Goal: Task Accomplishment & Management: Manage account settings

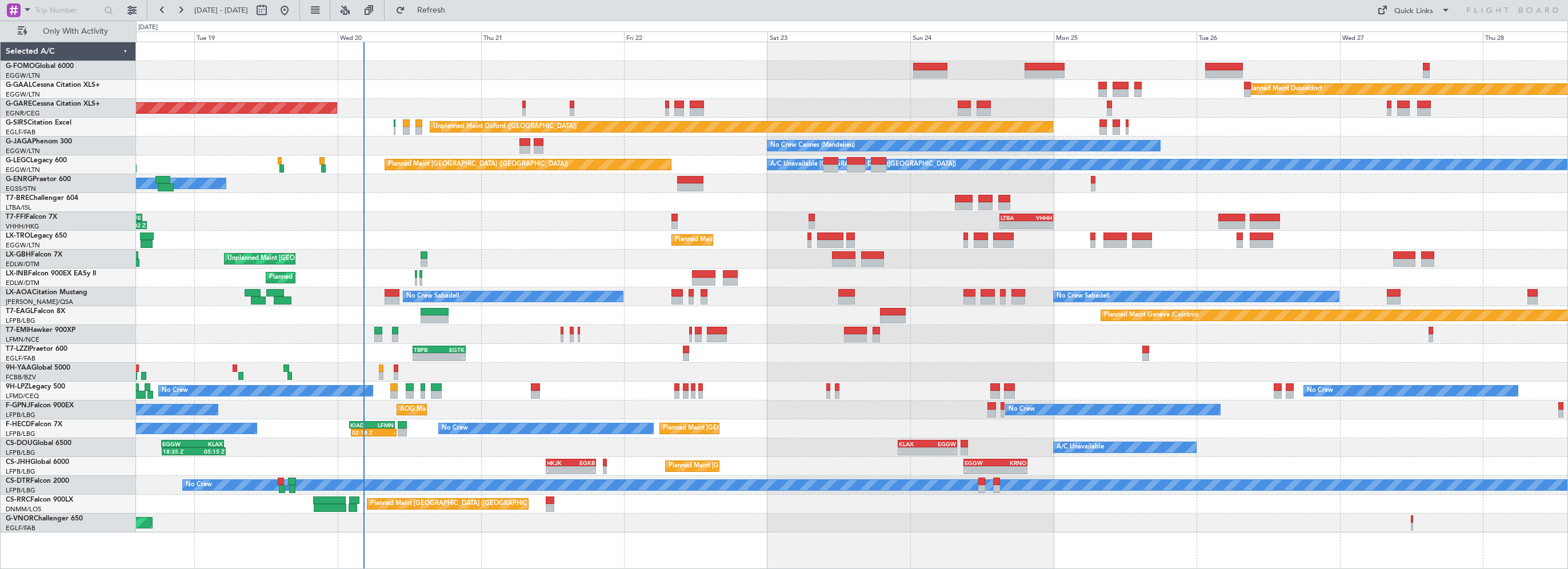
click at [539, 173] on div "Planned Maint Windsor Locks (Bradley Intl) Planned Maint Dusseldorf Unplanned M…" at bounding box center [851, 288] width 1431 height 491
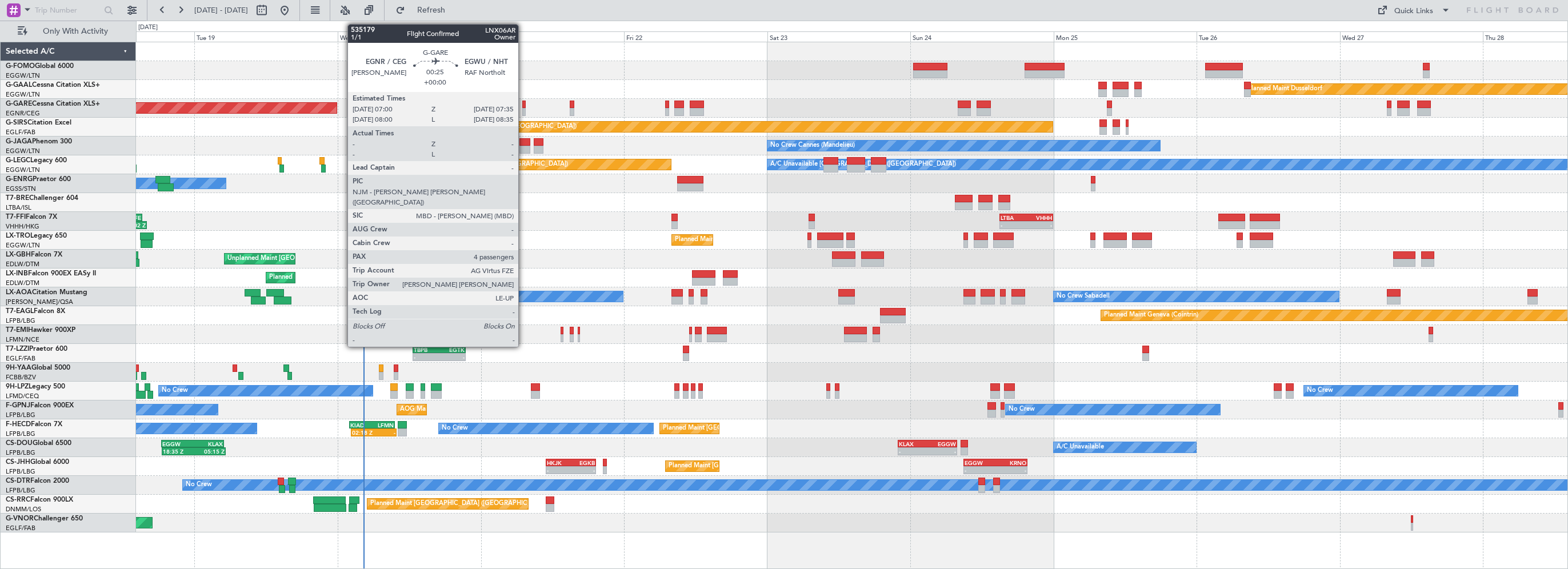
click at [524, 104] on div at bounding box center [524, 105] width 4 height 8
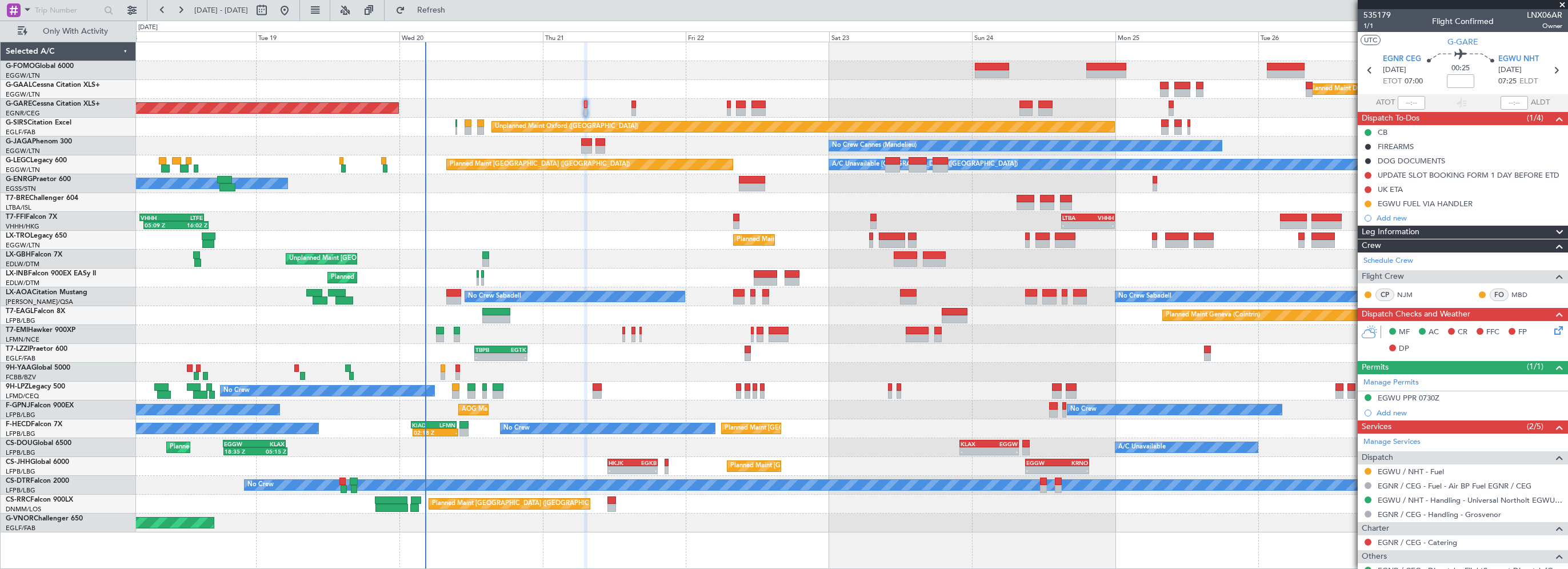
click at [567, 232] on div "Planned Maint [GEOGRAPHIC_DATA] ([GEOGRAPHIC_DATA])" at bounding box center [851, 241] width 1431 height 19
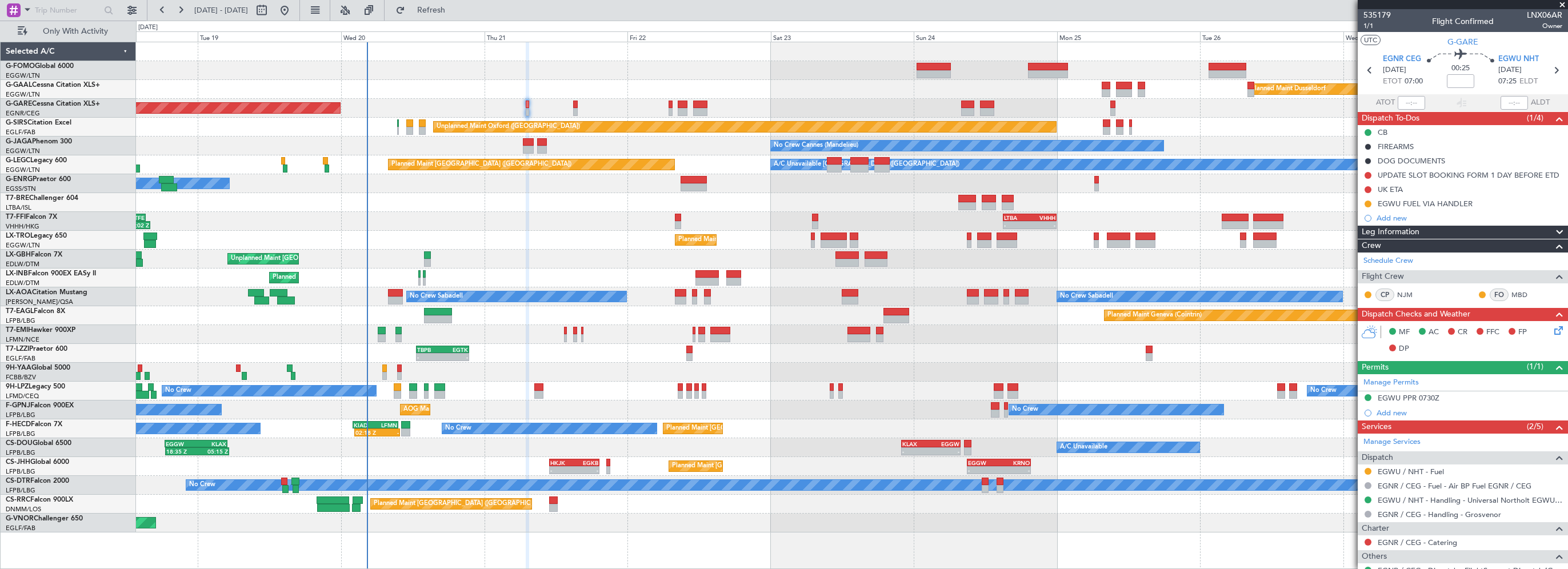
click at [601, 213] on div "Planned Maint Windsor Locks (Bradley Intl) Planned Maint Dusseldorf Unplanned M…" at bounding box center [851, 288] width 1431 height 491
click at [873, 232] on mat-tooltip-component "EGWU FUEL VIA HANDLER" at bounding box center [1425, 223] width 101 height 30
click at [873, 233] on span "Leg Information" at bounding box center [1390, 232] width 58 height 13
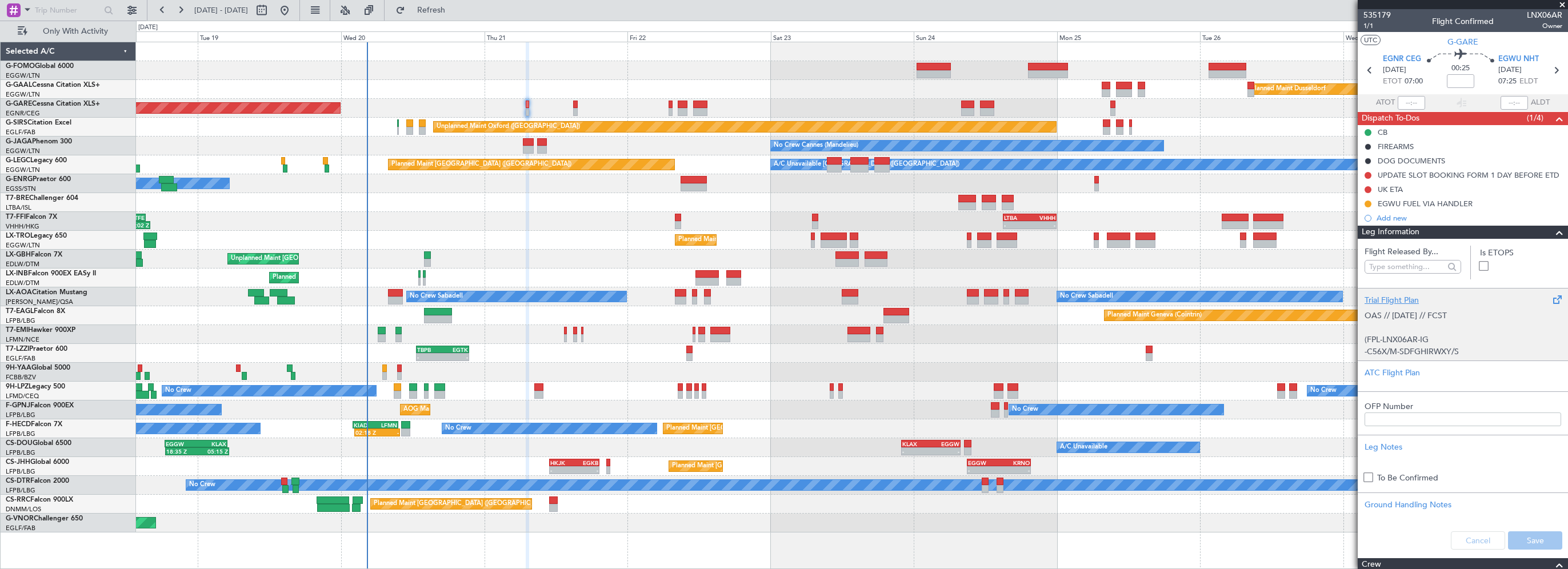
click at [873, 297] on div "Trial Flight Plan" at bounding box center [1462, 301] width 197 height 12
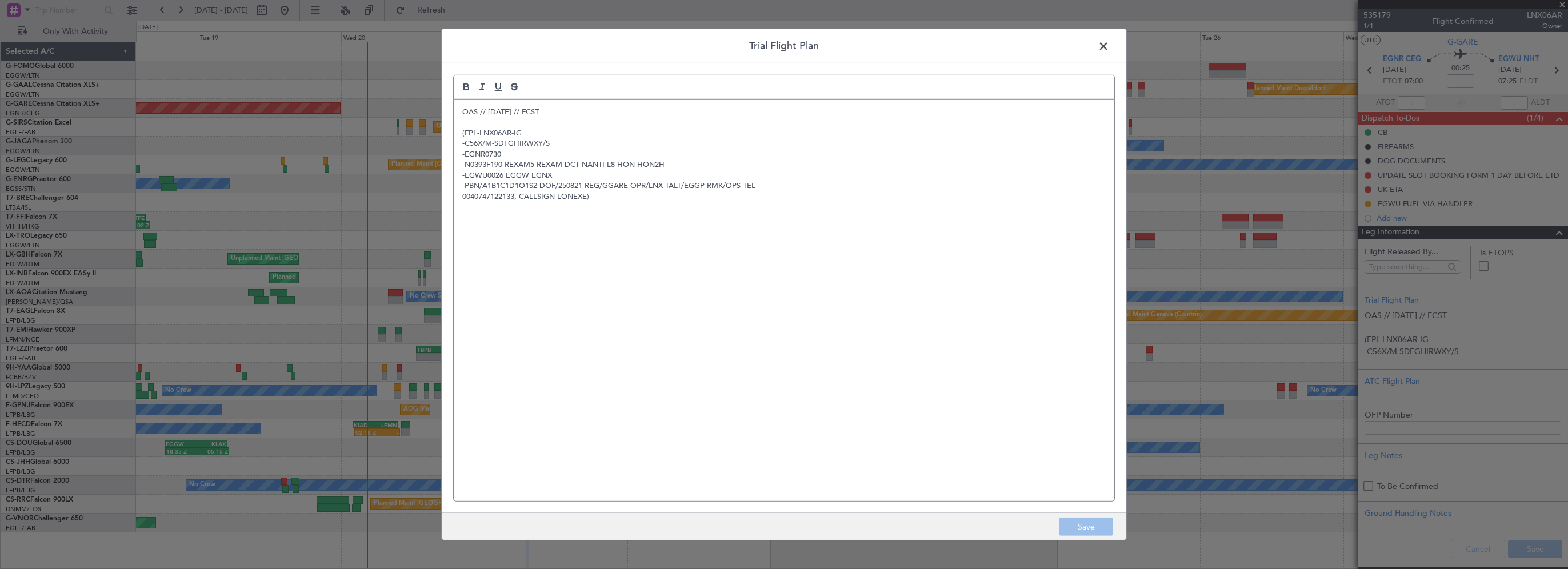
click at [873, 44] on span at bounding box center [1109, 49] width 0 height 23
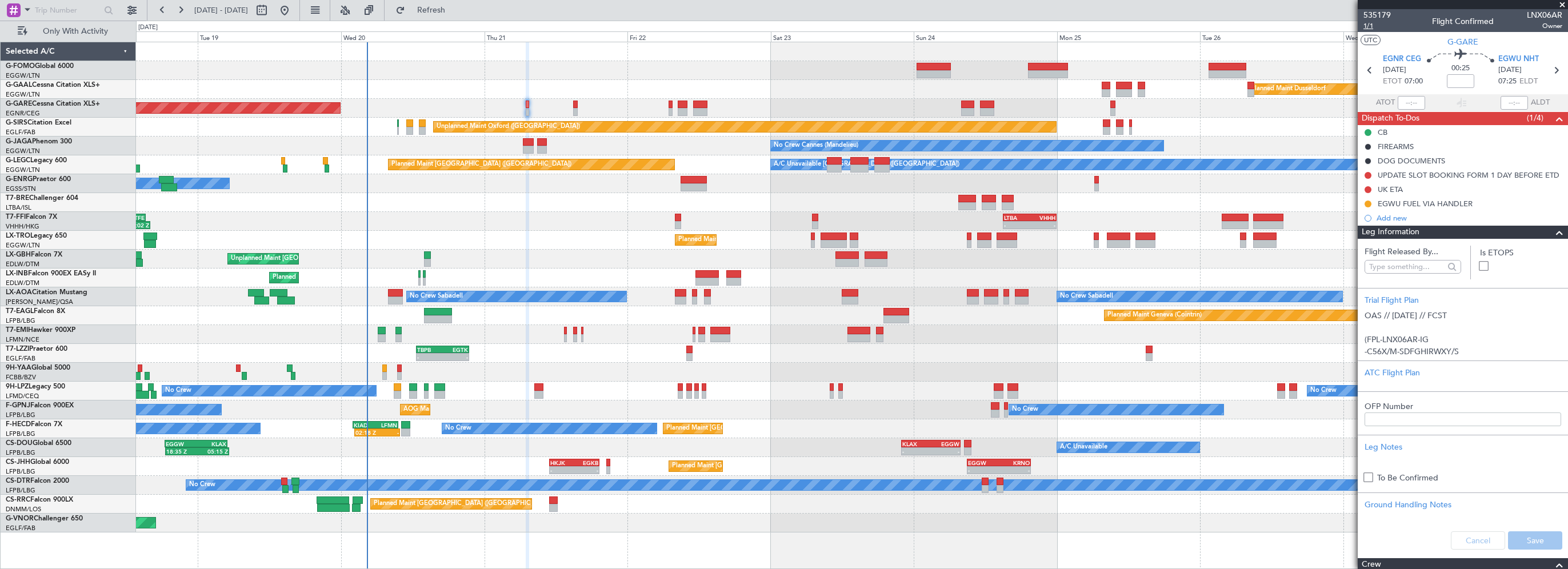
click at [873, 23] on span "1/1" at bounding box center [1377, 26] width 27 height 10
click at [873, 232] on span at bounding box center [1559, 232] width 14 height 14
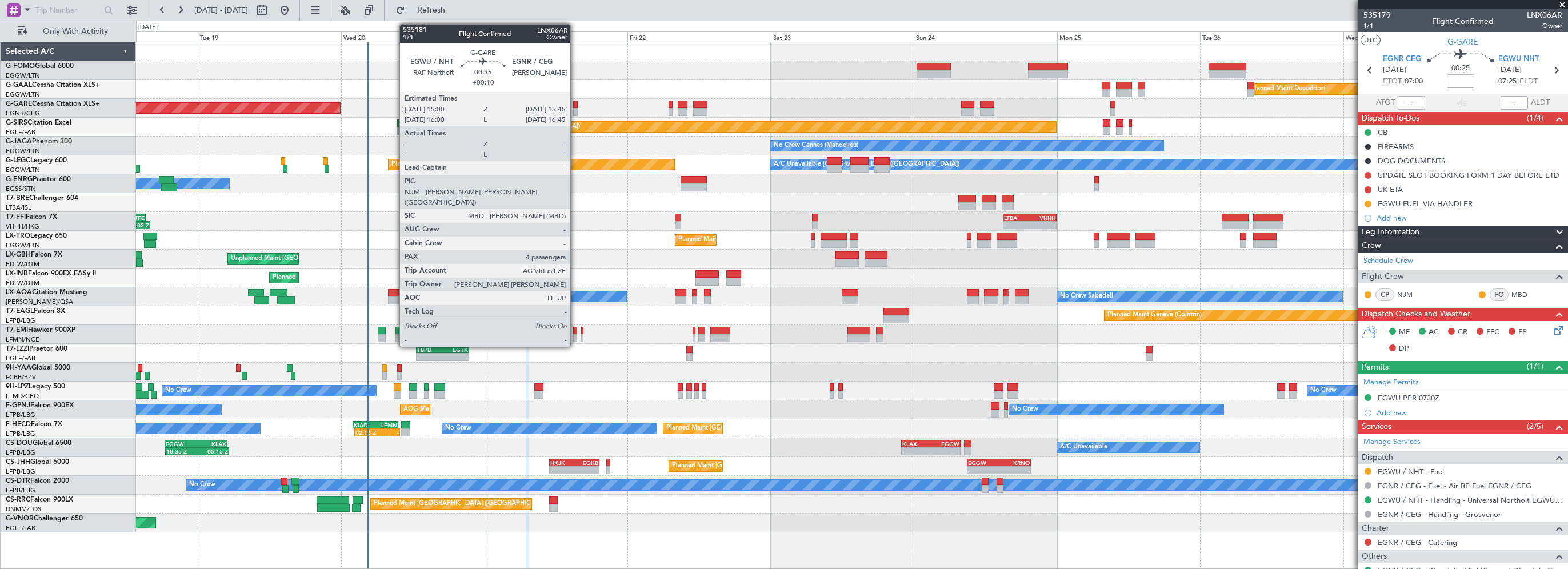
click at [576, 103] on div at bounding box center [575, 105] width 5 height 8
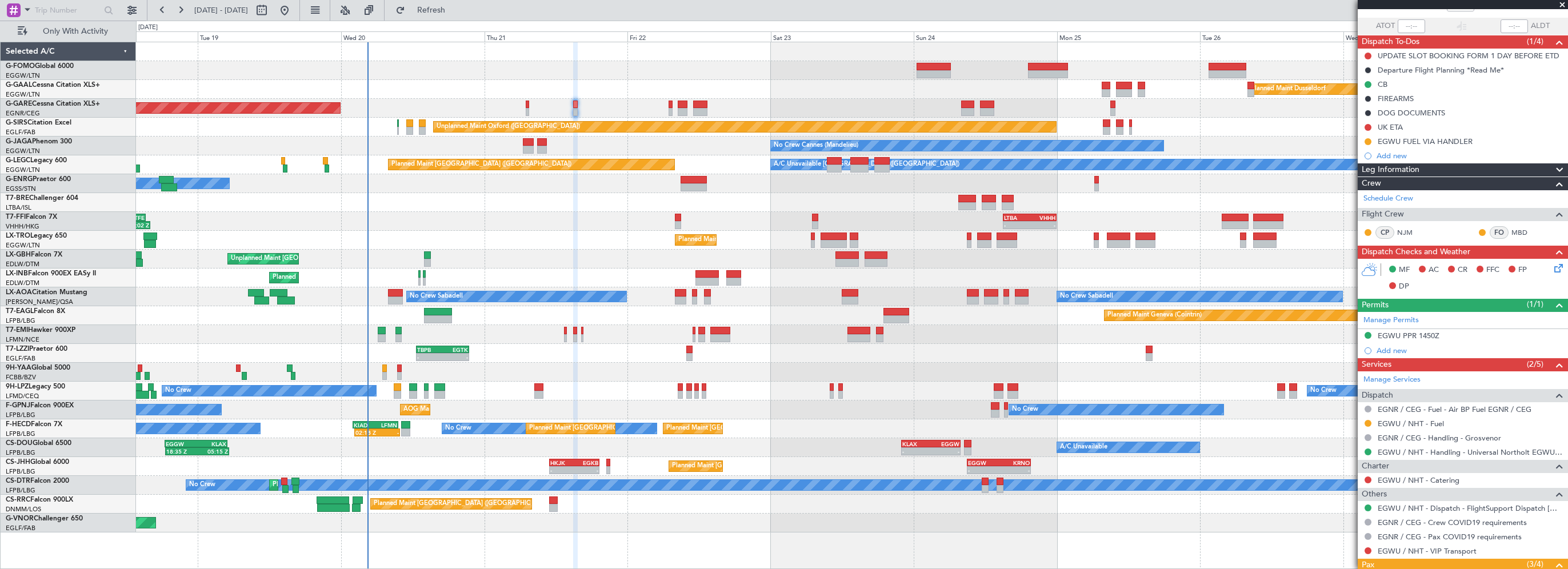
scroll to position [199, 0]
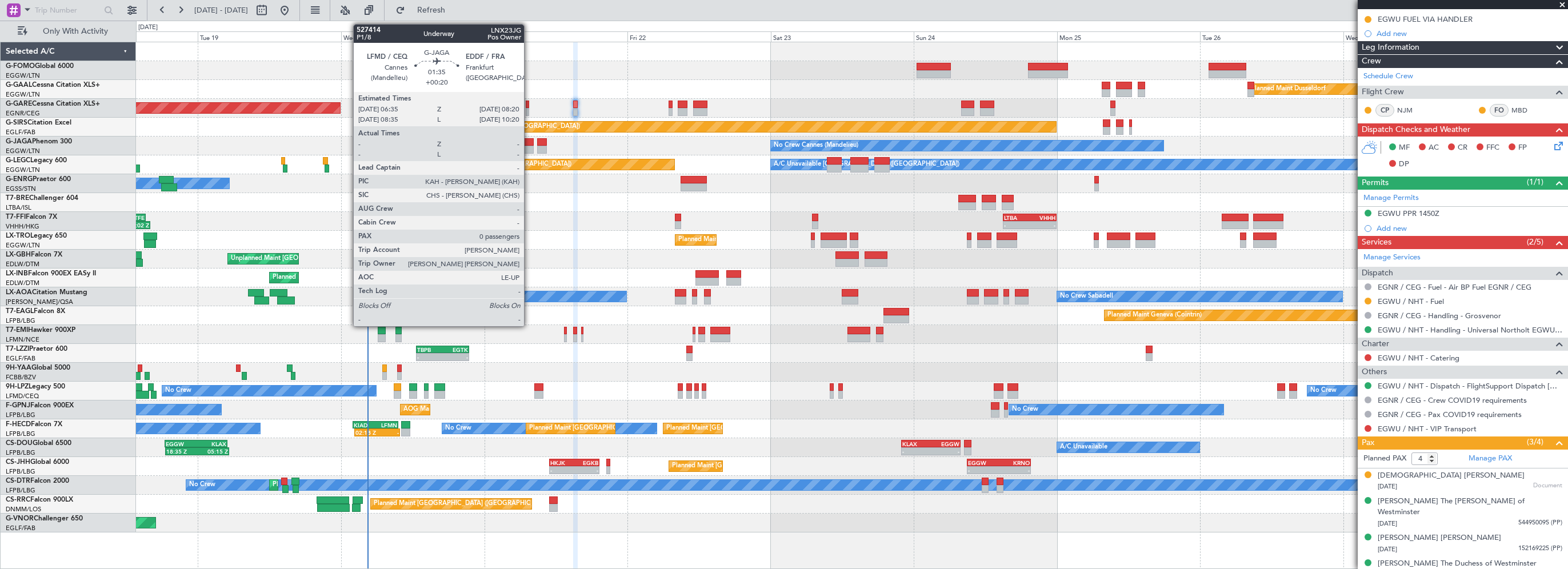
click at [529, 140] on div at bounding box center [529, 142] width 11 height 8
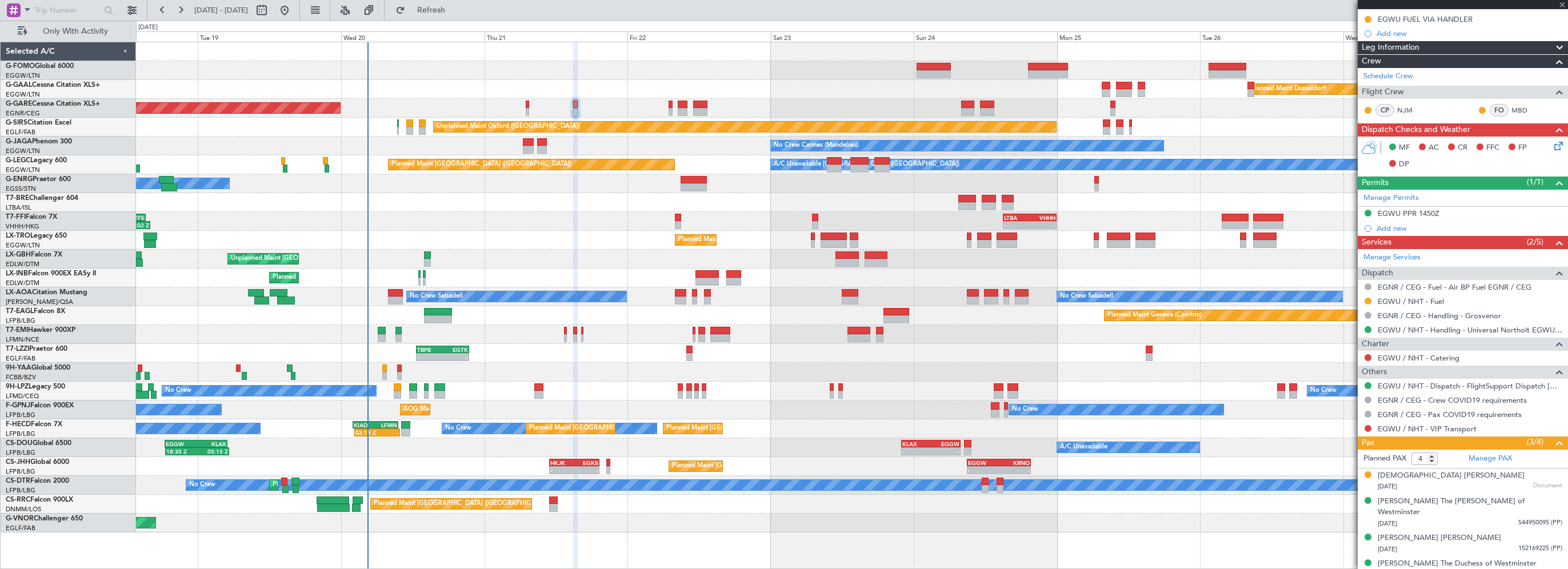
type input "+00:20"
type input "0"
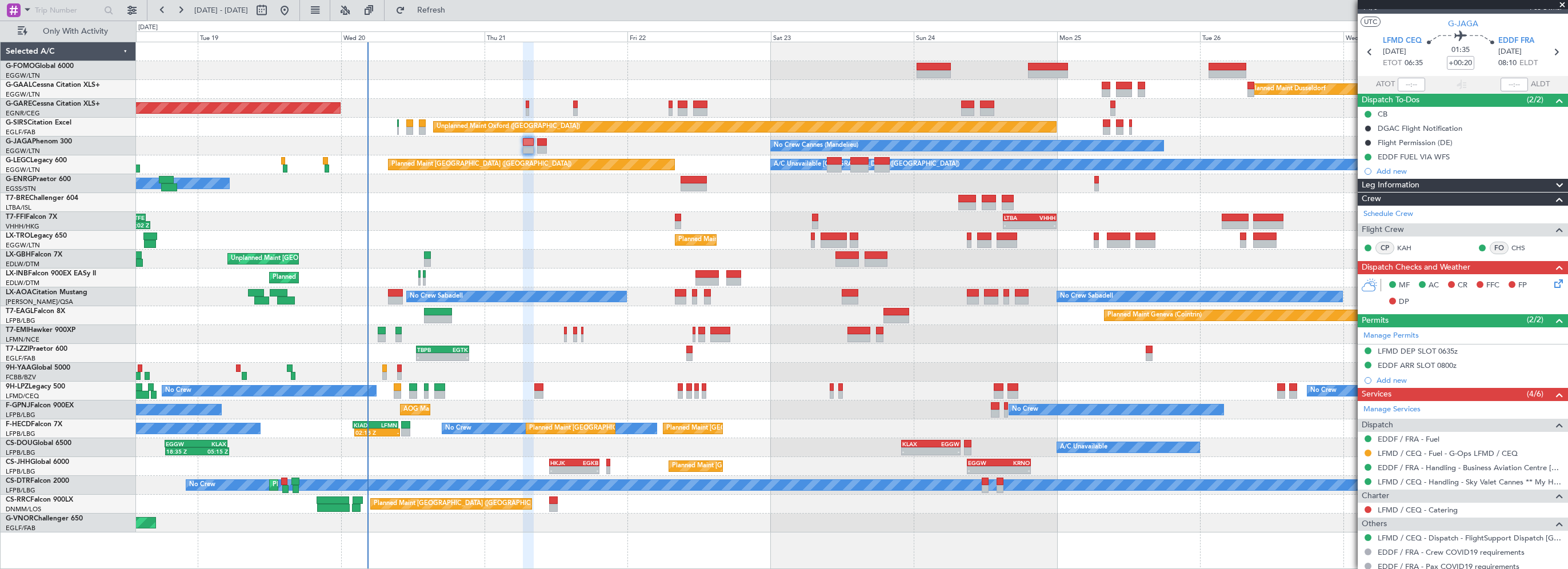
scroll to position [0, 0]
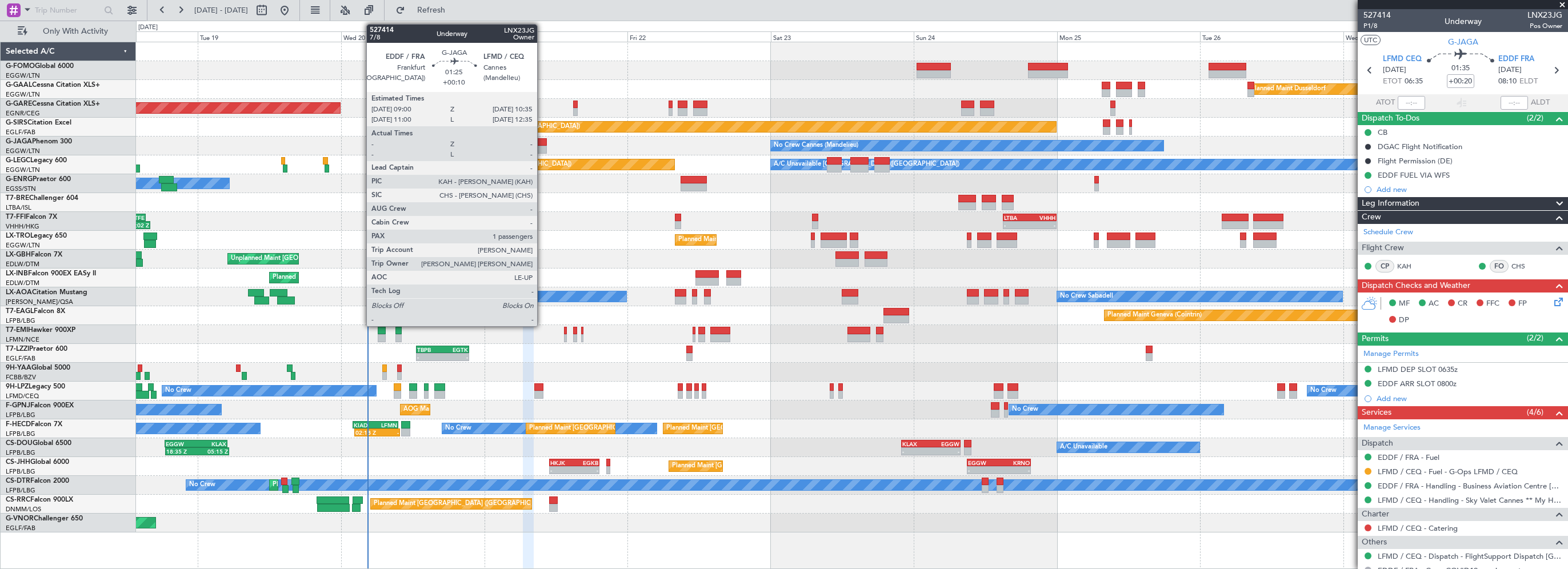
click at [542, 140] on div at bounding box center [542, 142] width 10 height 8
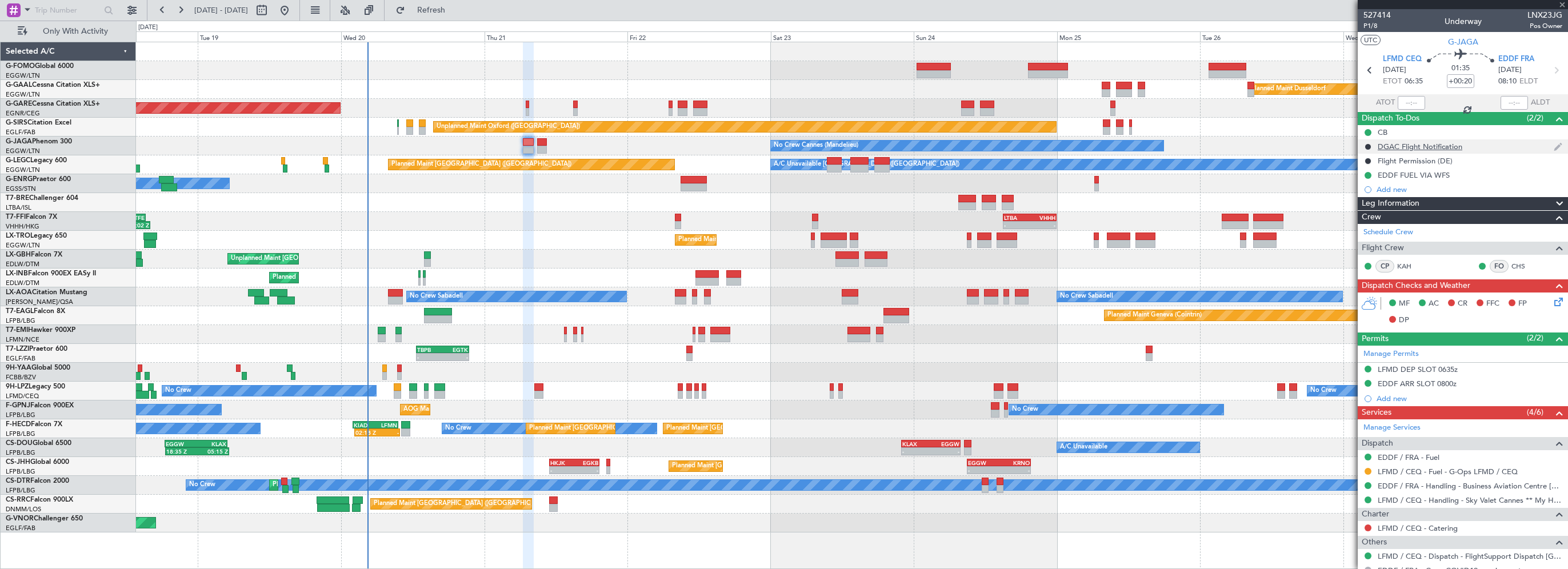
type input "+00:10"
type input "1"
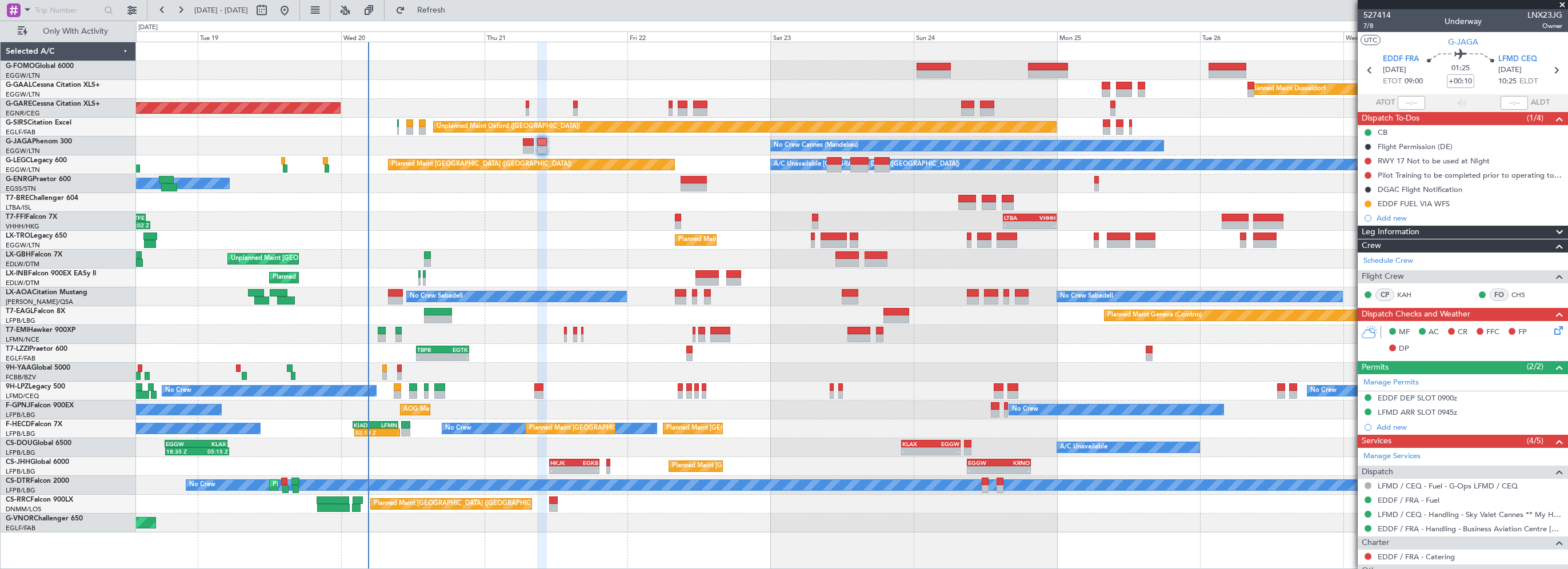
click at [554, 221] on div "05:09 Z 16:02 Z VHHH 04:30 Z LTFE 15:20 Z - - LTBA 15:00 Z VHHH 00:00 Z" at bounding box center [851, 221] width 1431 height 19
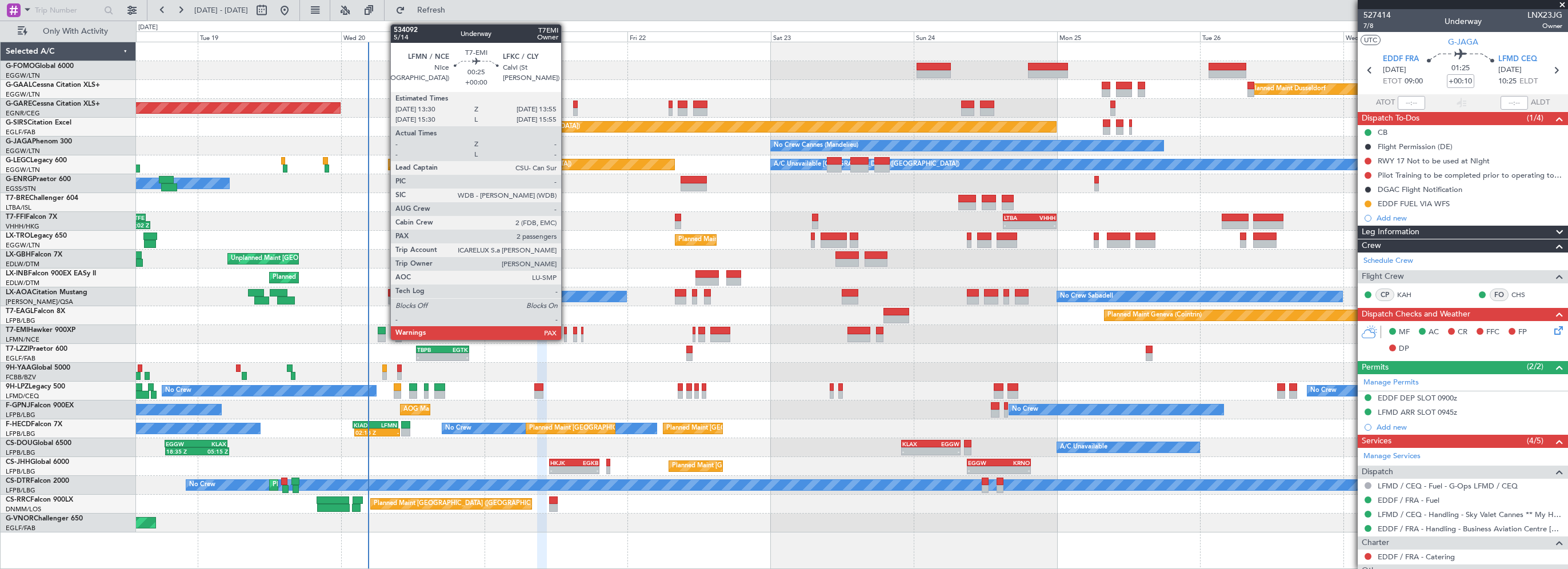
click at [566, 330] on div at bounding box center [565, 331] width 3 height 8
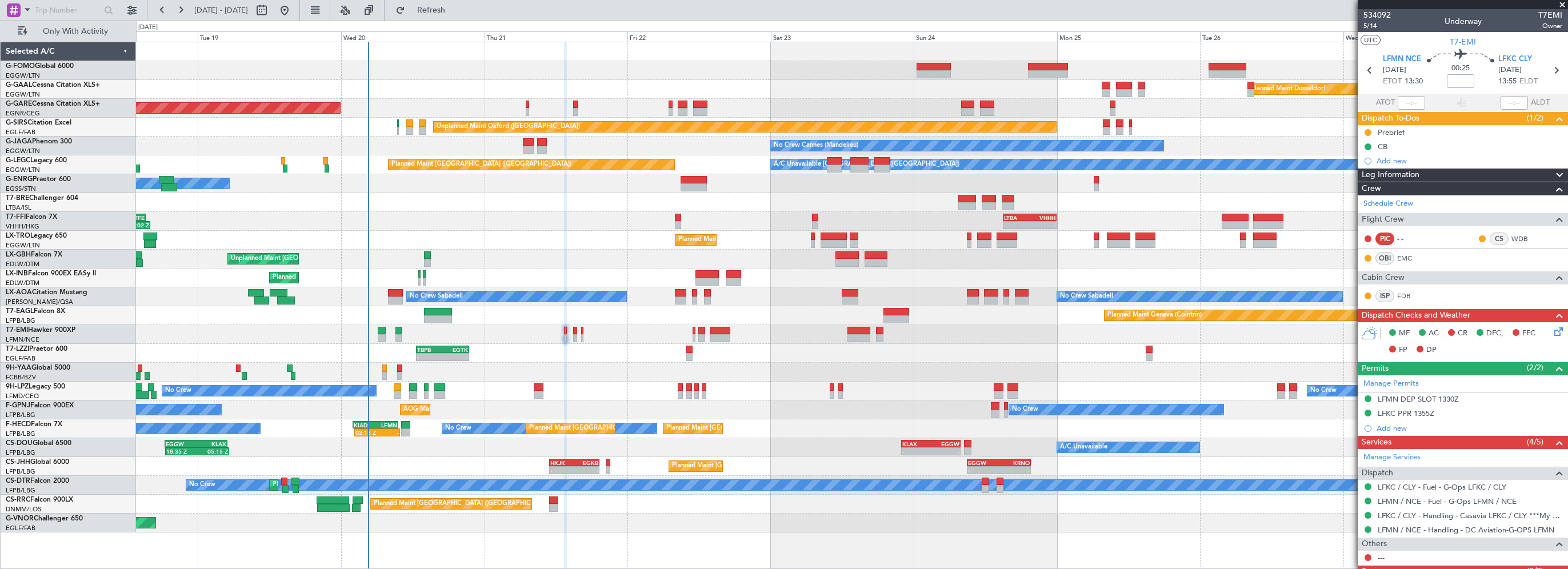
click at [577, 330] on div at bounding box center [851, 335] width 1431 height 19
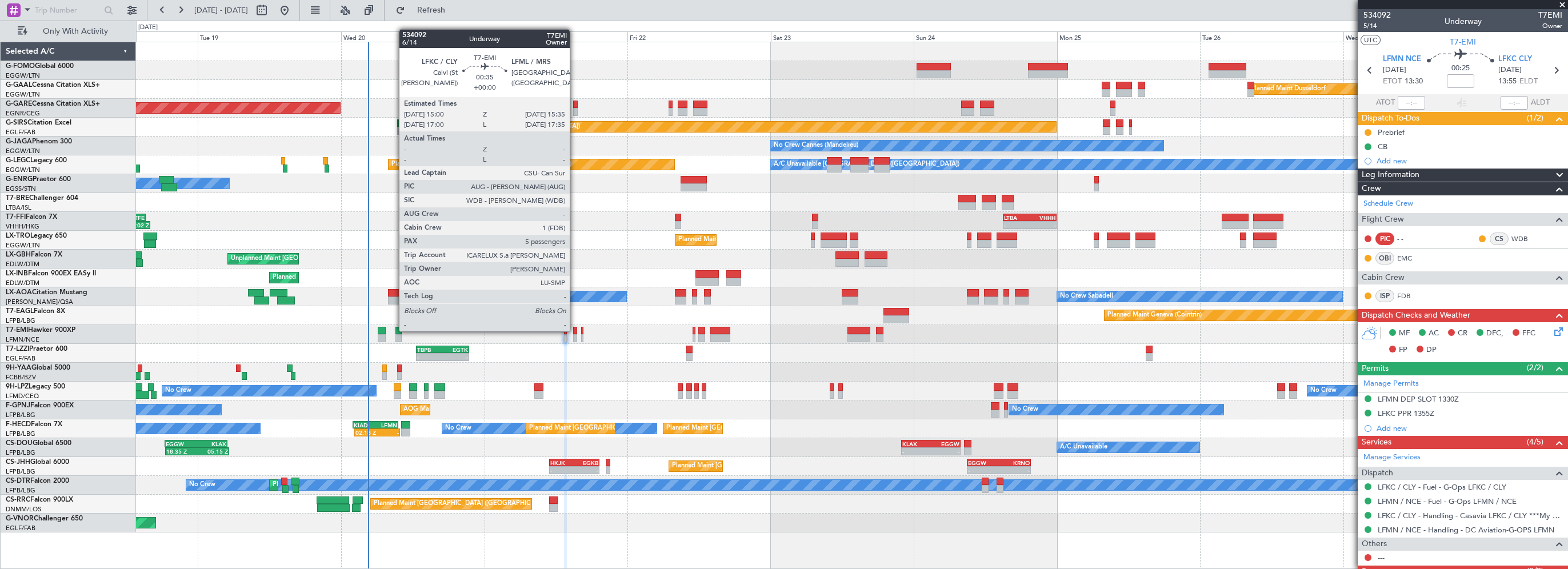
click at [575, 330] on div at bounding box center [575, 331] width 4 height 8
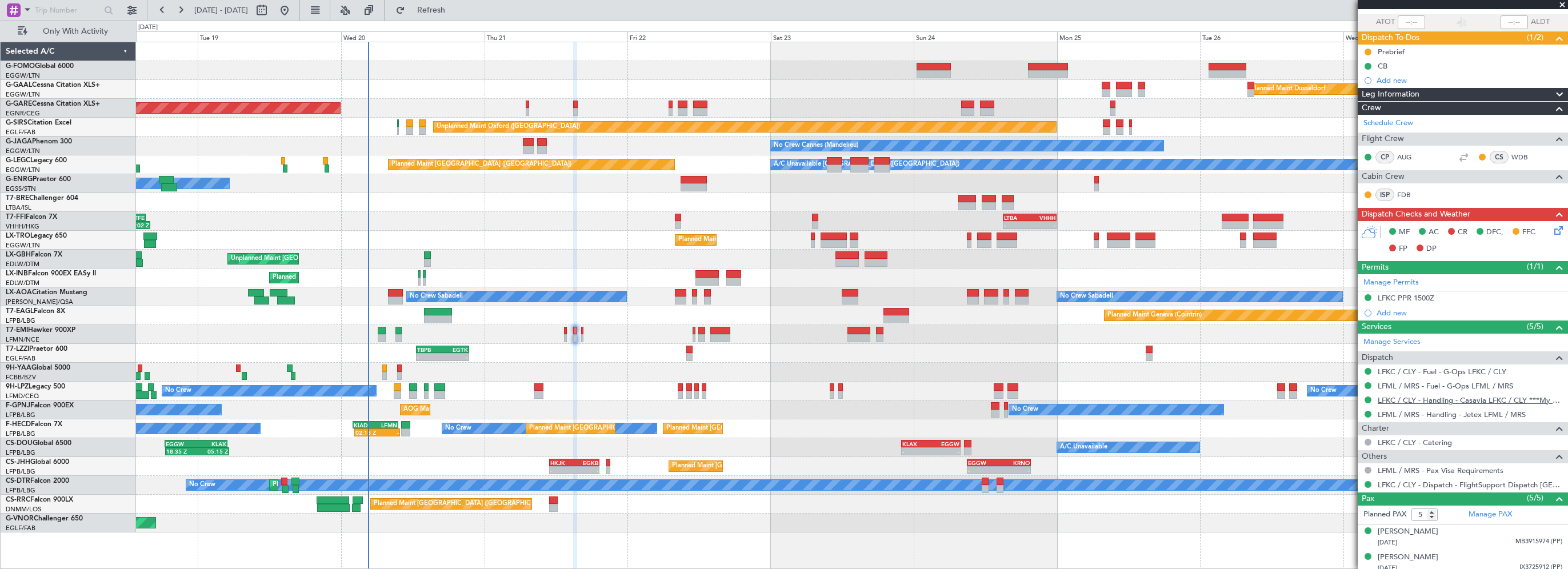
scroll to position [162, 0]
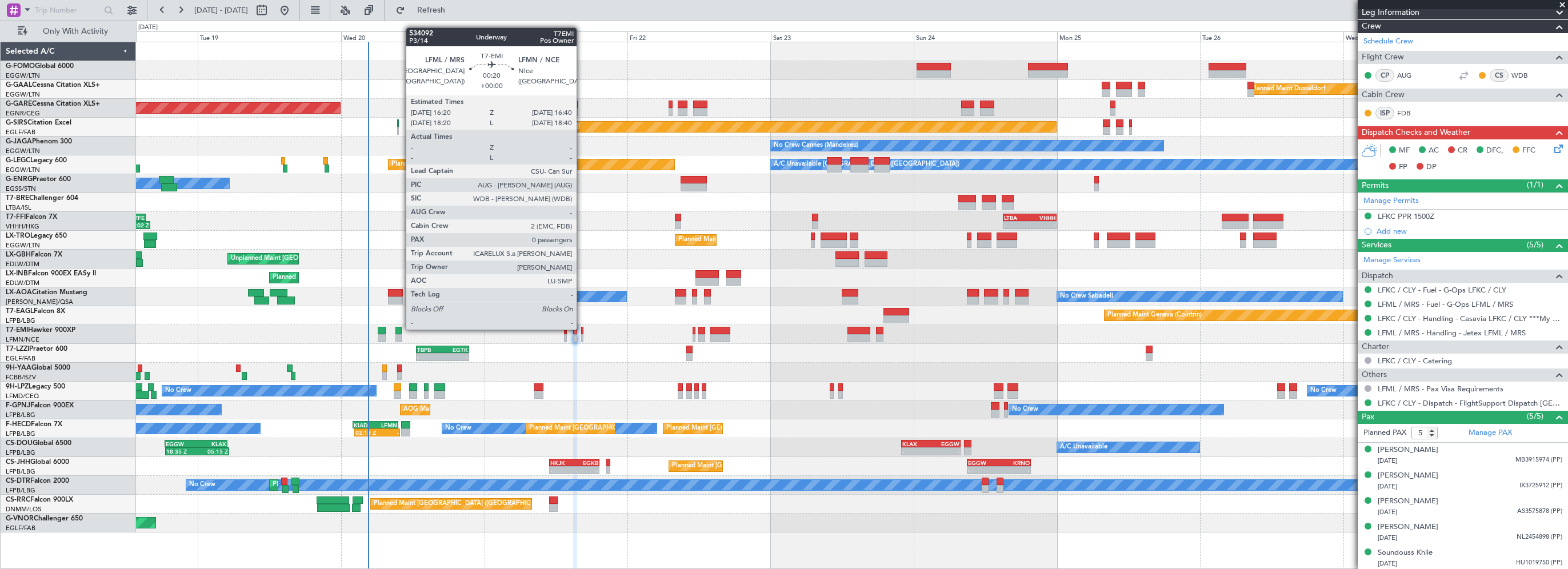
click at [582, 329] on div at bounding box center [582, 331] width 2 height 8
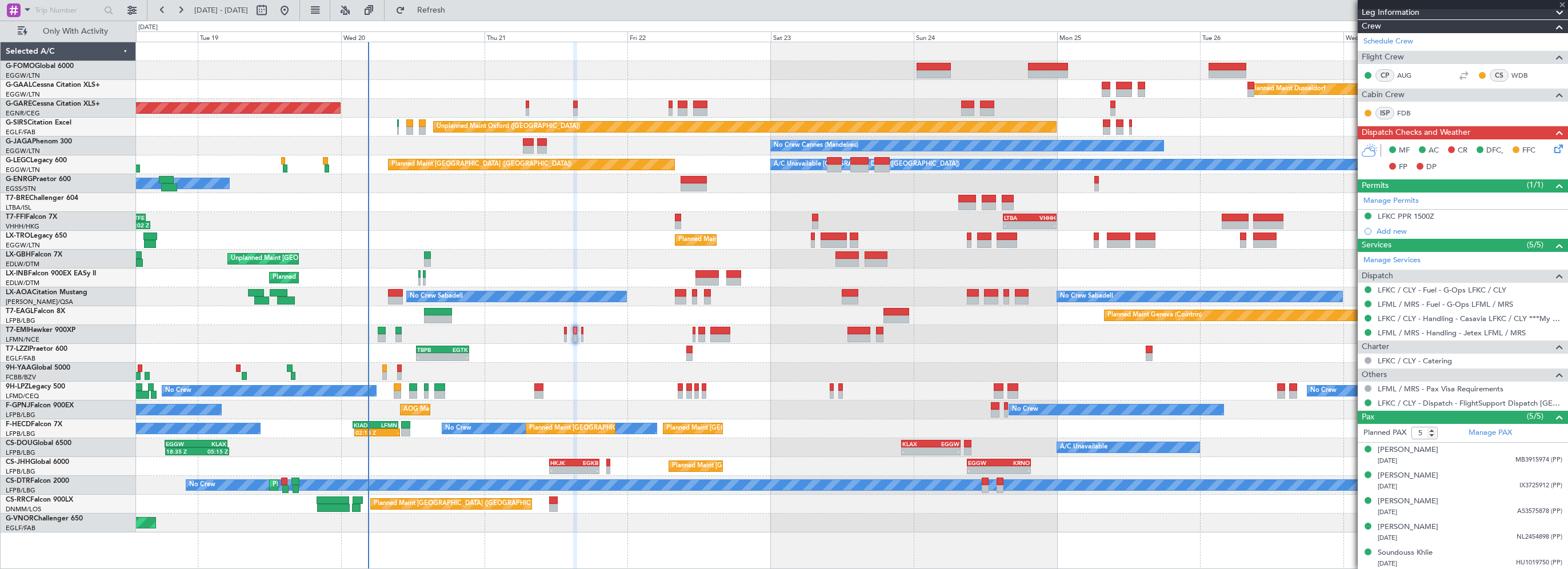
type input "0"
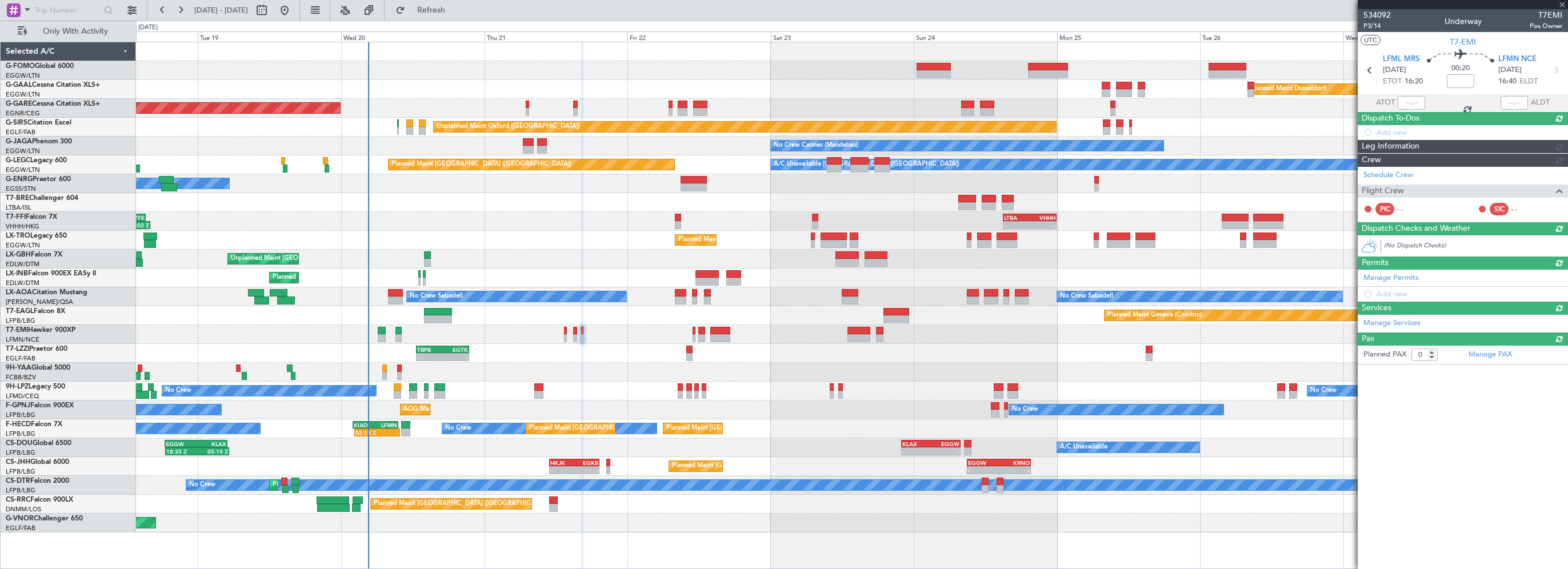
scroll to position [0, 0]
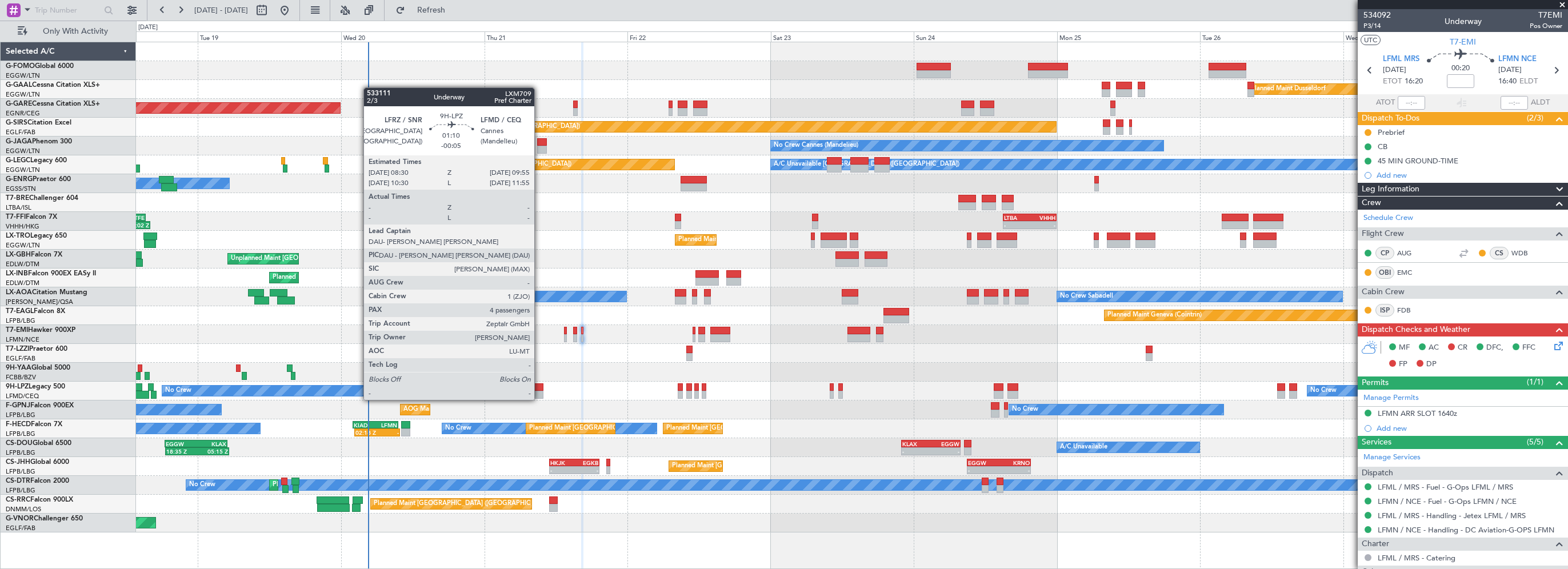
click at [539, 388] on div at bounding box center [538, 388] width 9 height 8
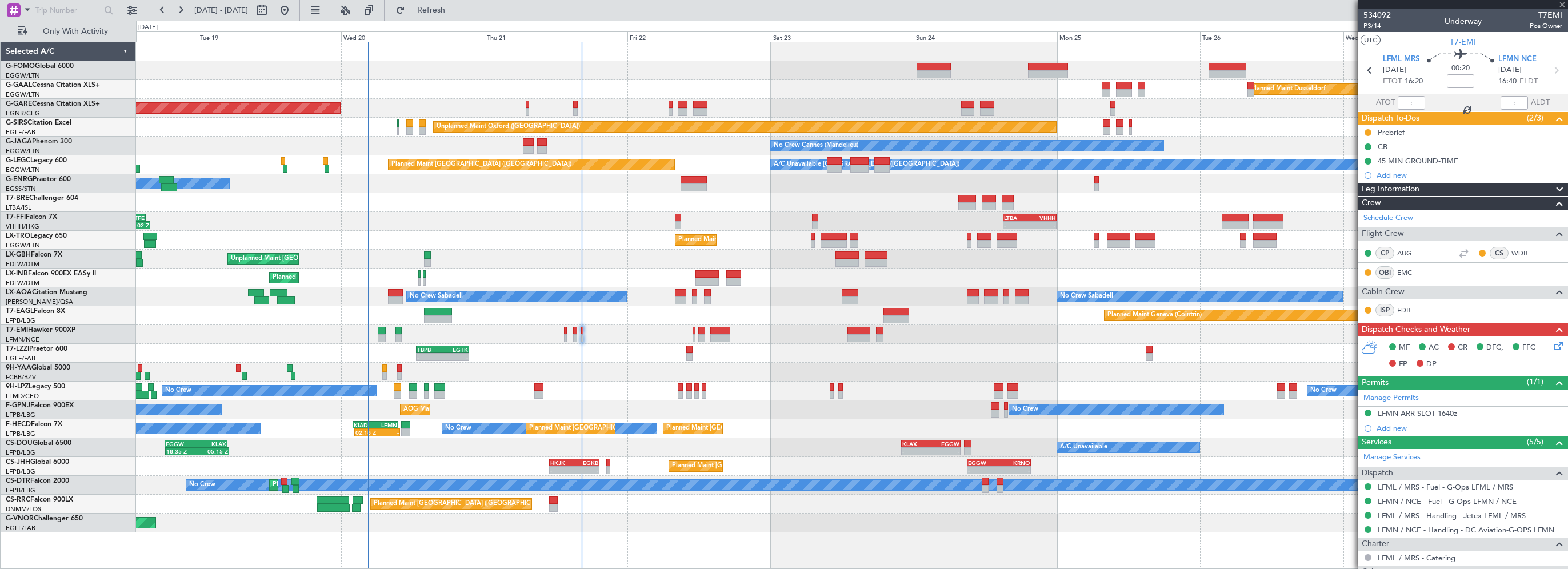
type input "-00:05"
type input "4"
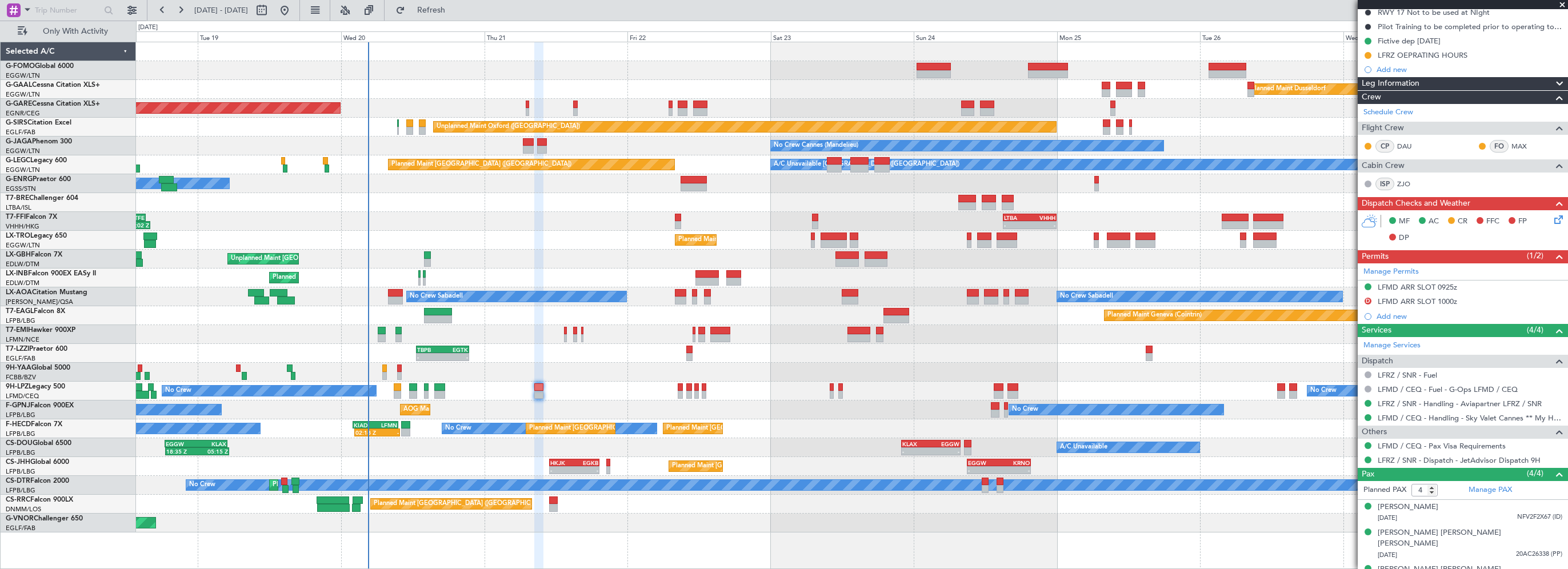
scroll to position [194, 0]
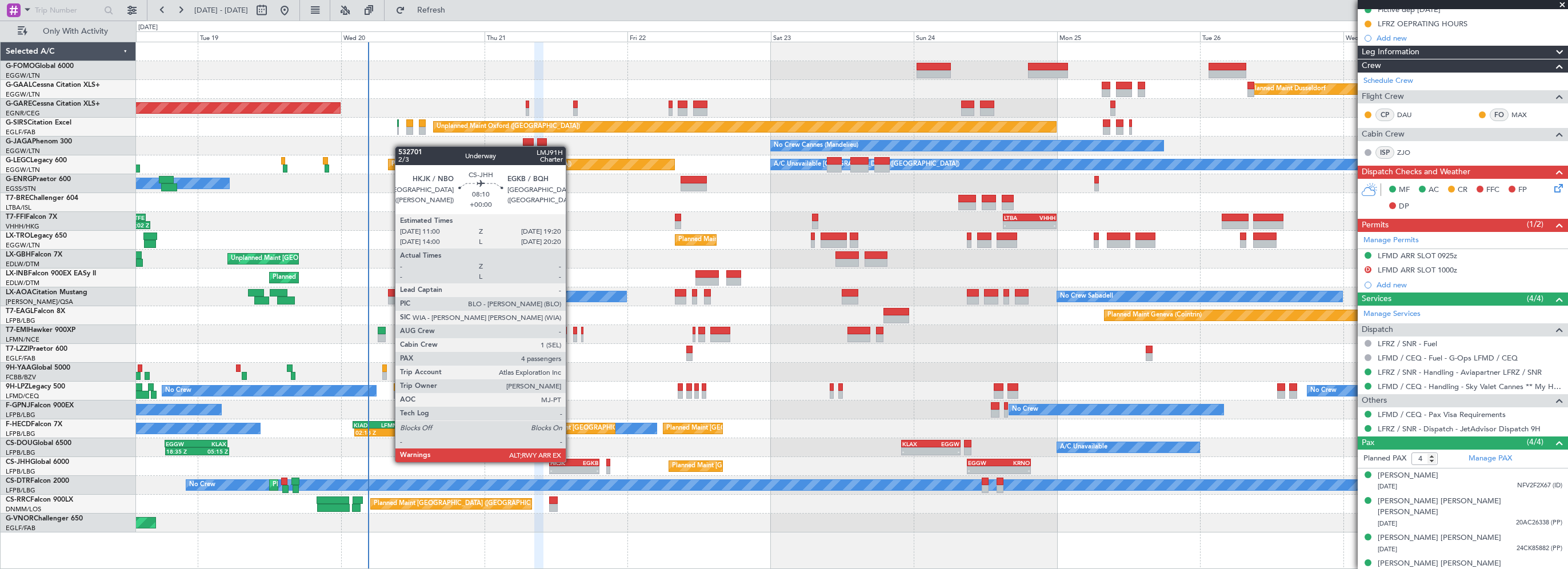
click at [571, 404] on div "HKJK" at bounding box center [562, 463] width 24 height 7
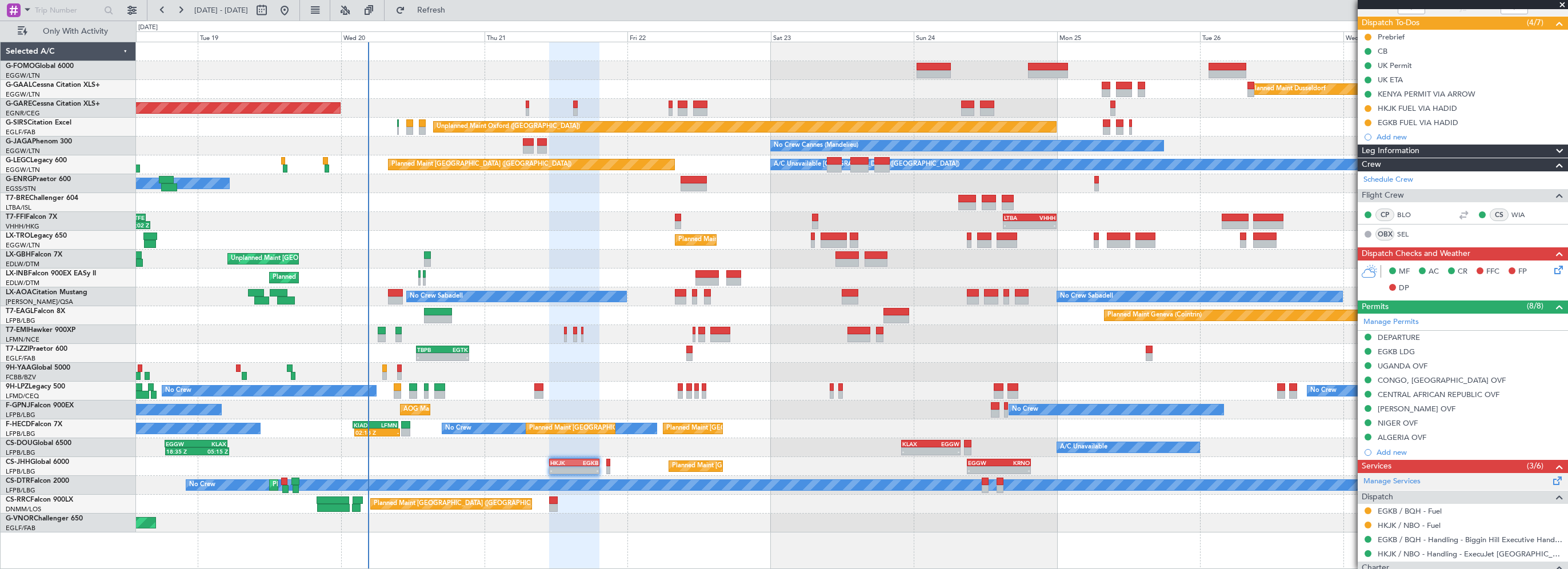
scroll to position [305, 0]
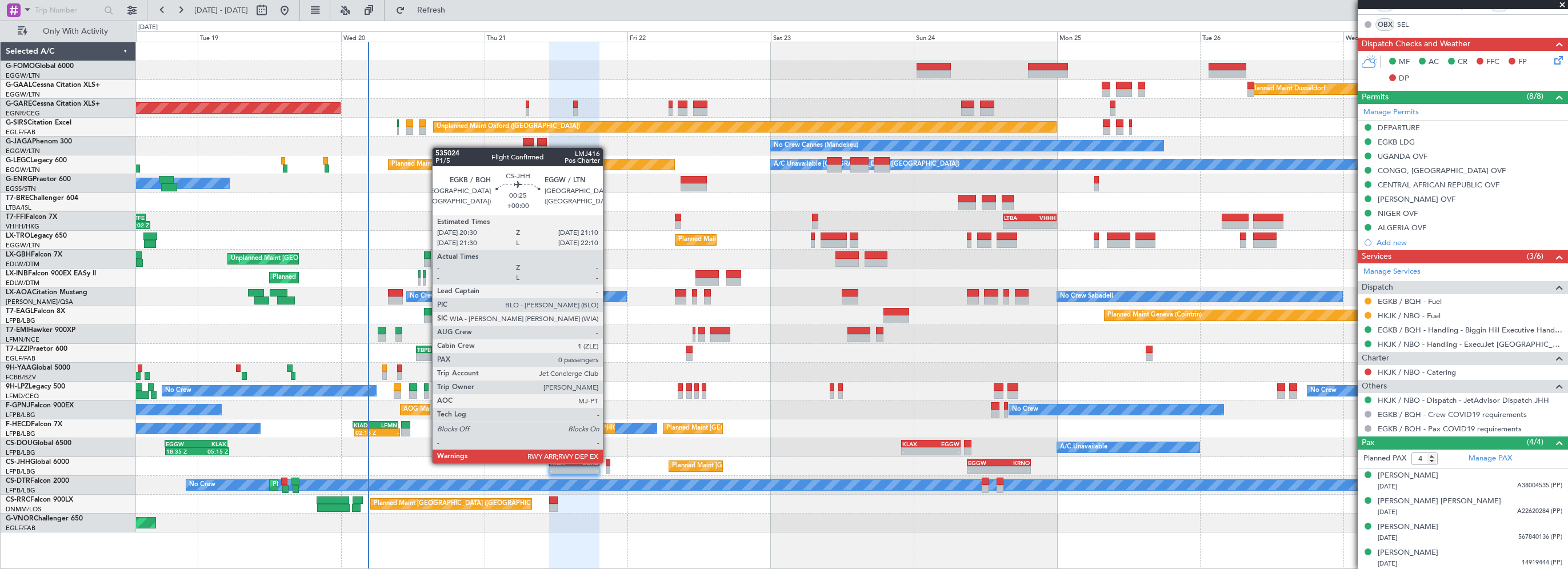
click at [608, 404] on div at bounding box center [608, 463] width 4 height 8
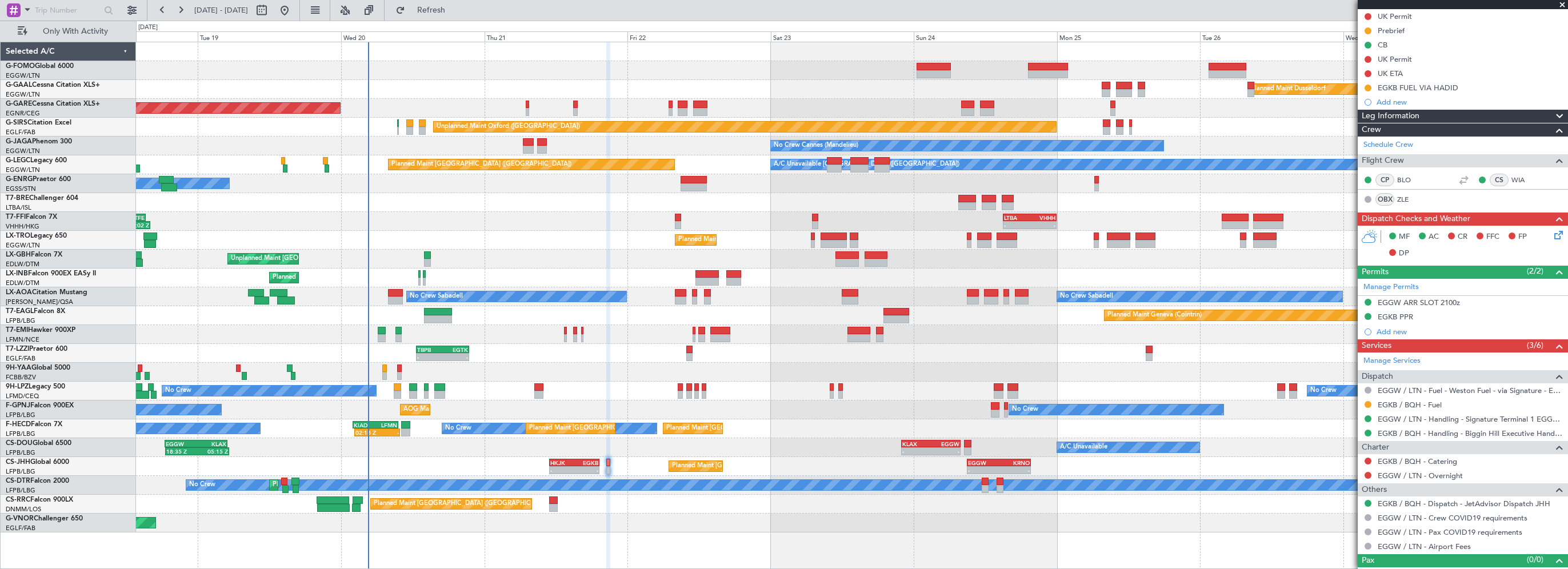
scroll to position [130, 0]
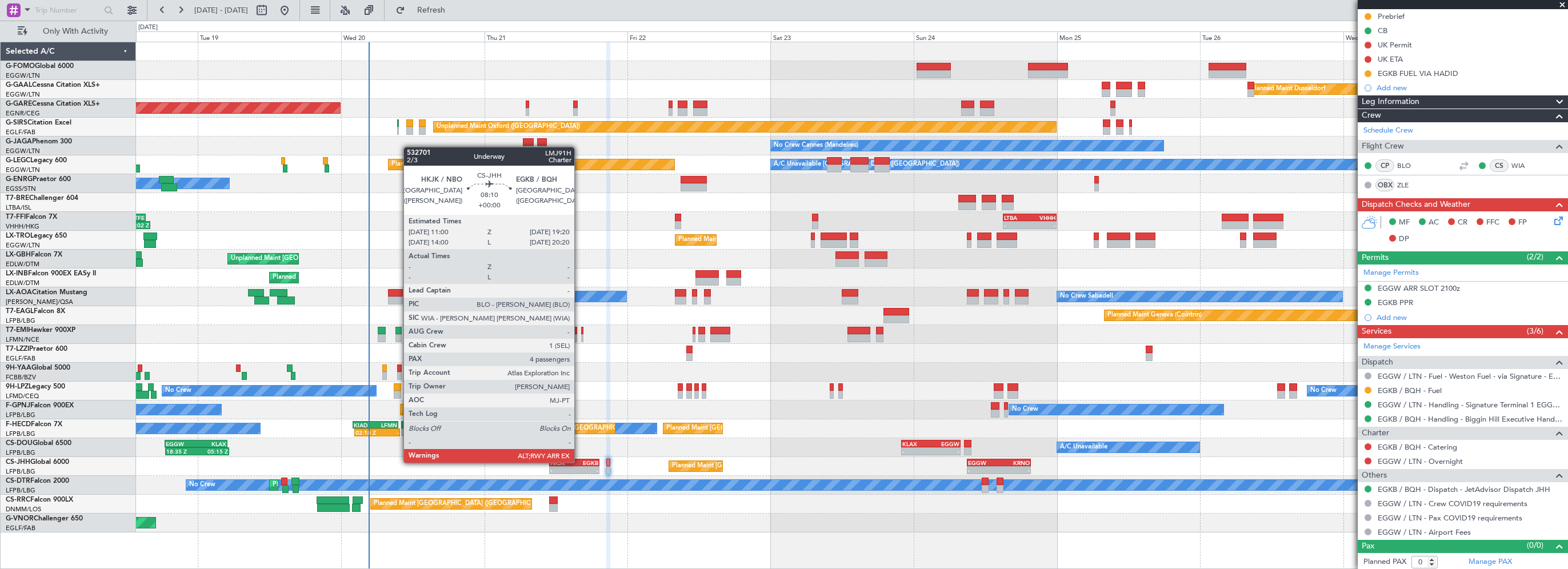
click at [580, 404] on div "EGKB" at bounding box center [586, 463] width 24 height 7
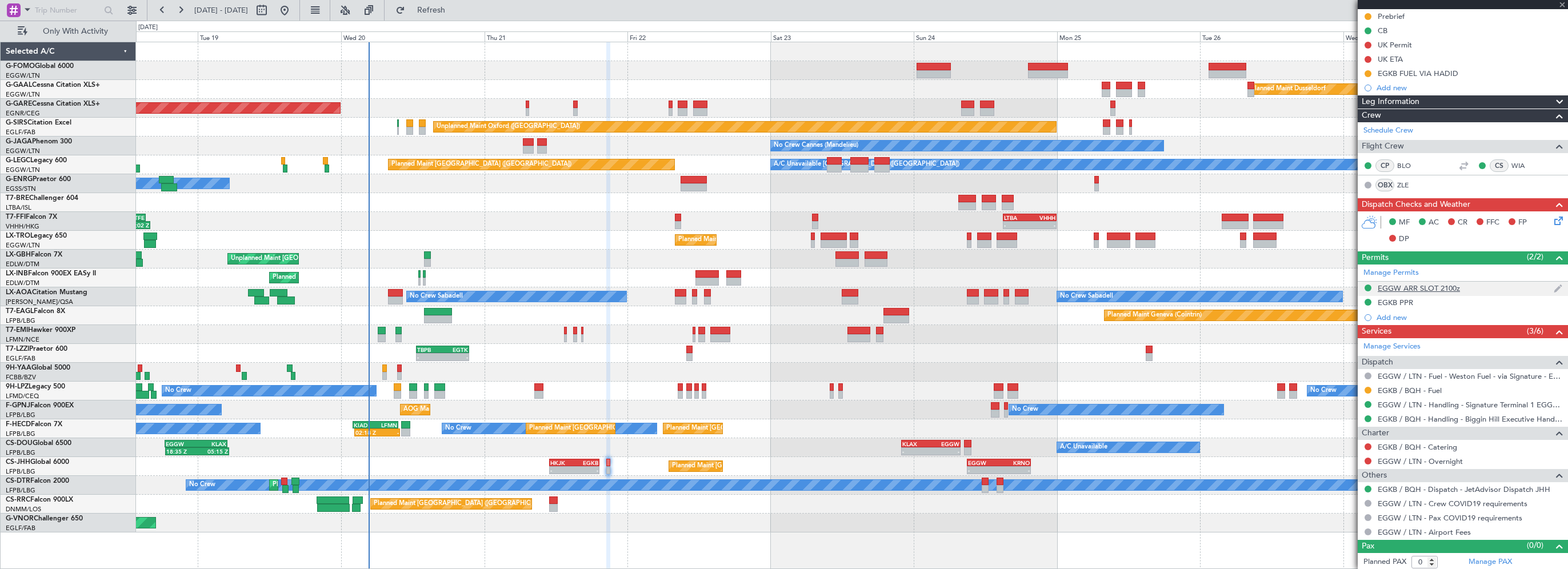
type input "4"
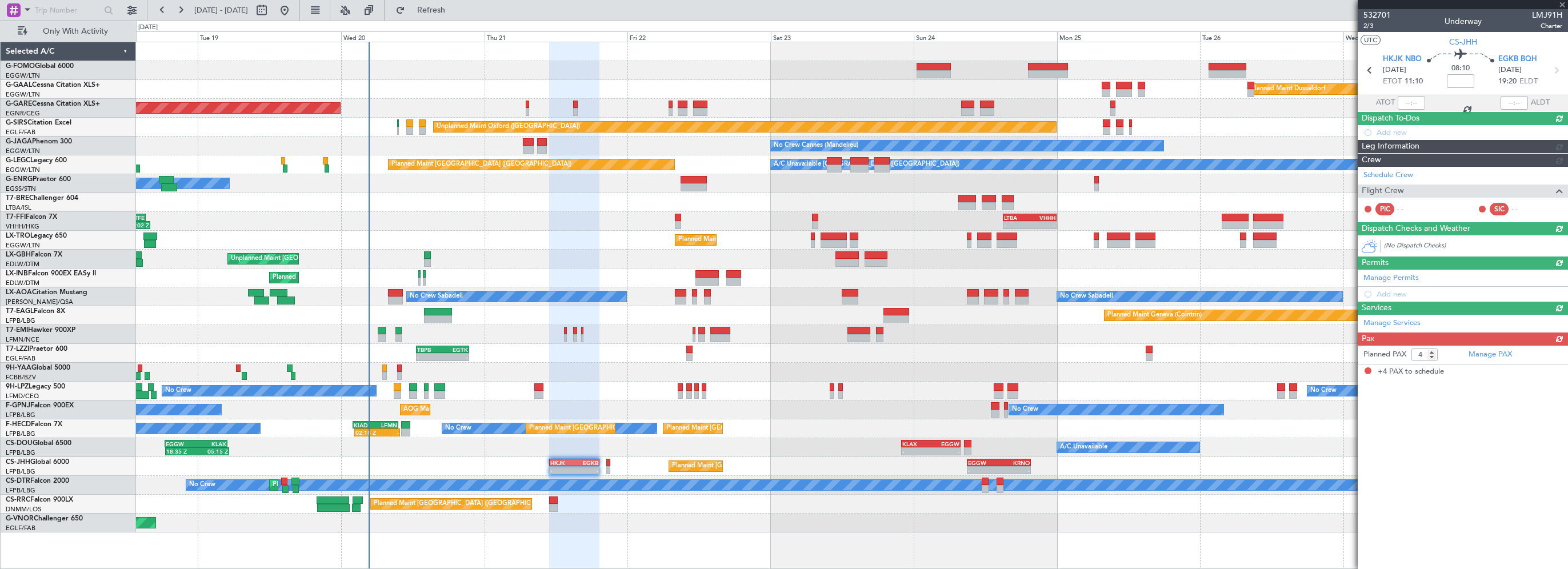
scroll to position [0, 0]
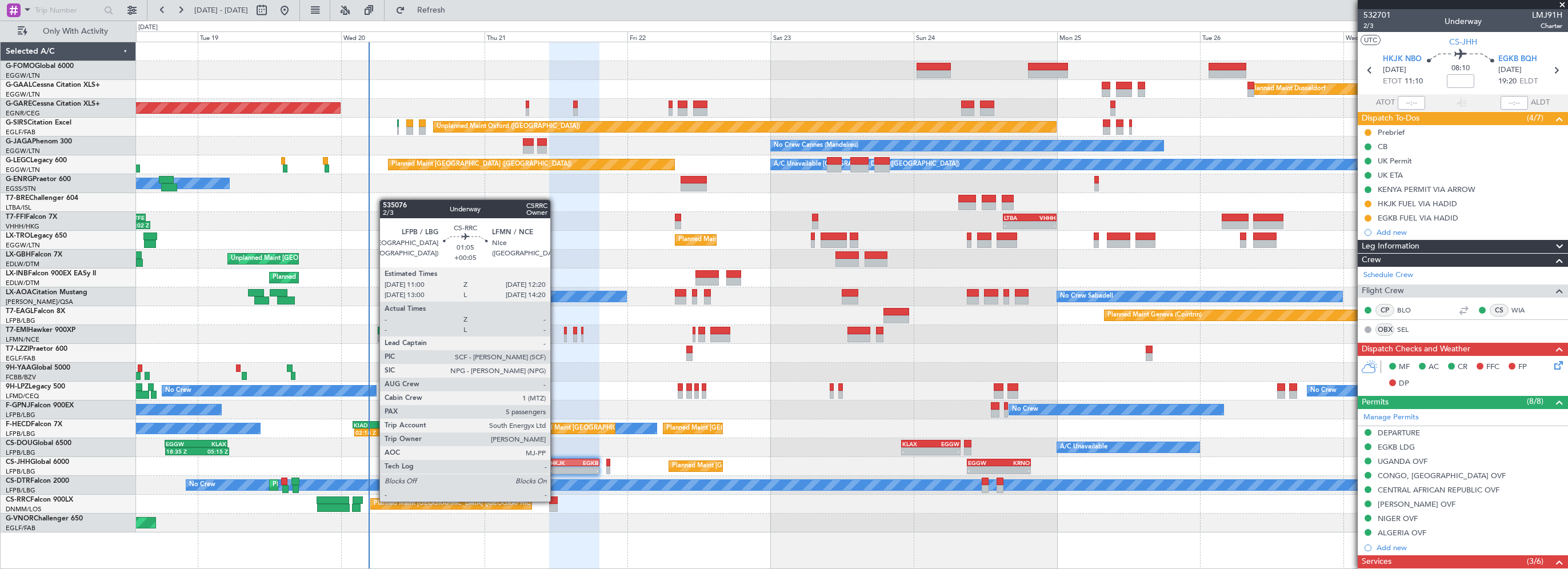
click at [555, 404] on div at bounding box center [553, 501] width 8 height 8
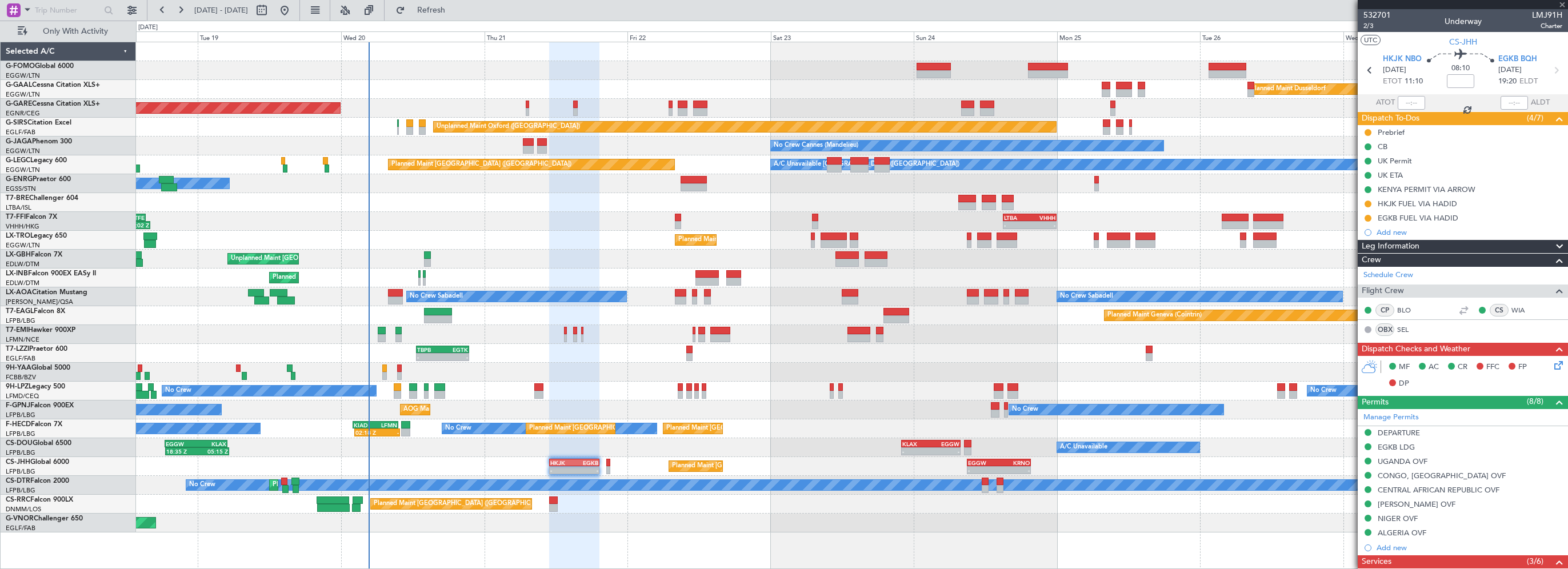
type input "+00:05"
type input "5"
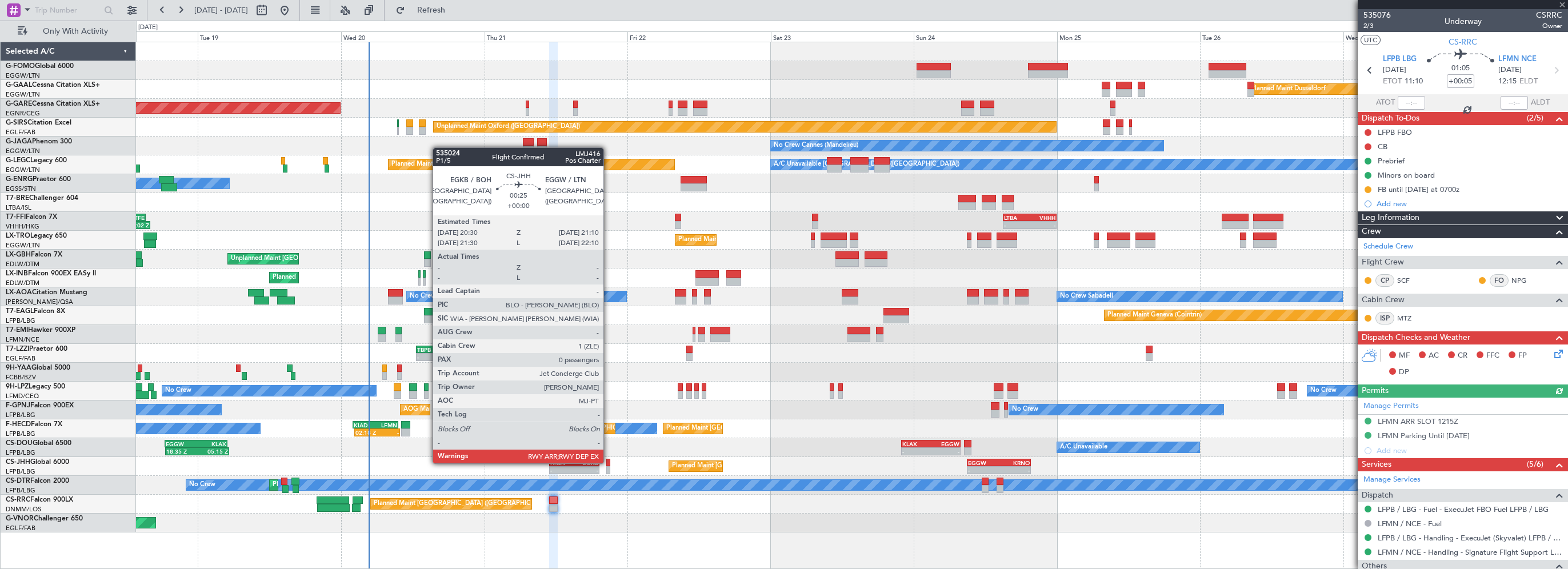
click at [608, 404] on div at bounding box center [608, 463] width 4 height 8
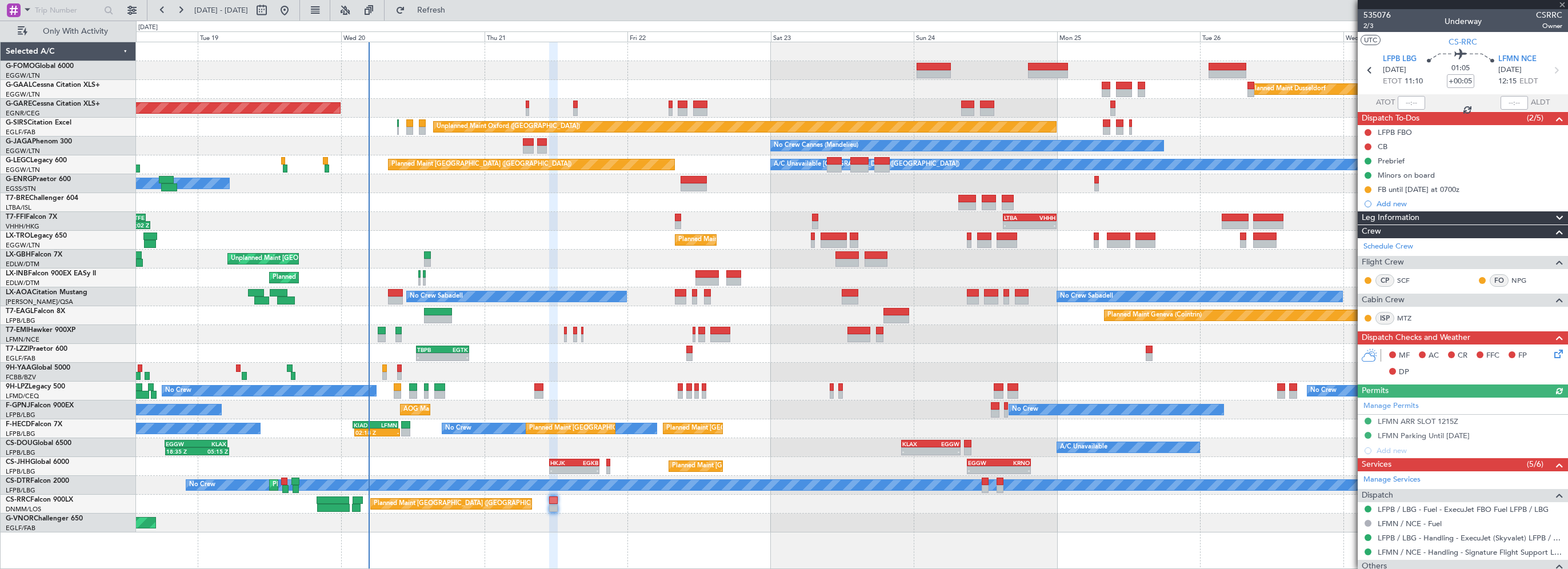
scroll to position [206, 0]
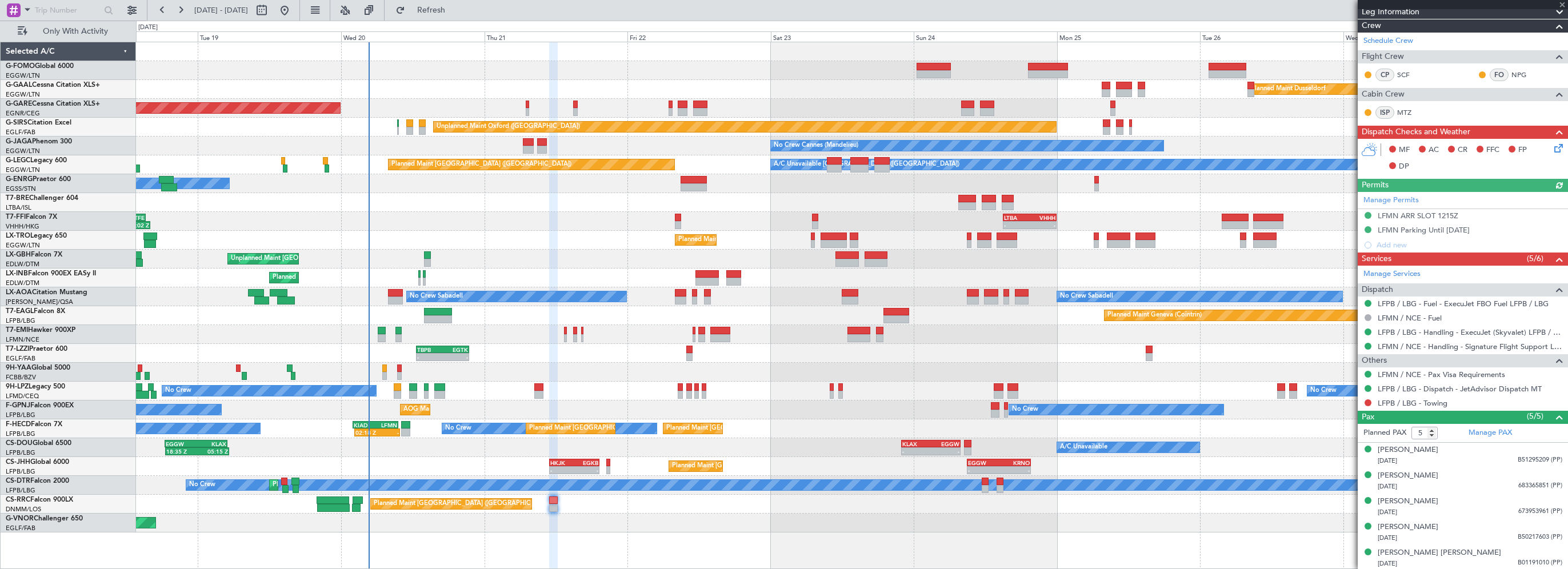
type input "0"
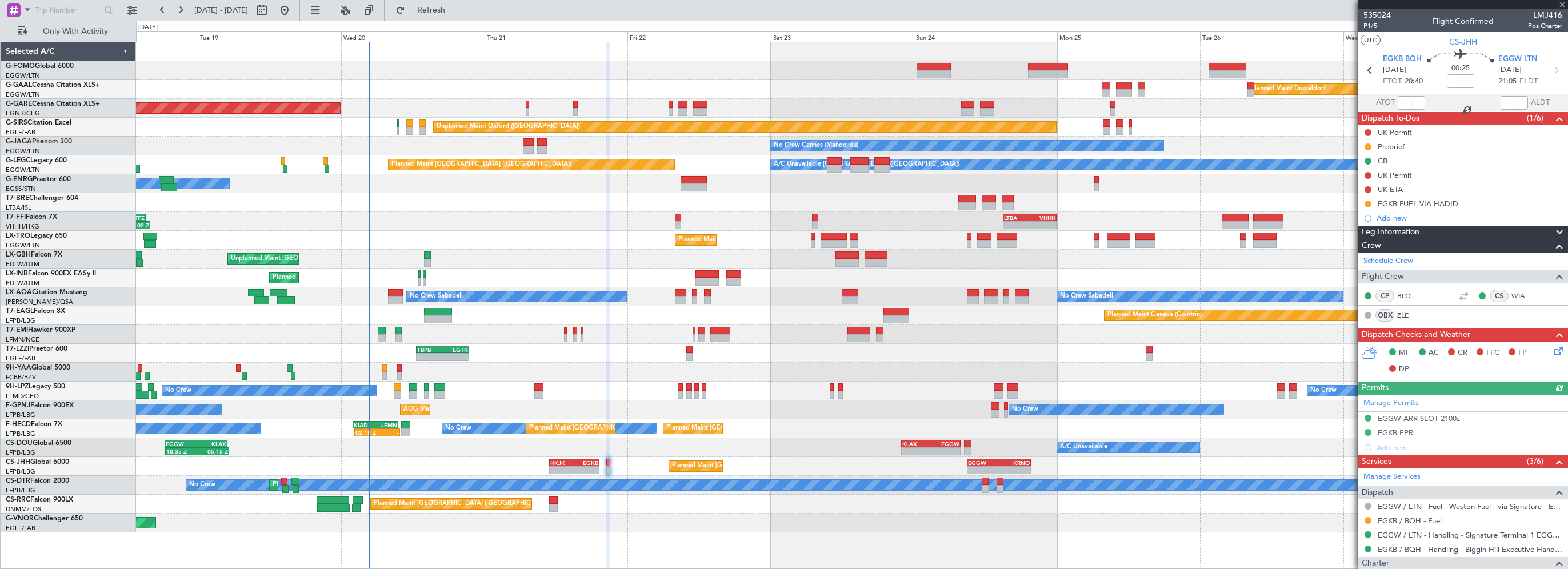
scroll to position [130, 0]
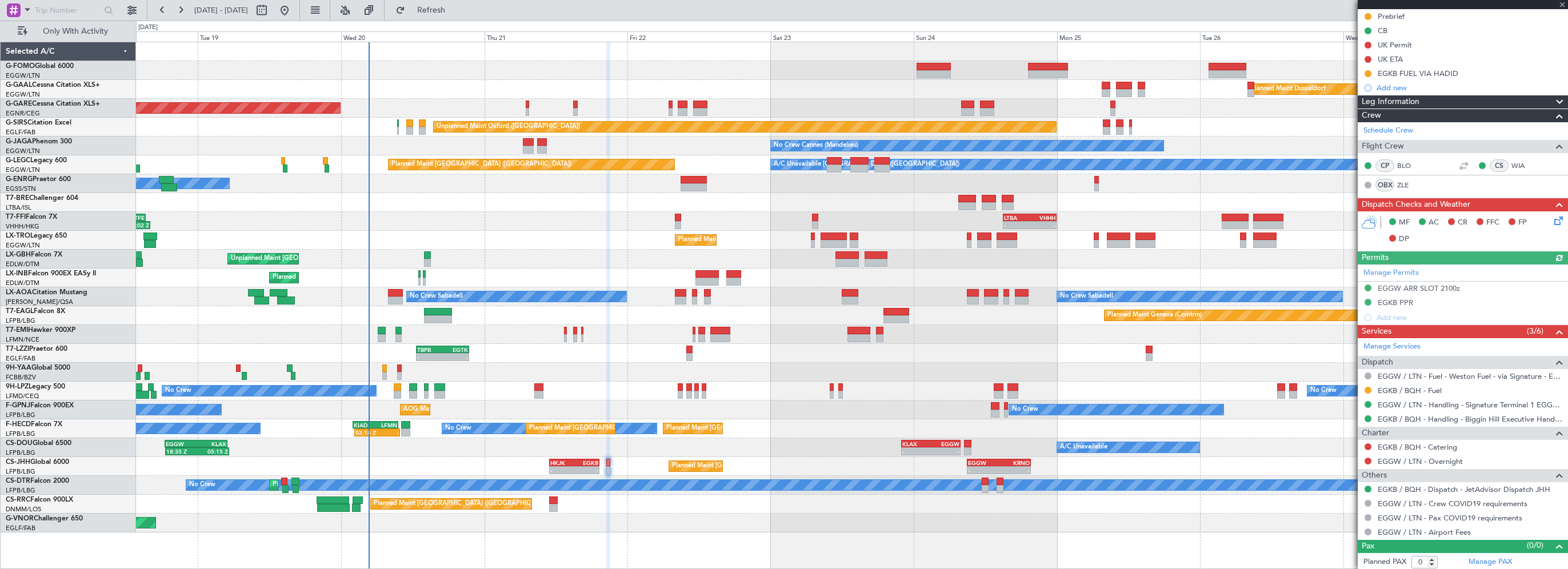
click at [547, 404] on div "Planned Maint [GEOGRAPHIC_DATA] ([GEOGRAPHIC_DATA])" at bounding box center [851, 504] width 1431 height 19
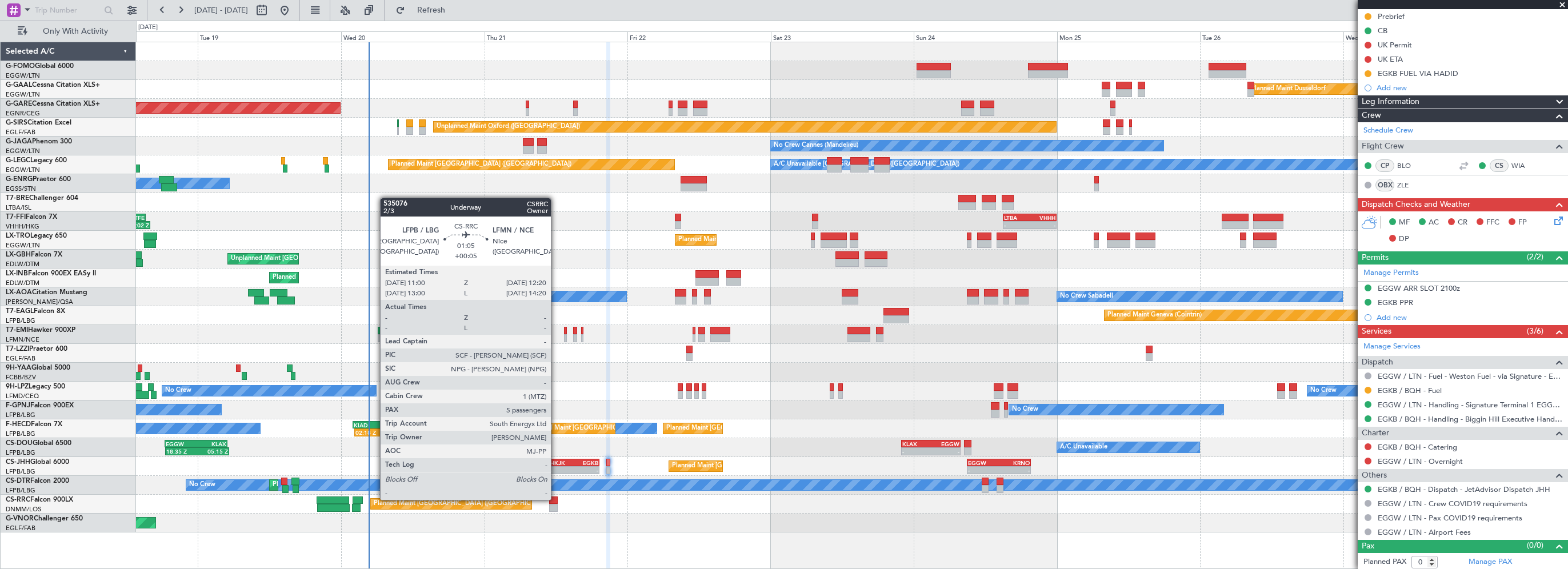
click at [556, 404] on div at bounding box center [553, 501] width 8 height 8
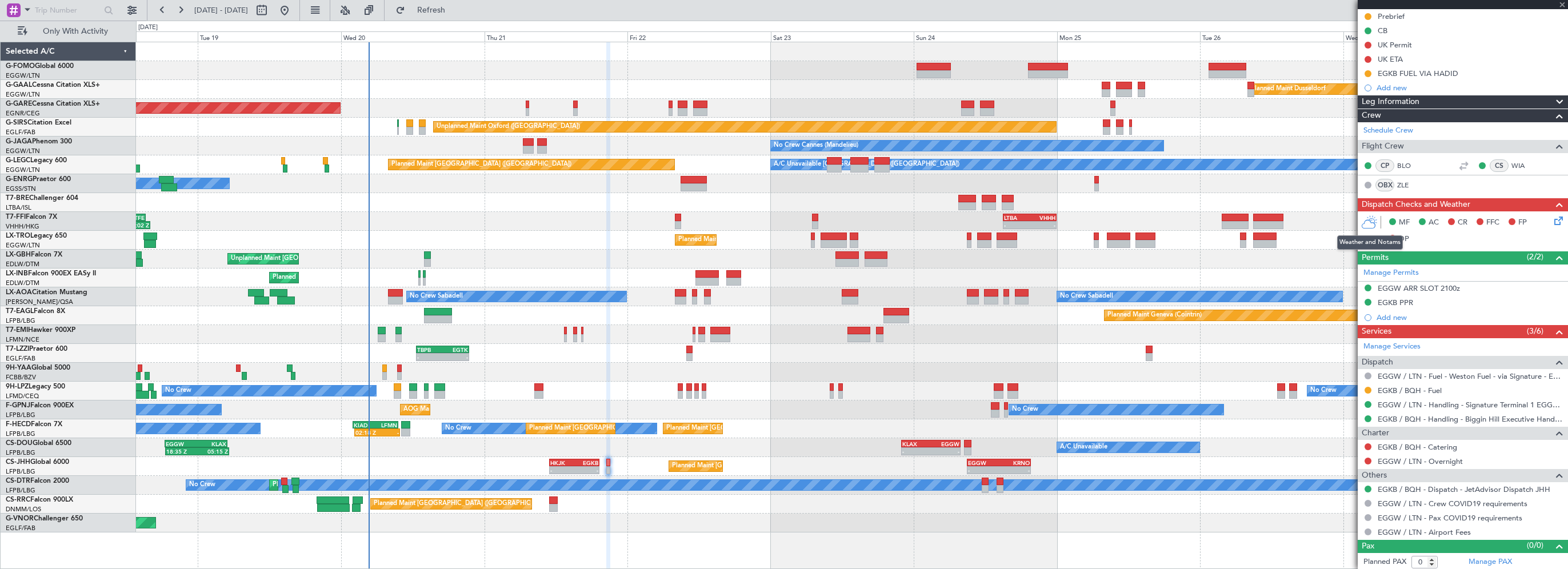
type input "+00:05"
type input "5"
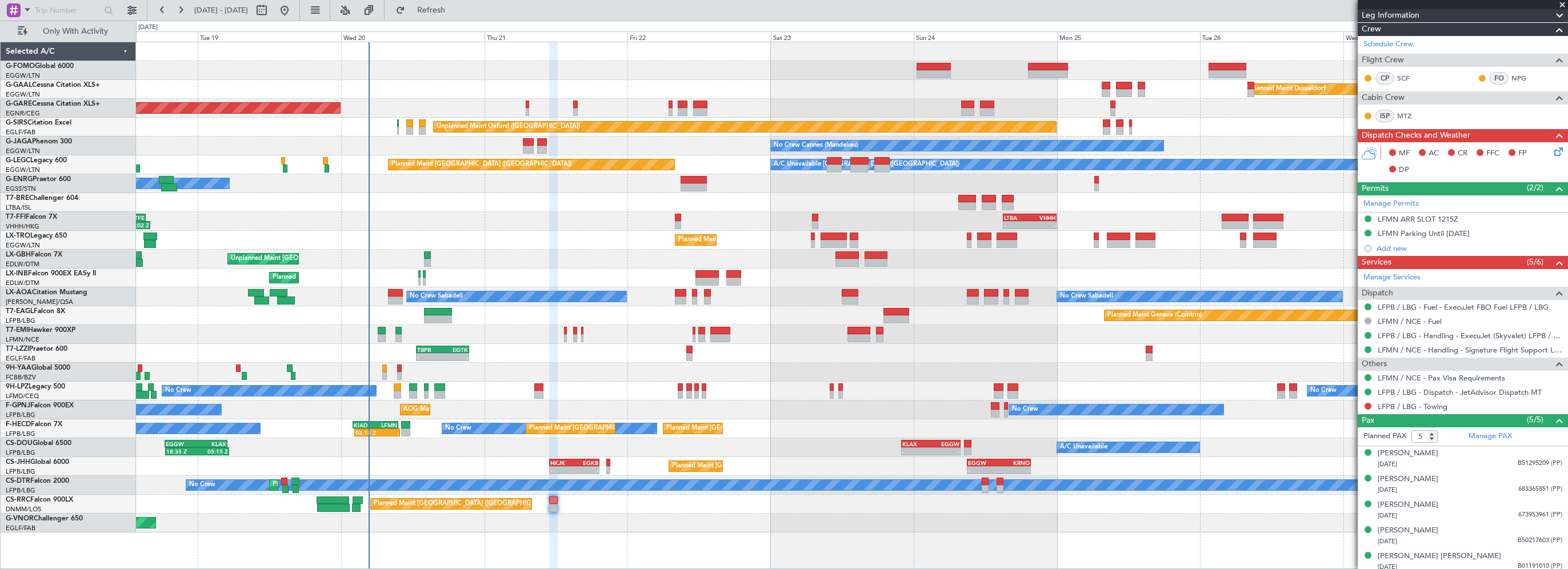
scroll to position [206, 0]
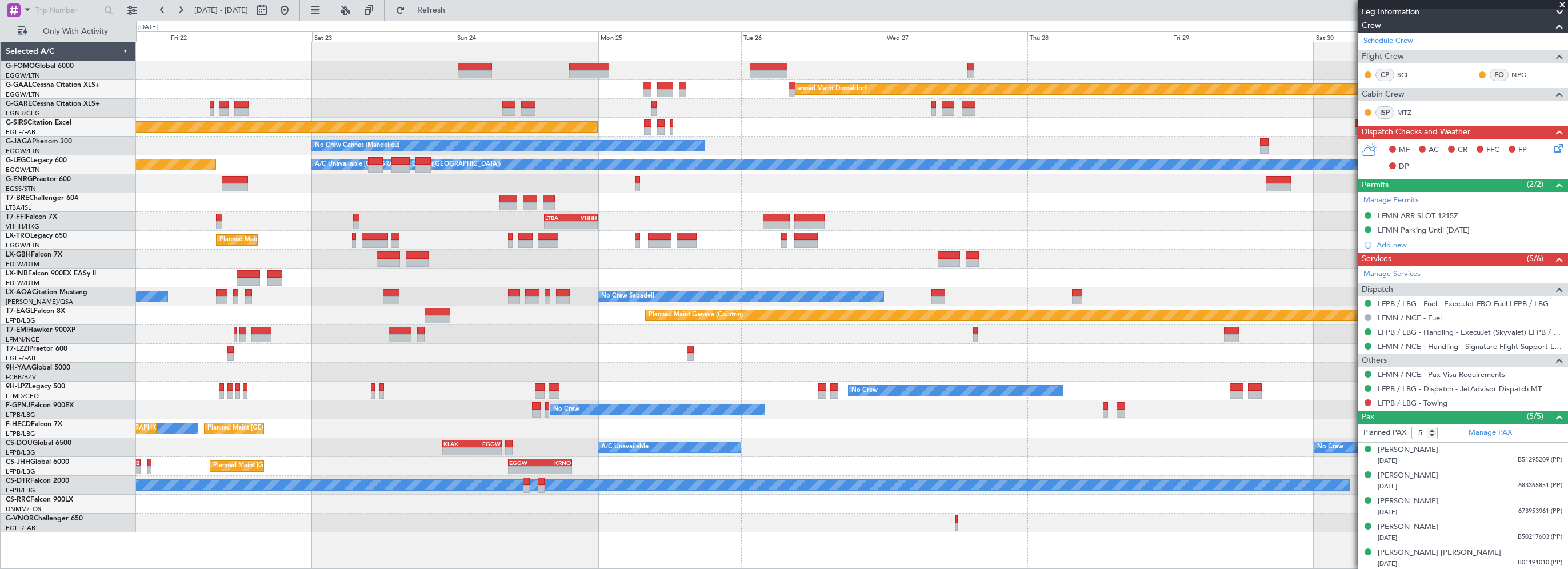
click at [317, 227] on div "Planned Maint Dusseldorf Unplanned Maint Chester Unplanned Maint Oxford (Kidlin…" at bounding box center [851, 288] width 1431 height 491
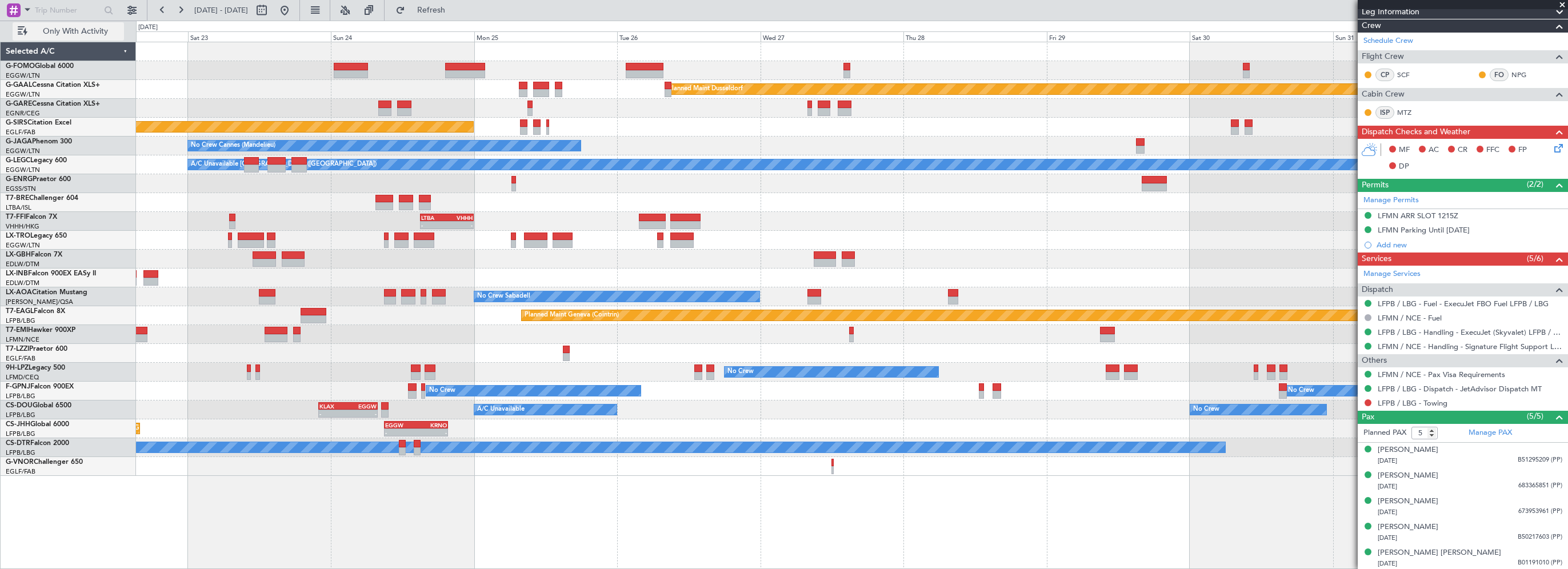
click at [91, 35] on span "Only With Activity" at bounding box center [75, 31] width 91 height 8
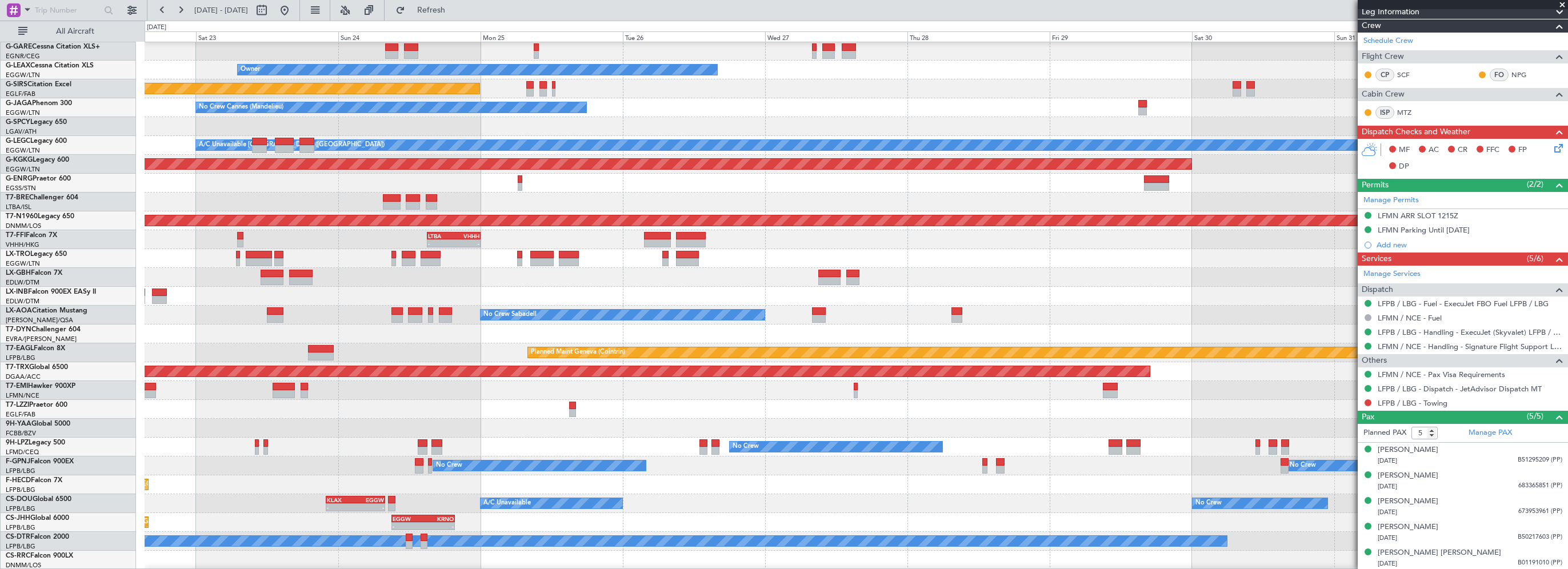
scroll to position [95, 0]
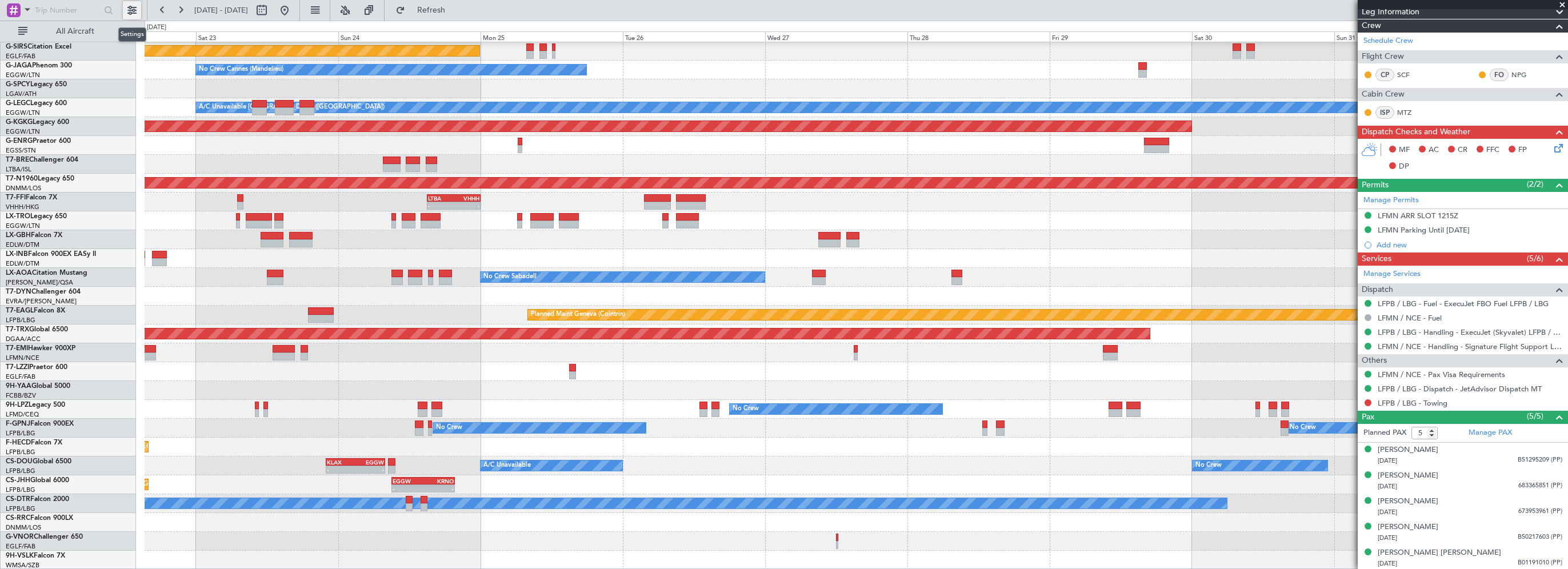
click at [134, 14] on button at bounding box center [131, 10] width 18 height 18
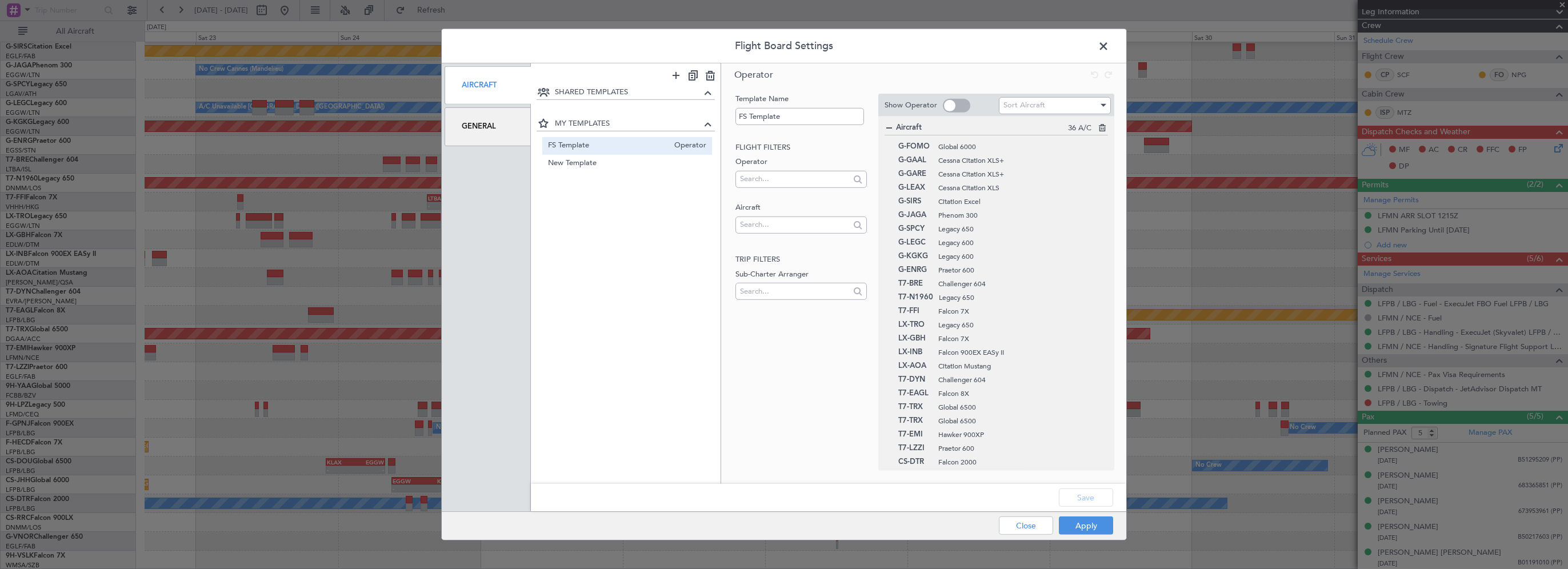
click at [873, 46] on span at bounding box center [1109, 49] width 0 height 23
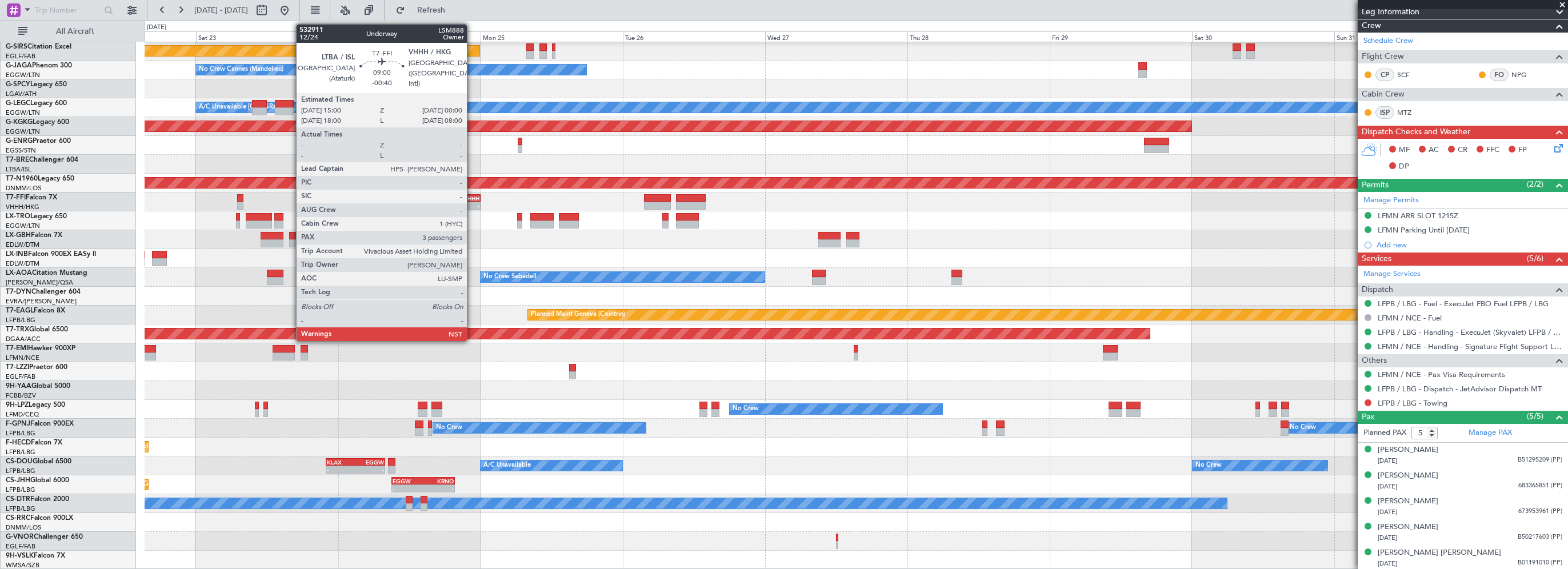
click at [472, 197] on div "VHHH" at bounding box center [467, 198] width 26 height 7
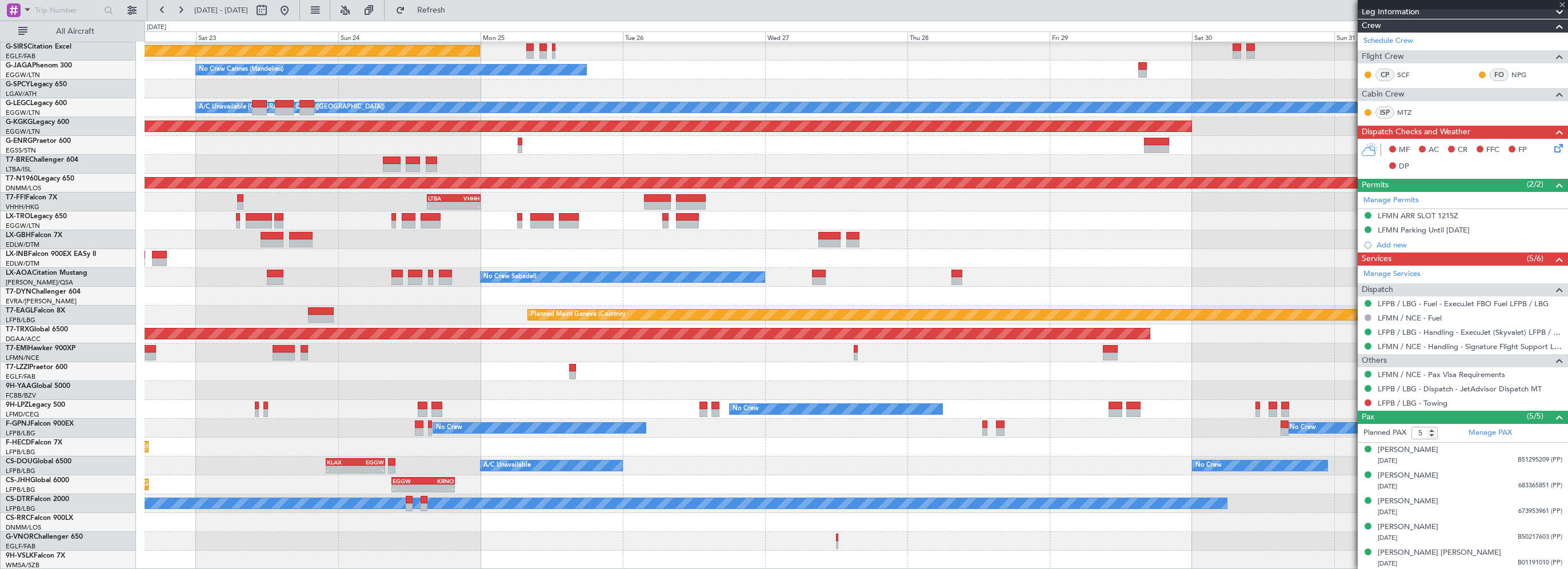
type input "-00:40"
type input "3"
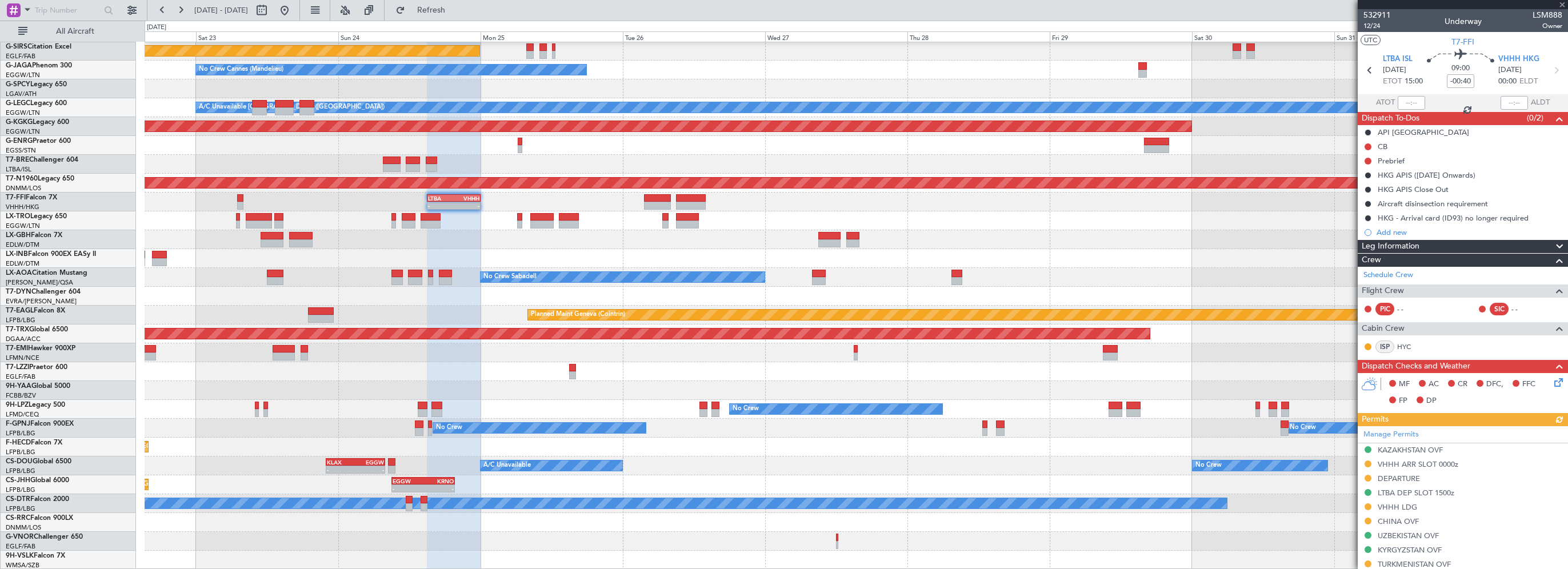
click at [873, 245] on span "Leg Information" at bounding box center [1390, 246] width 58 height 13
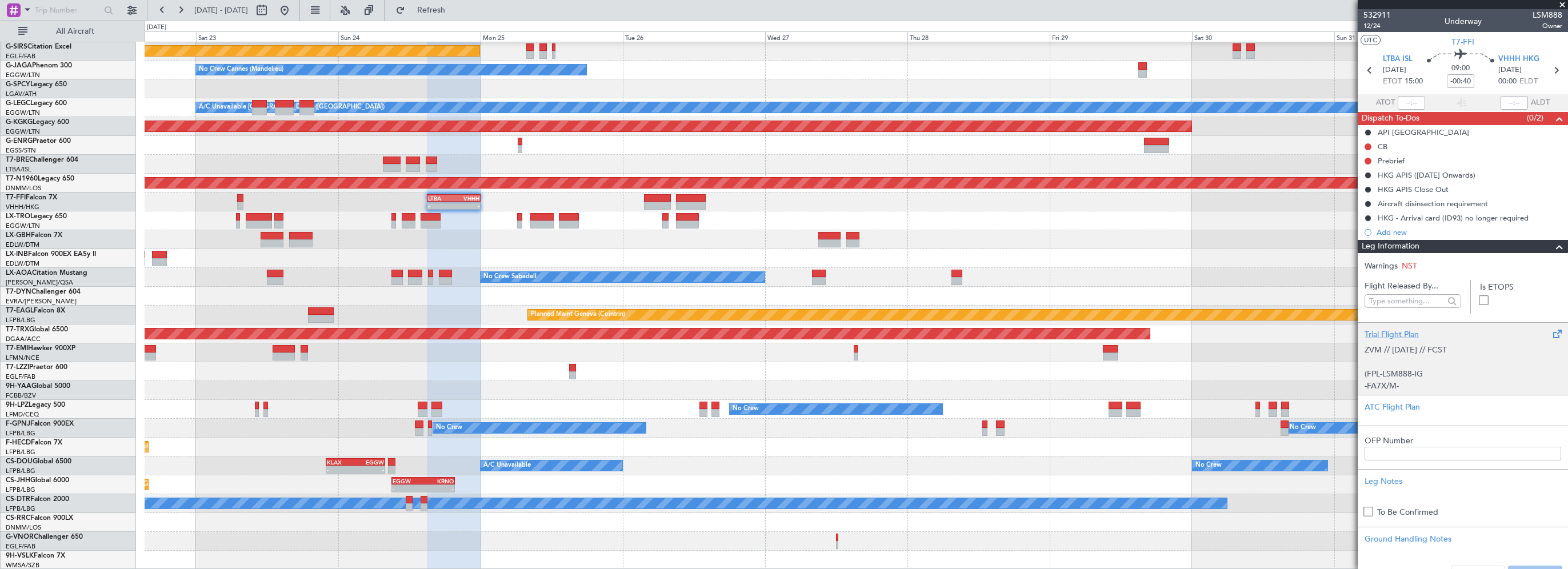
click at [873, 335] on div "Trial Flight Plan" at bounding box center [1462, 335] width 197 height 12
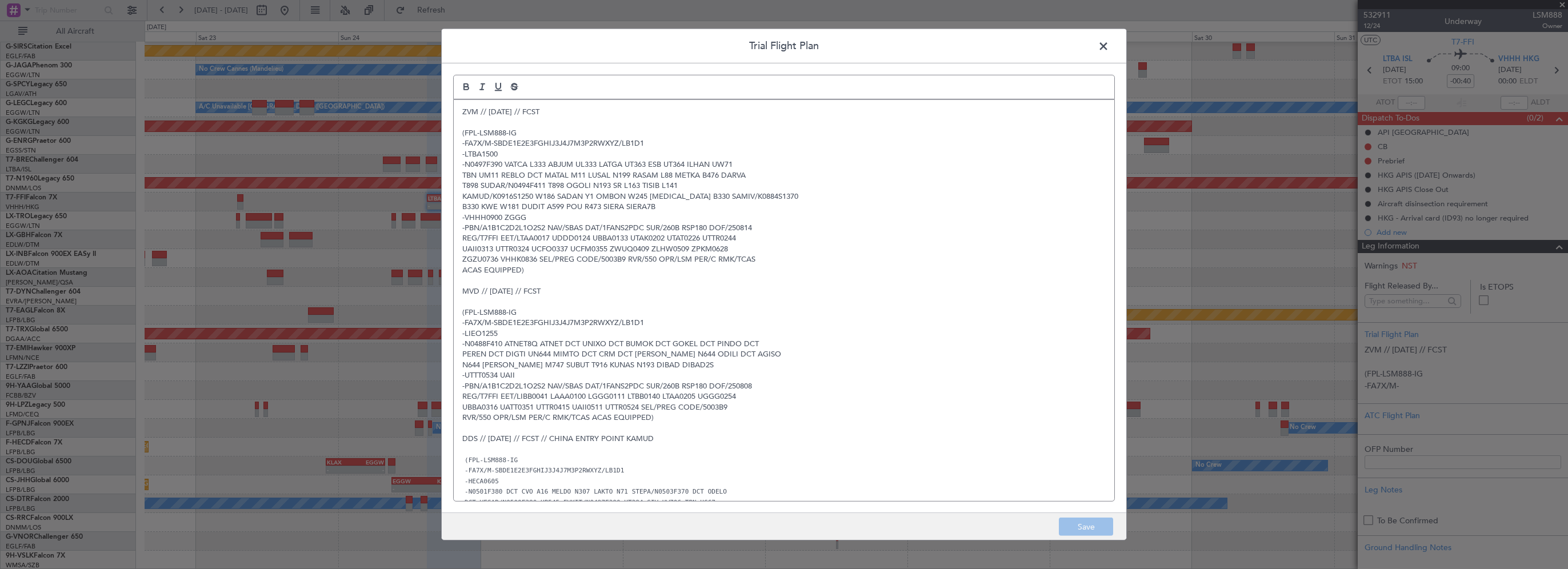
click at [458, 111] on div "ZVM // 14AUG // FCST (FPL-LSM888-IG -FA7X/M-SBDE1E2E3FGHIJ3J4J7M3P2RWXYZ/LB1D1 …" at bounding box center [784, 301] width 661 height 401
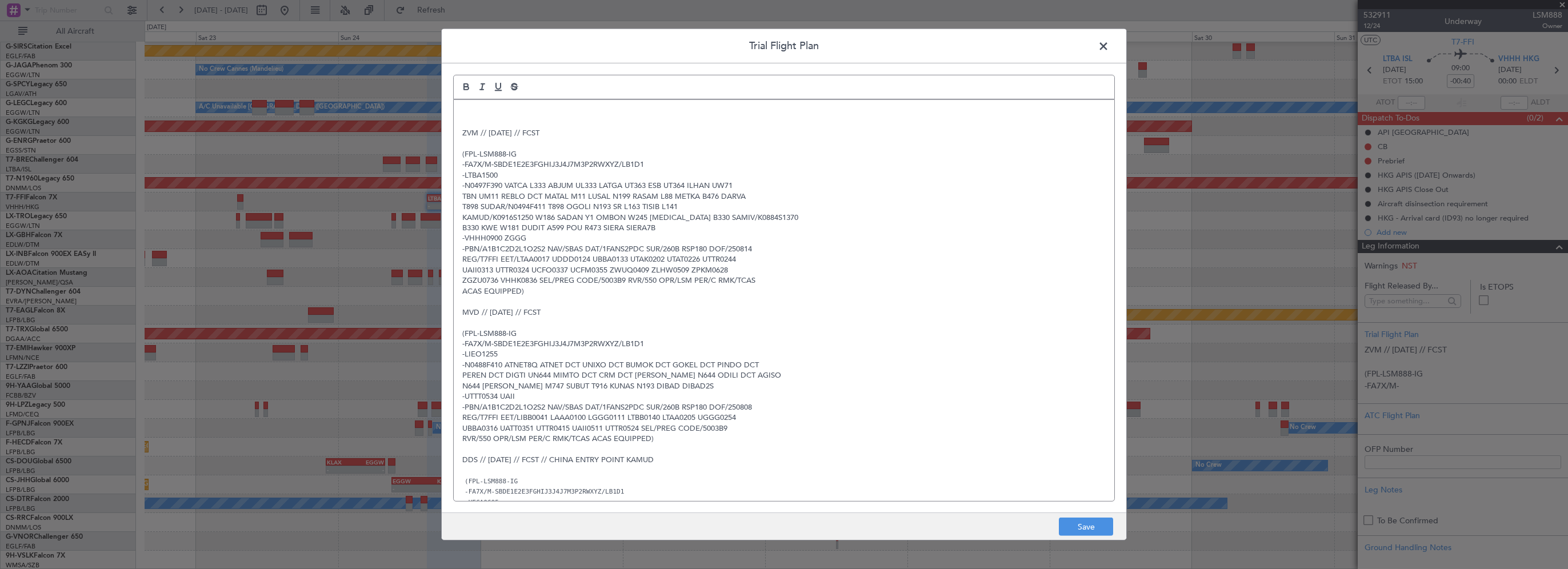
click at [503, 116] on p at bounding box center [784, 112] width 644 height 10
click at [504, 112] on p at bounding box center [784, 112] width 644 height 10
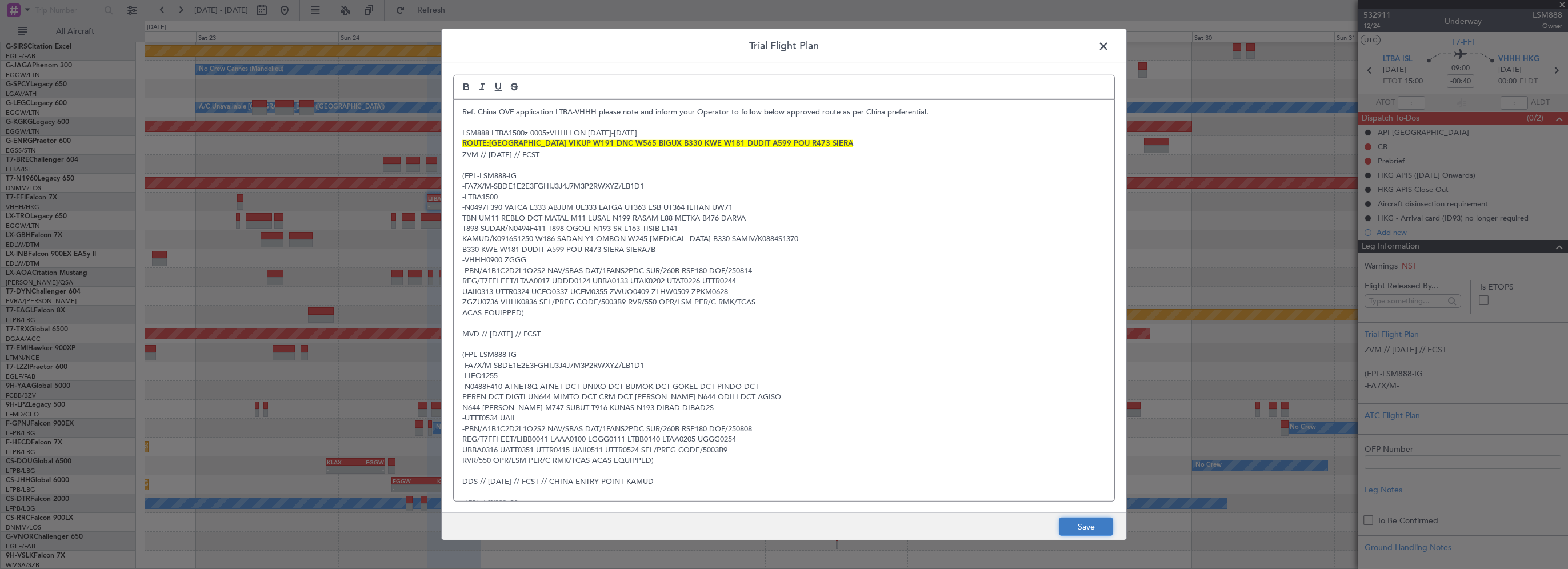
click at [873, 404] on button "Save" at bounding box center [1086, 527] width 54 height 18
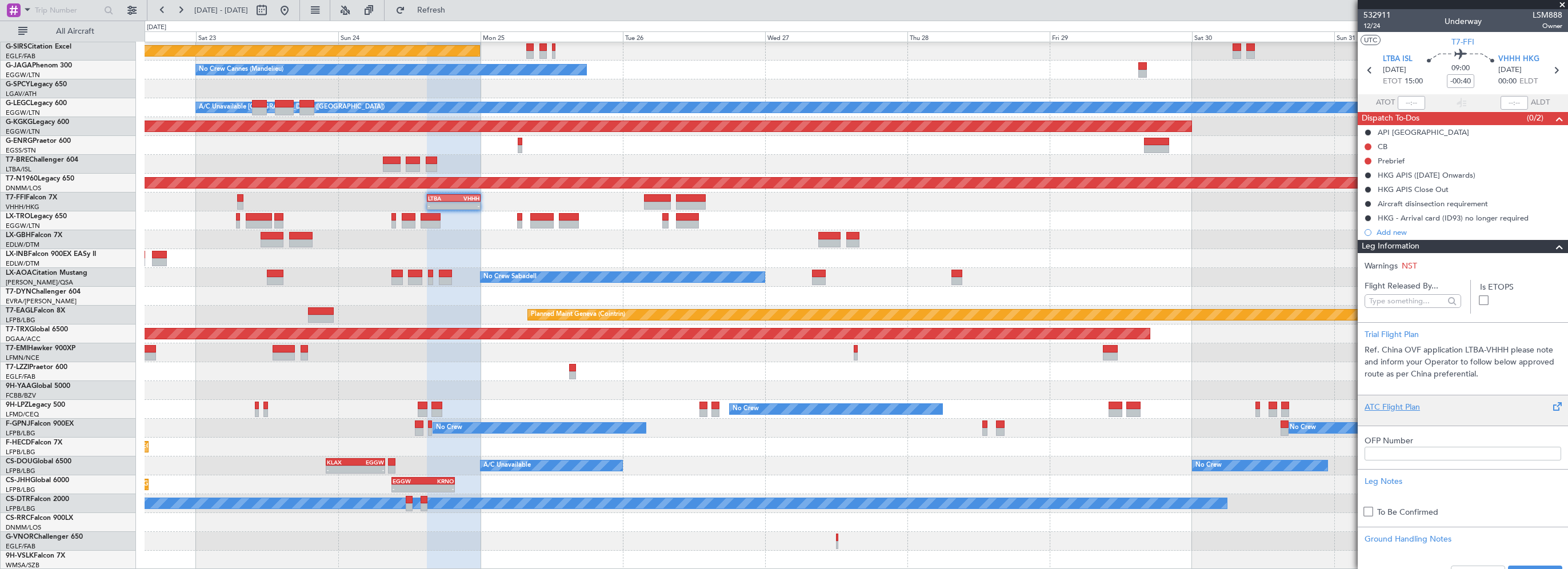
scroll to position [114, 0]
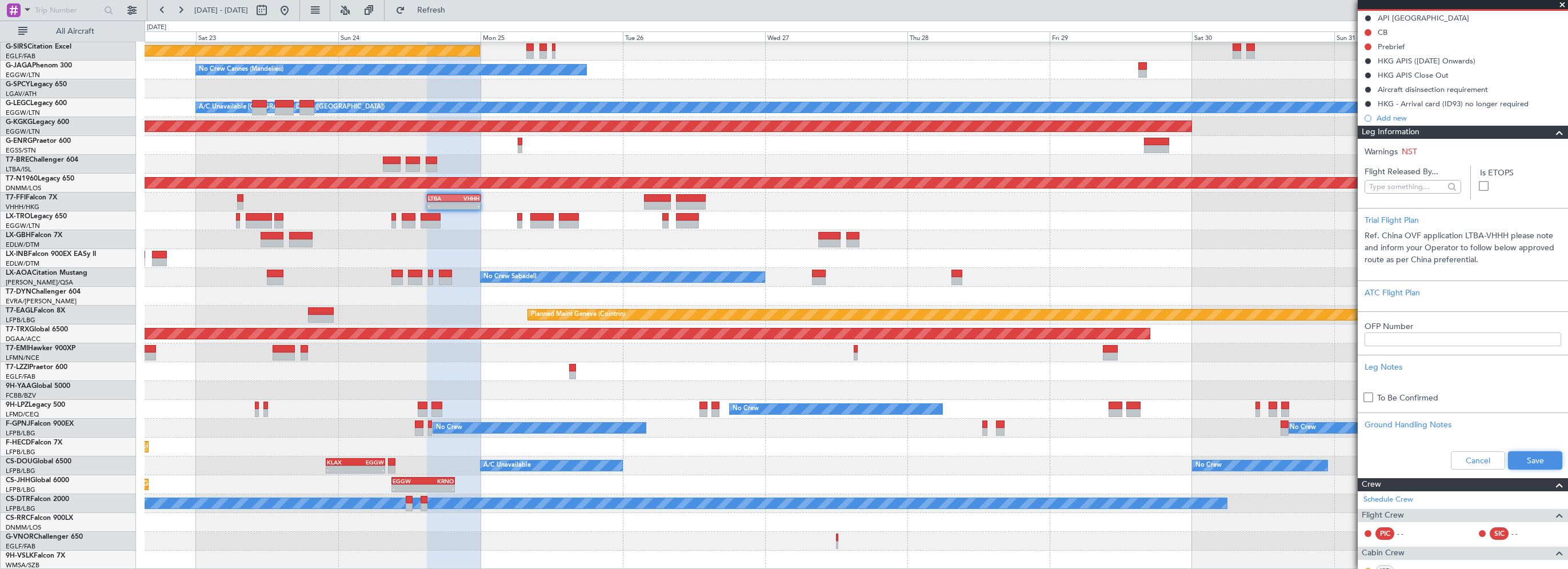
click at [873, 404] on button "Save" at bounding box center [1535, 461] width 54 height 18
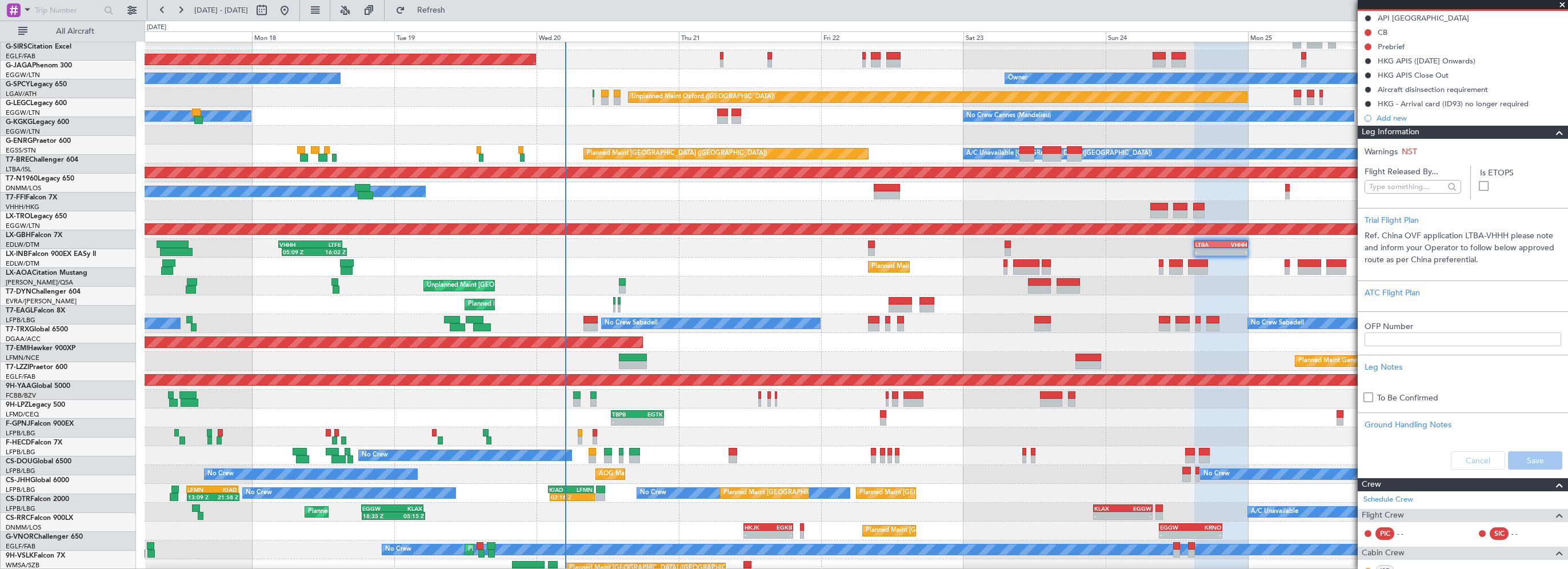
scroll to position [48, 0]
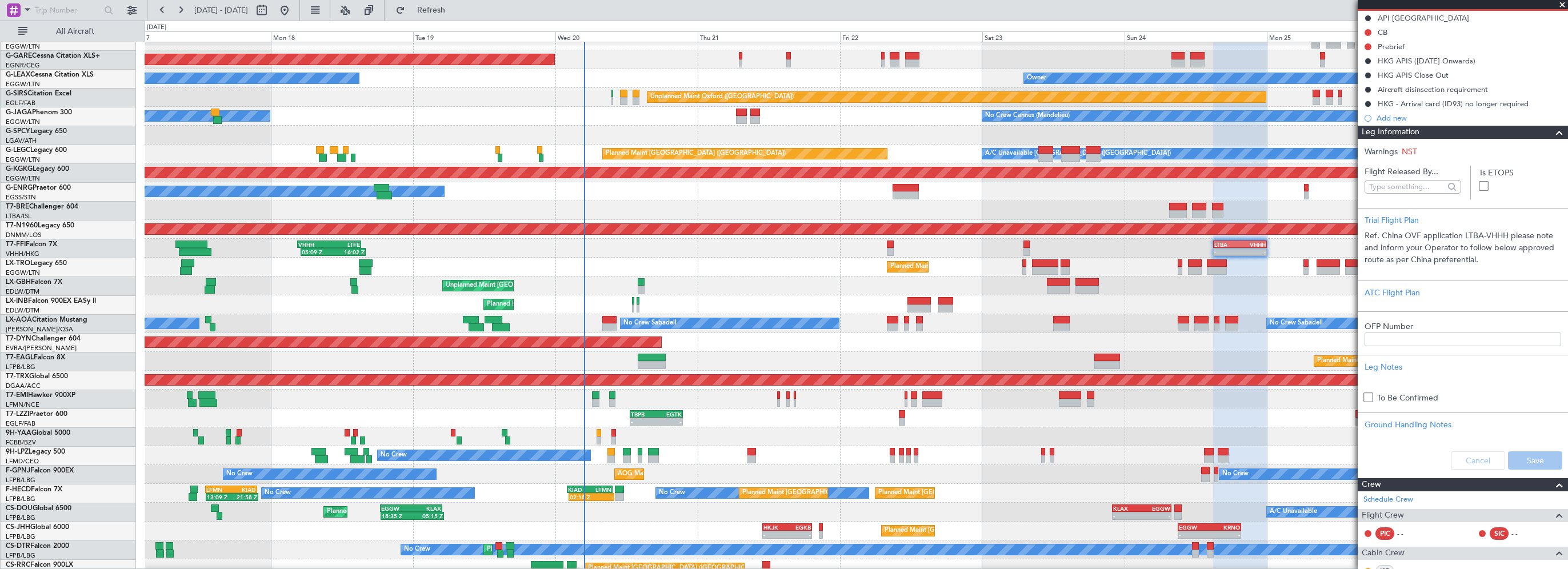
click at [873, 306] on div "Planned Maint Geneva (Cointrin)" at bounding box center [856, 305] width 1423 height 19
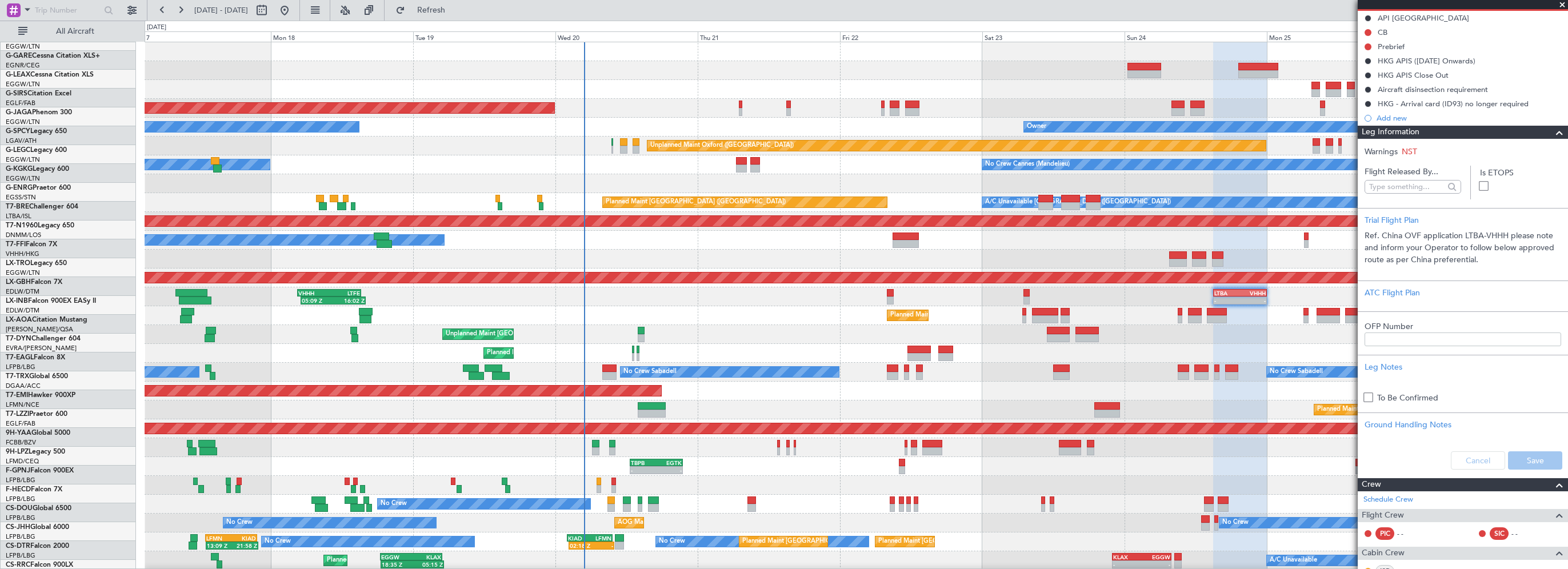
scroll to position [0, 0]
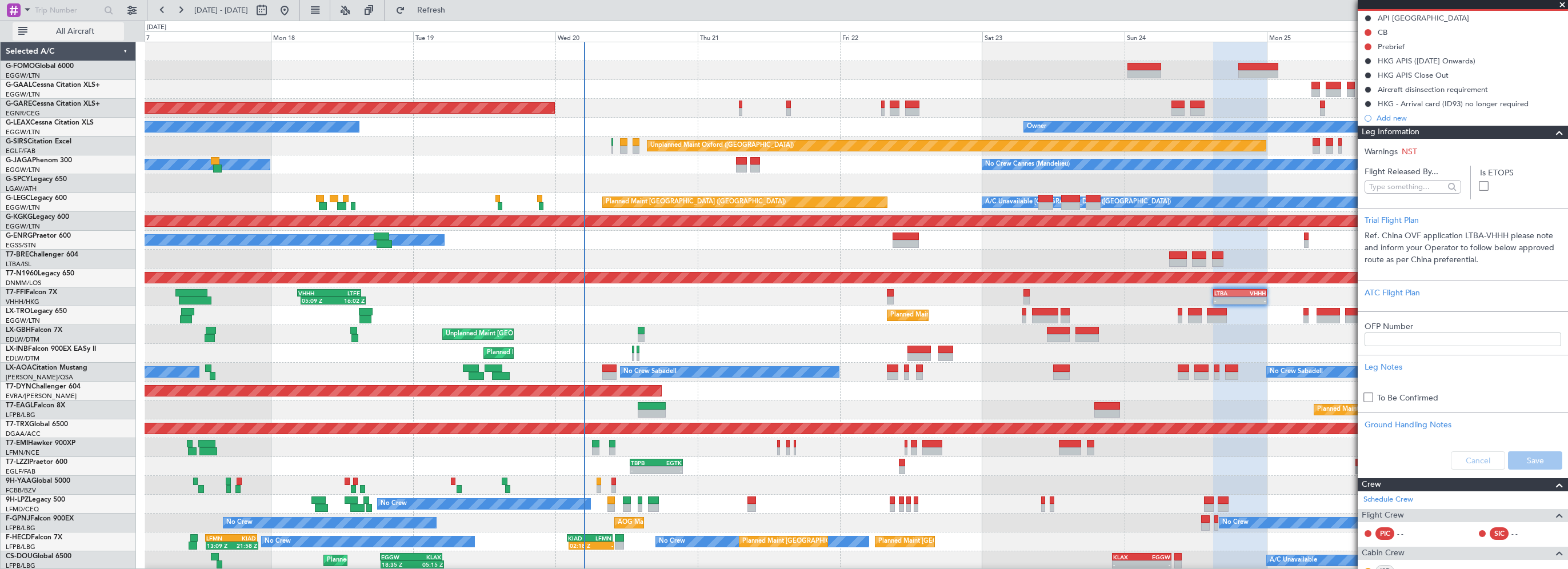
click at [91, 33] on span "All Aircraft" at bounding box center [75, 31] width 91 height 8
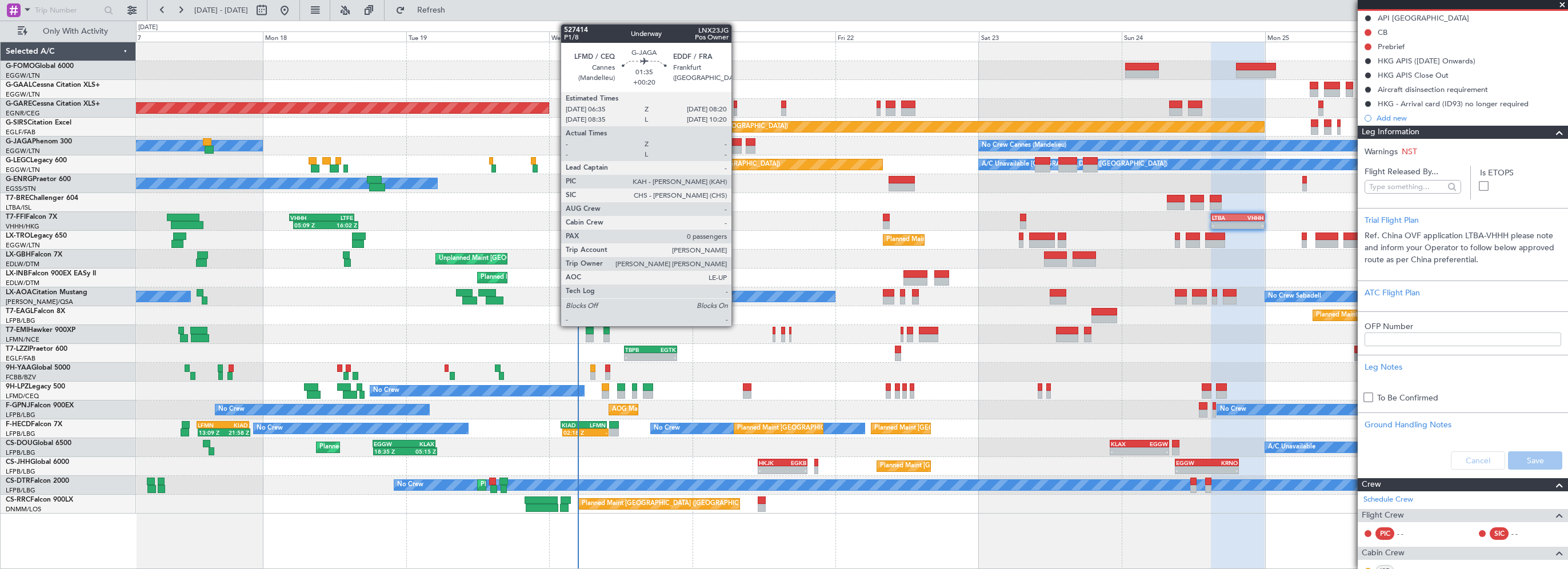
click at [736, 144] on div at bounding box center [737, 142] width 11 height 8
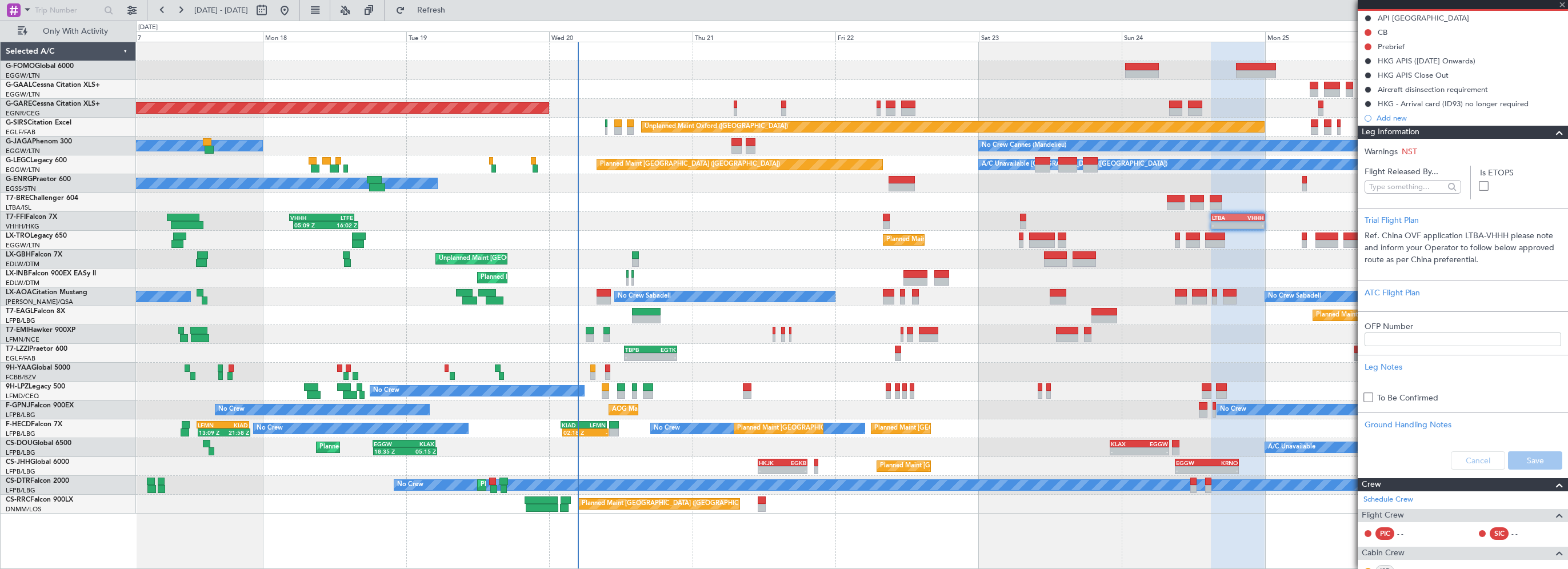
type input "+00:20"
type input "0"
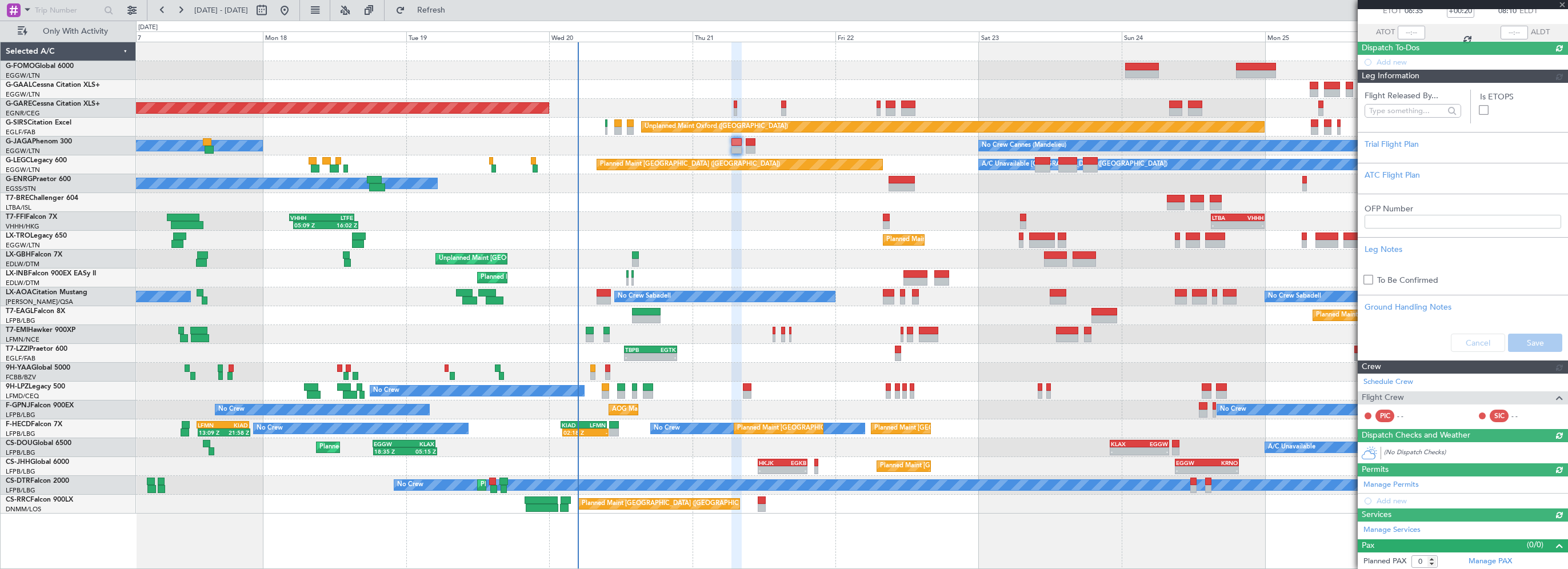
scroll to position [114, 0]
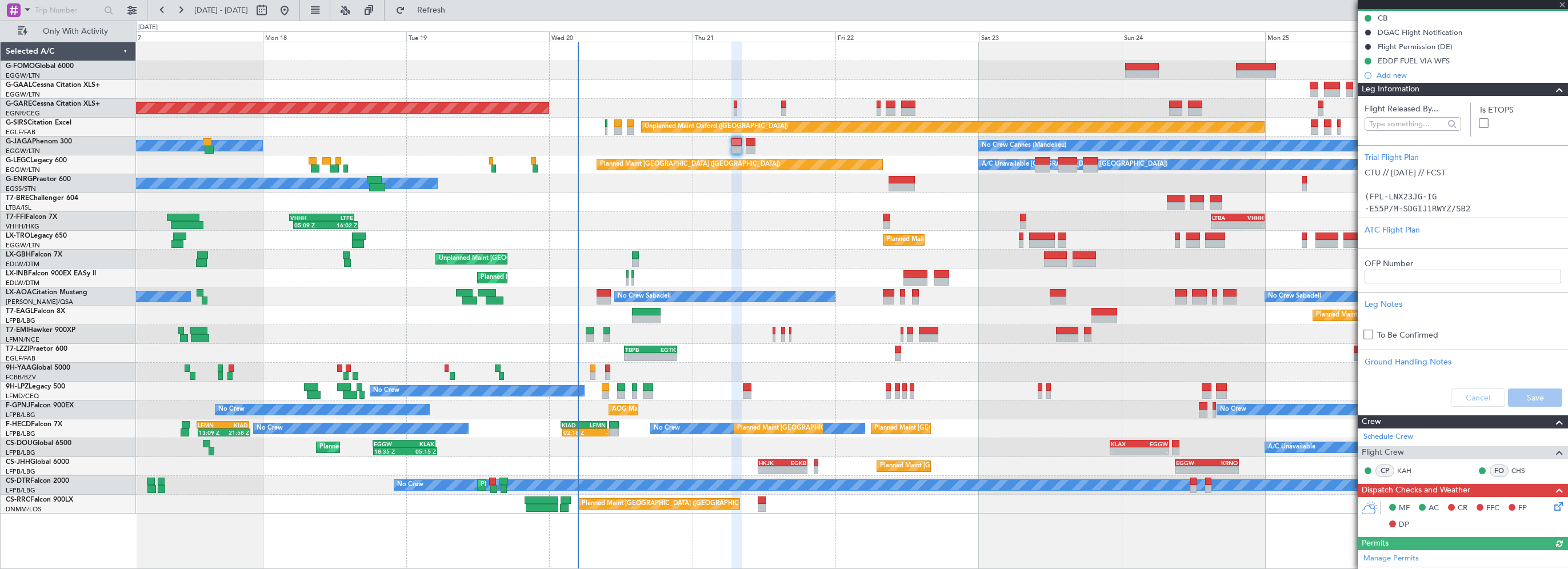
click at [873, 94] on span at bounding box center [1559, 90] width 14 height 14
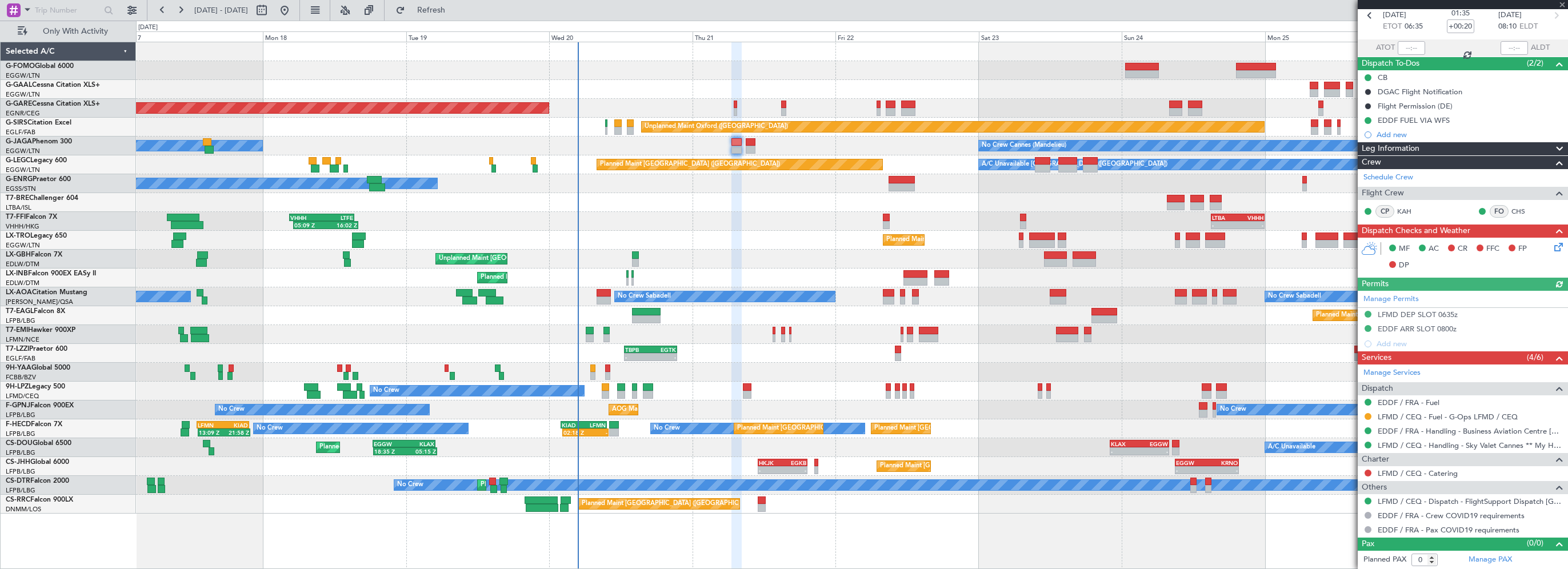
scroll to position [53, 0]
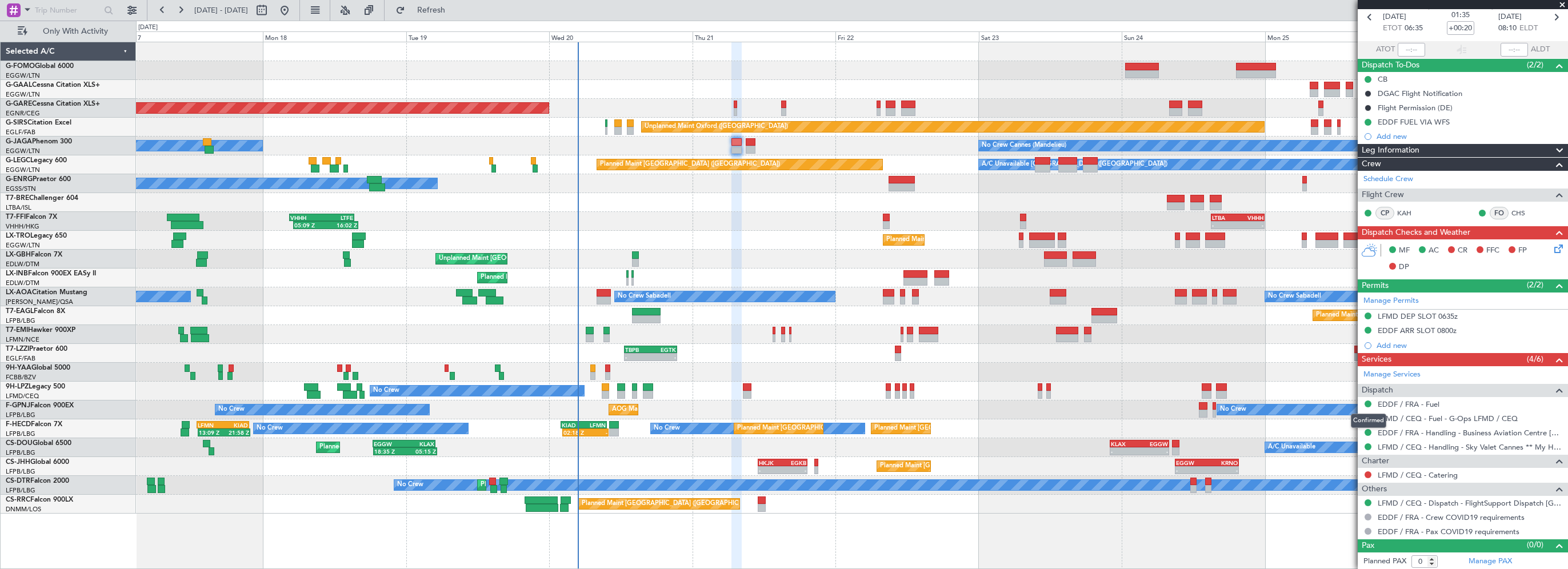
click at [873, 404] on div "Confirmed" at bounding box center [1368, 420] width 35 height 14
click at [873, 404] on button at bounding box center [1368, 418] width 7 height 7
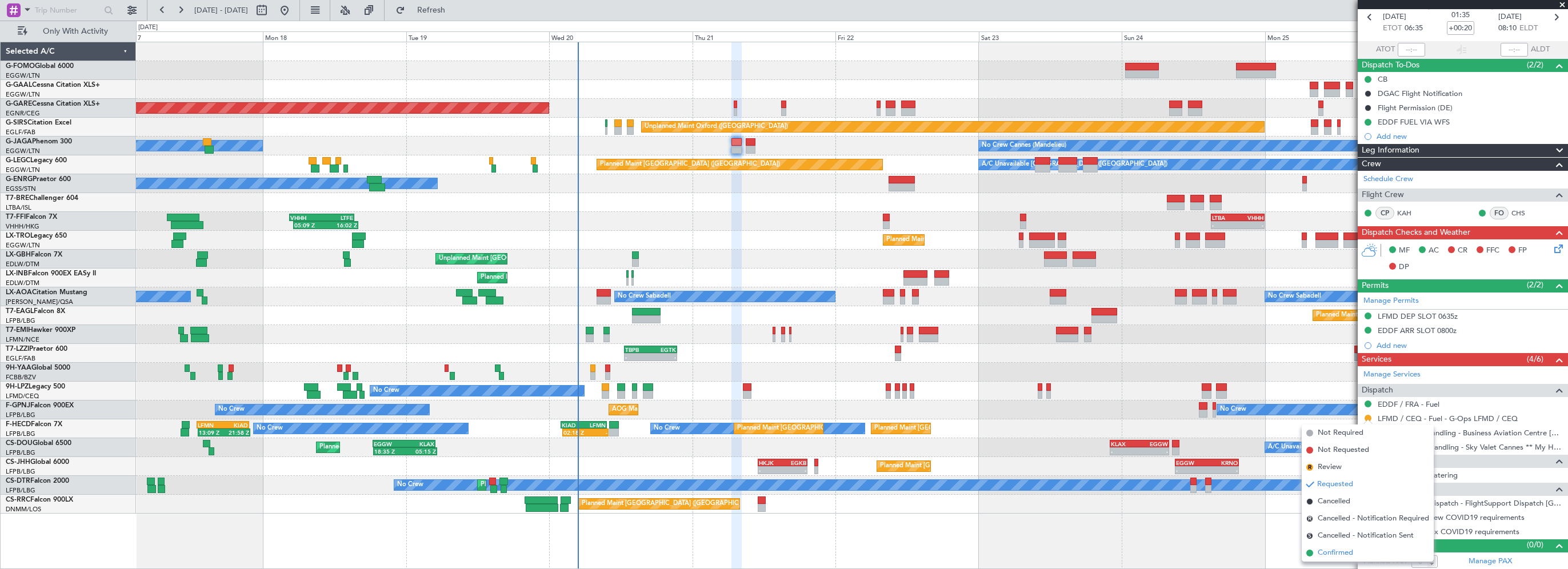
click at [873, 404] on span "Confirmed" at bounding box center [1335, 553] width 35 height 12
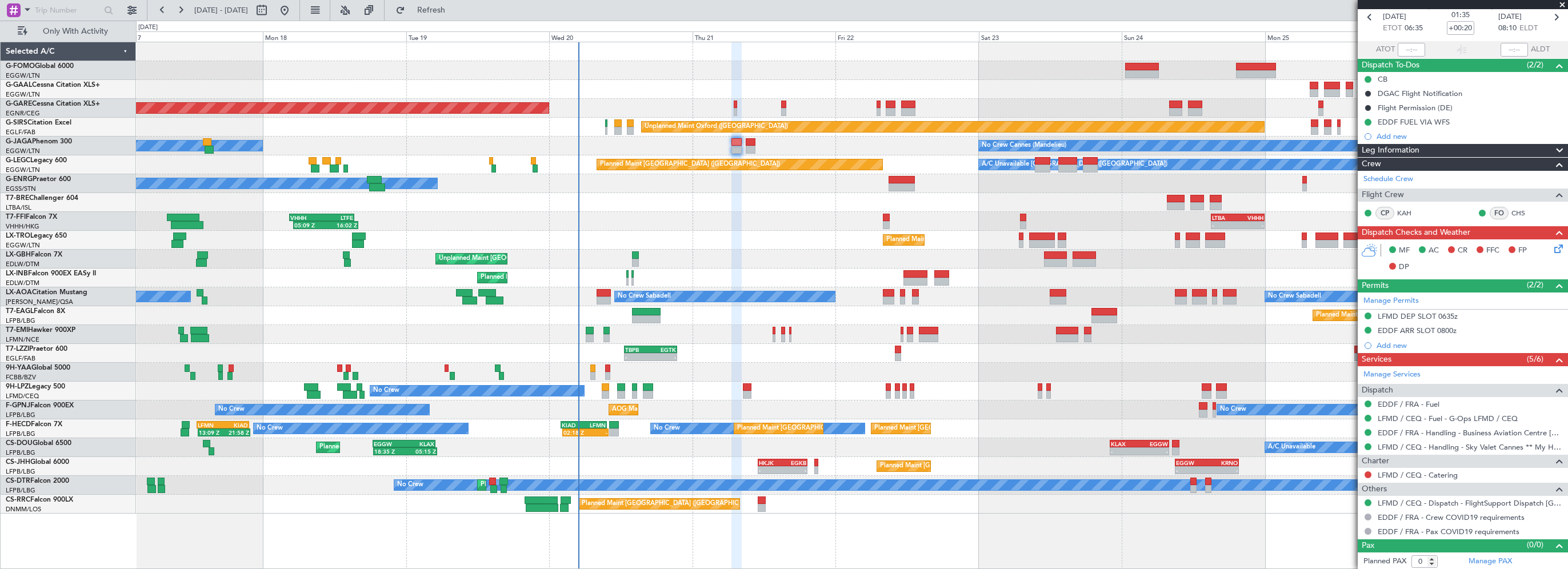
click at [578, 257] on div "Planned Maint Windsor Locks (Bradley Intl) Planned Maint Dusseldorf Unplanned M…" at bounding box center [851, 278] width 1431 height 472
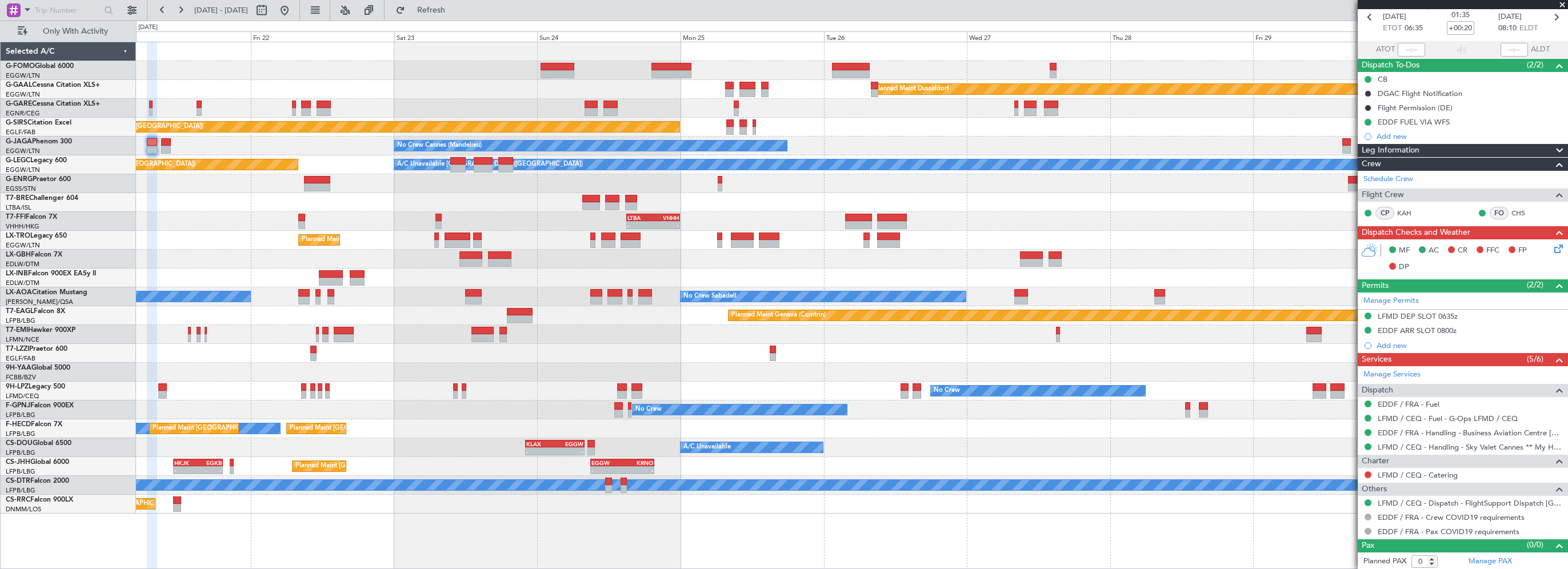
click at [727, 300] on div "Planned Maint Dusseldorf Unplanned Maint Chester Unplanned Maint Oxford (Kidlin…" at bounding box center [851, 278] width 1431 height 472
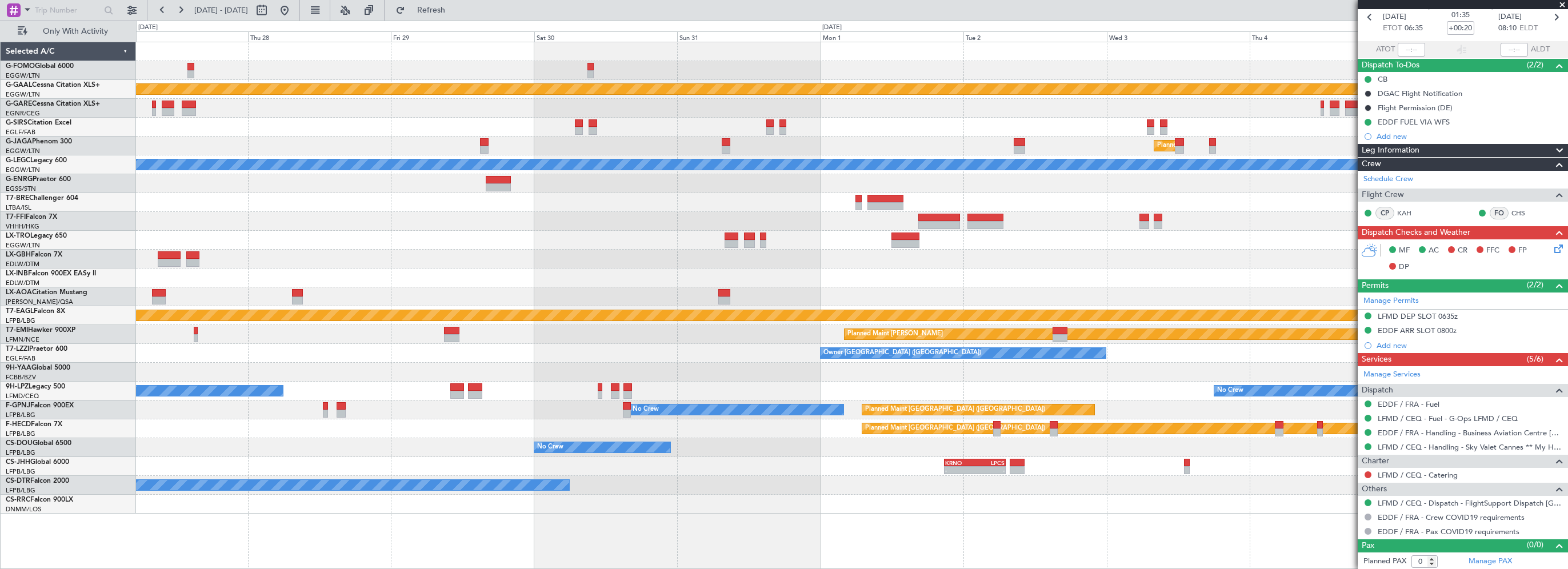
click at [731, 297] on div "Planned Maint Dusseldorf Unplanned Maint Oxford (Kidlington) Planned Maint Lond…" at bounding box center [851, 278] width 1431 height 472
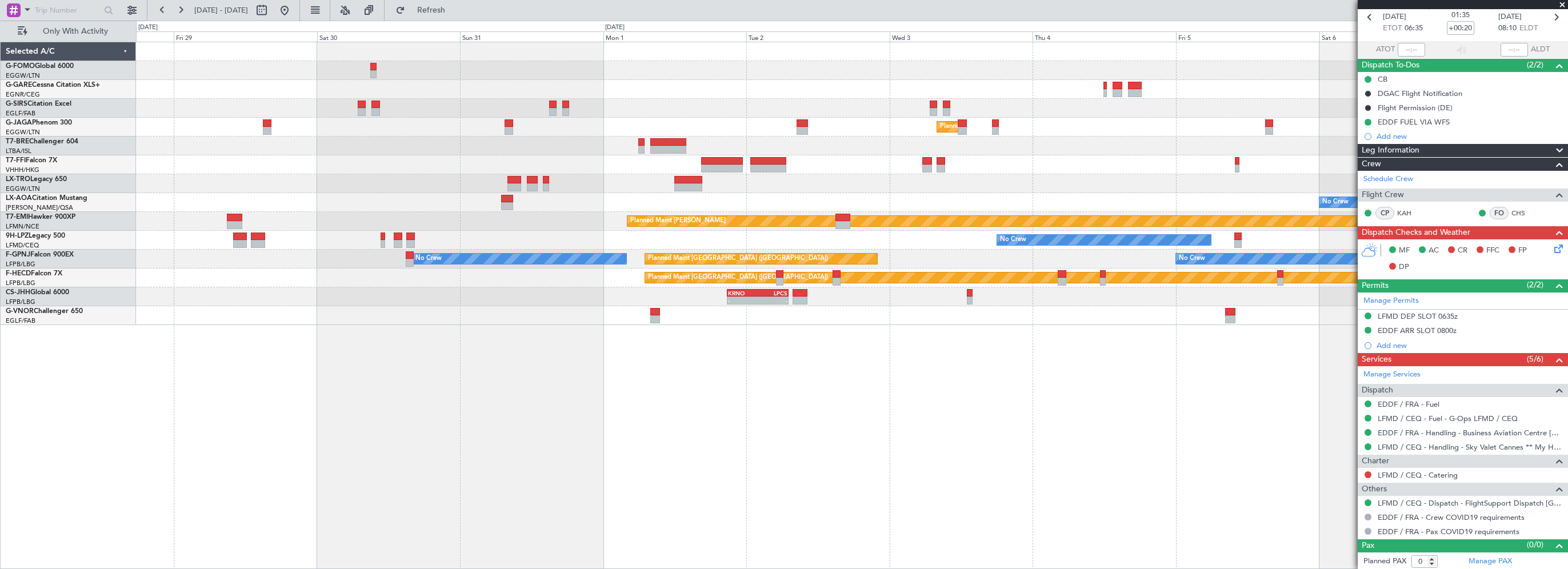
click at [873, 404] on div "Planned Maint London (Luton) - - LIEO 17:00 Z ZBAA 02:35 Z No Crew No Crew Saba…" at bounding box center [852, 305] width 1432 height 527
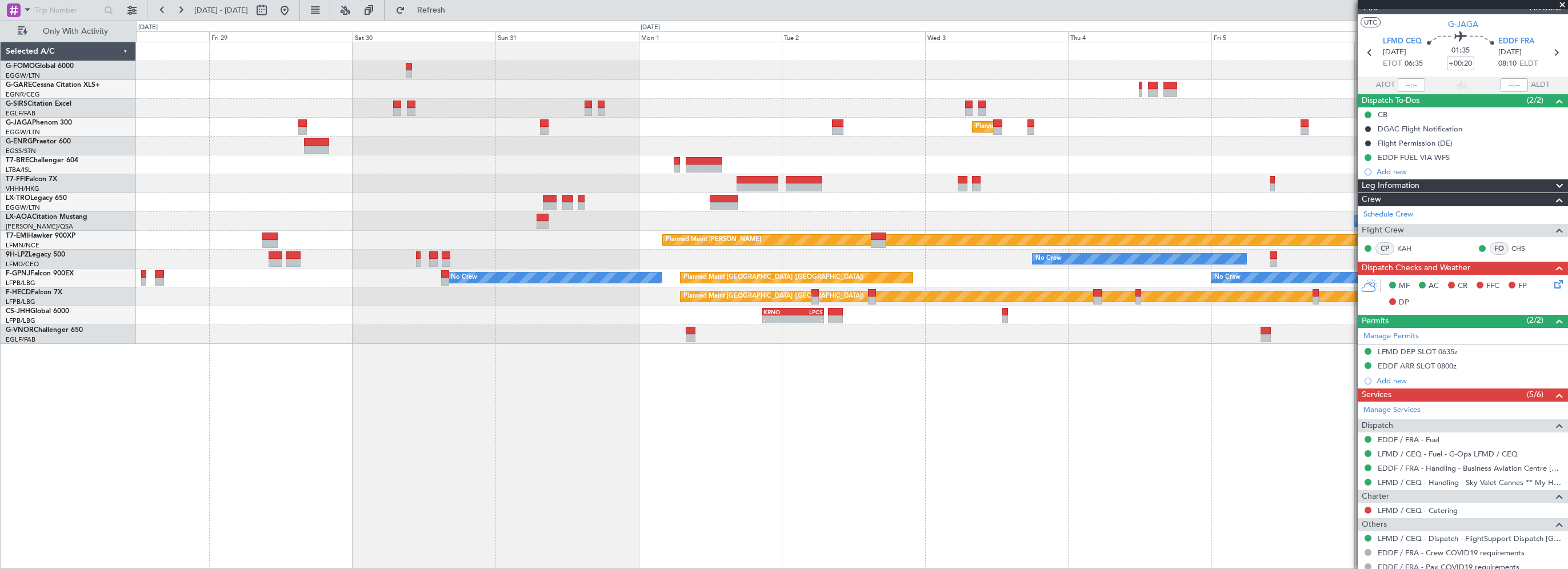
scroll to position [0, 0]
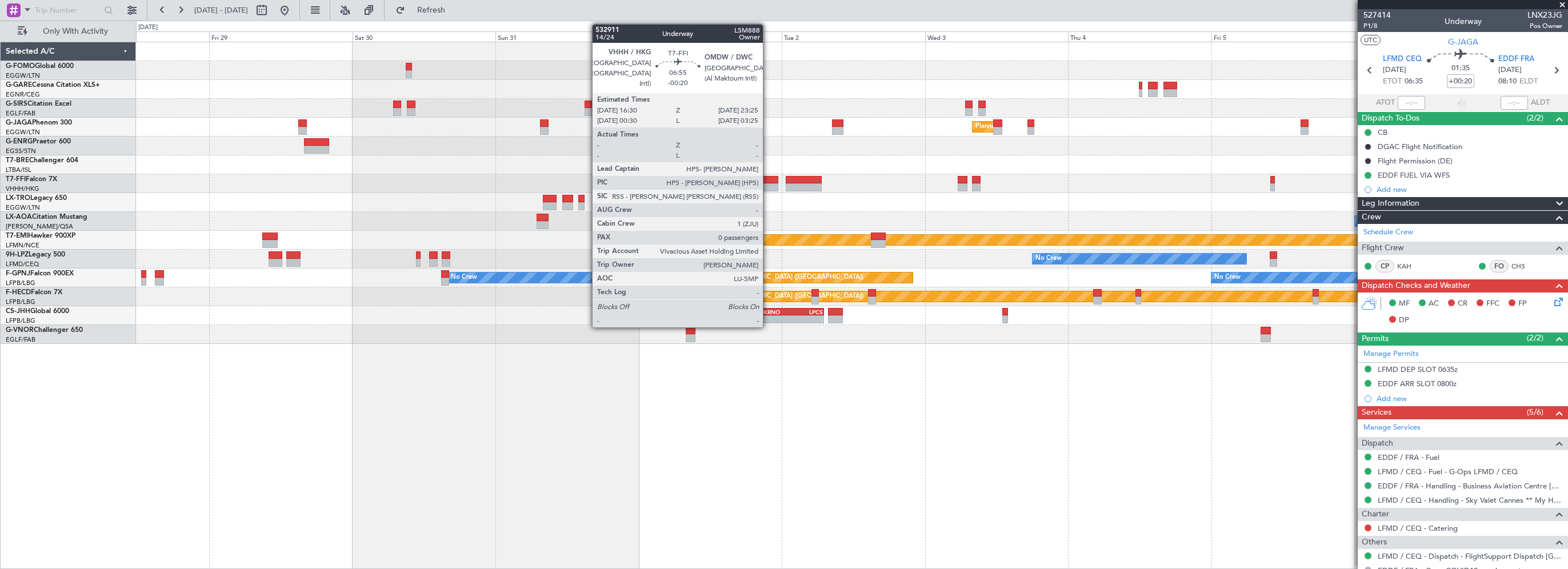
click at [768, 176] on div at bounding box center [757, 180] width 42 height 8
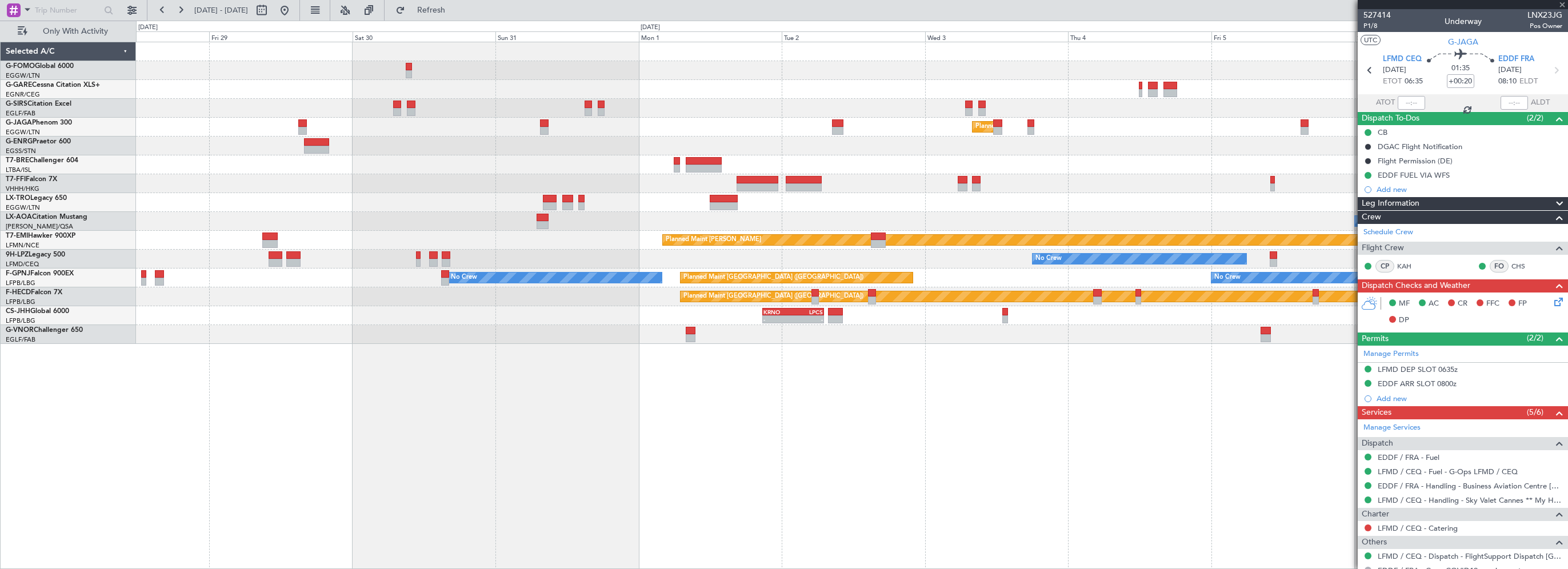
type input "-00:20"
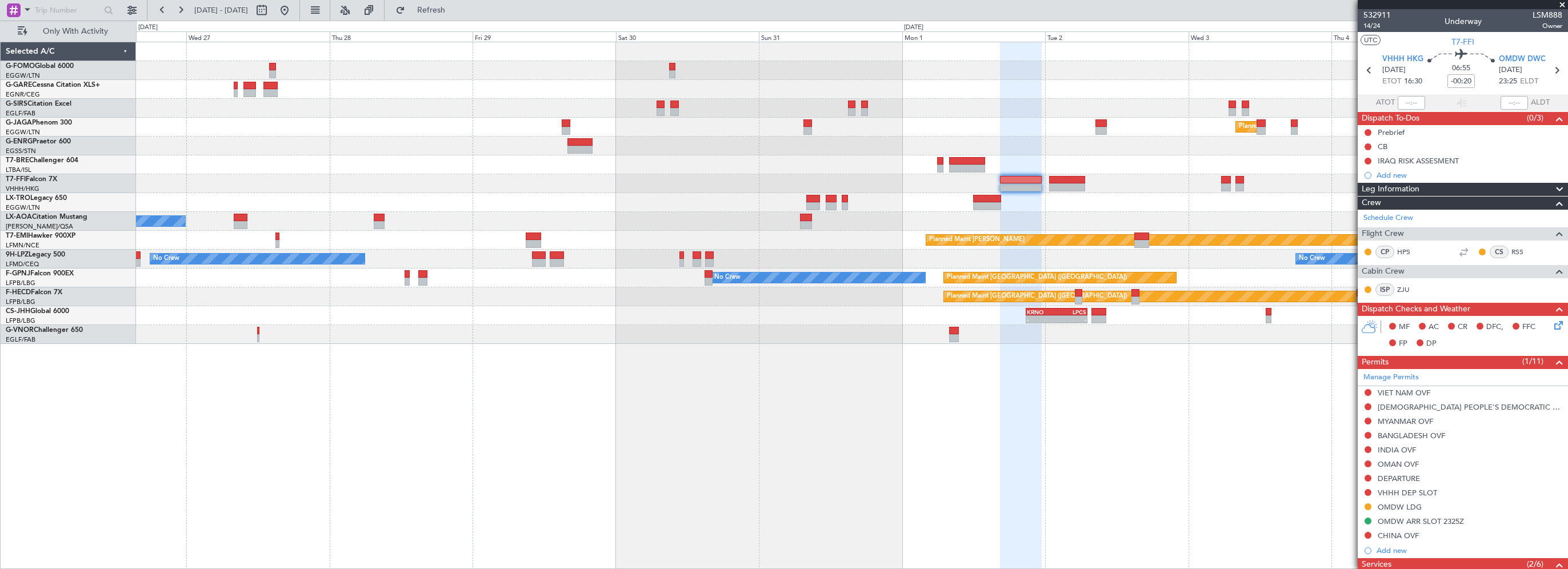
click at [873, 145] on div "Owner" at bounding box center [851, 146] width 1431 height 19
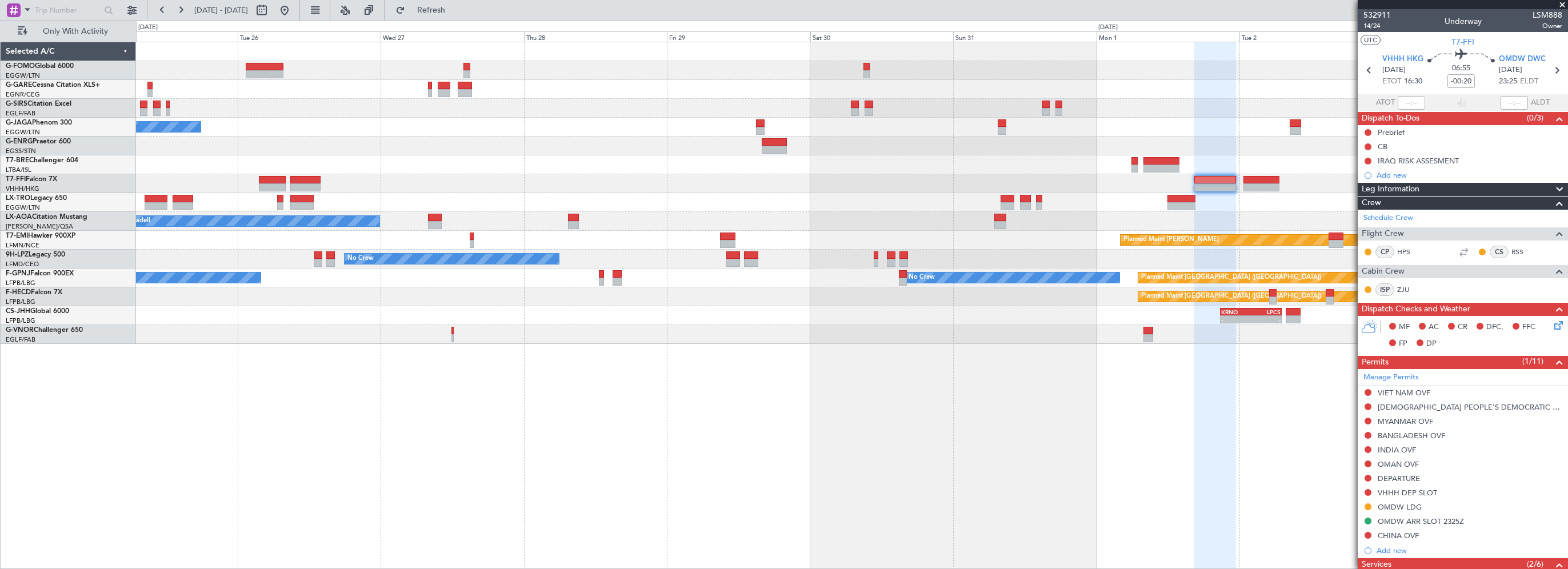
click at [873, 151] on div at bounding box center [851, 146] width 1431 height 19
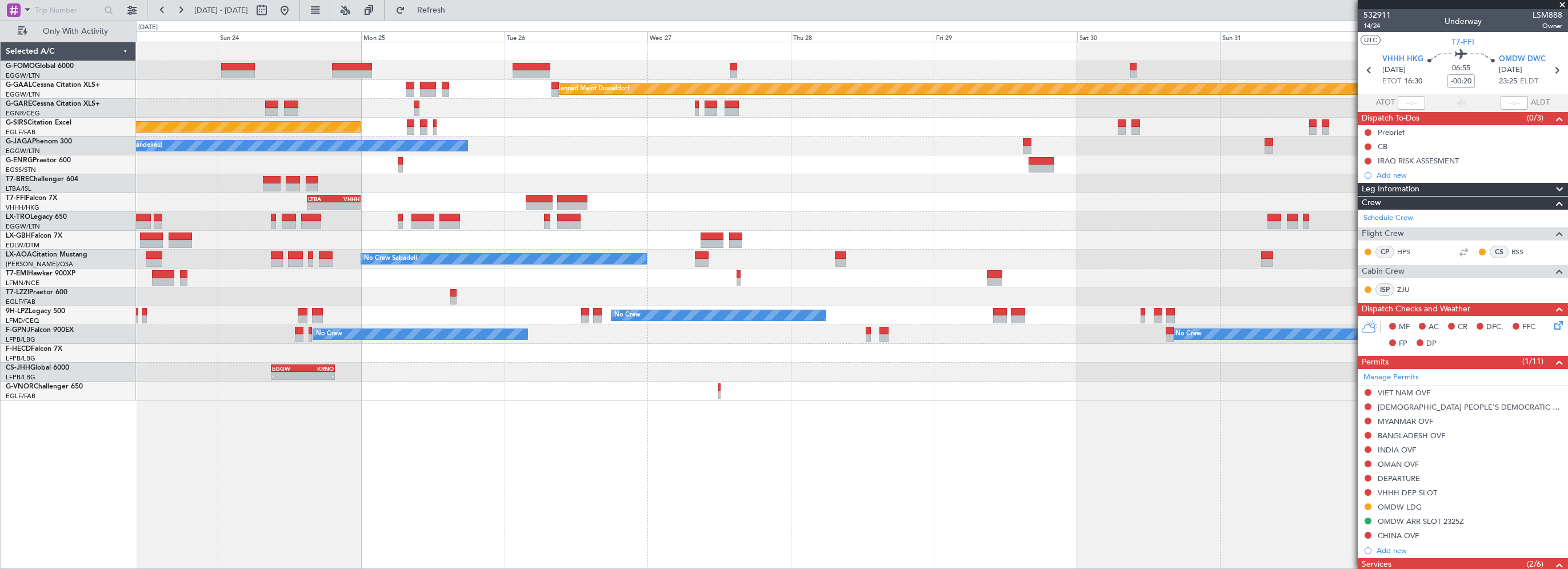
click at [697, 179] on div "Planned Maint Dusseldorf Unplanned Maint Oxford (Kidlington) No Crew Cannes (Ma…" at bounding box center [851, 221] width 1431 height 358
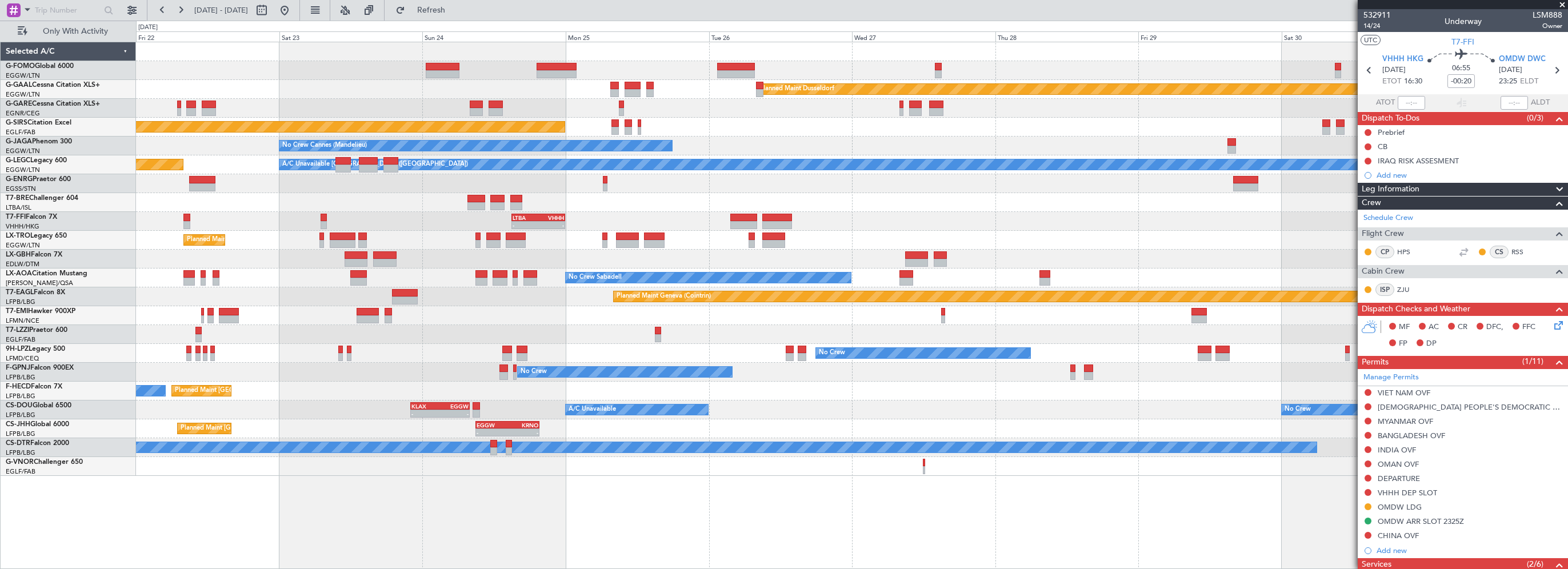
click at [633, 213] on div "Planned Maint Dusseldorf Unplanned Maint Chester Unplanned Maint Oxford (Kidlin…" at bounding box center [851, 259] width 1431 height 434
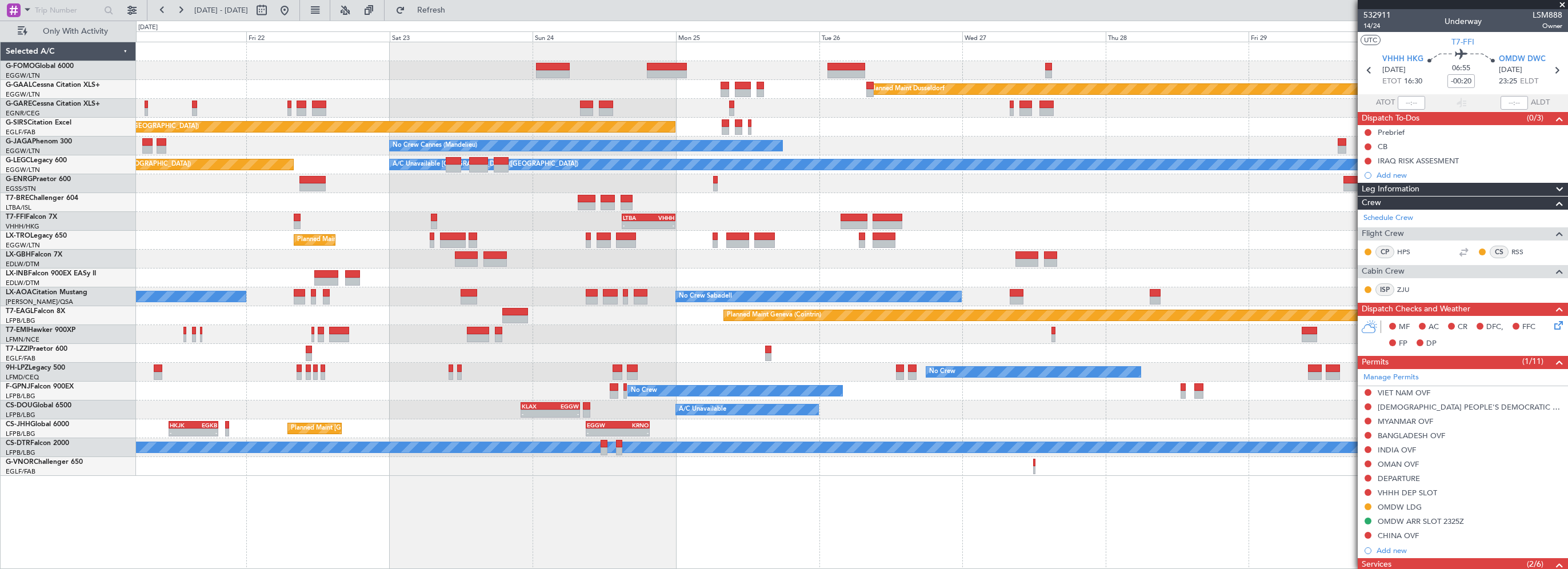
click at [381, 217] on div "LTBA 15:00 Z VHHH 00:00 Z - -" at bounding box center [851, 221] width 1431 height 19
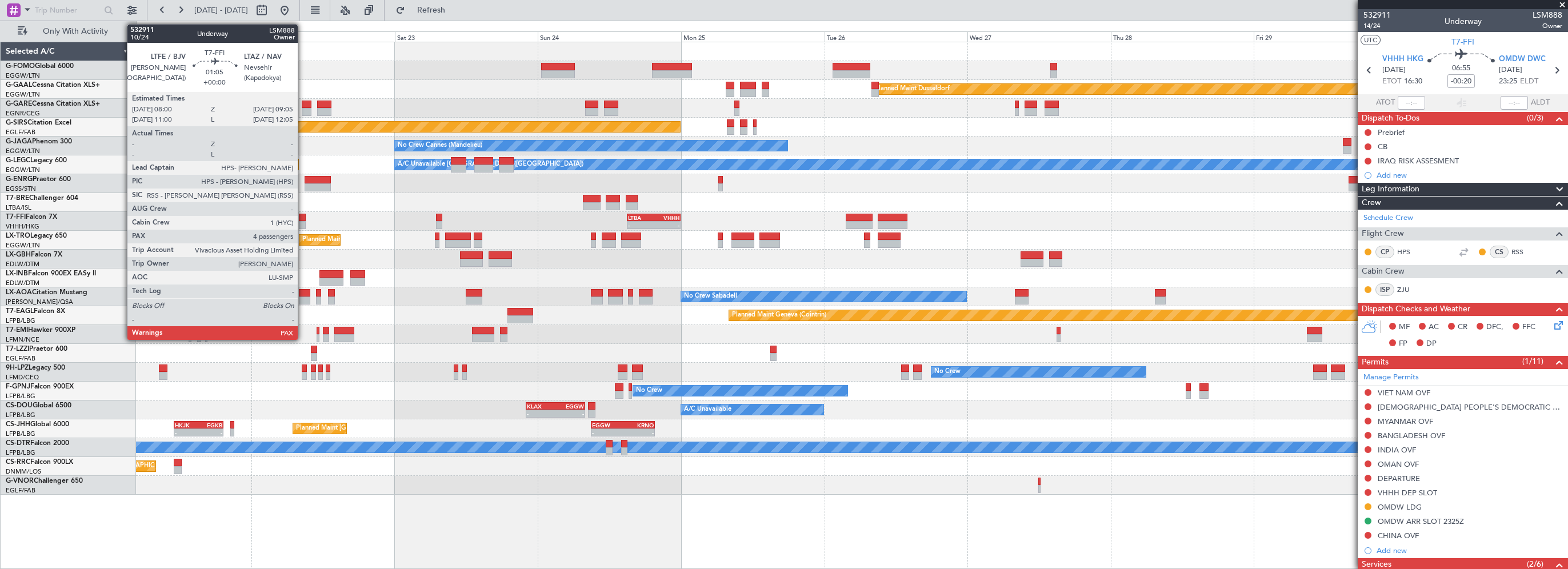
click at [303, 215] on div at bounding box center [302, 218] width 7 height 8
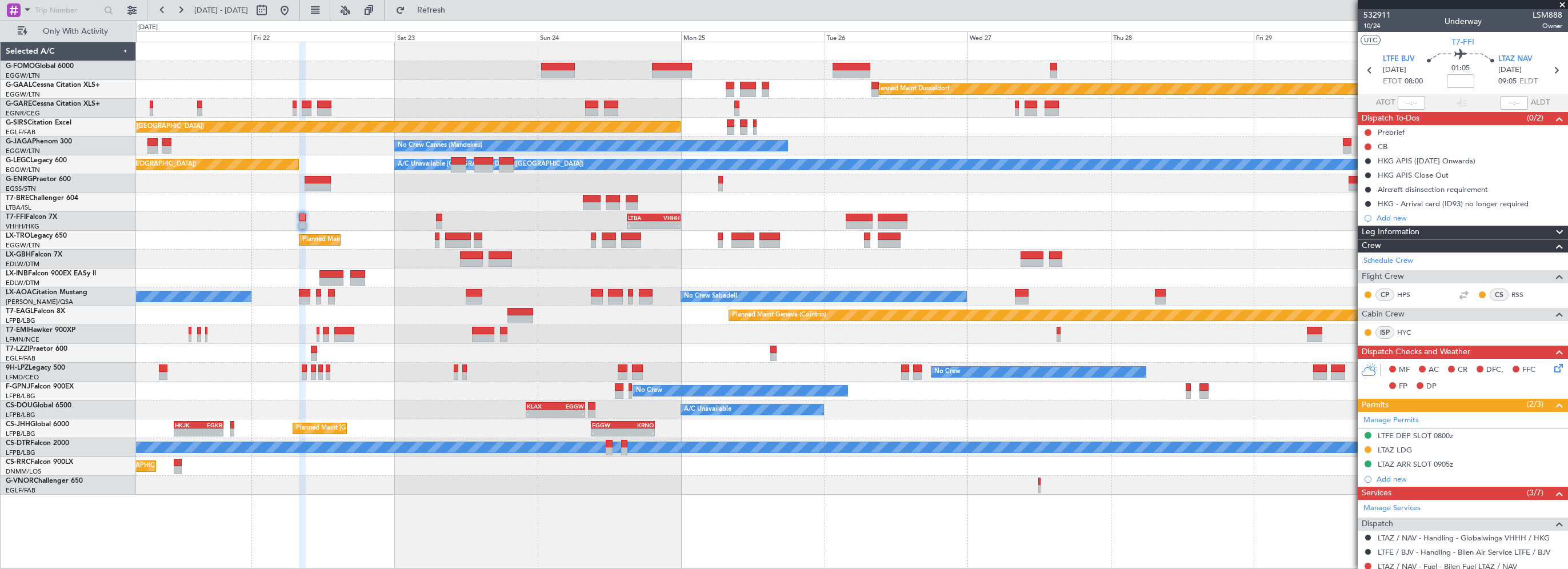
drag, startPoint x: 320, startPoint y: 16, endPoint x: 327, endPoint y: 20, distance: 8.1
click at [294, 16] on button at bounding box center [284, 10] width 18 height 18
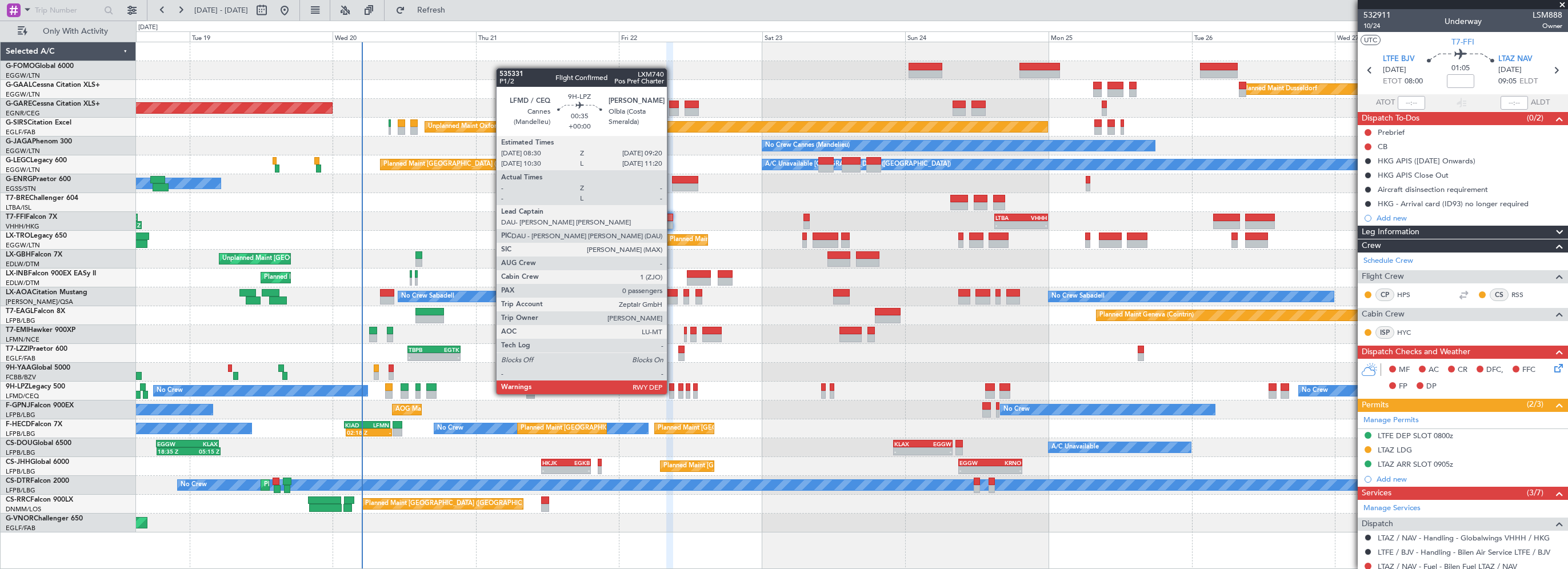
click at [672, 384] on div at bounding box center [672, 388] width 5 height 8
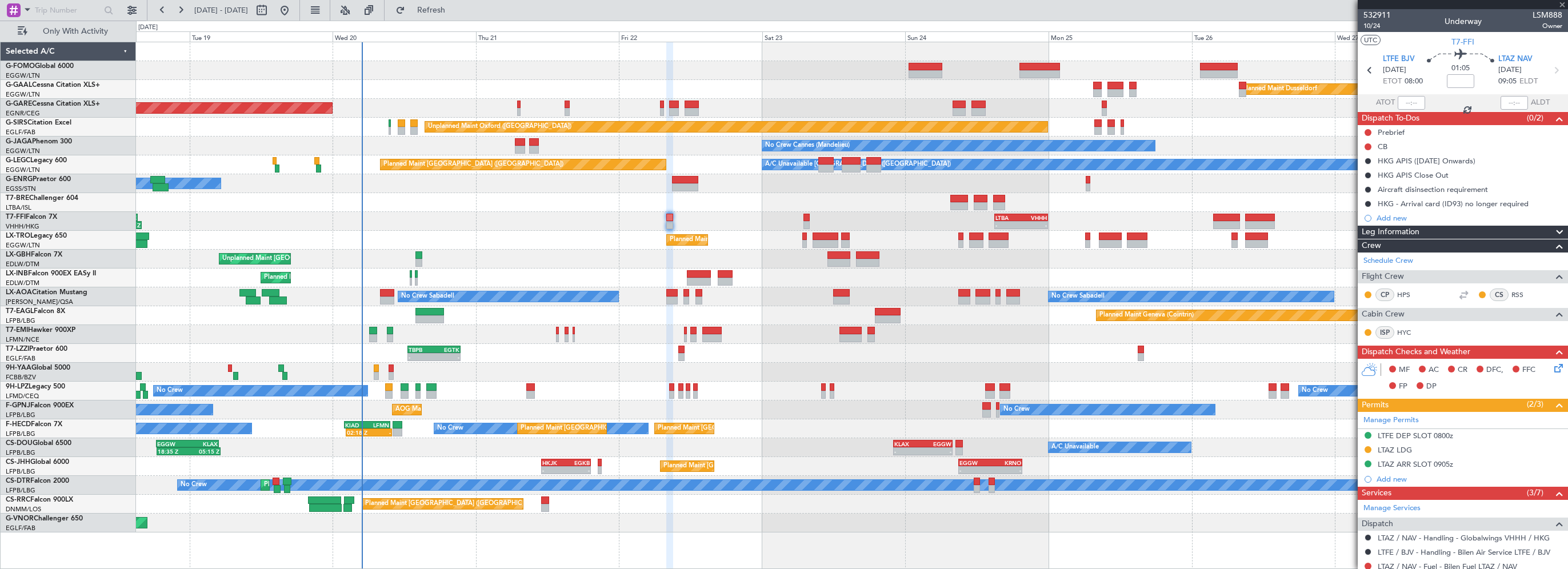
type input "0"
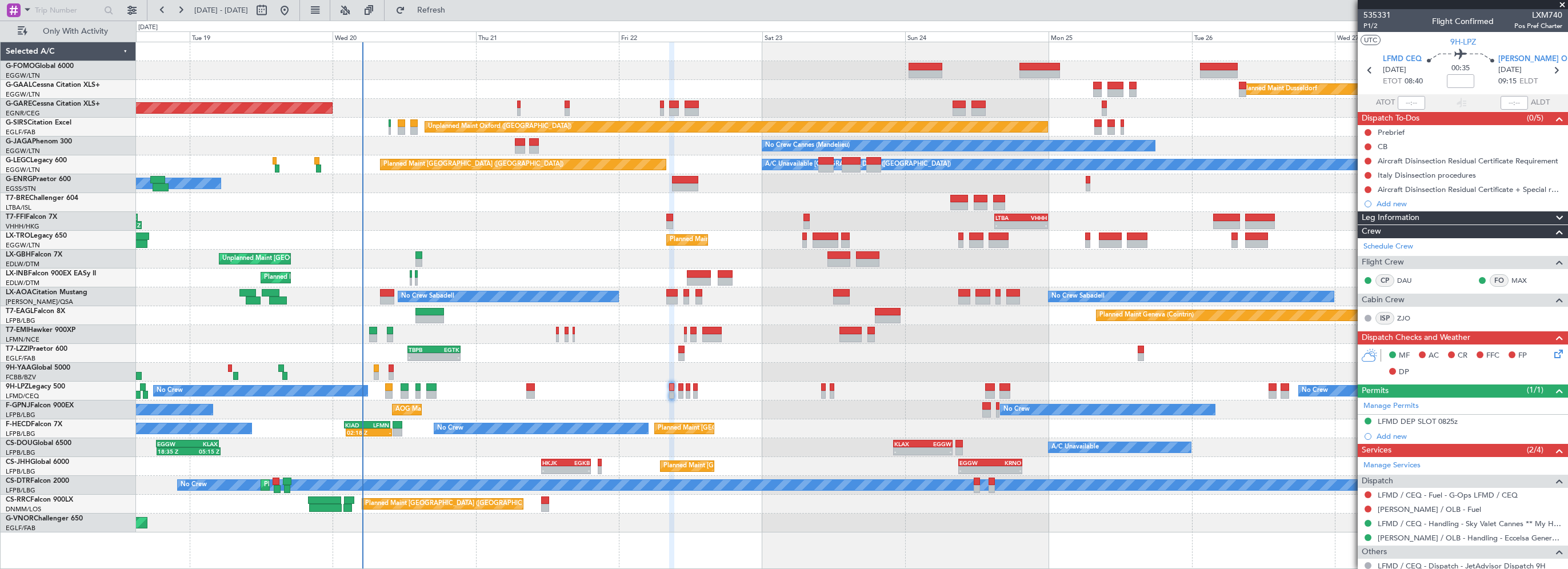
click at [873, 214] on span "Leg Information" at bounding box center [1390, 217] width 58 height 13
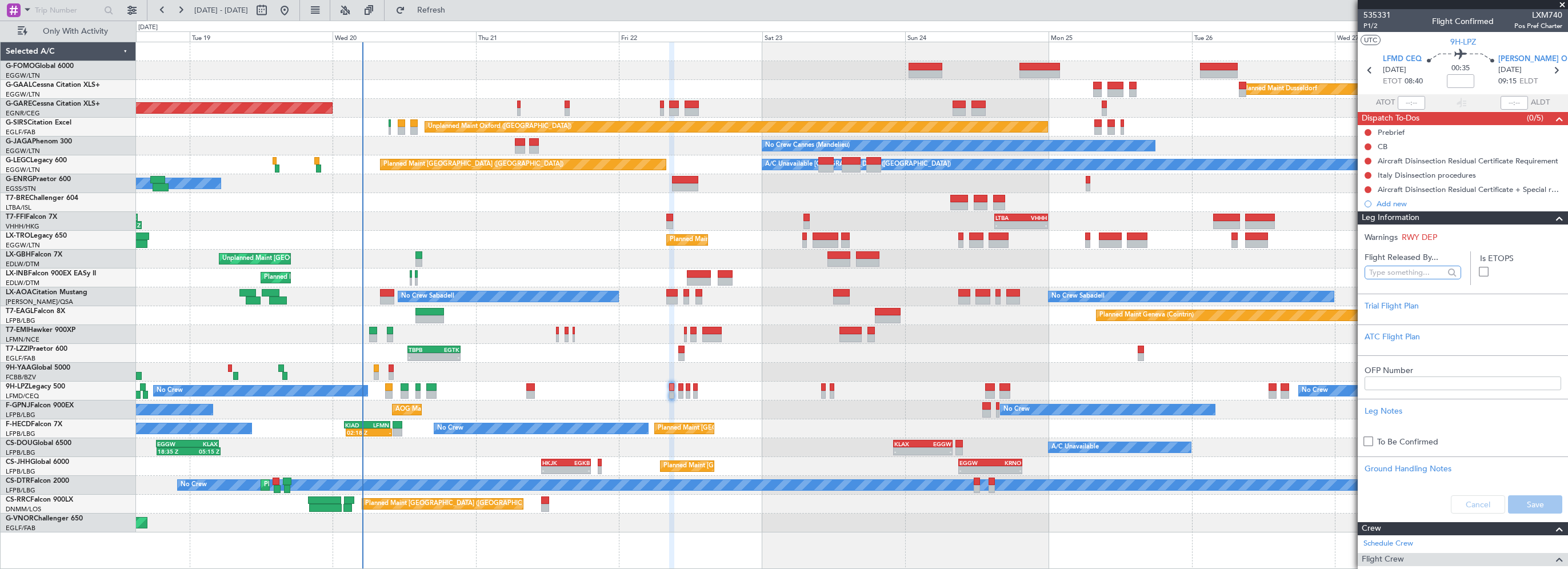
drag, startPoint x: 1401, startPoint y: 270, endPoint x: 1392, endPoint y: 291, distance: 22.8
click at [873, 270] on input "text" at bounding box center [1407, 273] width 75 height 17
click at [873, 300] on div "Trial Flight Plan" at bounding box center [1462, 306] width 197 height 12
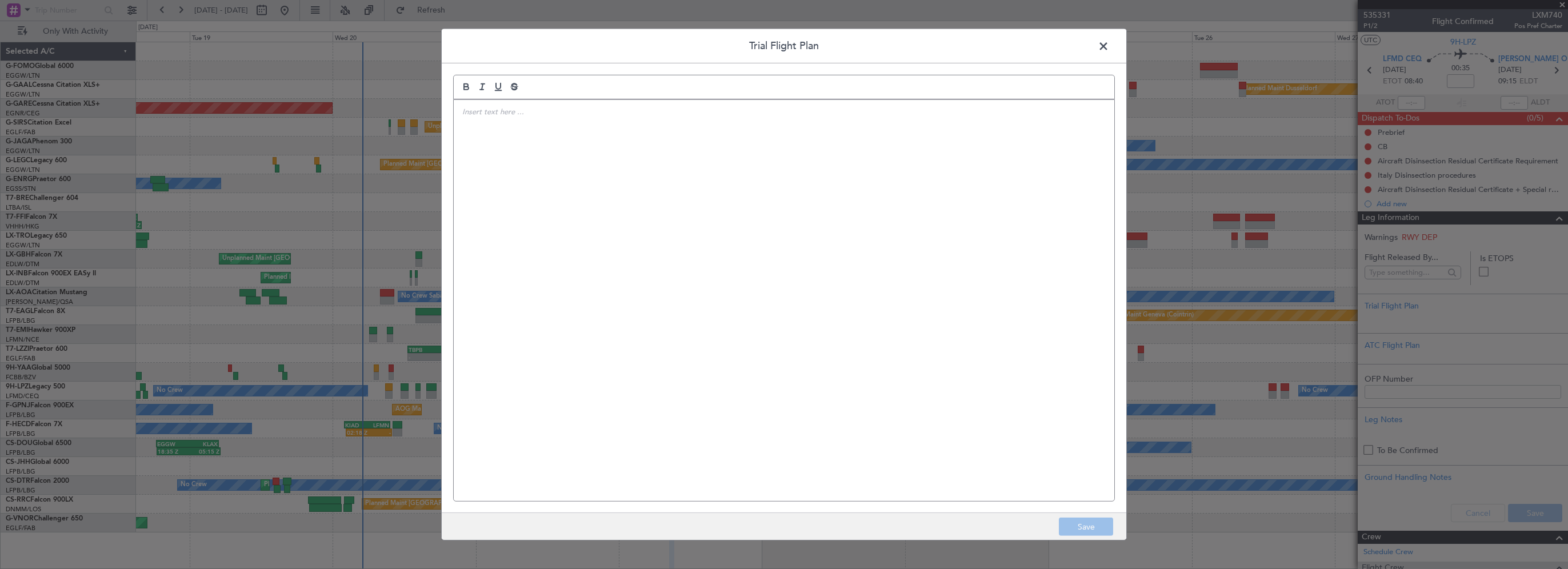
click at [678, 153] on div at bounding box center [784, 301] width 661 height 401
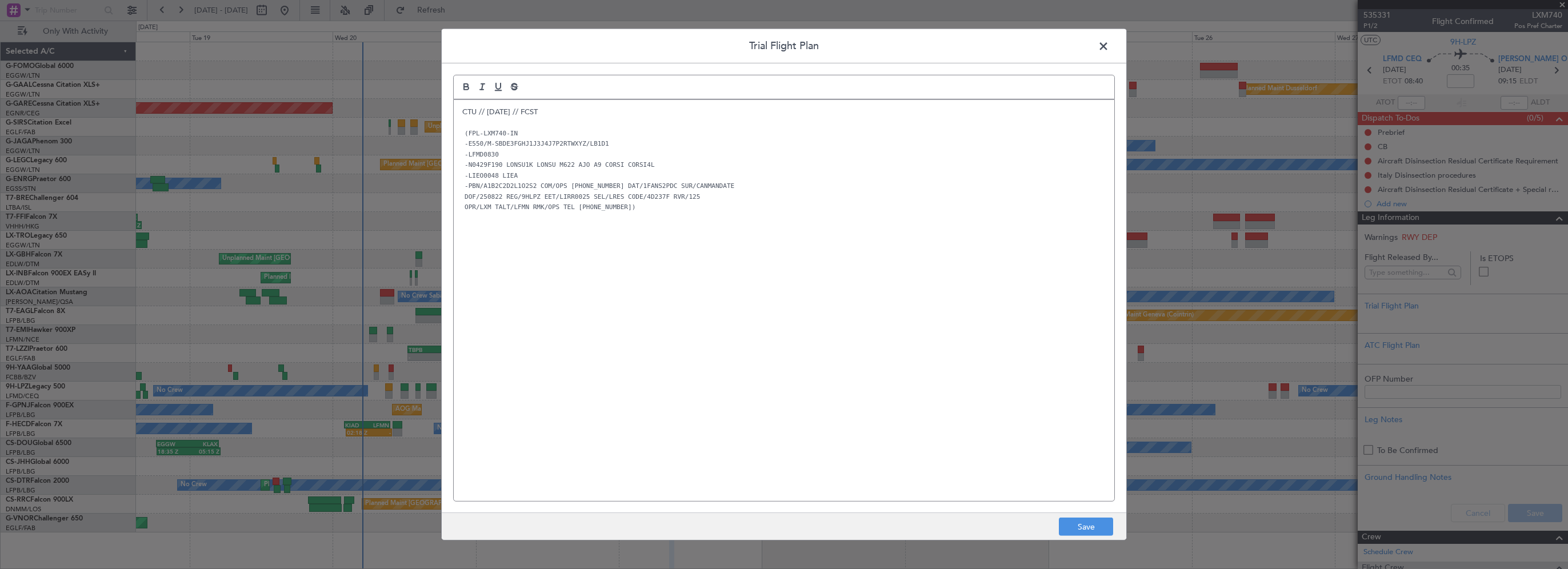
click at [674, 275] on div "CTU // 20AUG // FCST (FPL-LXM740-IN -E550/M-SBDE3FGHJ1J3J4J7P2RTWXYZ/LB1D1 -LFM…" at bounding box center [784, 301] width 661 height 401
click at [873, 404] on button "Save" at bounding box center [1086, 527] width 54 height 18
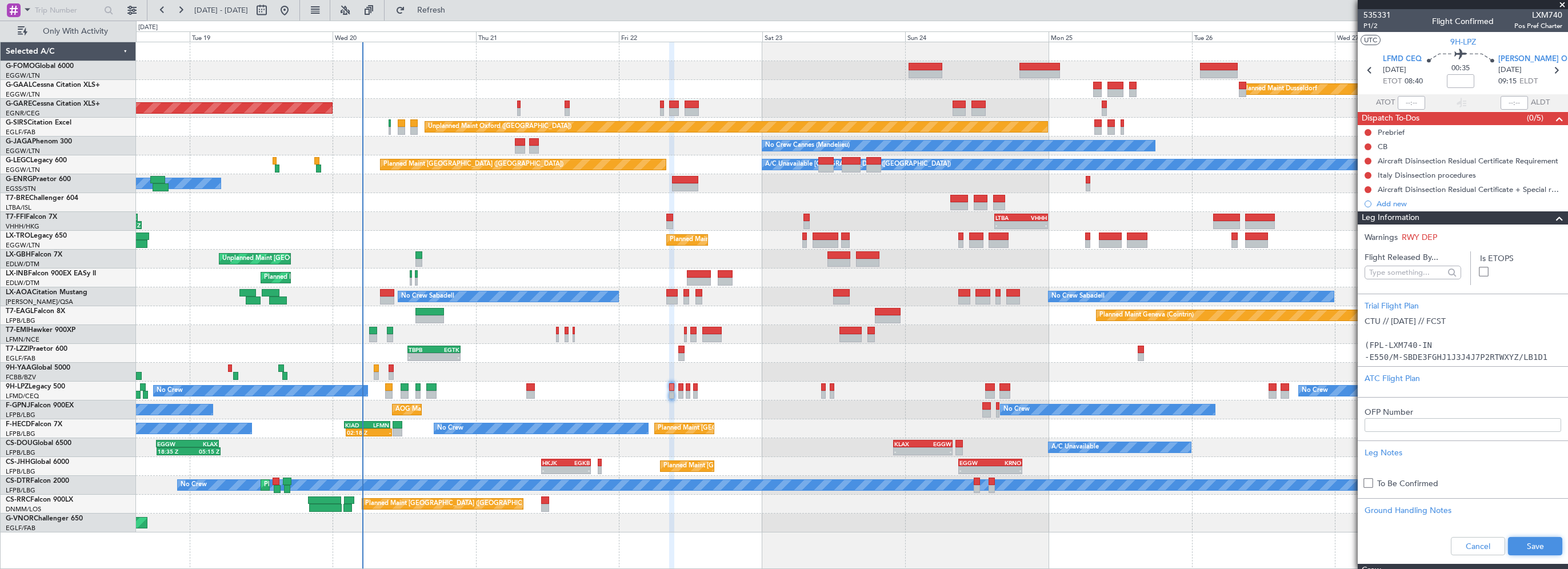
click at [873, 404] on button "Save" at bounding box center [1535, 547] width 54 height 18
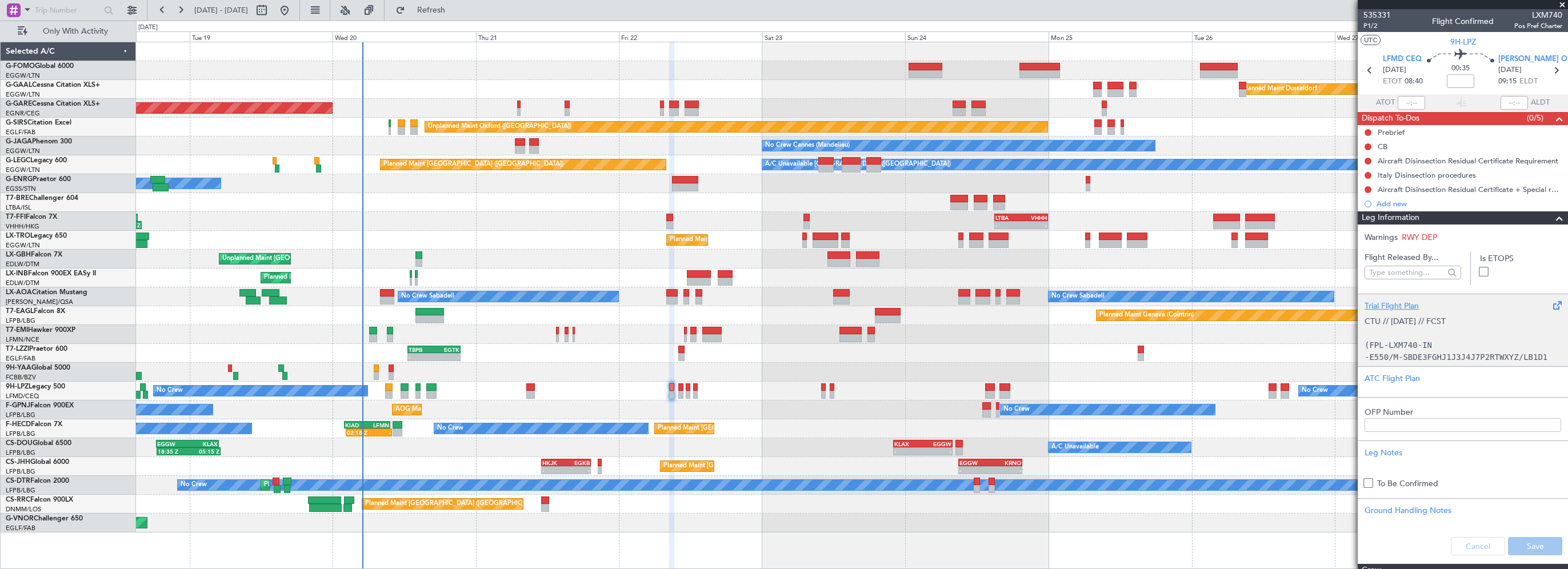
click at [873, 307] on div "Trial Flight Plan" at bounding box center [1462, 306] width 197 height 12
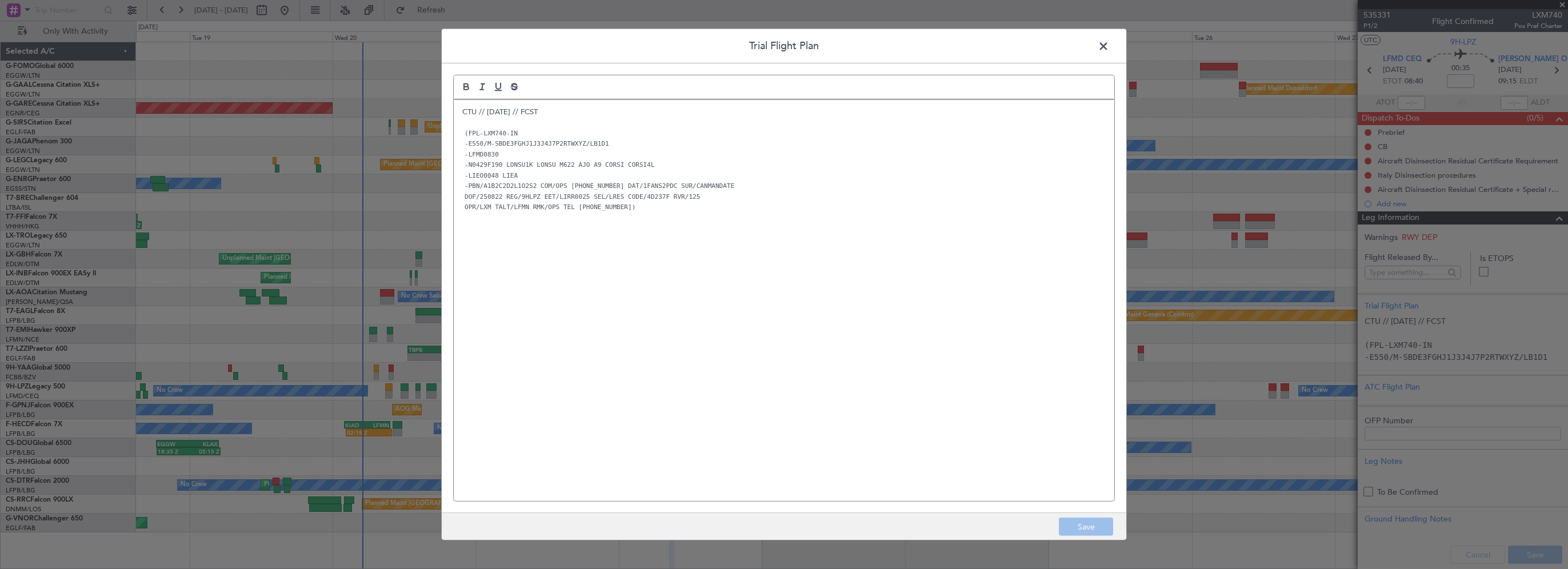
click at [873, 46] on span at bounding box center [1109, 49] width 0 height 23
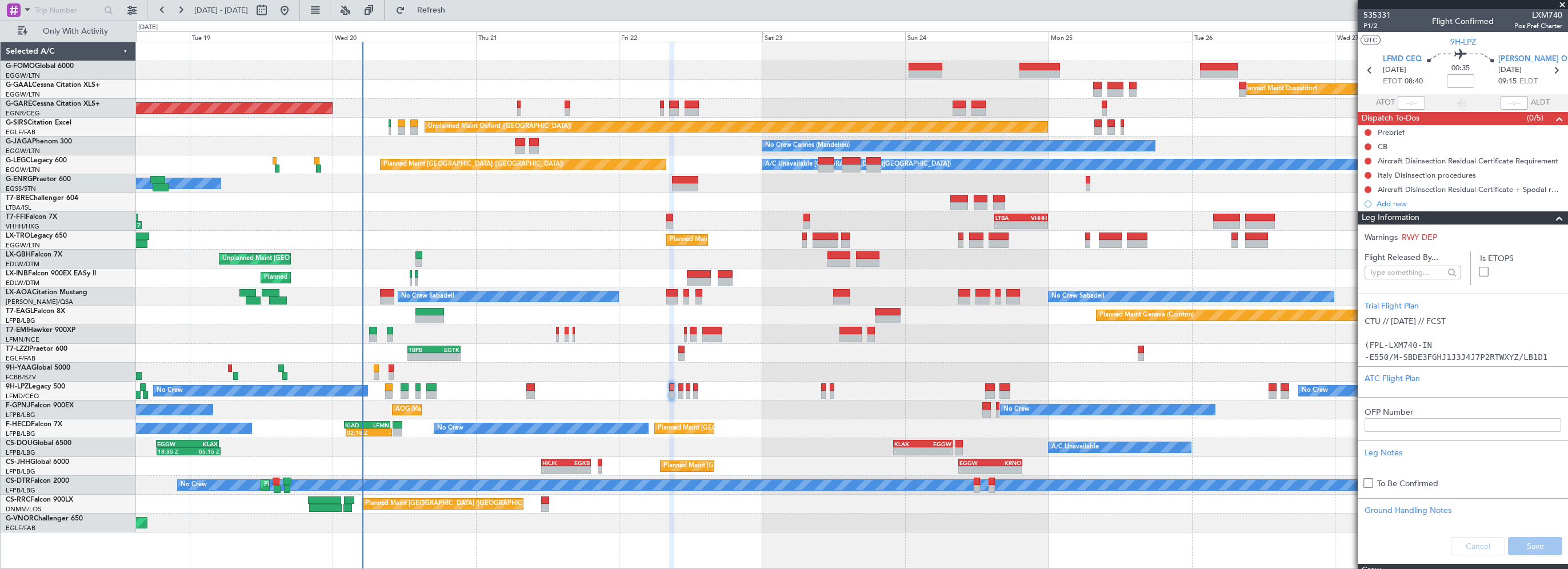
drag, startPoint x: 1458, startPoint y: 73, endPoint x: 1449, endPoint y: 84, distance: 14.2
click at [873, 84] on mat-tooltip-component "Flight Time" at bounding box center [1457, 89] width 52 height 30
click at [873, 82] on mat-tooltip-component "Flight Time" at bounding box center [1457, 89] width 52 height 30
click at [873, 78] on mat-tooltip-component "Flight Time" at bounding box center [1457, 89] width 52 height 30
click at [873, 83] on input at bounding box center [1460, 81] width 27 height 14
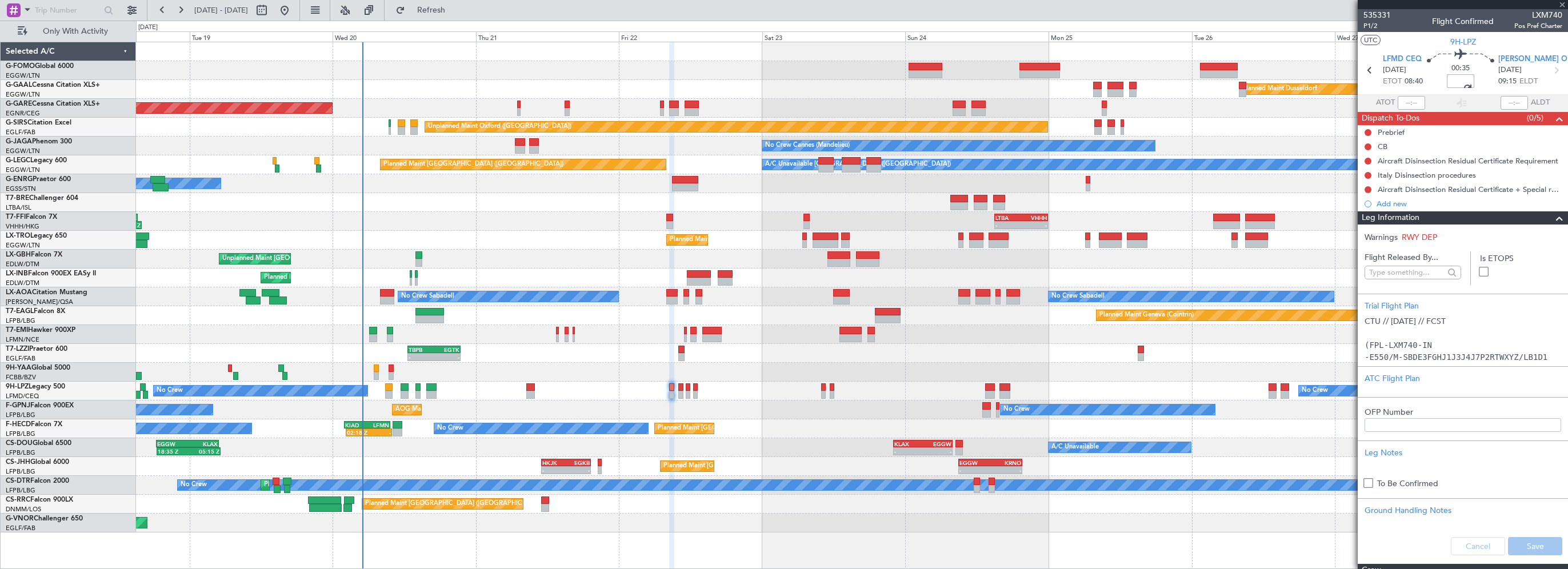
type input "+00:15"
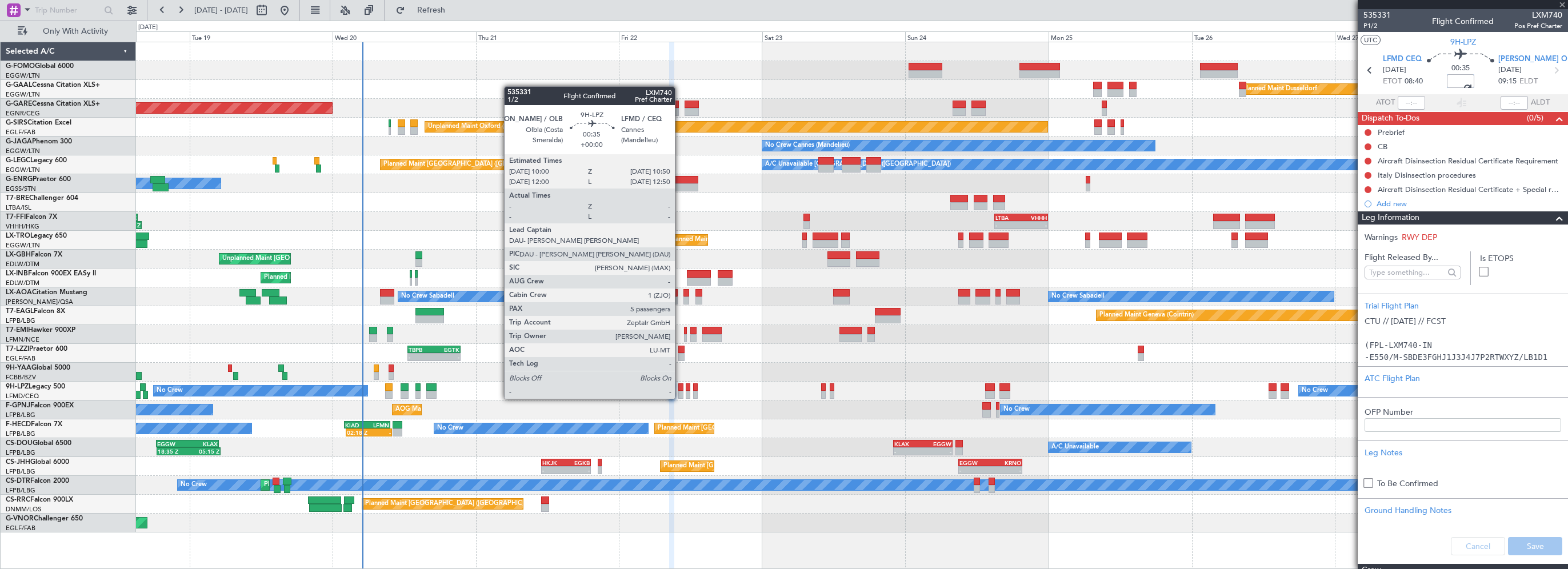
click at [680, 388] on div at bounding box center [681, 388] width 5 height 8
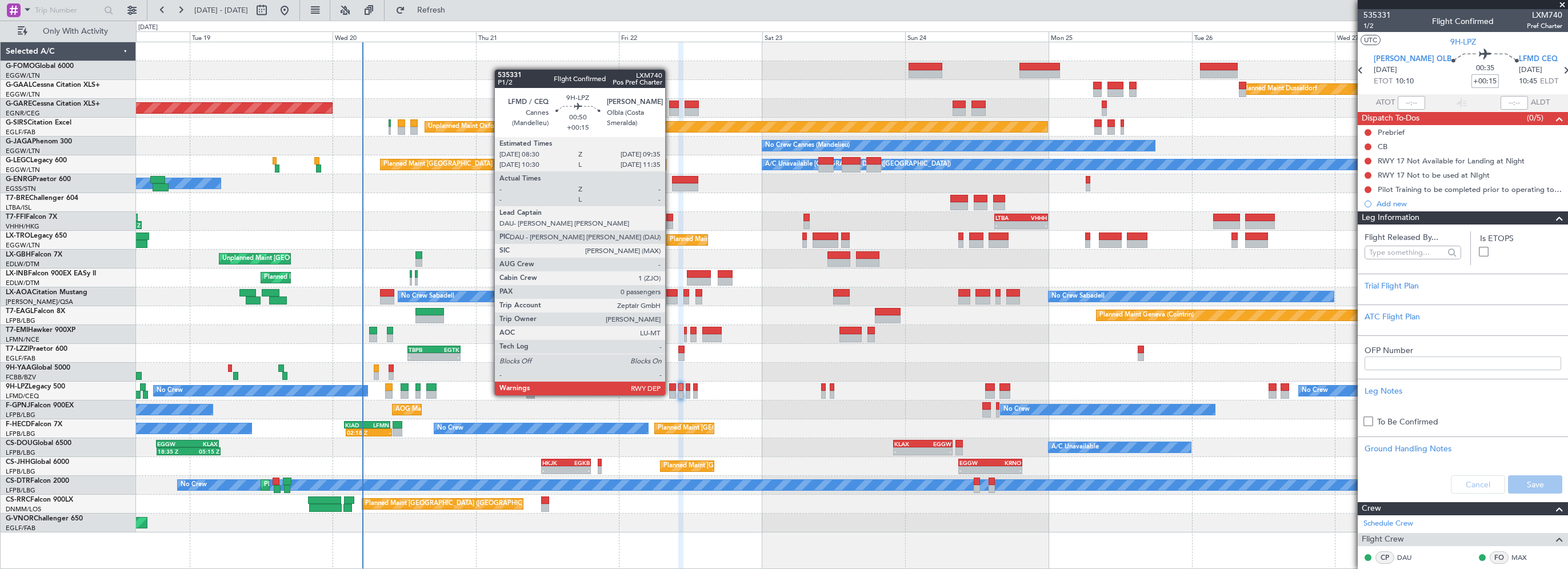
click at [670, 384] on div at bounding box center [672, 388] width 7 height 8
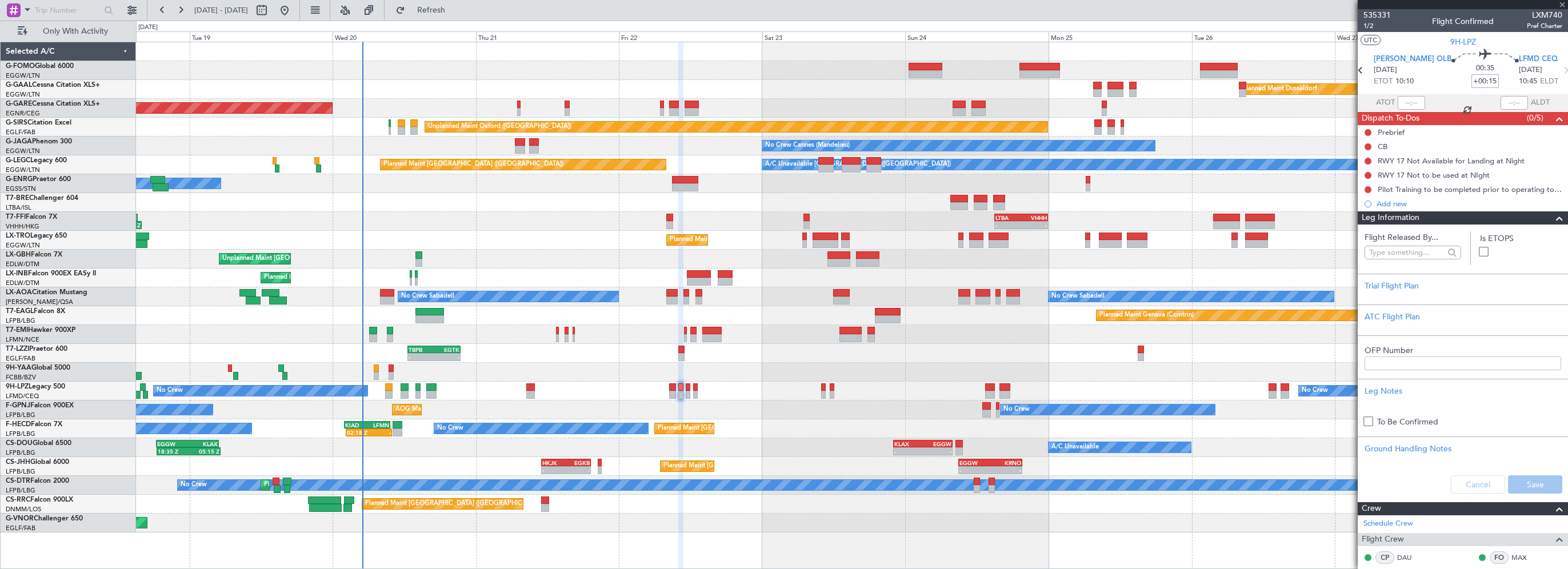
type input "0"
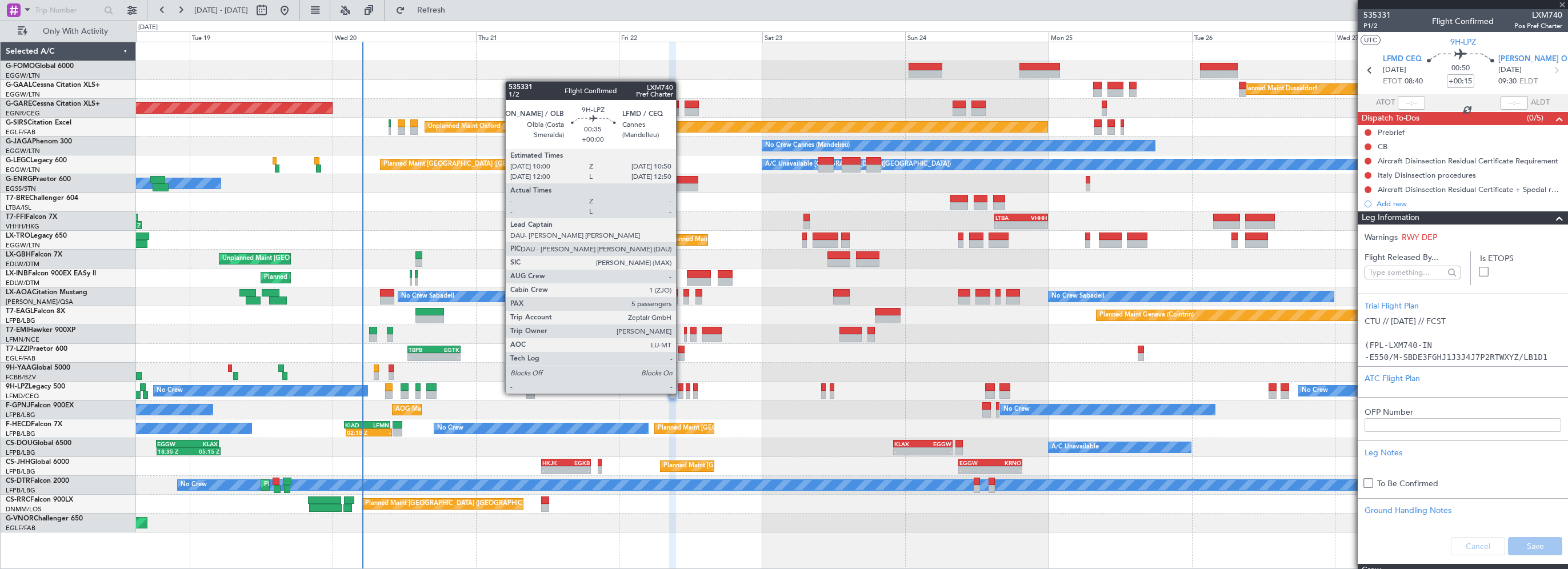
click at [681, 384] on div at bounding box center [681, 388] width 5 height 8
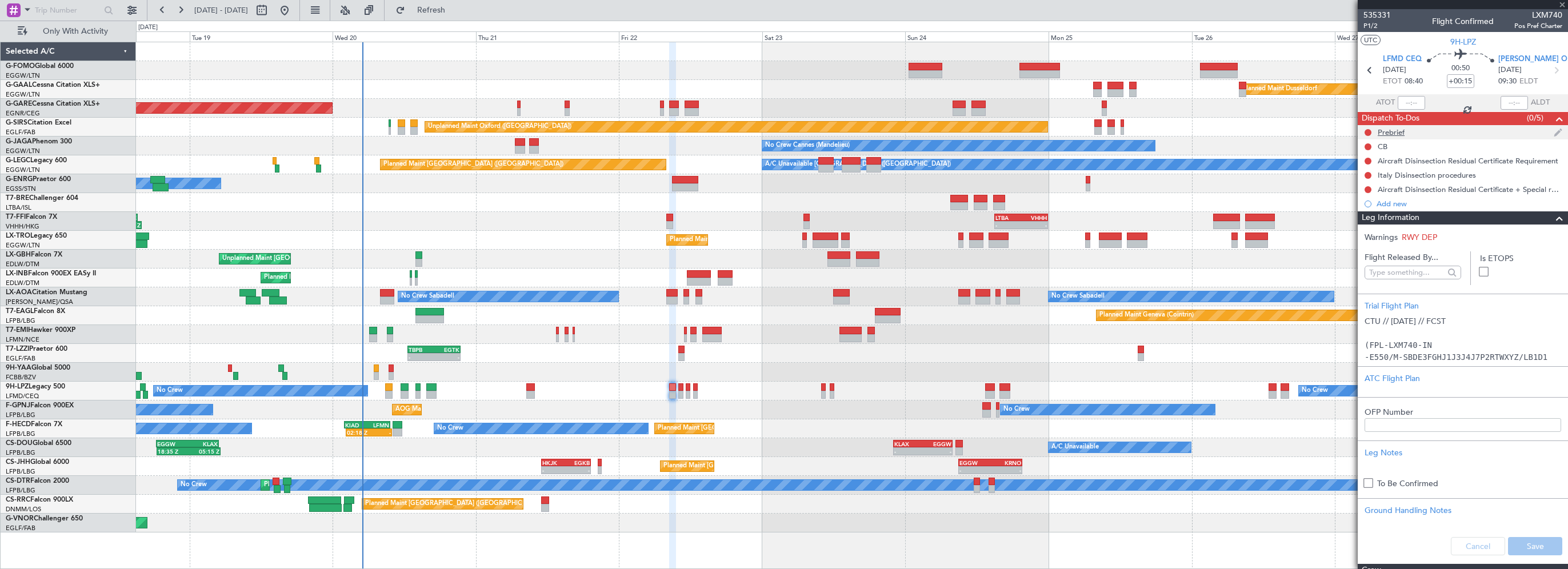
type input "5"
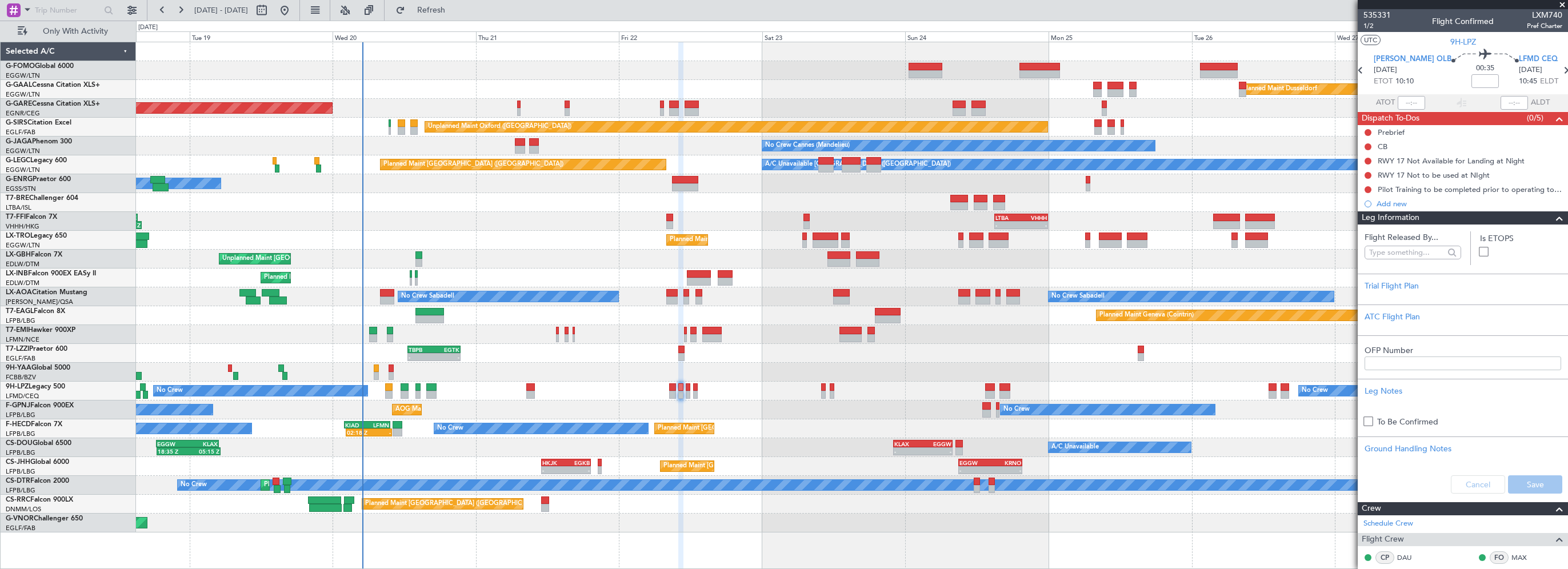
click at [1554, 217] on span at bounding box center [1559, 218] width 14 height 14
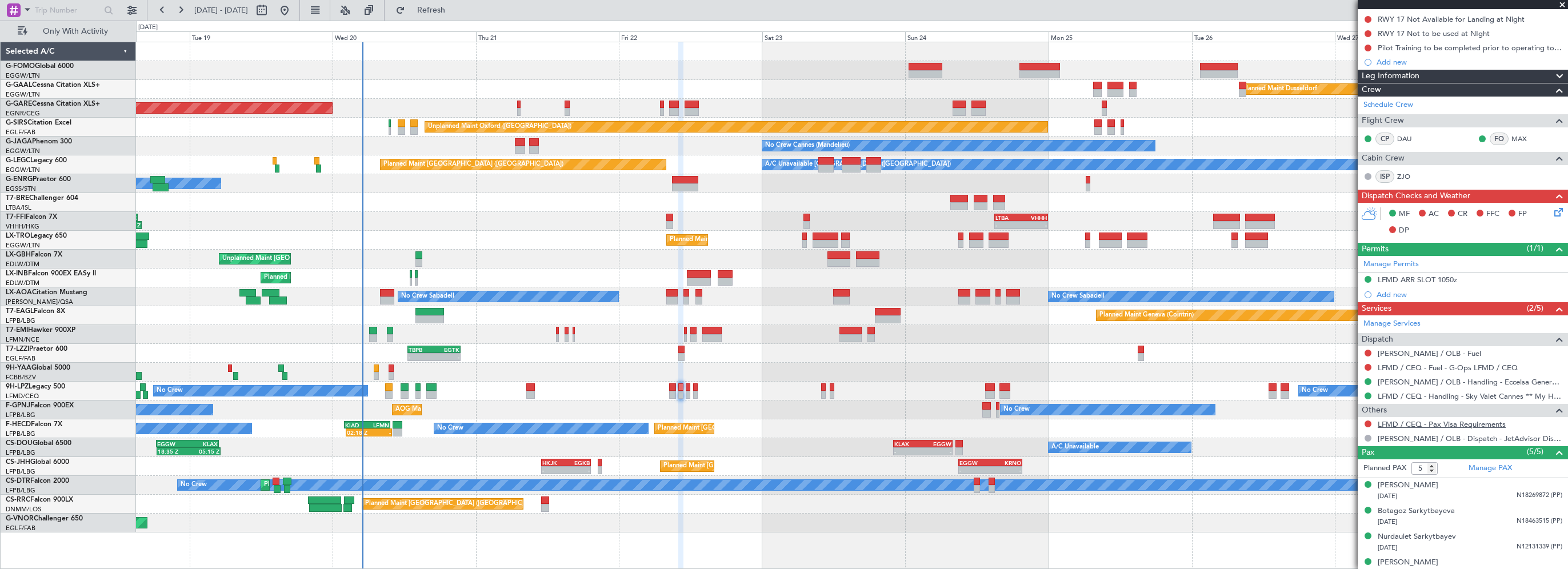
scroll to position [177, 0]
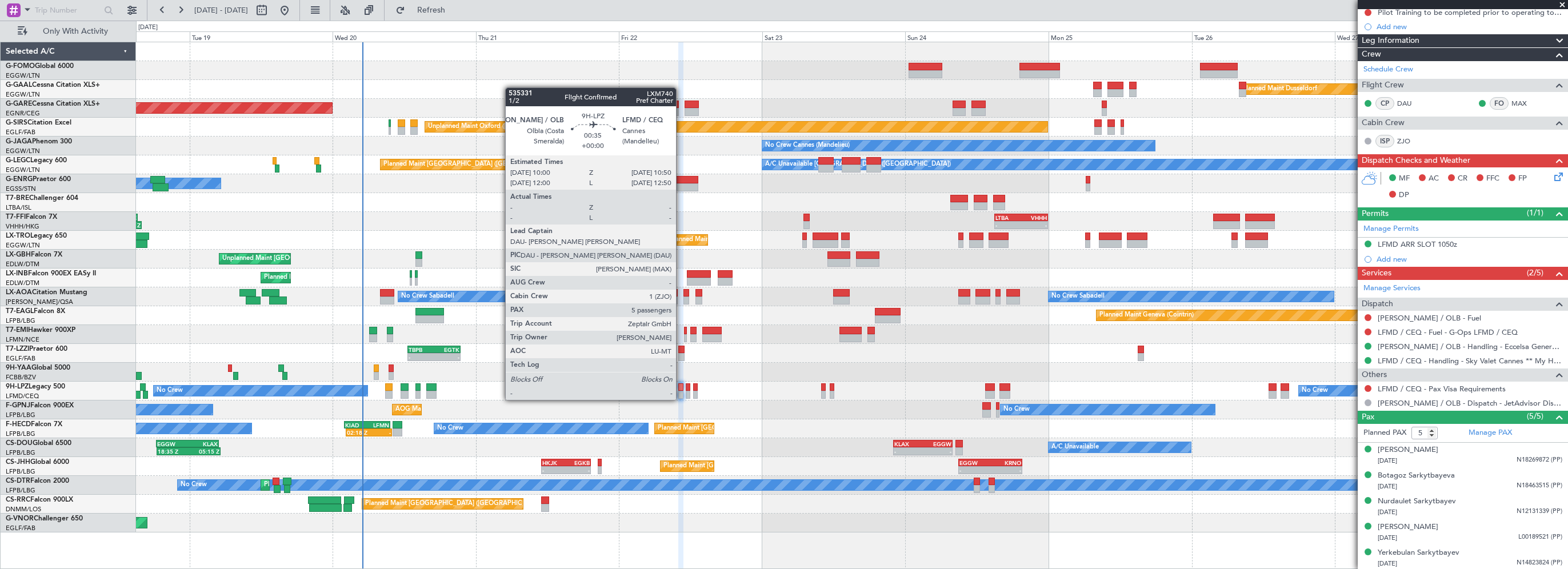
click at [681, 388] on div at bounding box center [681, 388] width 5 height 8
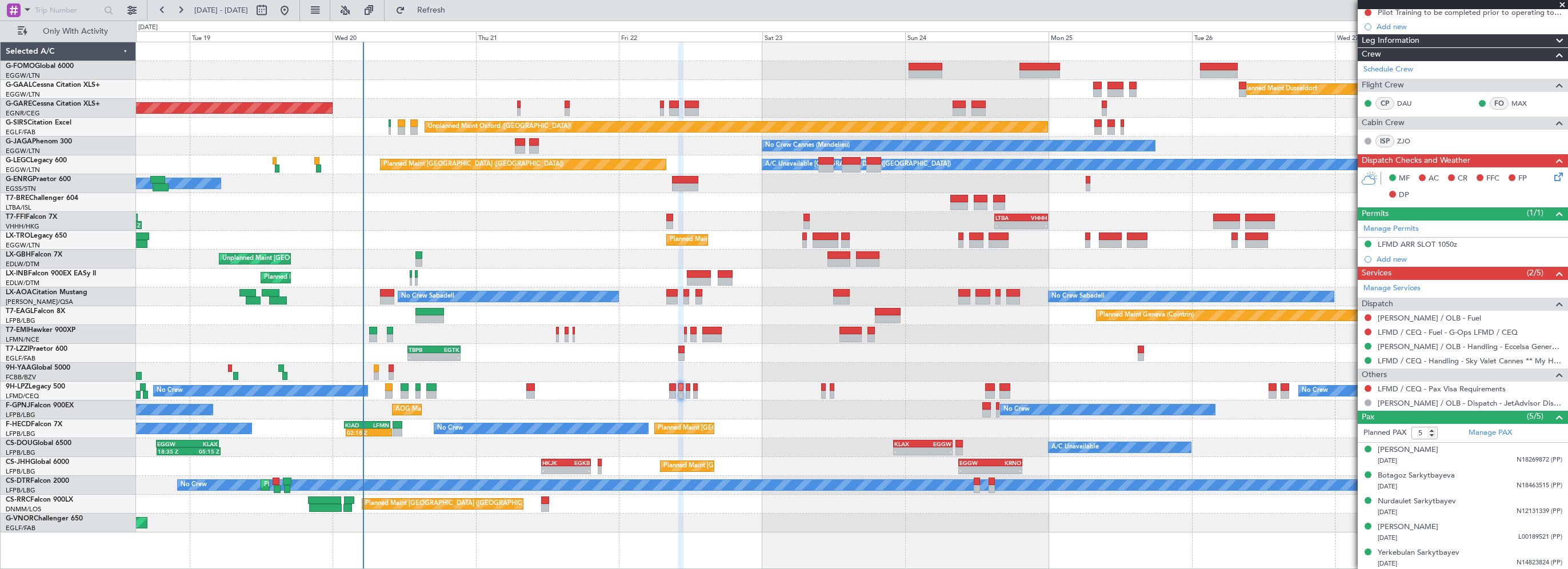
scroll to position [0, 0]
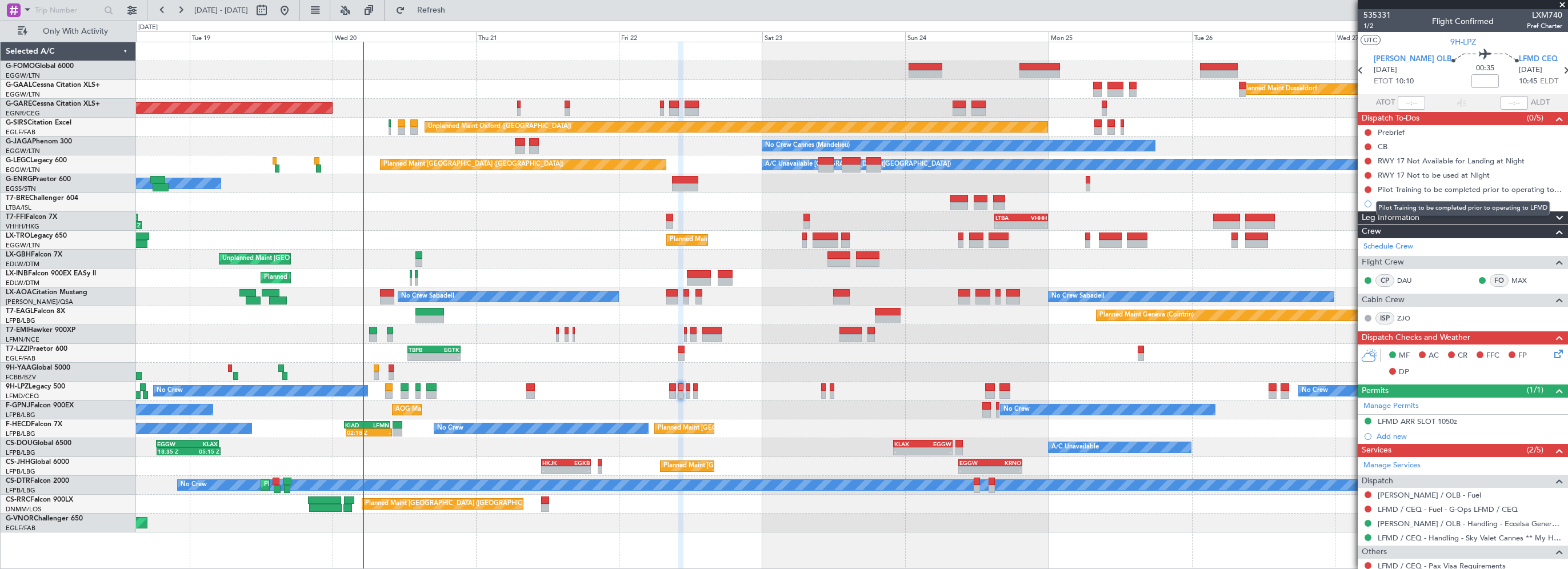
click at [1420, 215] on mat-tooltip-component "Pilot Training to be completed prior to operating to LFMD" at bounding box center [1462, 209] width 189 height 30
click at [1377, 215] on mat-tooltip-component "Pilot Training to be completed prior to operating to LFMD" at bounding box center [1462, 209] width 189 height 30
click at [1552, 213] on span at bounding box center [1559, 218] width 14 height 14
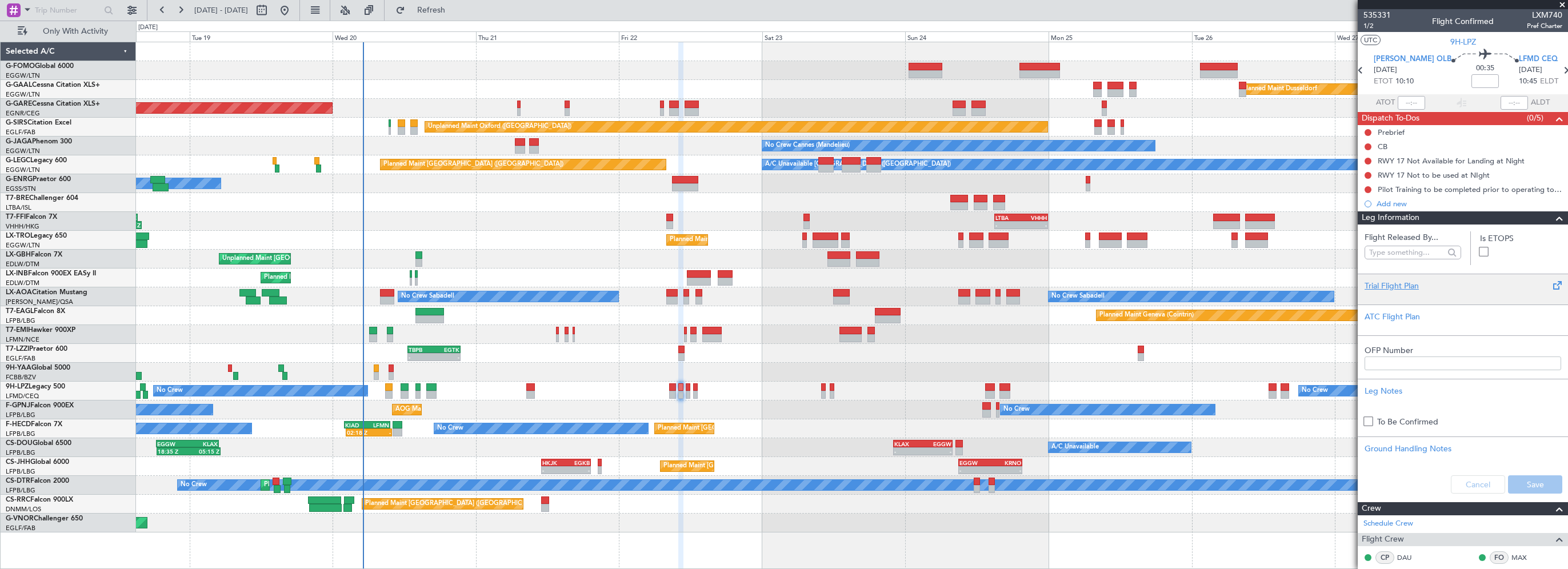
click at [1409, 283] on div "Trial Flight Plan" at bounding box center [1462, 286] width 197 height 12
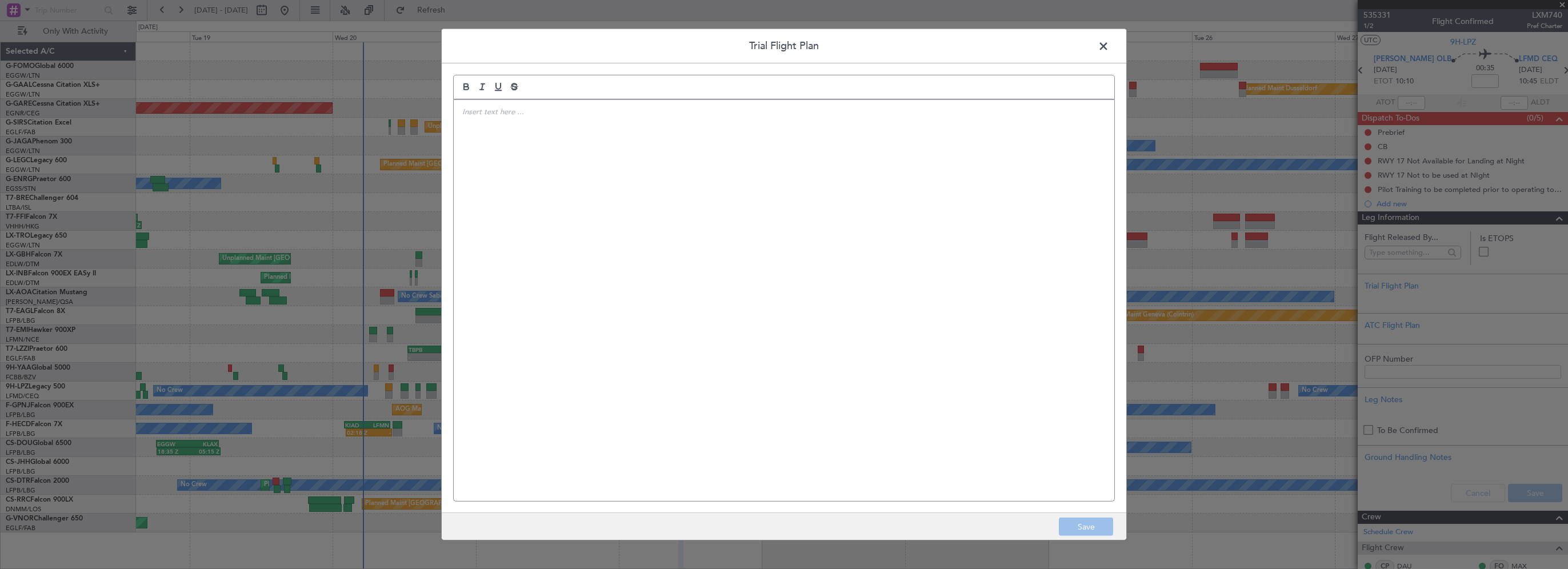
click at [877, 198] on div at bounding box center [784, 301] width 661 height 401
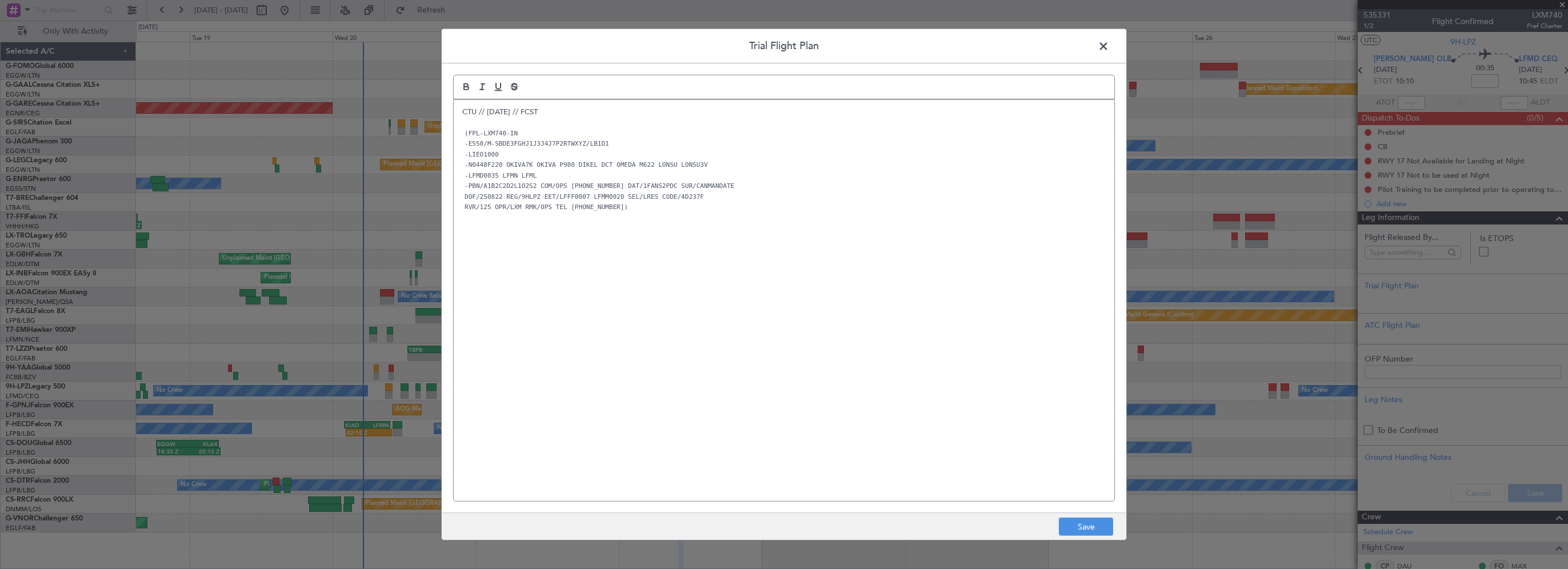
click at [644, 251] on div "CTU // 20AUG // FCST (FPL-LXM740-IN -E550/M-SBDE3FGHJ1J3J4J7P2RTWXYZ/LB1D1 -LIE…" at bounding box center [784, 301] width 661 height 401
click at [1083, 528] on button "Save" at bounding box center [1086, 527] width 54 height 18
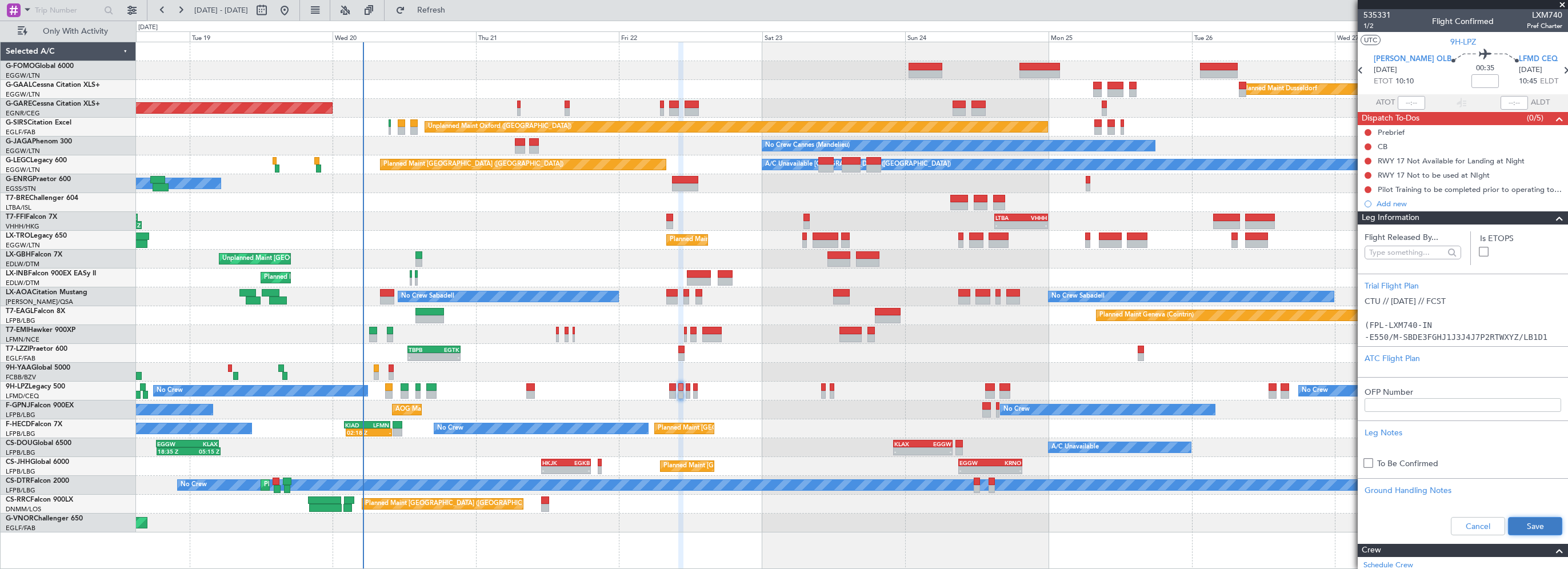
click at [1509, 526] on button "Save" at bounding box center [1535, 526] width 54 height 18
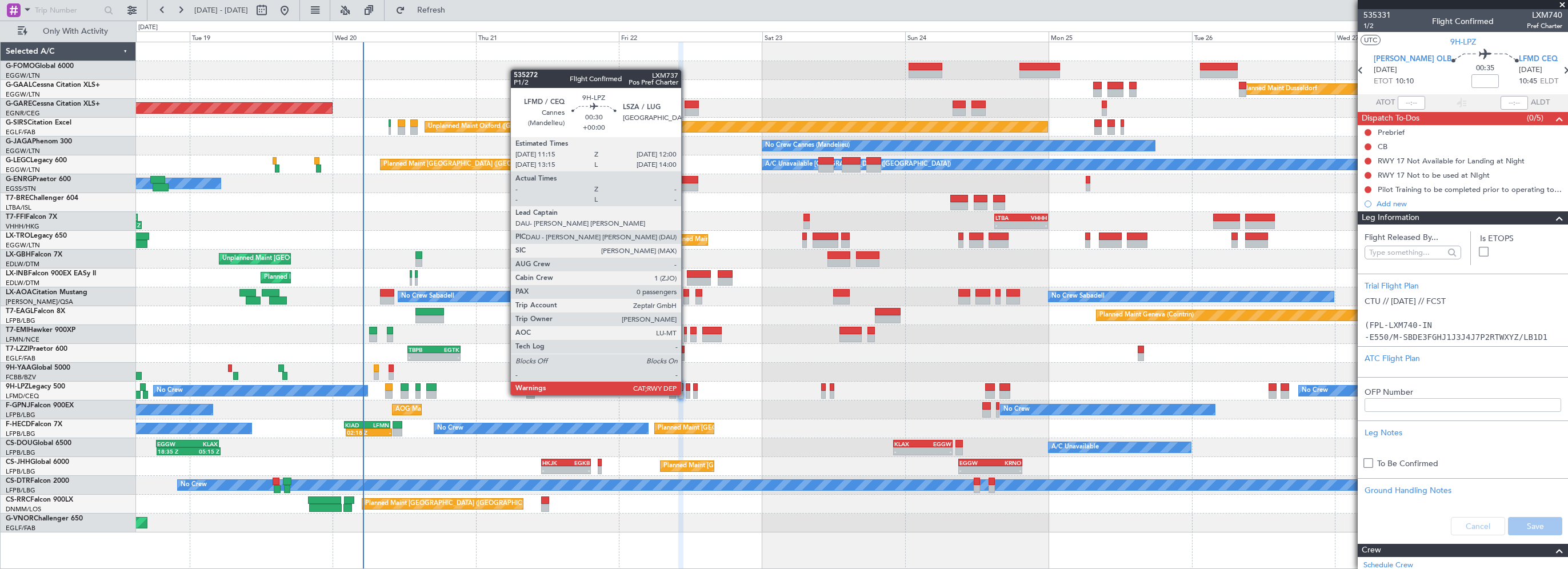
click at [686, 384] on div at bounding box center [688, 388] width 5 height 8
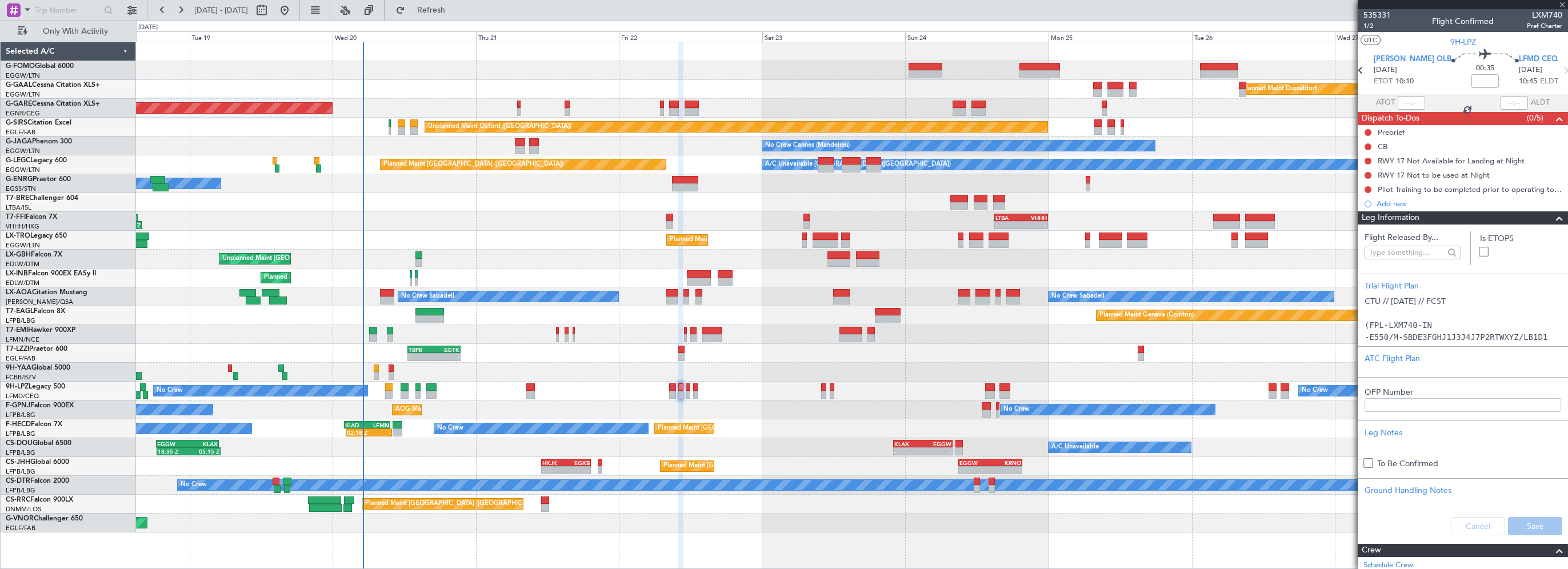
type input "0"
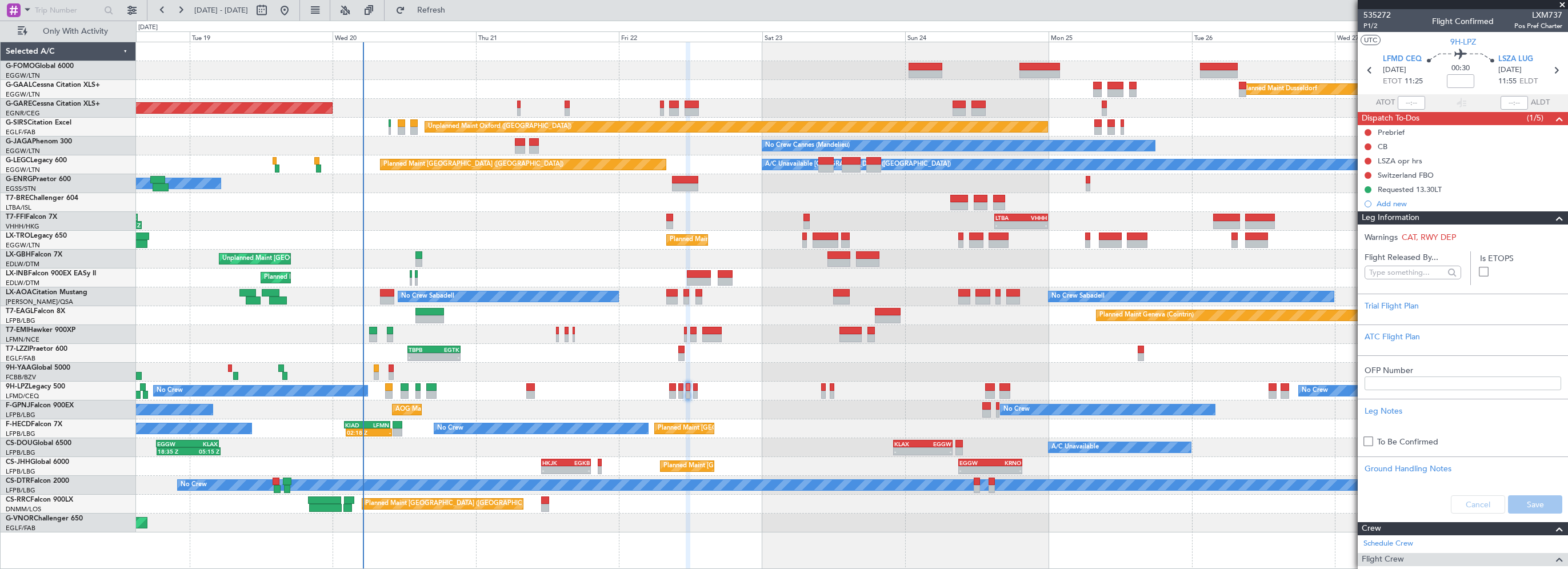
click at [1552, 216] on span at bounding box center [1559, 218] width 14 height 14
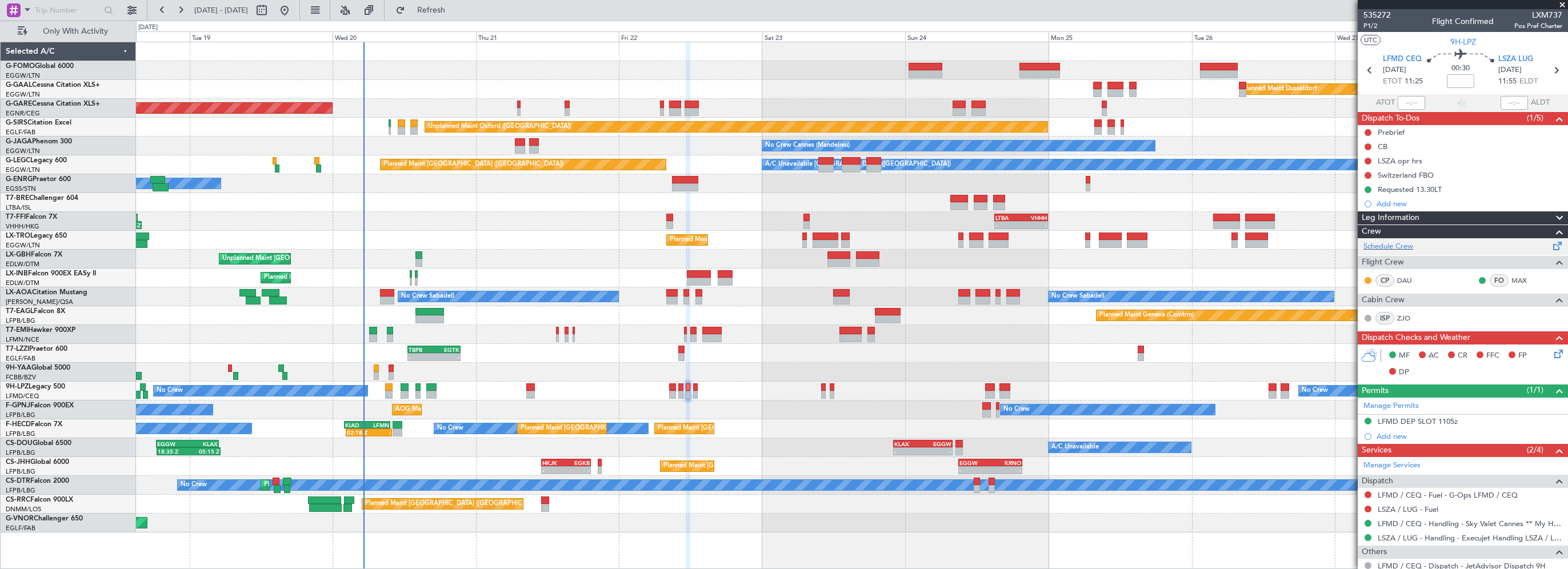
scroll to position [34, 0]
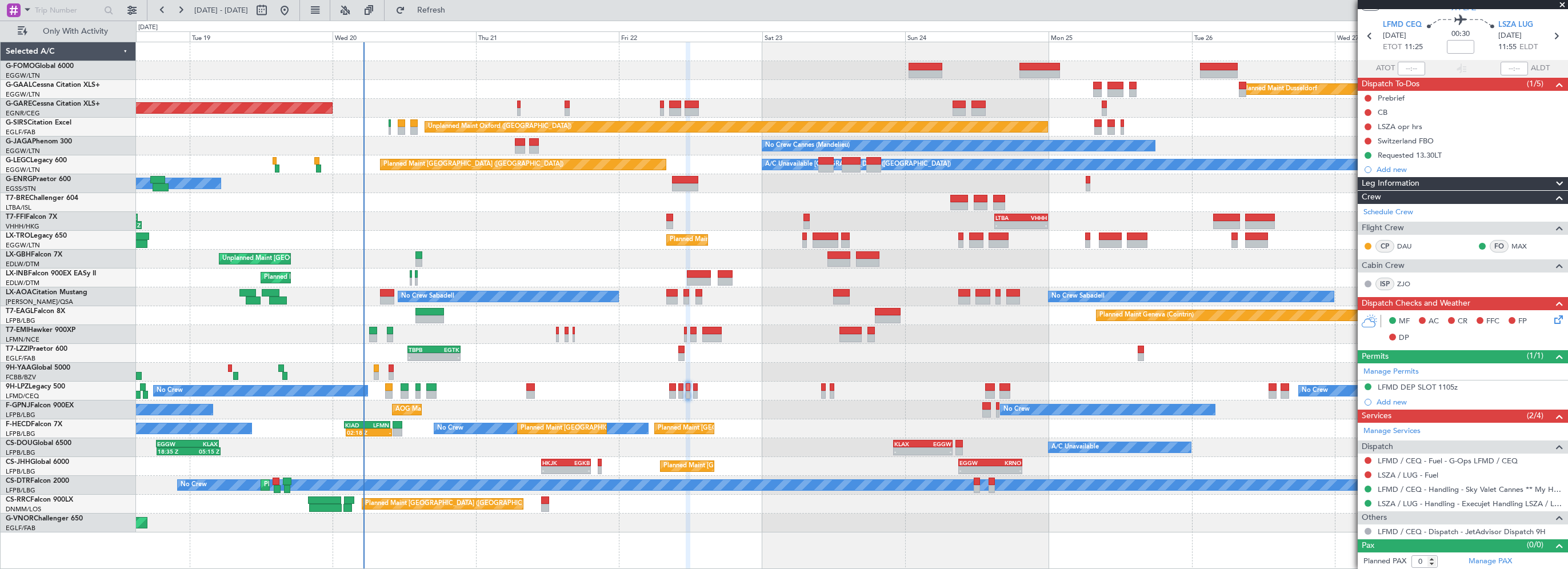
click at [1413, 182] on span "Leg Information" at bounding box center [1390, 183] width 58 height 13
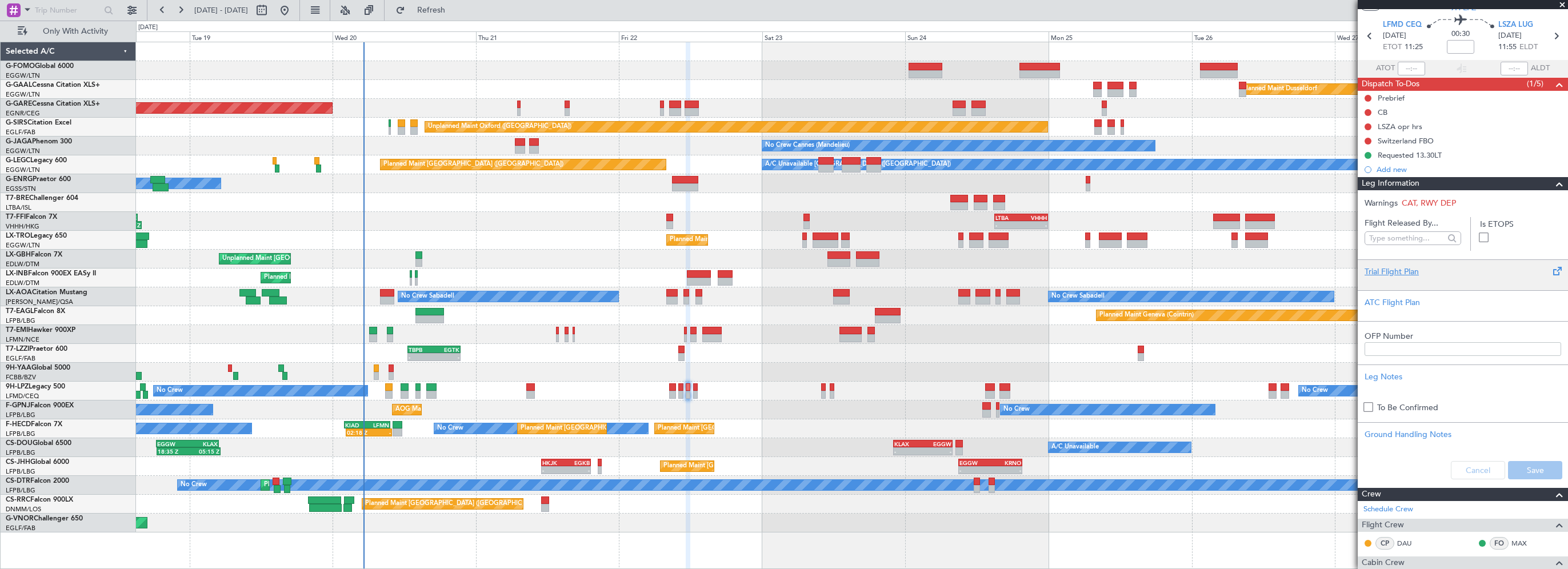
click at [1388, 273] on div "Trial Flight Plan" at bounding box center [1462, 272] width 197 height 12
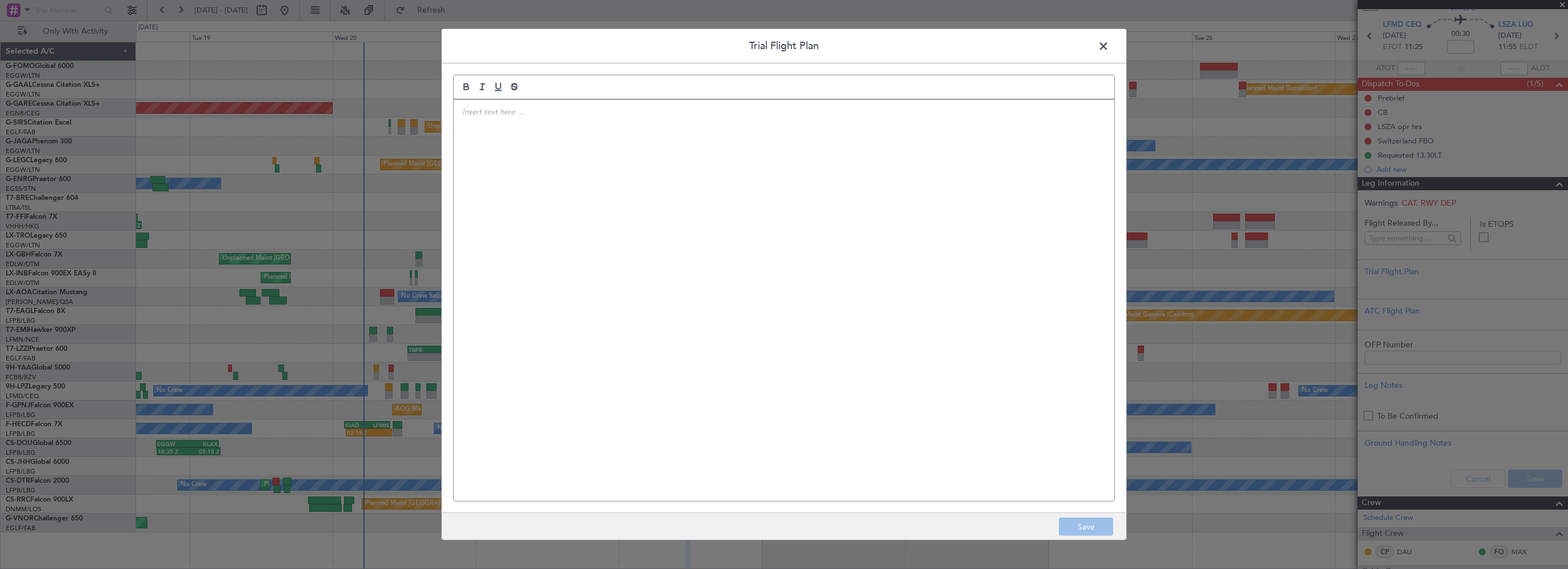
drag, startPoint x: 818, startPoint y: 165, endPoint x: 825, endPoint y: 165, distance: 7.0
click at [818, 165] on div at bounding box center [784, 301] width 661 height 401
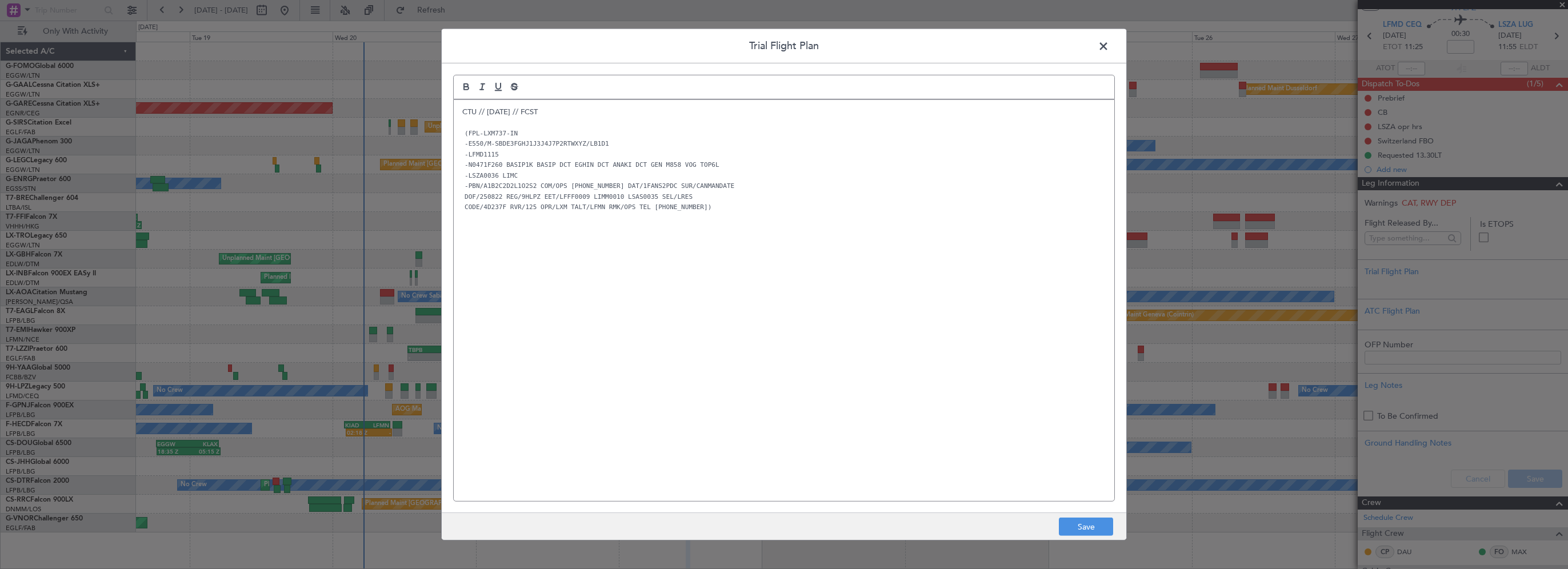
scroll to position [0, 0]
click at [1092, 530] on button "Save" at bounding box center [1086, 527] width 54 height 18
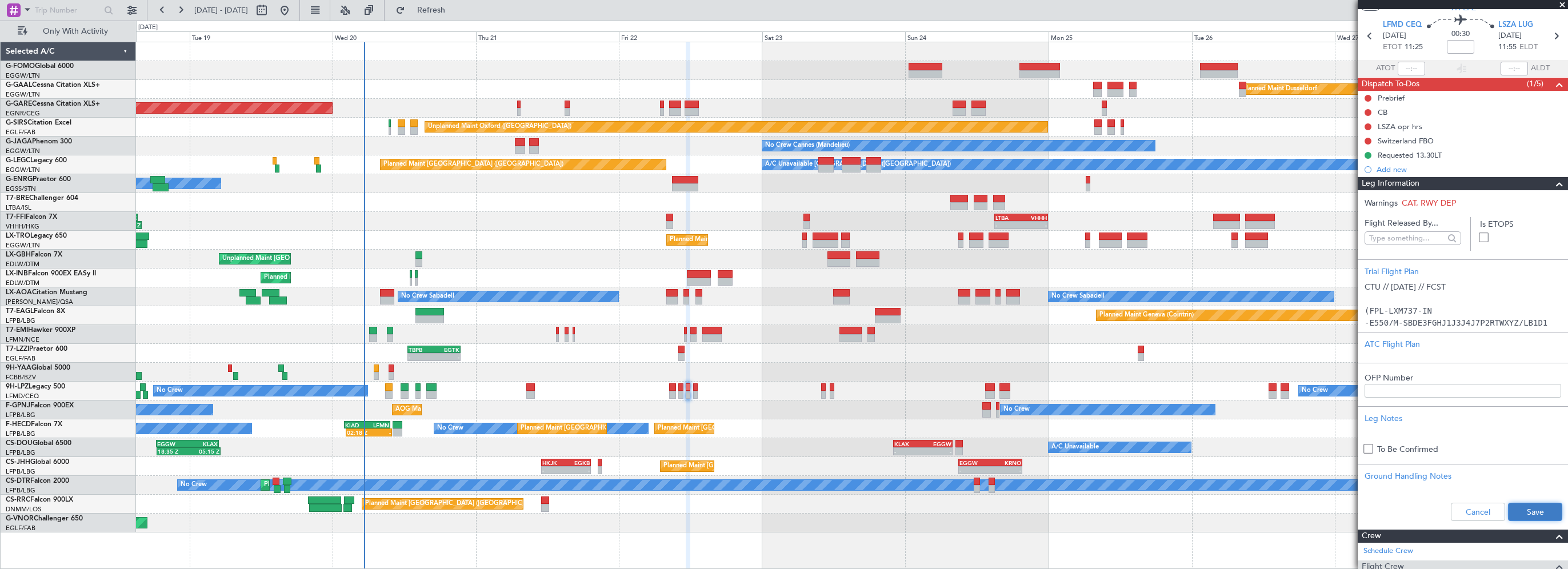
click at [1541, 506] on button "Save" at bounding box center [1535, 512] width 54 height 18
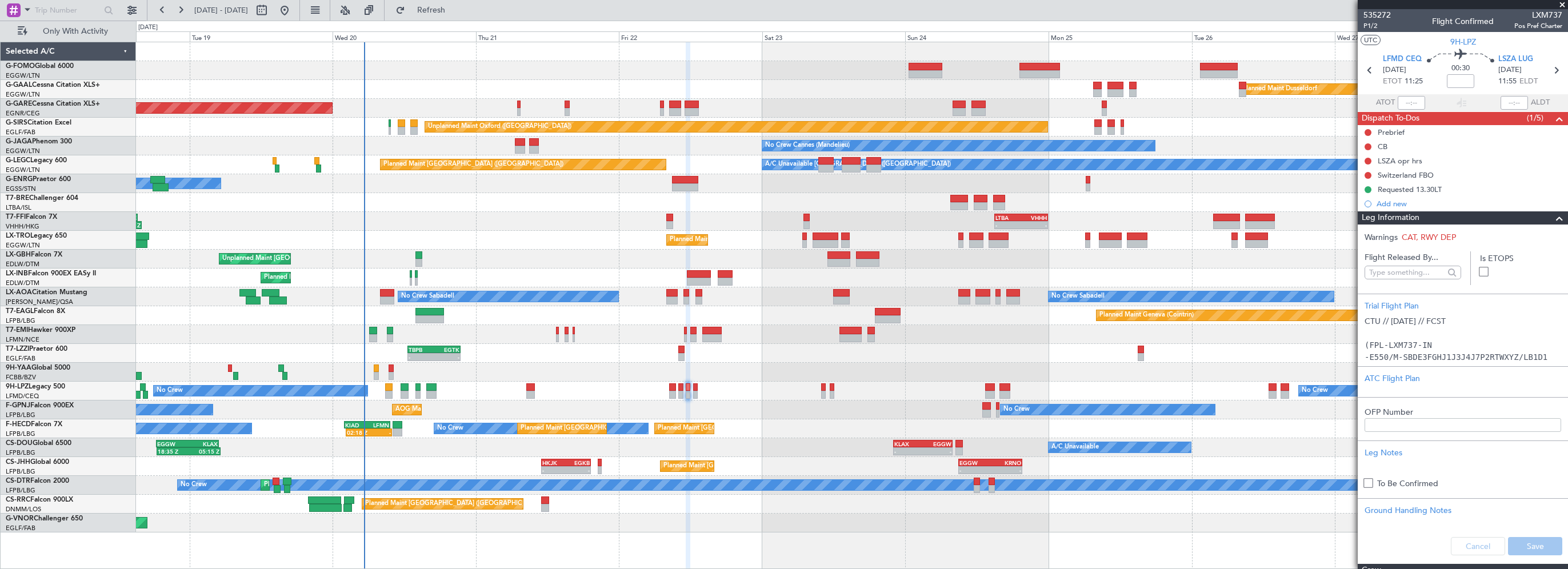
drag, startPoint x: 1459, startPoint y: 92, endPoint x: 1458, endPoint y: 84, distance: 8.1
click at [1459, 89] on body "18 Aug 2025 - 28 Aug 2025 Refresh Quick Links Only With Activity Planned Maint …" at bounding box center [784, 284] width 1568 height 569
click at [1456, 80] on input at bounding box center [1460, 81] width 27 height 14
type input "+00:05"
click at [1552, 219] on span at bounding box center [1559, 218] width 14 height 14
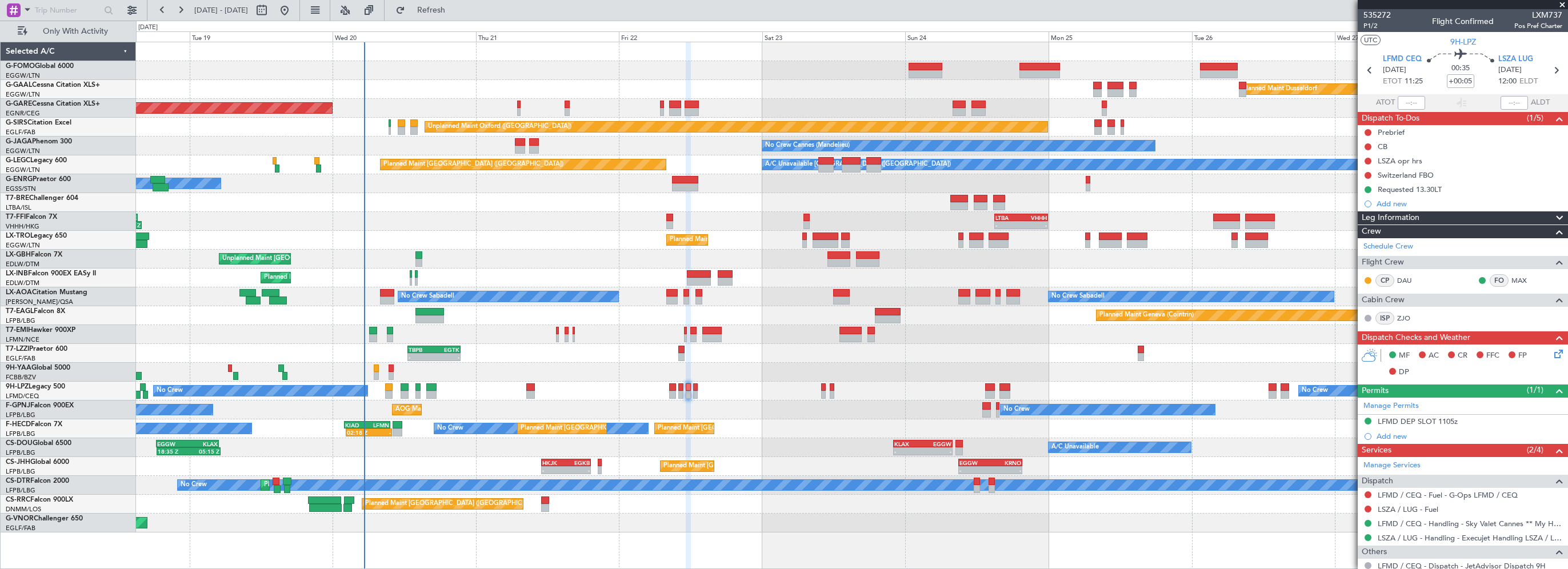
click at [1430, 217] on div "Leg Information" at bounding box center [1462, 217] width 210 height 13
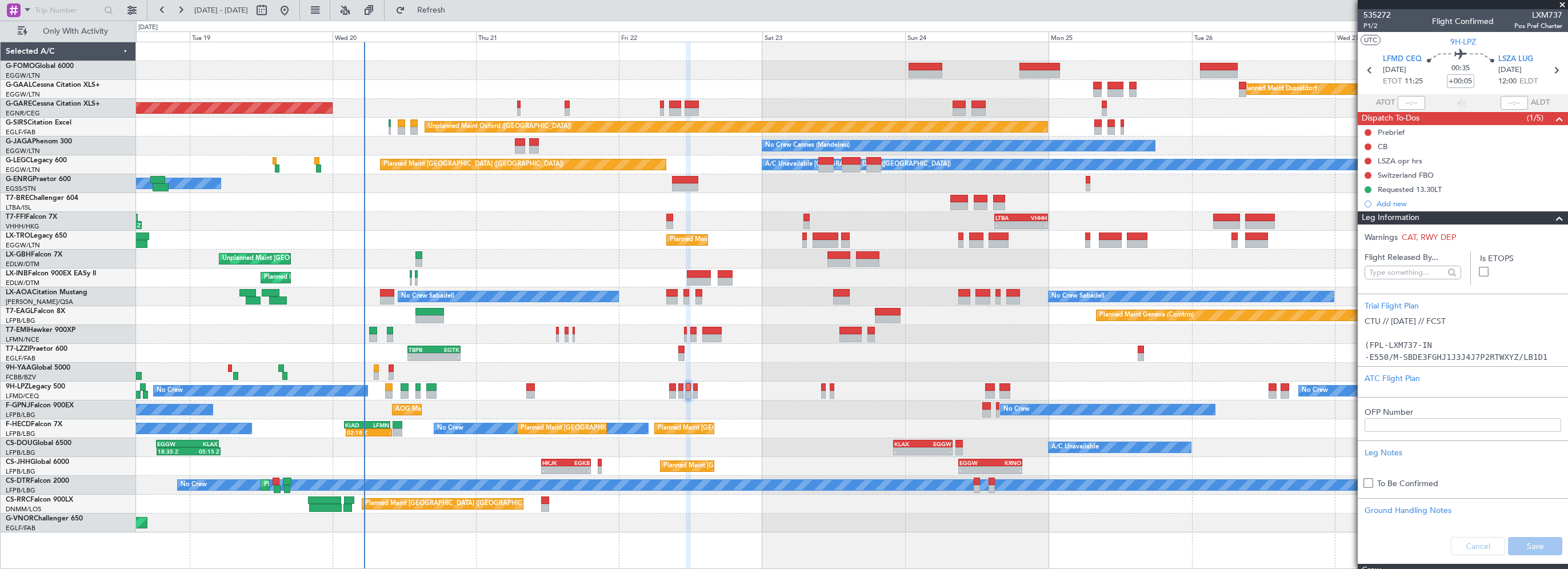
click at [1552, 218] on span at bounding box center [1559, 218] width 14 height 14
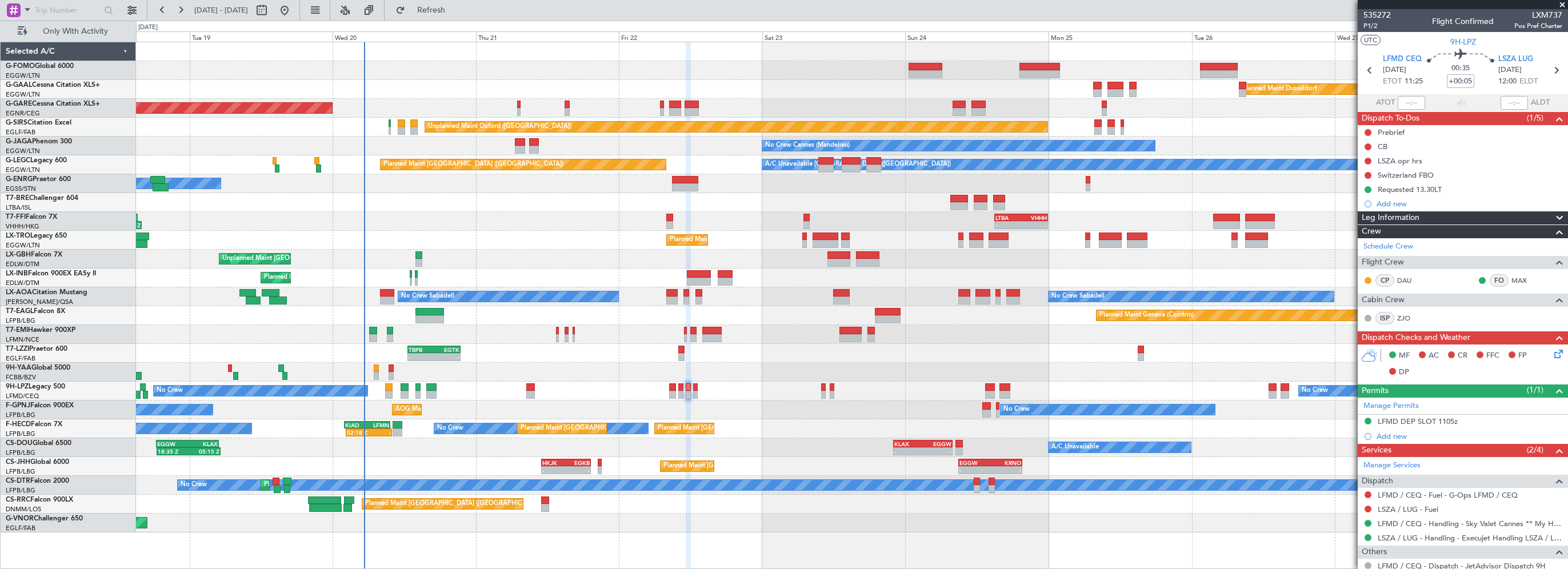
drag, startPoint x: 1549, startPoint y: 70, endPoint x: 1565, endPoint y: 62, distance: 17.9
click at [1549, 70] on icon at bounding box center [1556, 70] width 15 height 15
type input "1"
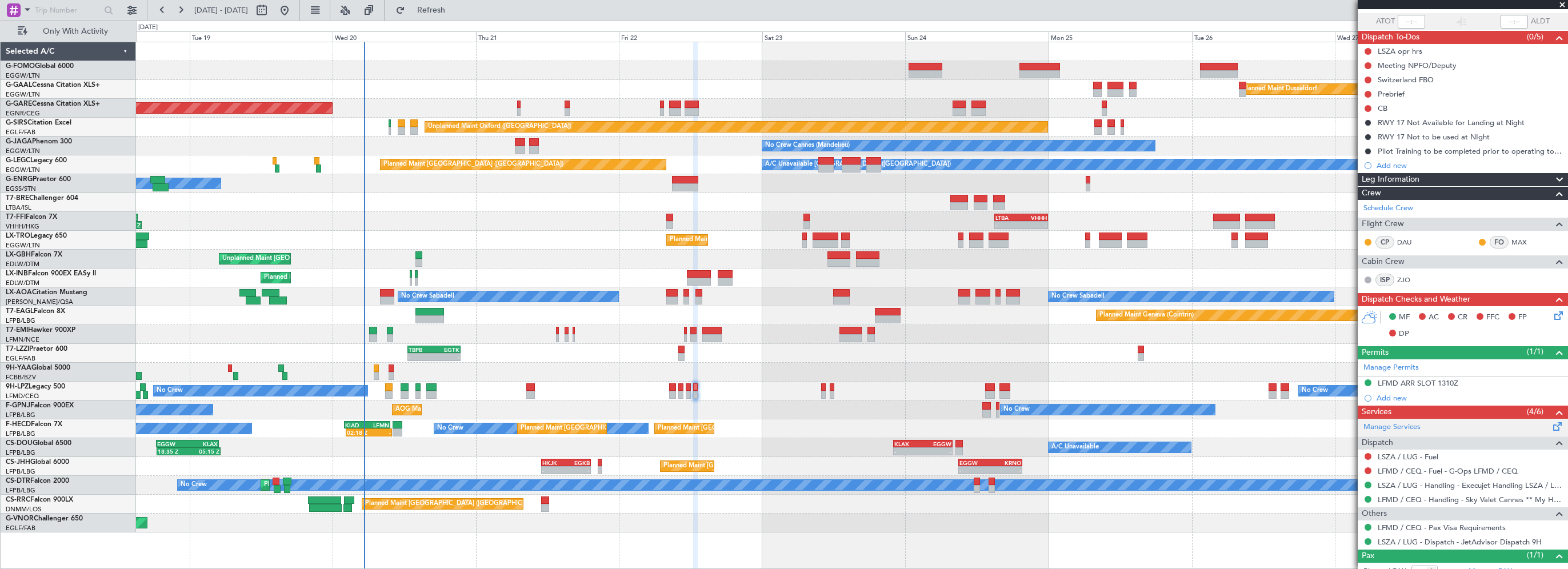
scroll to position [117, 0]
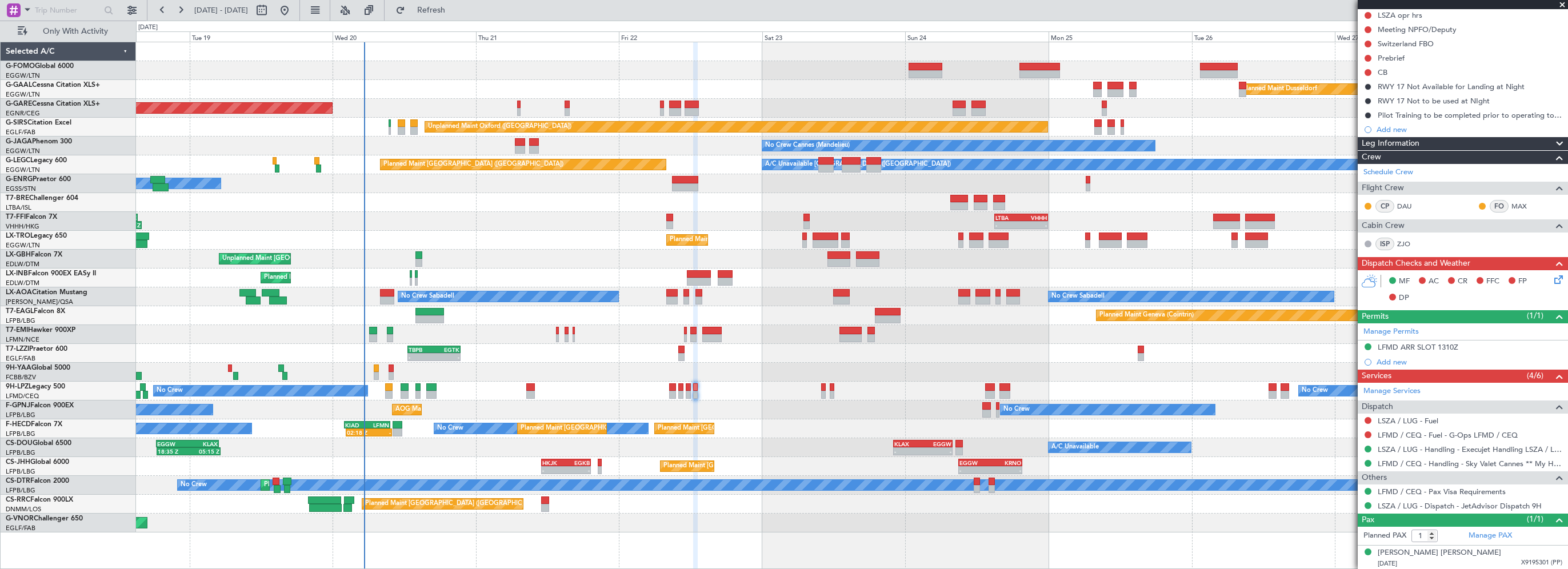
click at [1445, 145] on div "Leg Information" at bounding box center [1462, 143] width 210 height 13
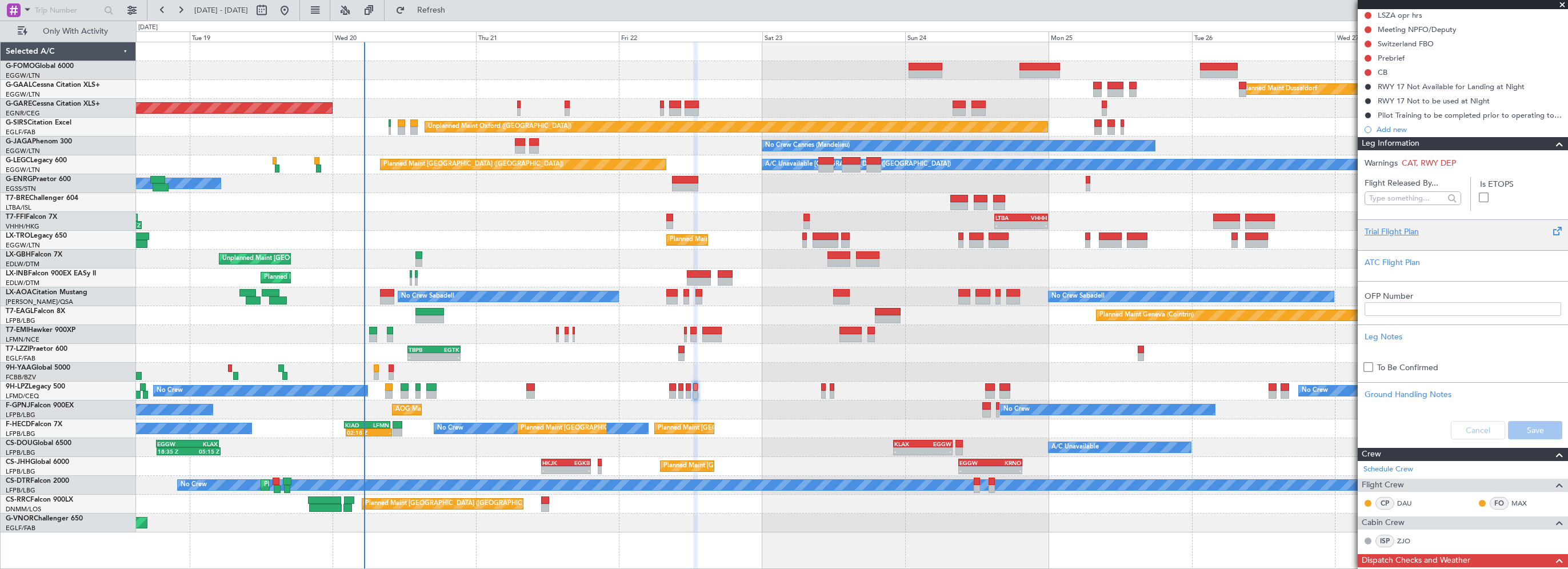
click at [1406, 228] on div "Trial Flight Plan" at bounding box center [1462, 232] width 197 height 12
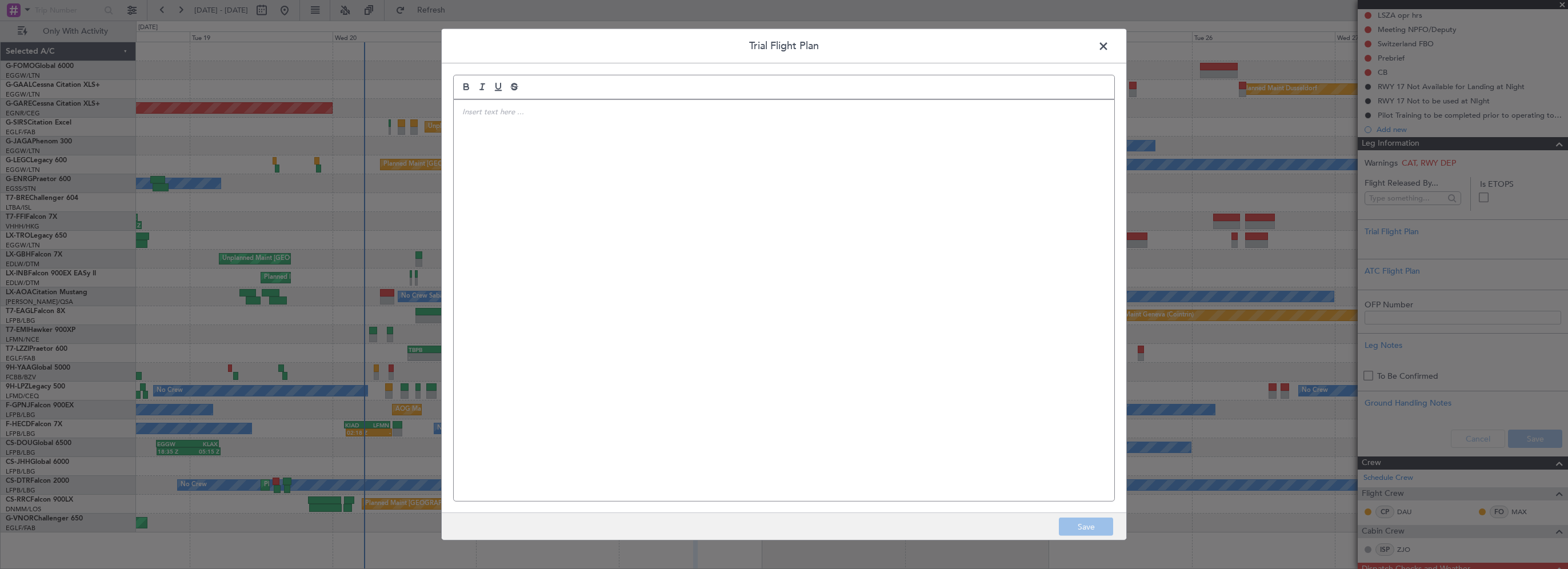
drag, startPoint x: 768, startPoint y: 200, endPoint x: 774, endPoint y: 197, distance: 6.7
click at [768, 200] on div at bounding box center [784, 301] width 661 height 401
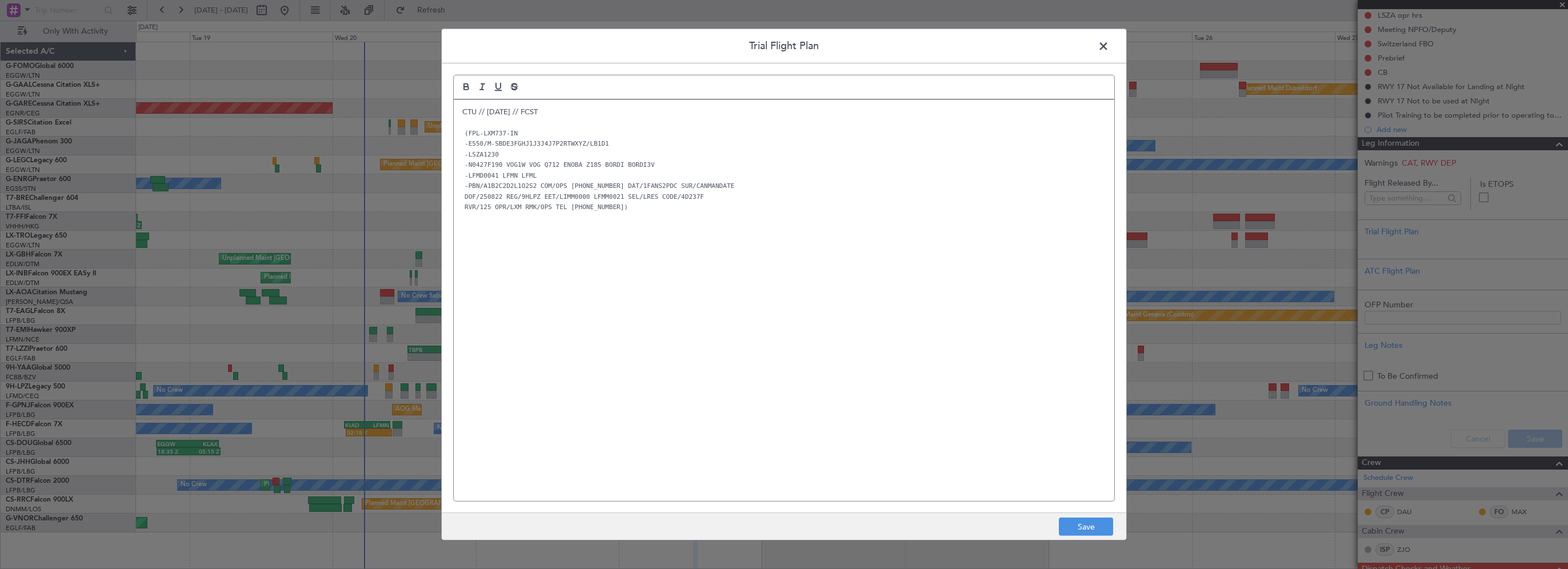
scroll to position [0, 0]
click at [693, 268] on div "CTU // 20AUG // FCST (FPL-LXM737-IN -E550/M-SBDE3FGHJ1J3J4J7P2RTWXYZ/LB1D1 -LSZ…" at bounding box center [784, 301] width 661 height 401
click at [671, 215] on p at bounding box center [784, 217] width 644 height 10
click at [1076, 527] on button "Save" at bounding box center [1086, 527] width 54 height 18
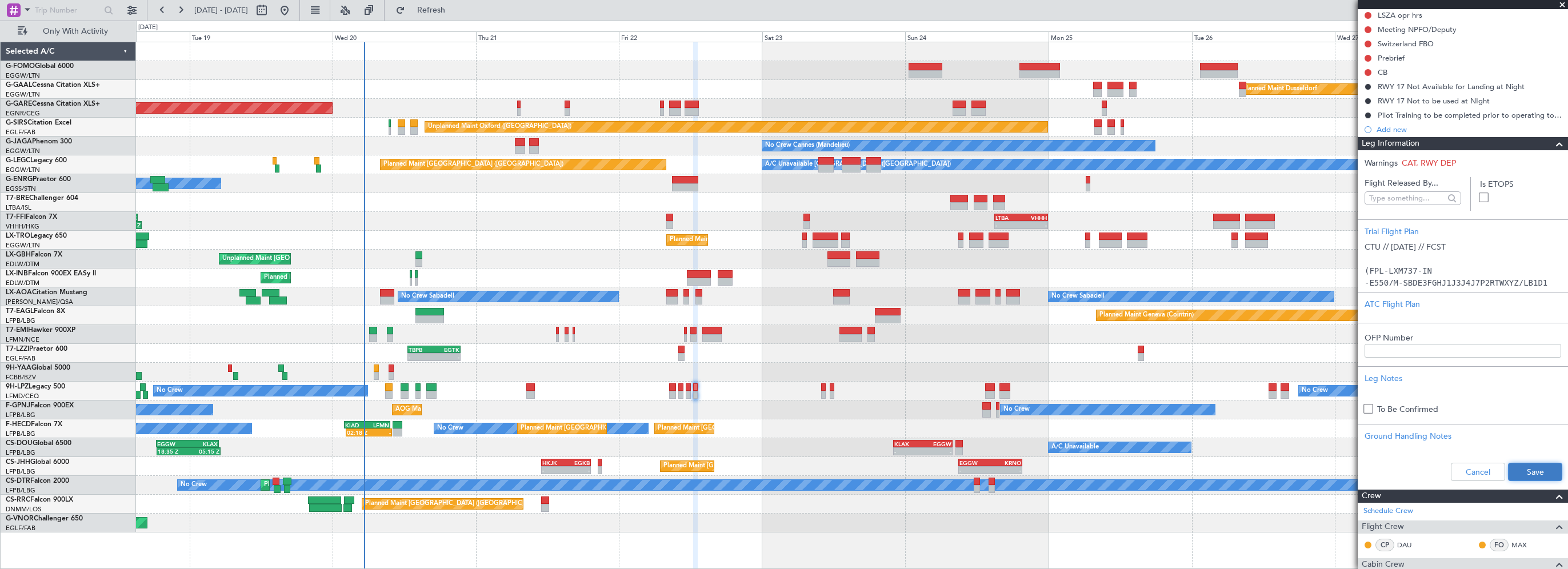
click at [1544, 466] on button "Save" at bounding box center [1535, 472] width 54 height 18
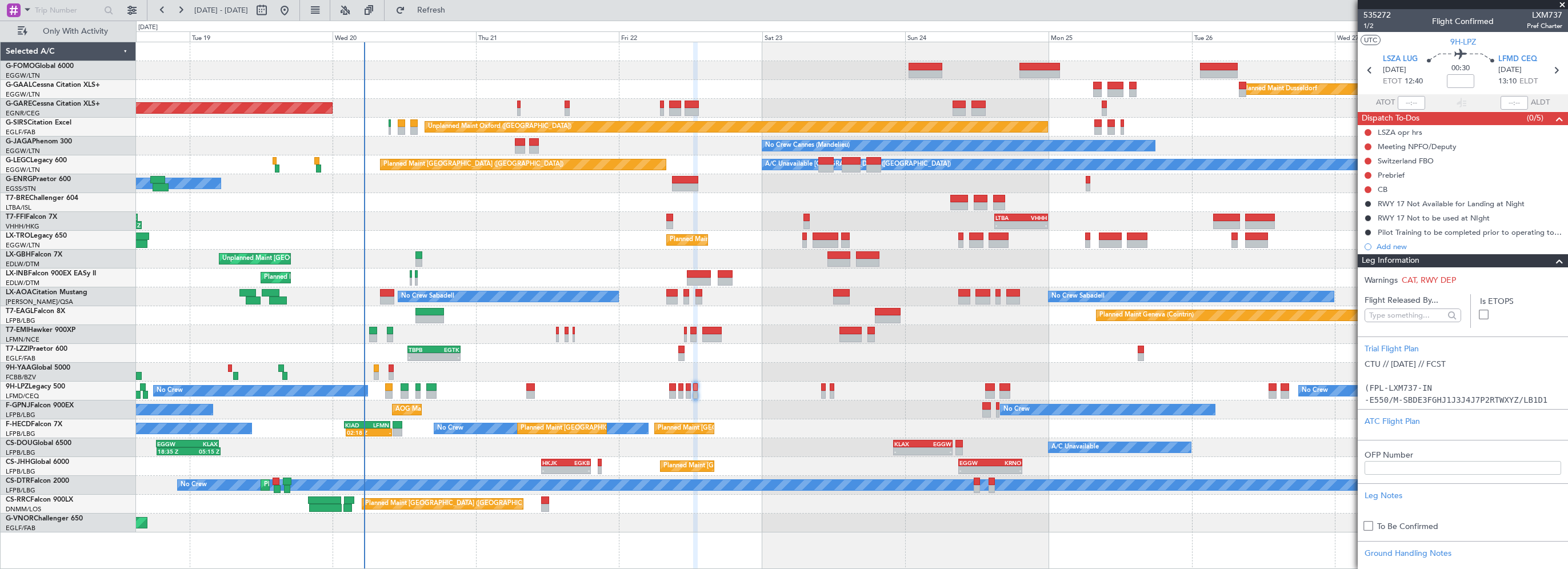
drag, startPoint x: 1563, startPoint y: 2, endPoint x: 1452, endPoint y: 108, distance: 153.5
click at [1563, 2] on span at bounding box center [1562, 5] width 12 height 10
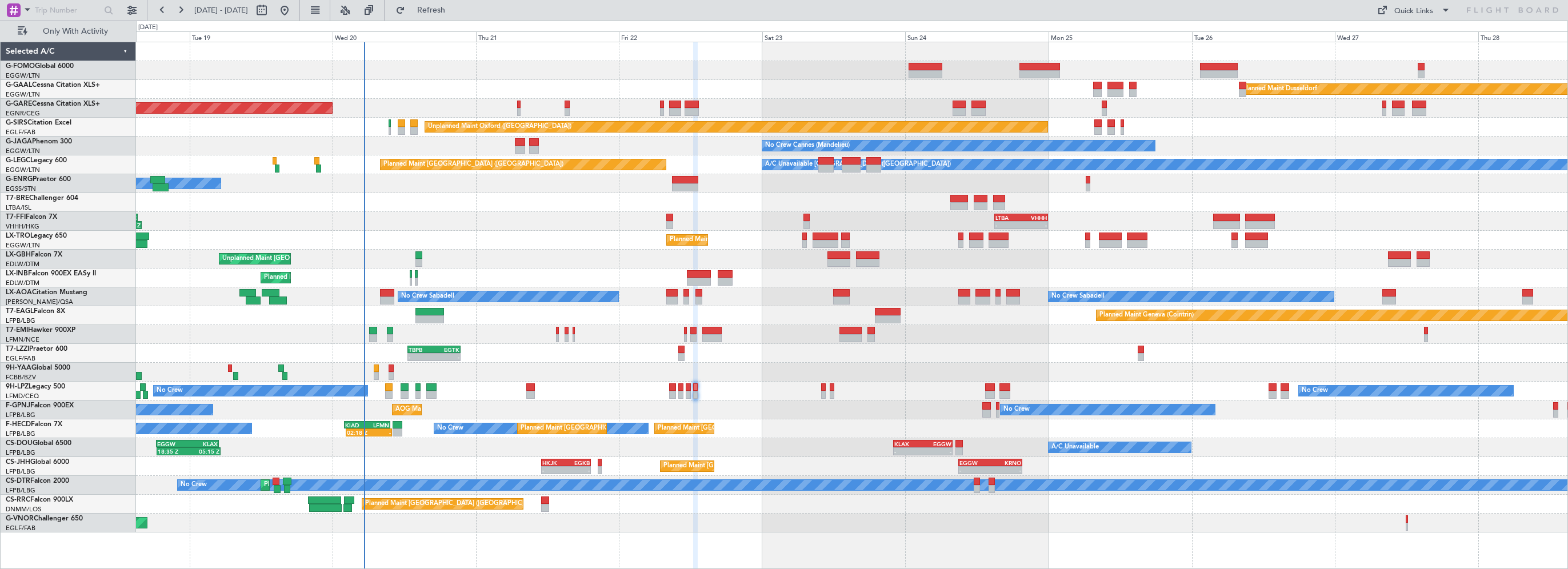
type input "0"
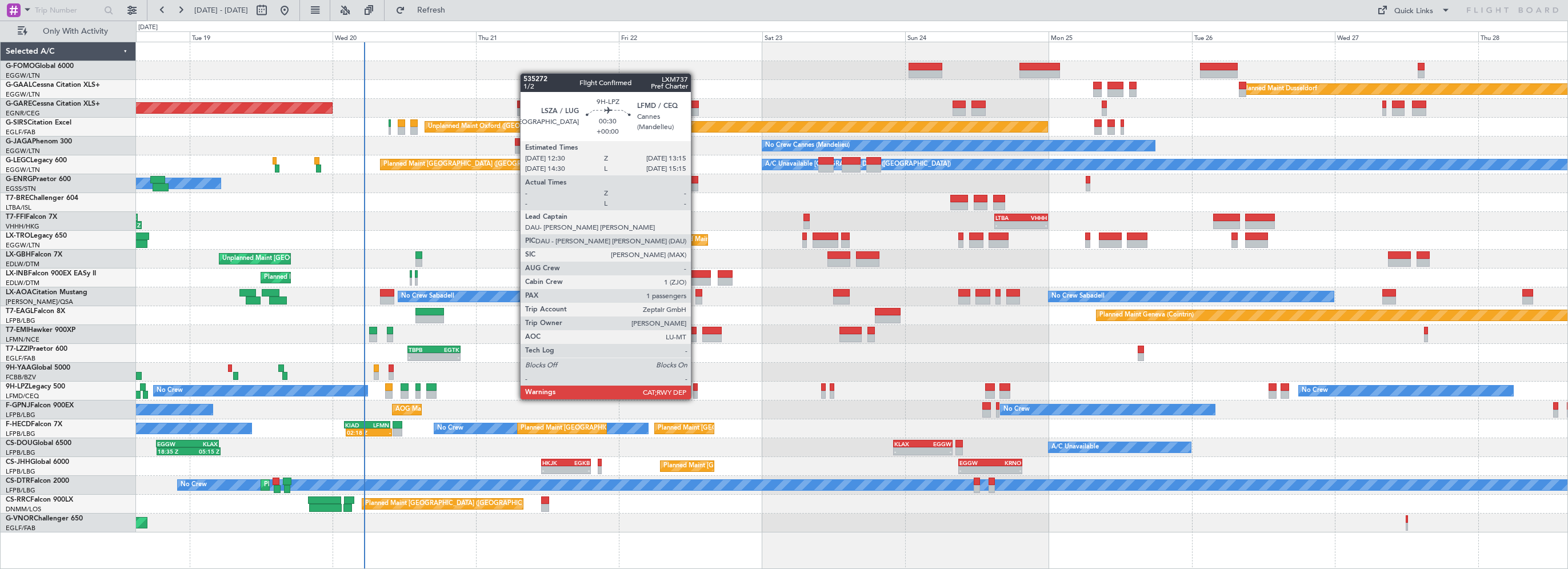
click at [696, 388] on div at bounding box center [695, 388] width 5 height 8
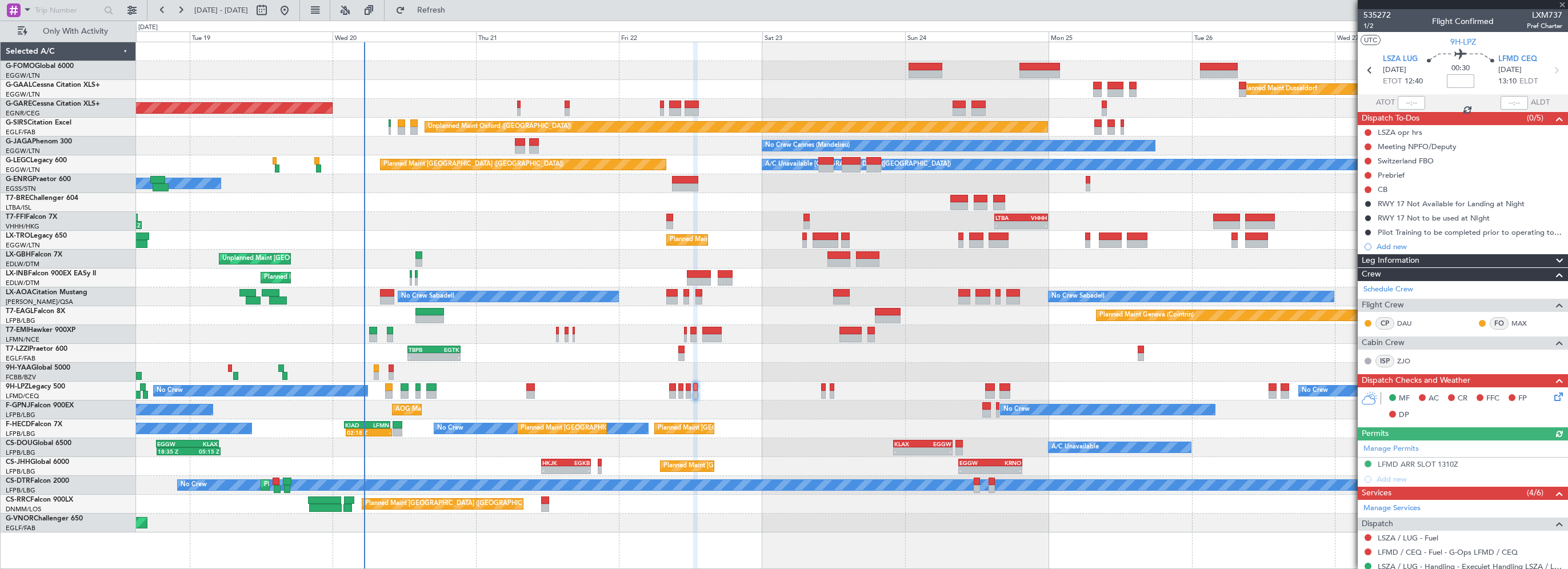
click at [1456, 76] on input at bounding box center [1460, 81] width 27 height 14
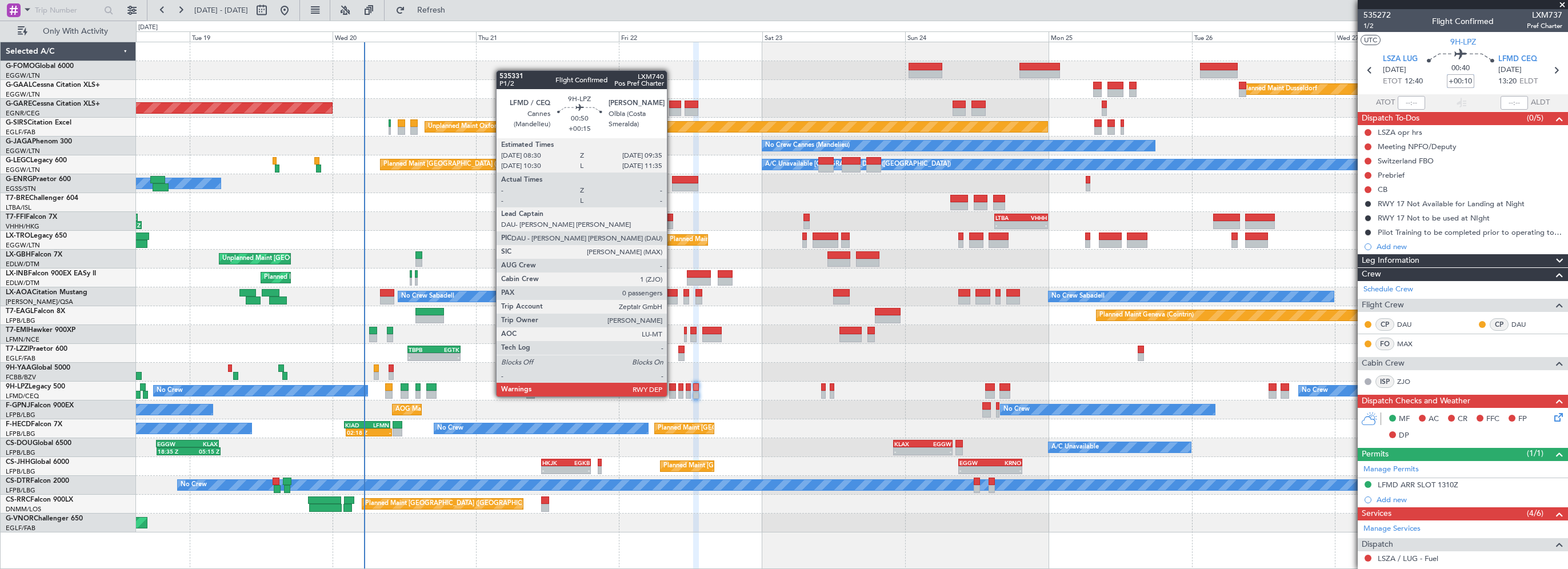
click at [672, 385] on div at bounding box center [672, 388] width 7 height 8
click at [672, 385] on div at bounding box center [672, 388] width 7 height 8
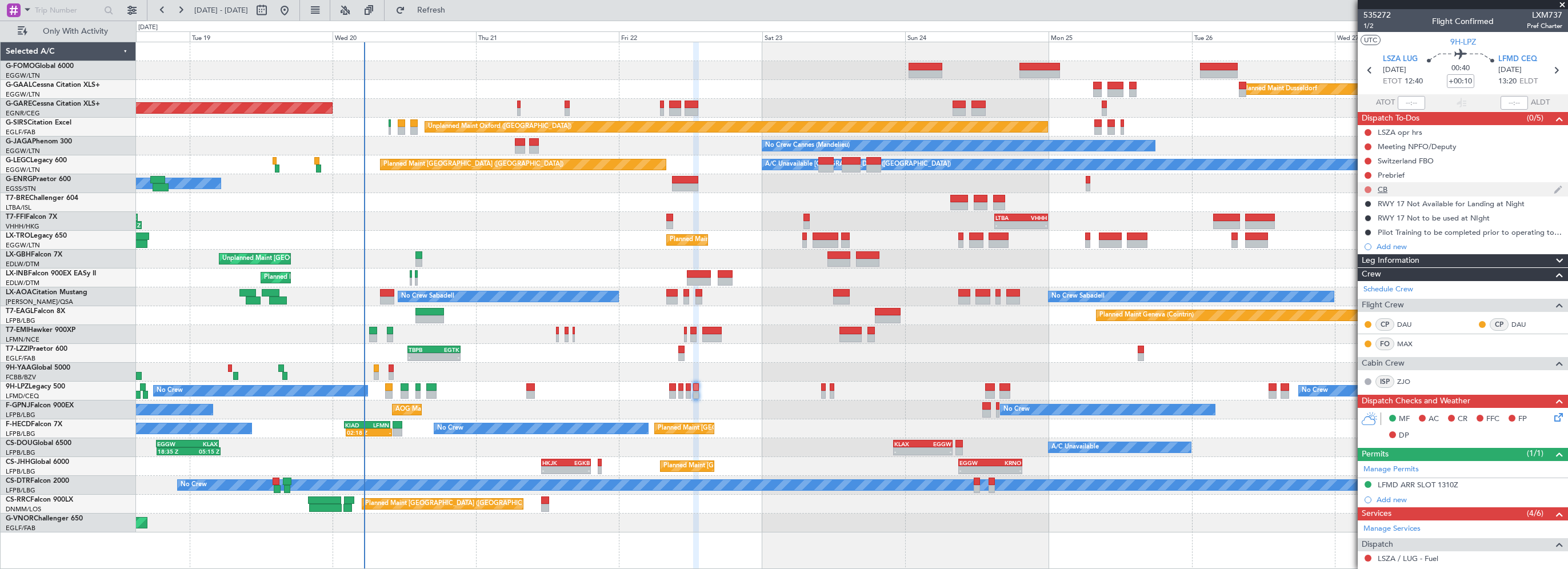
click at [1367, 187] on button at bounding box center [1368, 189] width 7 height 7
click at [1366, 239] on span "Completed" at bounding box center [1373, 240] width 37 height 12
click at [1368, 172] on button at bounding box center [1368, 175] width 7 height 7
click at [1381, 211] on span "In Progress" at bounding box center [1373, 209] width 39 height 12
click at [1552, 414] on icon at bounding box center [1556, 415] width 9 height 9
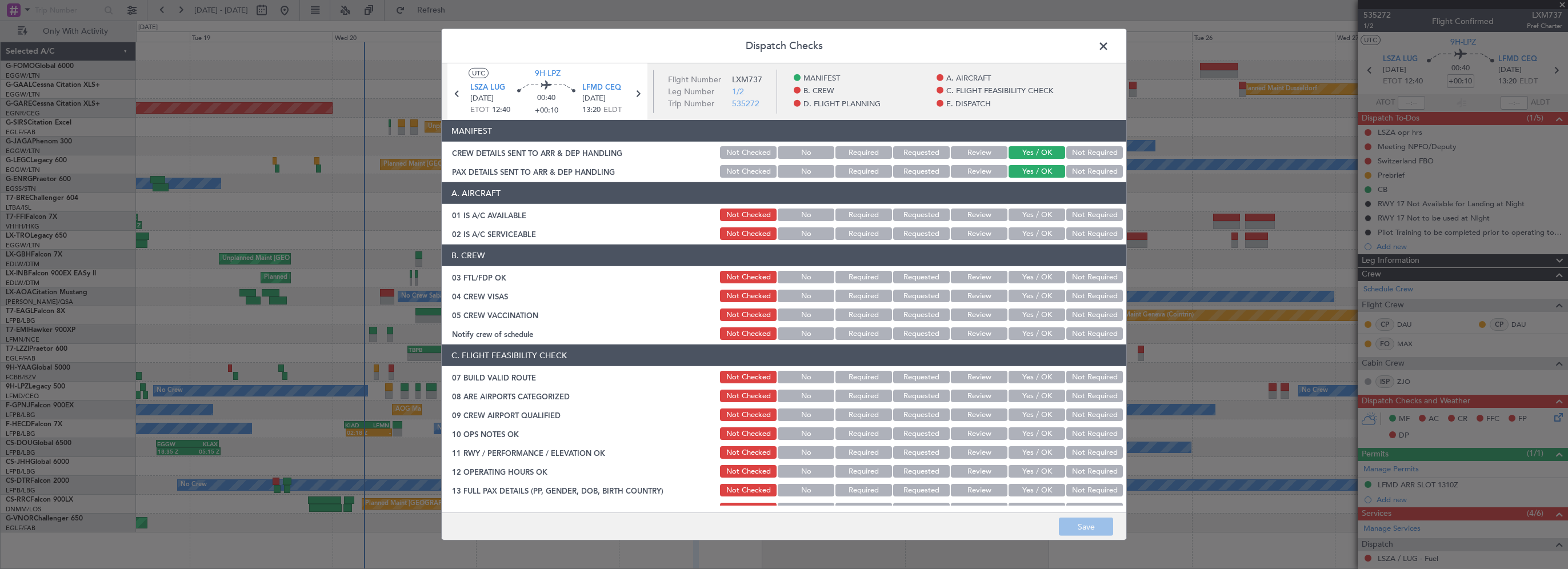
click at [1033, 208] on div "Yes / OK" at bounding box center [1035, 215] width 58 height 16
click at [1035, 214] on button "Yes / OK" at bounding box center [1037, 215] width 57 height 12
click at [1026, 239] on button "Yes / OK" at bounding box center [1037, 234] width 57 height 12
click at [1029, 375] on button "Yes / OK" at bounding box center [1037, 377] width 57 height 12
click at [1031, 430] on button "Yes / OK" at bounding box center [1037, 433] width 57 height 12
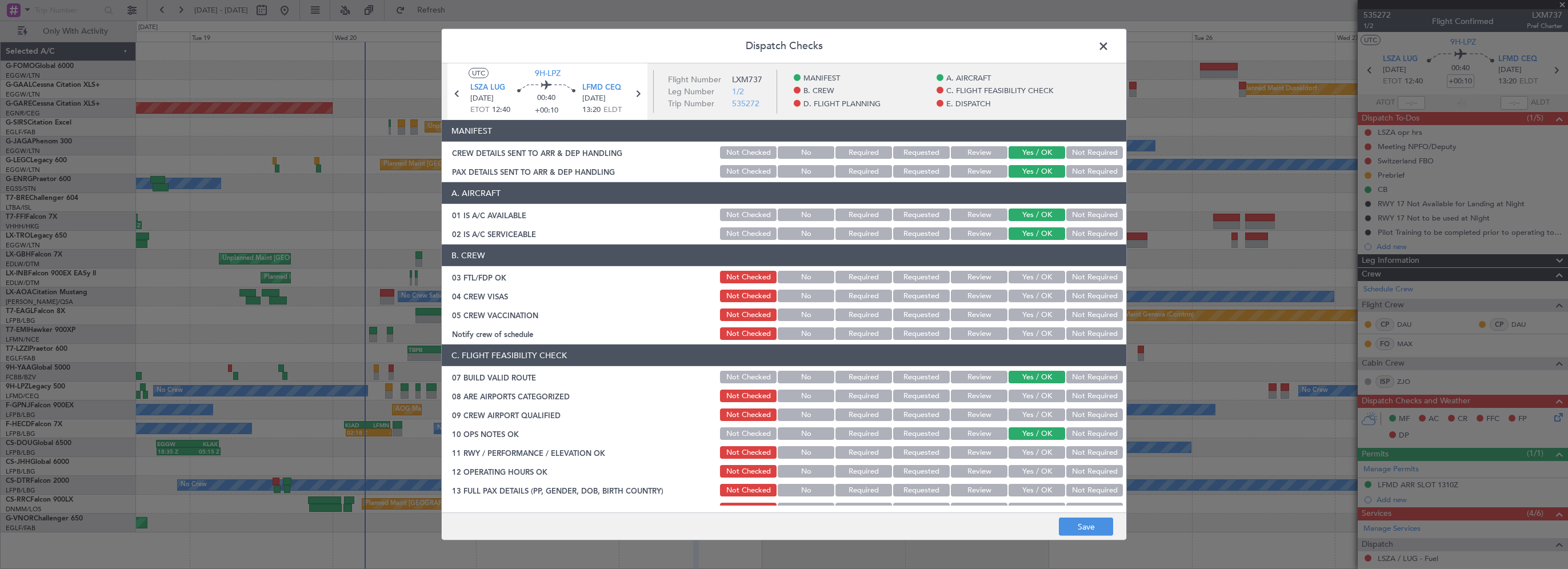
drag, startPoint x: 1028, startPoint y: 446, endPoint x: 1026, endPoint y: 452, distance: 6.3
click at [1027, 449] on button "Yes / OK" at bounding box center [1037, 452] width 57 height 12
click at [1026, 455] on button "Yes / OK" at bounding box center [1037, 452] width 57 height 12
drag, startPoint x: 1024, startPoint y: 466, endPoint x: 1022, endPoint y: 480, distance: 14.1
click at [1024, 467] on button "Yes / OK" at bounding box center [1037, 472] width 57 height 12
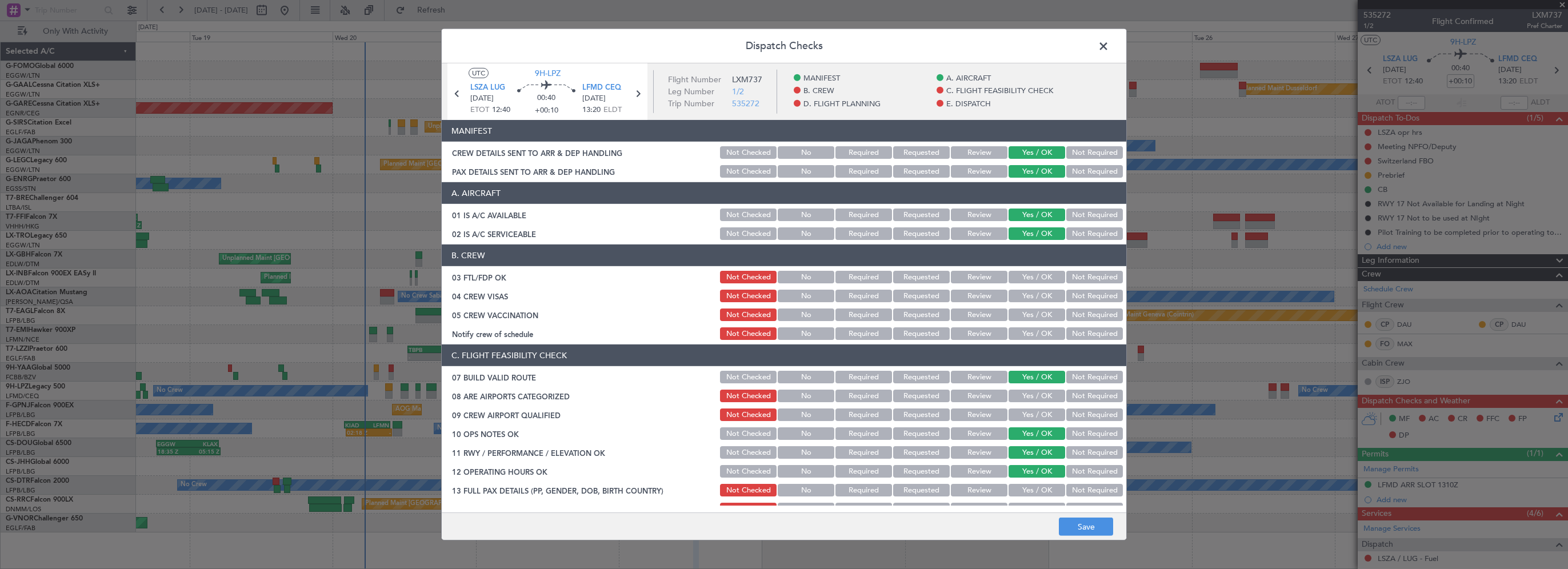
click at [1022, 485] on button "Yes / OK" at bounding box center [1037, 490] width 57 height 12
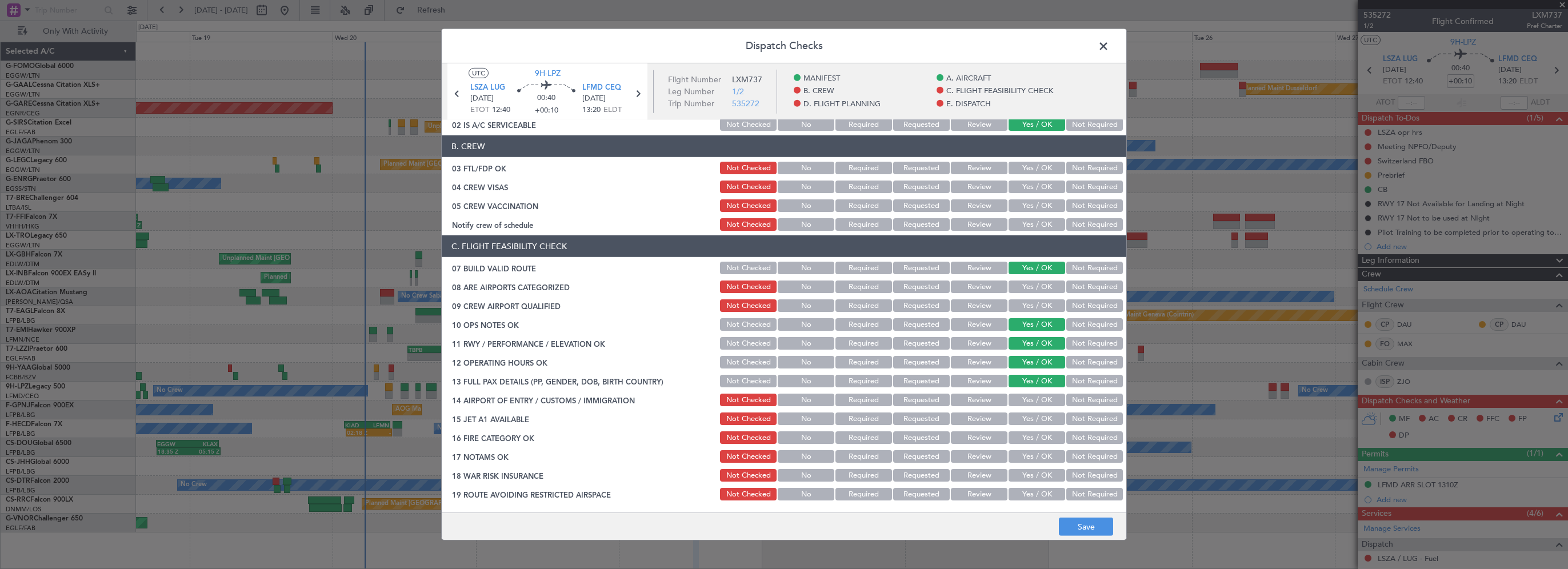
scroll to position [229, 0]
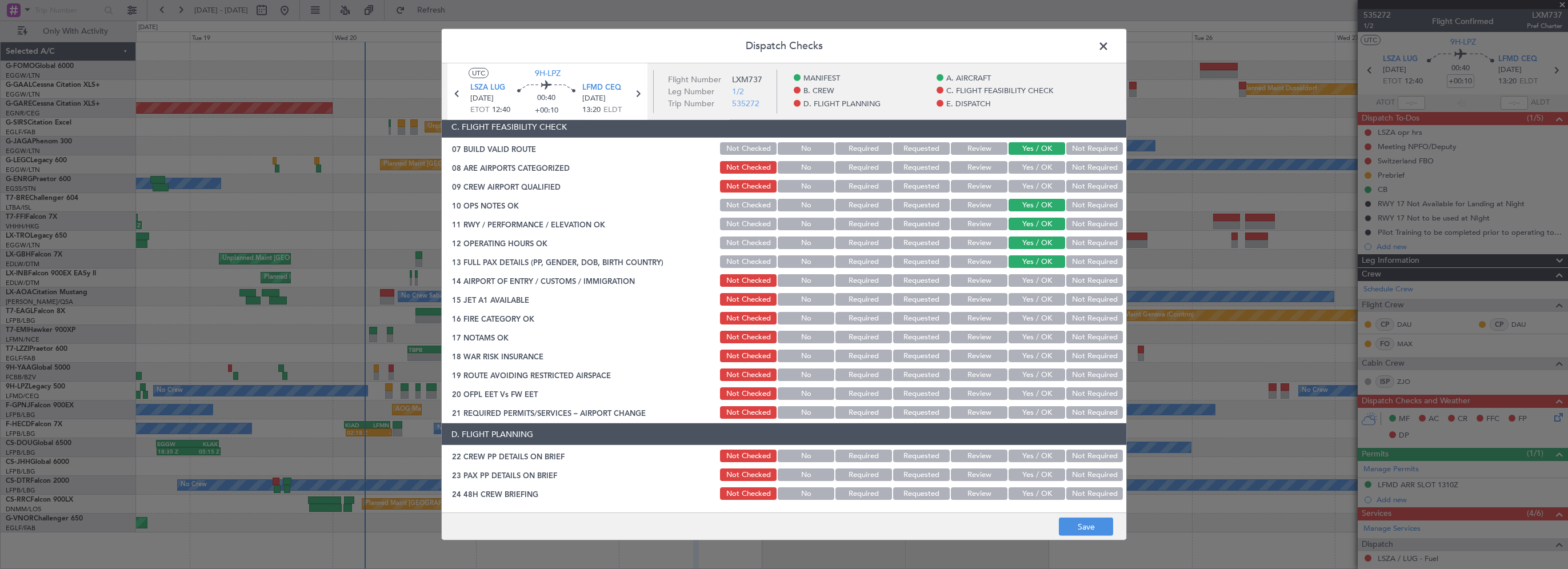
click at [1039, 281] on button "Yes / OK" at bounding box center [1037, 281] width 57 height 12
click at [1037, 302] on button "Yes / OK" at bounding box center [1037, 299] width 57 height 12
click at [1033, 320] on button "Yes / OK" at bounding box center [1037, 318] width 57 height 12
click at [1033, 335] on button "Yes / OK" at bounding box center [1037, 337] width 57 height 12
click at [1069, 354] on button "Not Required" at bounding box center [1094, 356] width 57 height 12
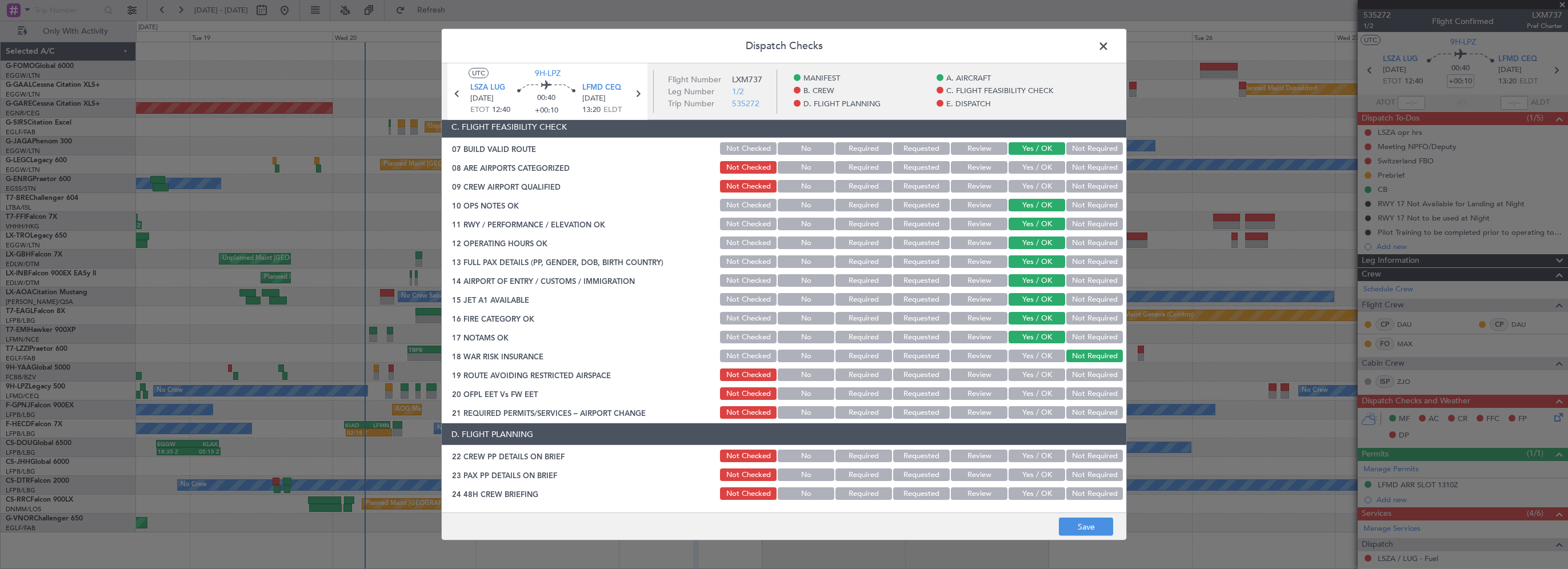
click at [1044, 373] on button "Yes / OK" at bounding box center [1037, 375] width 57 height 12
click at [1037, 392] on button "Yes / OK" at bounding box center [1037, 394] width 57 height 12
click at [1033, 410] on button "Yes / OK" at bounding box center [1037, 412] width 57 height 12
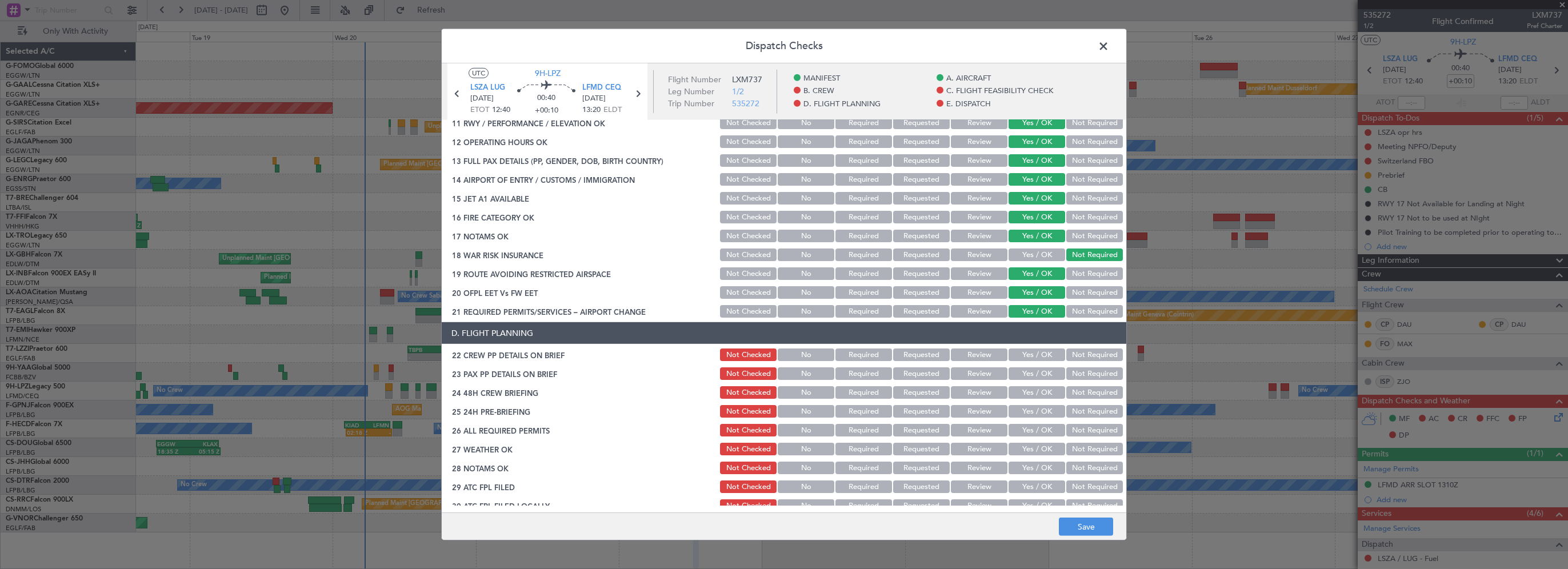
scroll to position [343, 0]
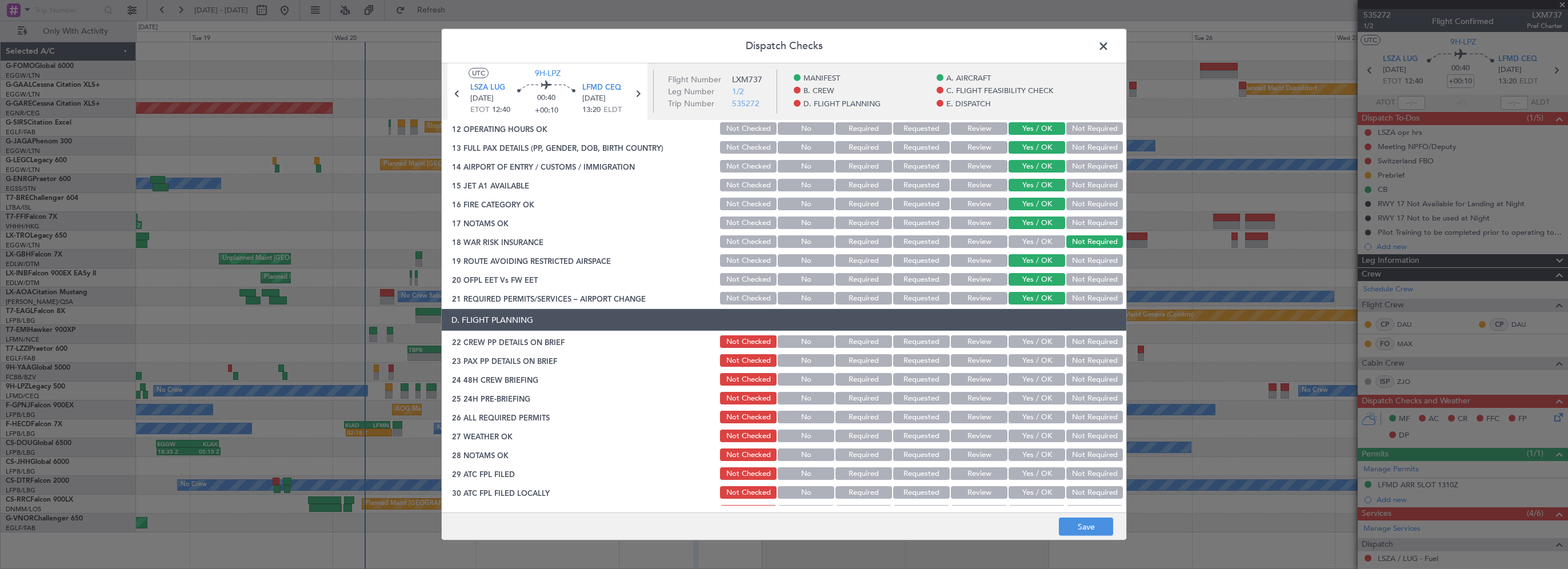
click at [1046, 344] on button "Yes / OK" at bounding box center [1037, 341] width 57 height 12
click at [1039, 362] on button "Yes / OK" at bounding box center [1037, 360] width 57 height 12
click at [1037, 378] on button "Yes / OK" at bounding box center [1037, 380] width 57 height 12
click at [1066, 403] on button "Not Required" at bounding box center [1094, 398] width 57 height 12
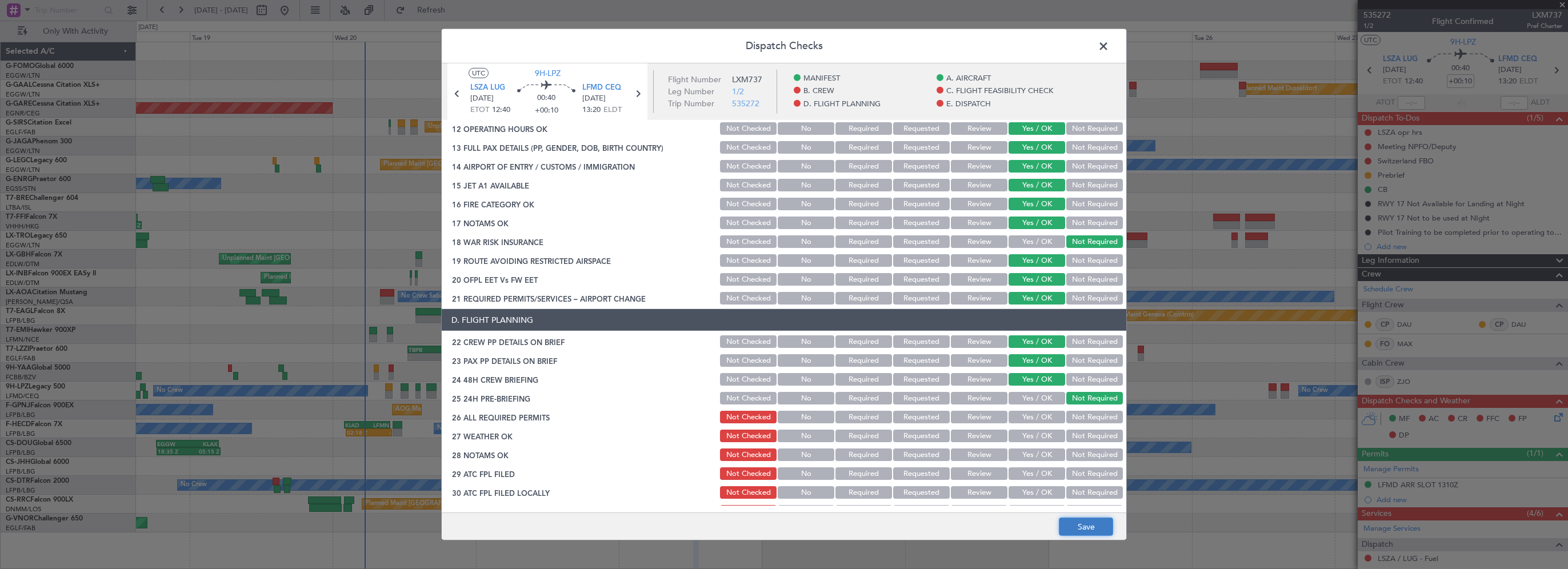
click at [1076, 526] on button "Save" at bounding box center [1086, 527] width 54 height 18
click at [1109, 47] on span at bounding box center [1109, 49] width 0 height 23
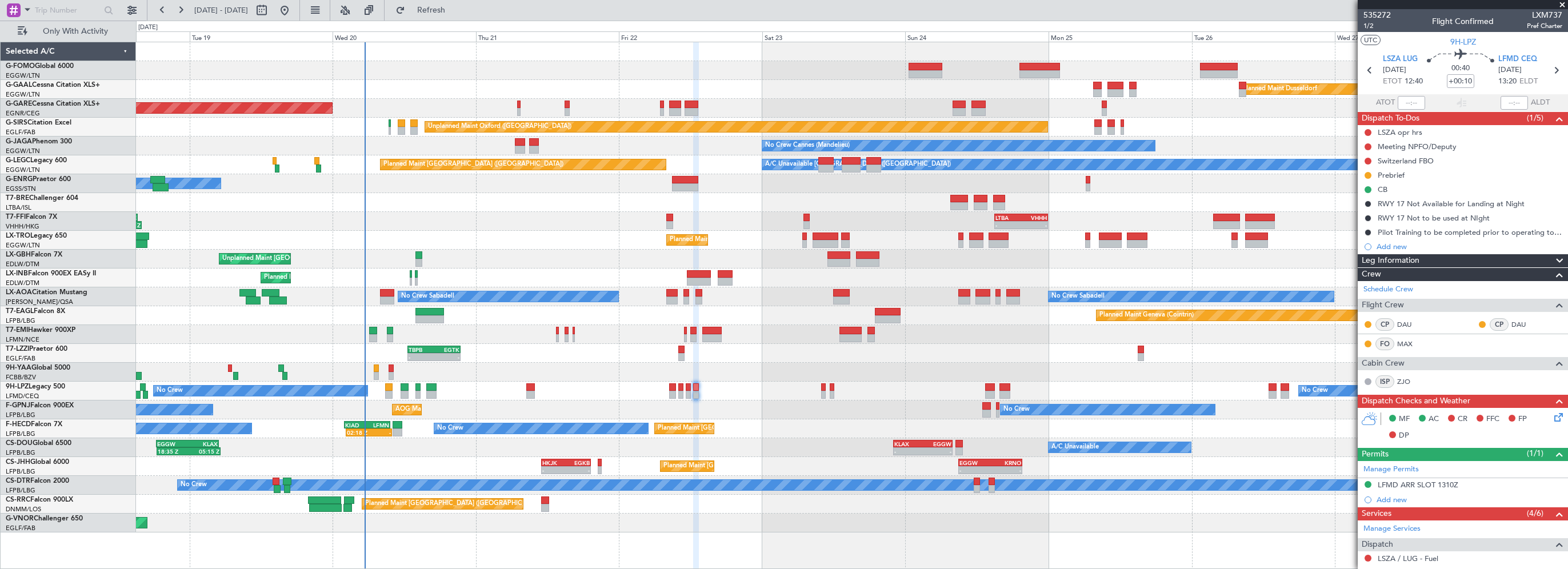
click at [684, 386] on div "No Crew No Crew No Crew" at bounding box center [851, 391] width 1431 height 19
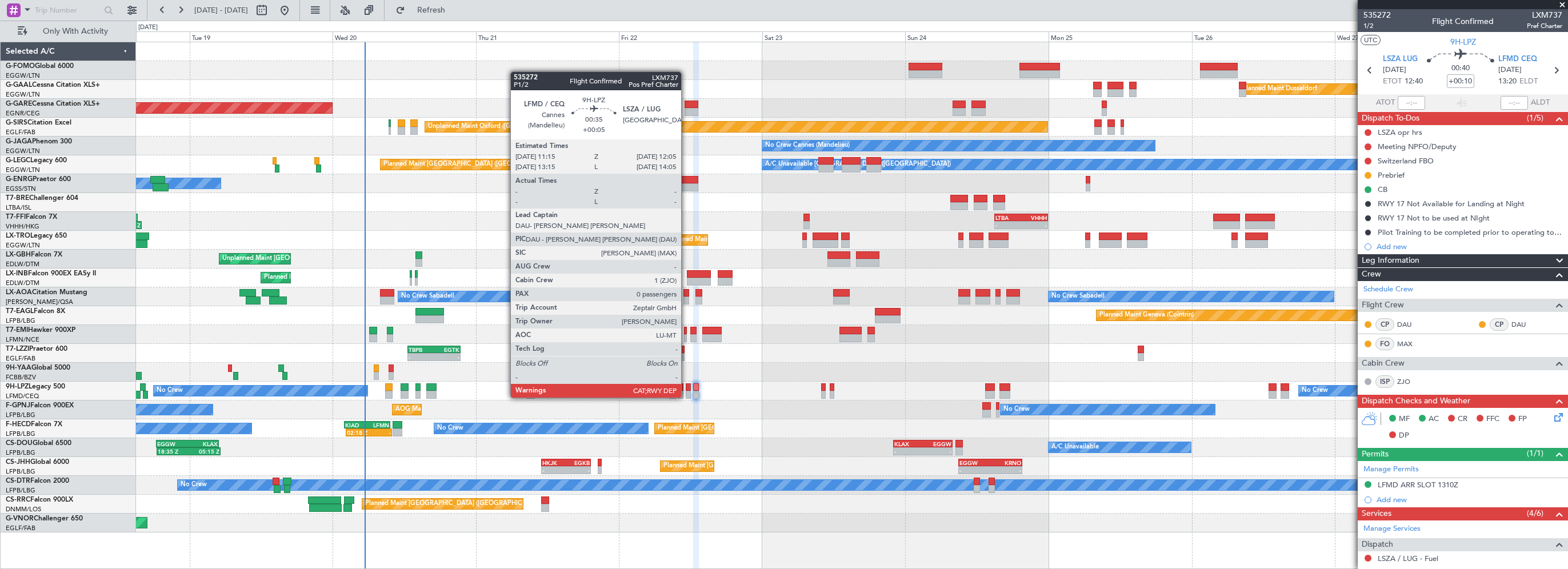
click at [687, 386] on div at bounding box center [689, 388] width 5 height 8
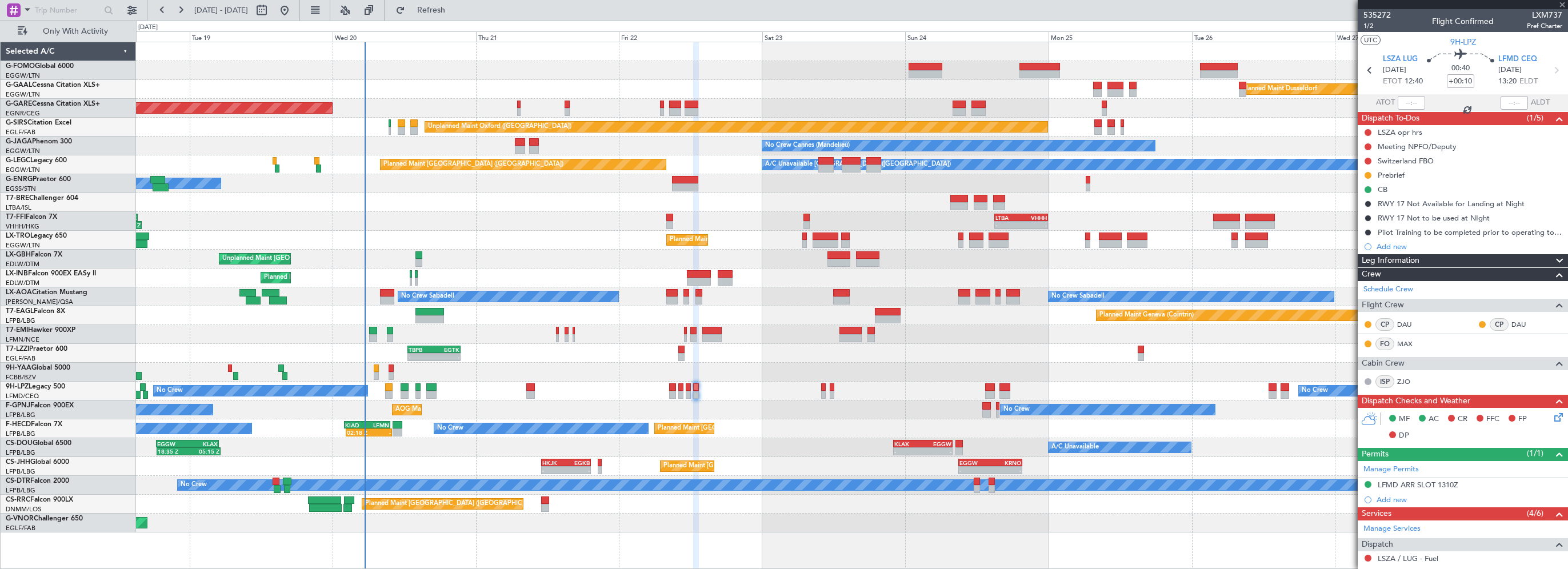
type input "+00:05"
type input "0"
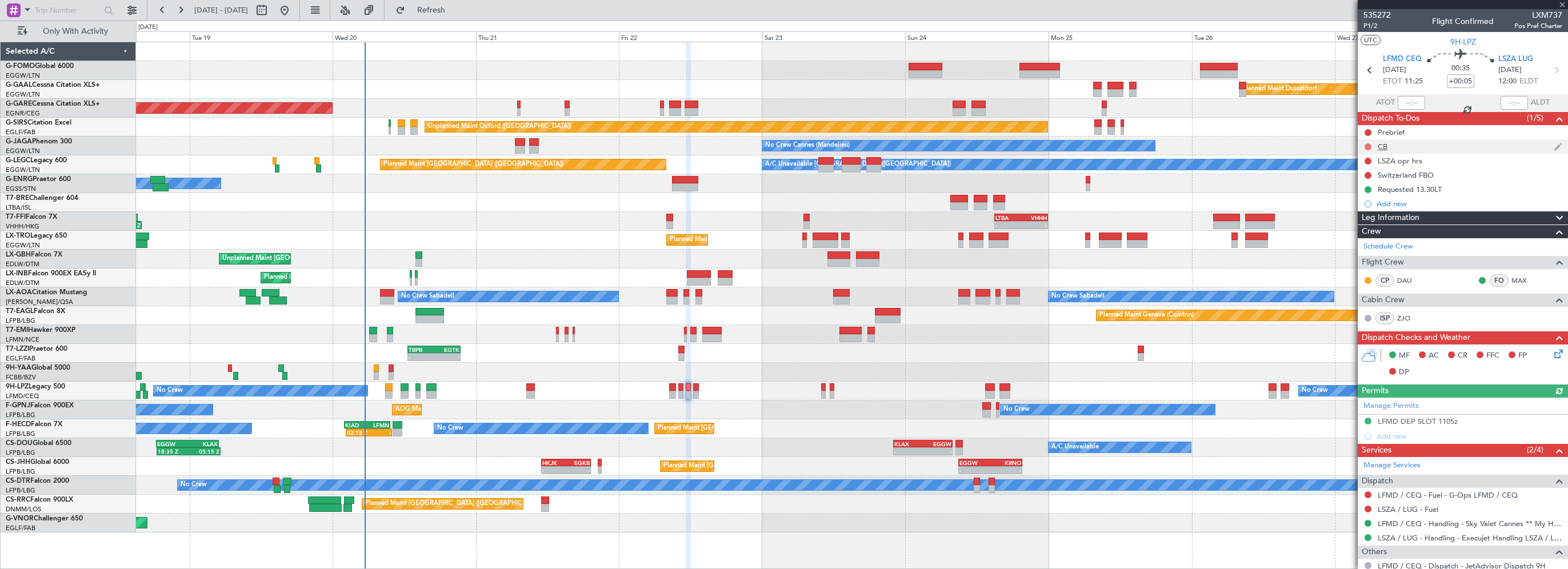
click at [1370, 147] on button at bounding box center [1368, 147] width 7 height 7
click at [1358, 197] on span "Completed" at bounding box center [1373, 197] width 37 height 12
click at [1368, 133] on button at bounding box center [1368, 133] width 7 height 7
click at [1362, 165] on span "In Progress" at bounding box center [1373, 166] width 39 height 12
click at [1552, 356] on icon at bounding box center [1556, 352] width 9 height 9
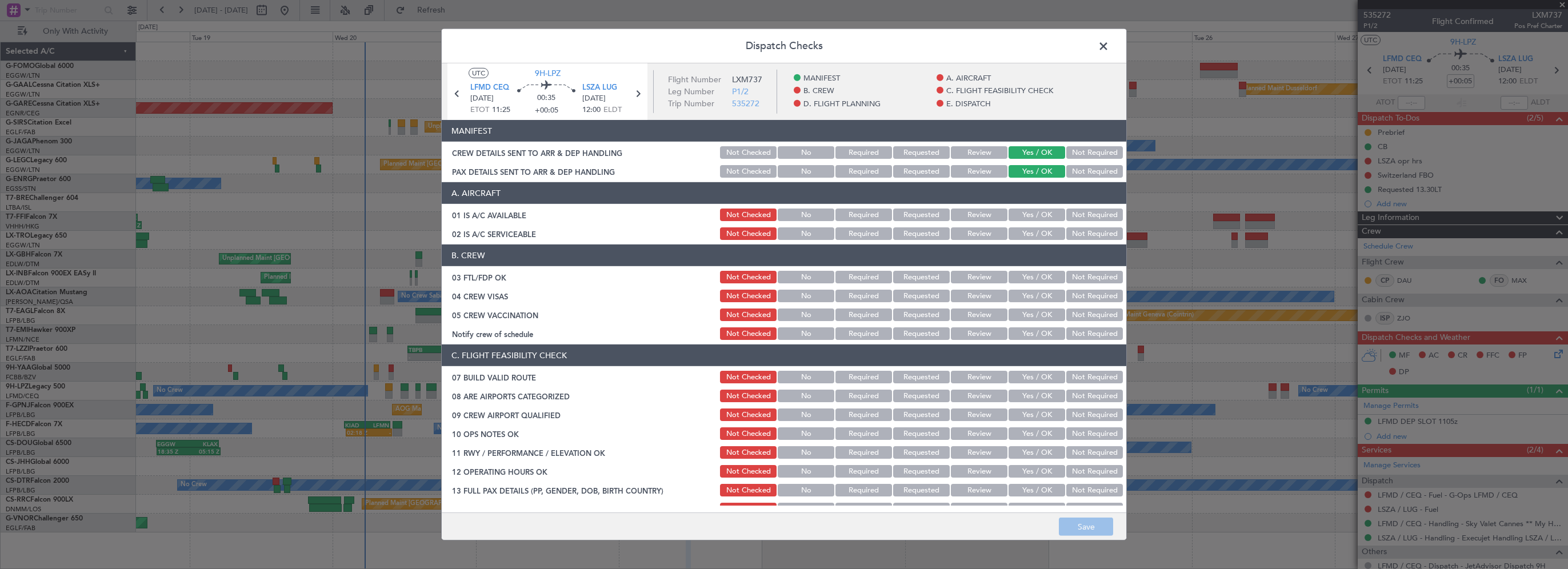
click at [1051, 213] on button "Yes / OK" at bounding box center [1037, 215] width 57 height 12
click at [1048, 239] on button "Yes / OK" at bounding box center [1037, 234] width 57 height 12
click at [1026, 382] on button "Yes / OK" at bounding box center [1037, 377] width 57 height 12
click at [1029, 430] on button "Yes / OK" at bounding box center [1037, 433] width 57 height 12
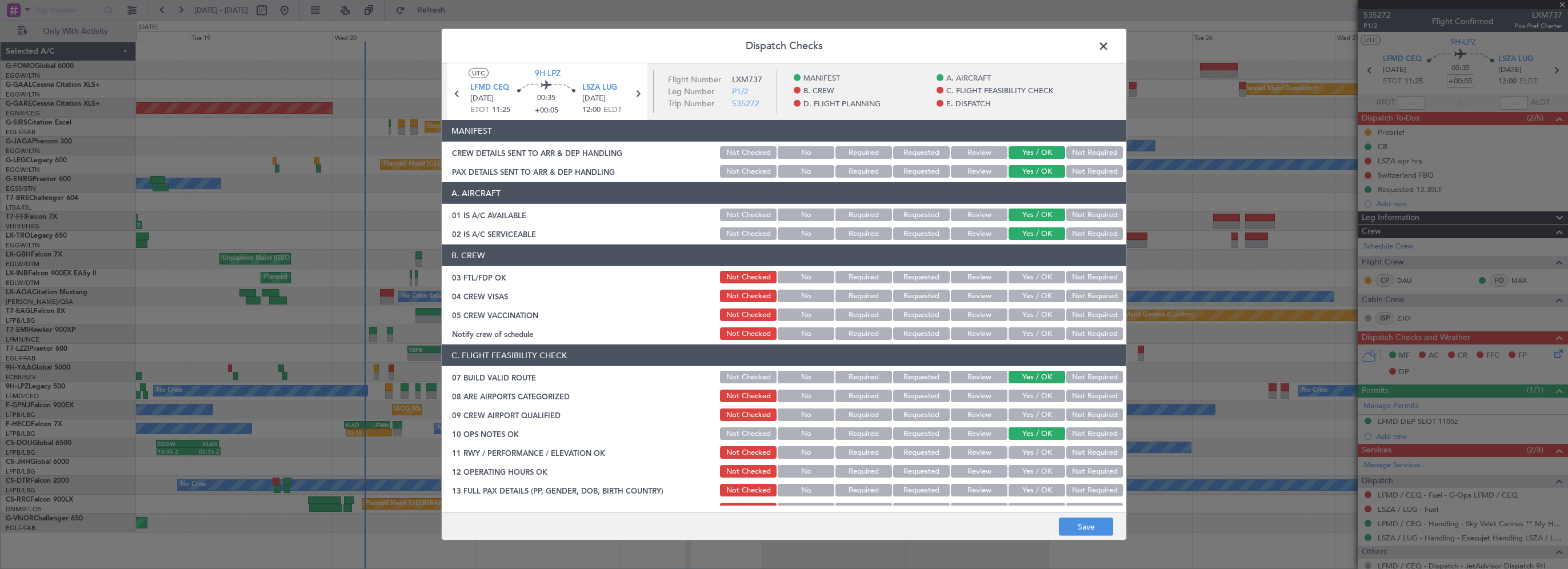
click at [1024, 458] on button "Yes / OK" at bounding box center [1037, 452] width 57 height 12
click at [1027, 470] on button "Yes / OK" at bounding box center [1037, 472] width 57 height 12
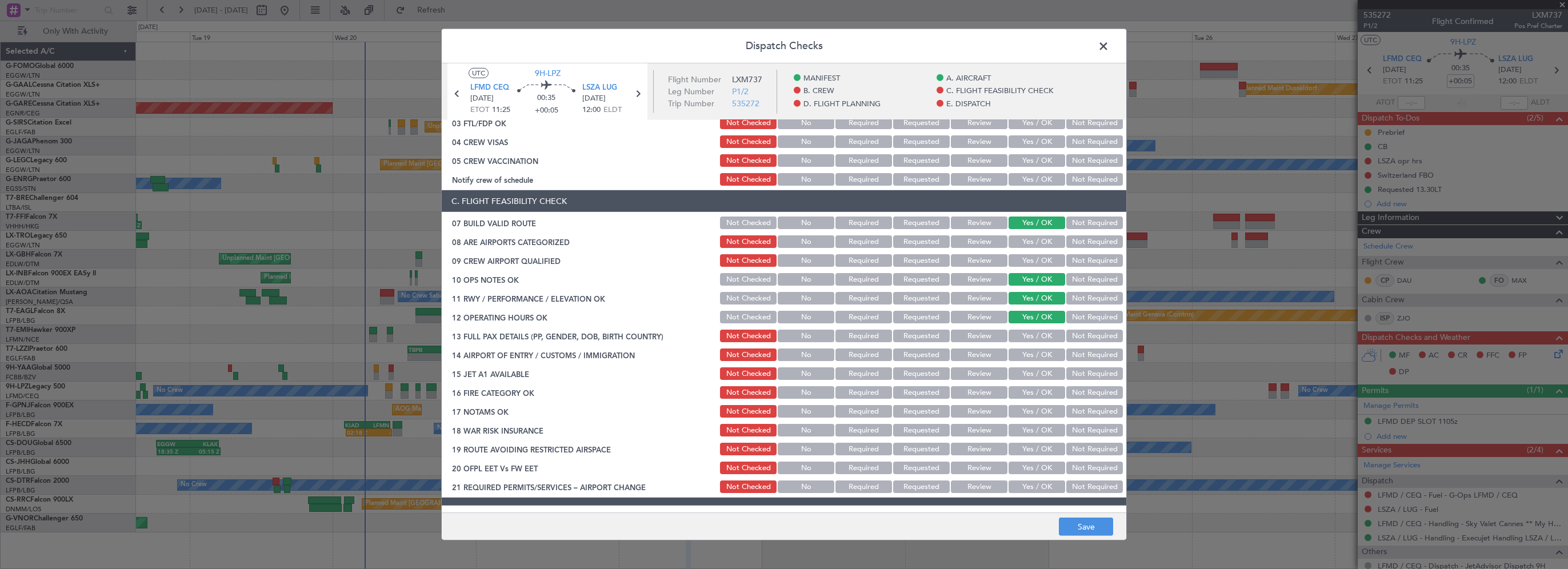
scroll to position [286, 0]
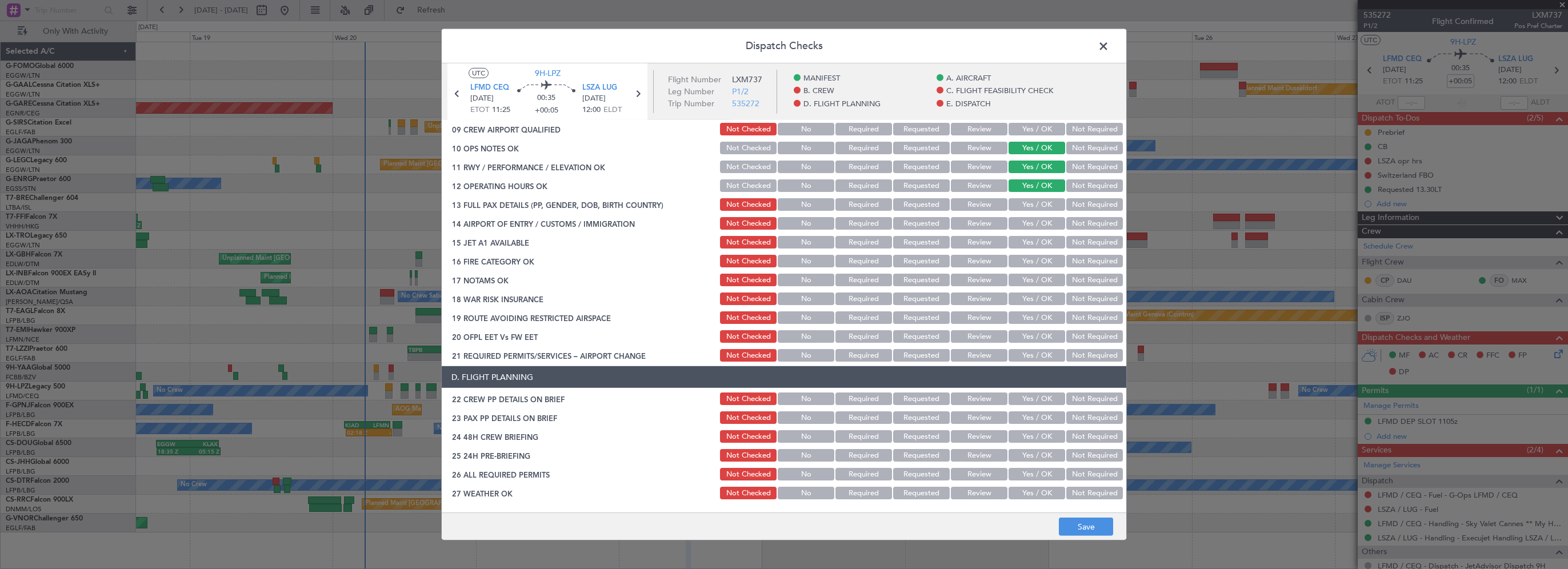
drag, startPoint x: 1039, startPoint y: 196, endPoint x: 1037, endPoint y: 207, distance: 11.2
click at [1039, 196] on section "C. FLIGHT FEASIBILITY CHECK 07 BUILD VALID ROUTE Not Checked No Required Reques…" at bounding box center [783, 211] width 685 height 305
click at [1037, 207] on button "Yes / OK" at bounding box center [1037, 204] width 57 height 12
click at [1033, 230] on div "Yes / OK" at bounding box center [1035, 223] width 58 height 16
click at [1029, 245] on button "Yes / OK" at bounding box center [1037, 242] width 57 height 12
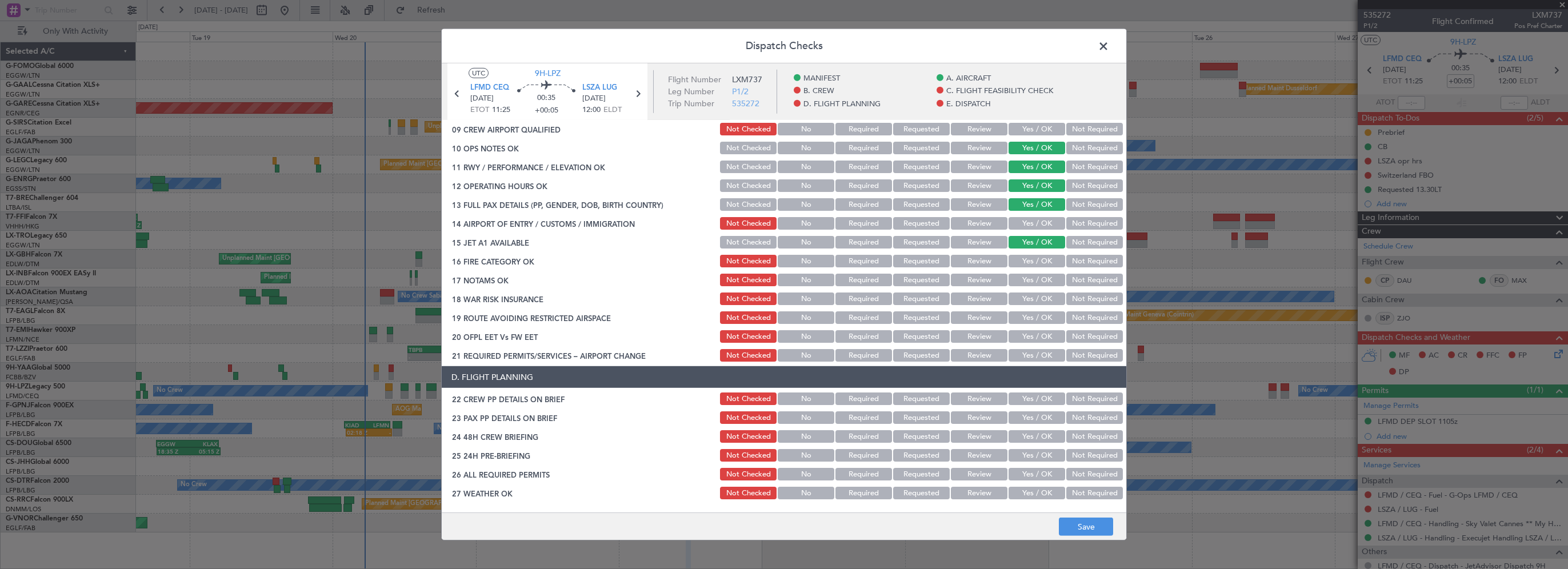
click at [1033, 221] on button "Yes / OK" at bounding box center [1037, 224] width 57 height 12
click at [1031, 259] on button "Yes / OK" at bounding box center [1037, 261] width 57 height 12
click at [1029, 275] on button "Yes / OK" at bounding box center [1037, 280] width 57 height 12
click at [1076, 295] on button "Not Required" at bounding box center [1094, 298] width 57 height 12
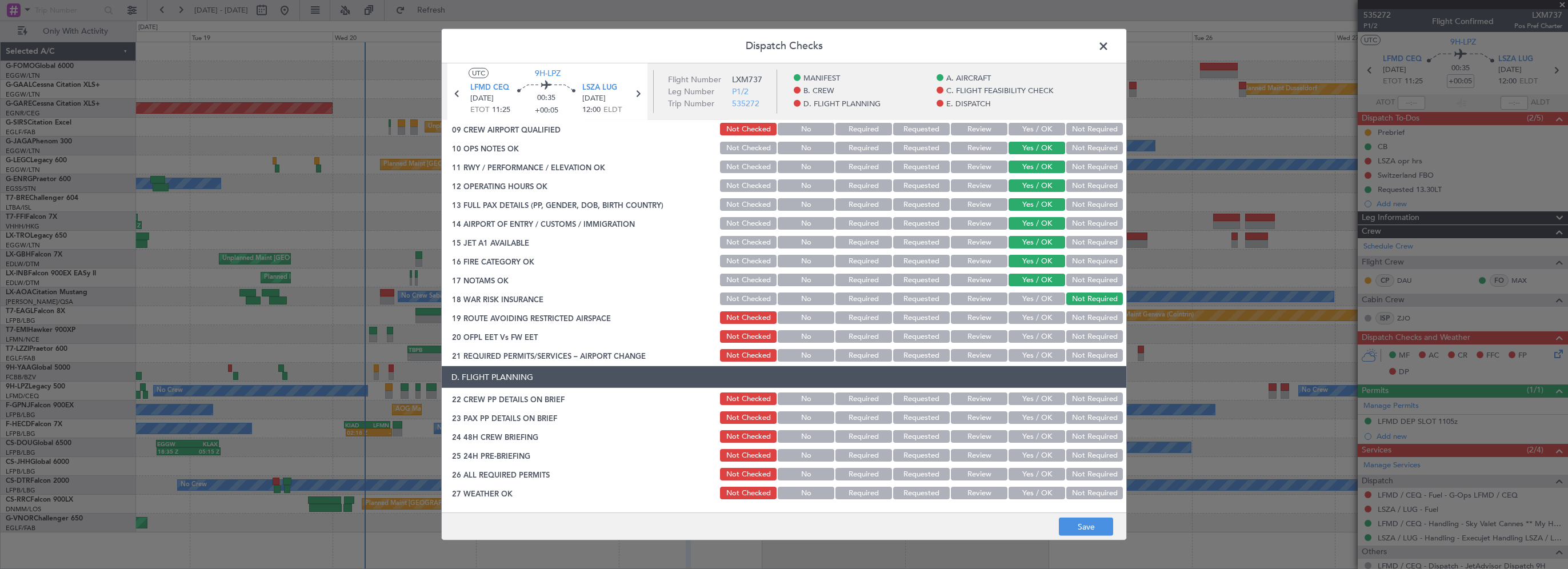
click at [1044, 322] on button "Yes / OK" at bounding box center [1037, 318] width 57 height 12
click at [1034, 343] on div "Yes / OK" at bounding box center [1035, 336] width 58 height 16
click at [1033, 356] on button "Yes / OK" at bounding box center [1037, 356] width 57 height 12
click at [1034, 339] on button "Yes / OK" at bounding box center [1037, 337] width 57 height 12
click at [1031, 394] on button "Yes / OK" at bounding box center [1037, 399] width 57 height 12
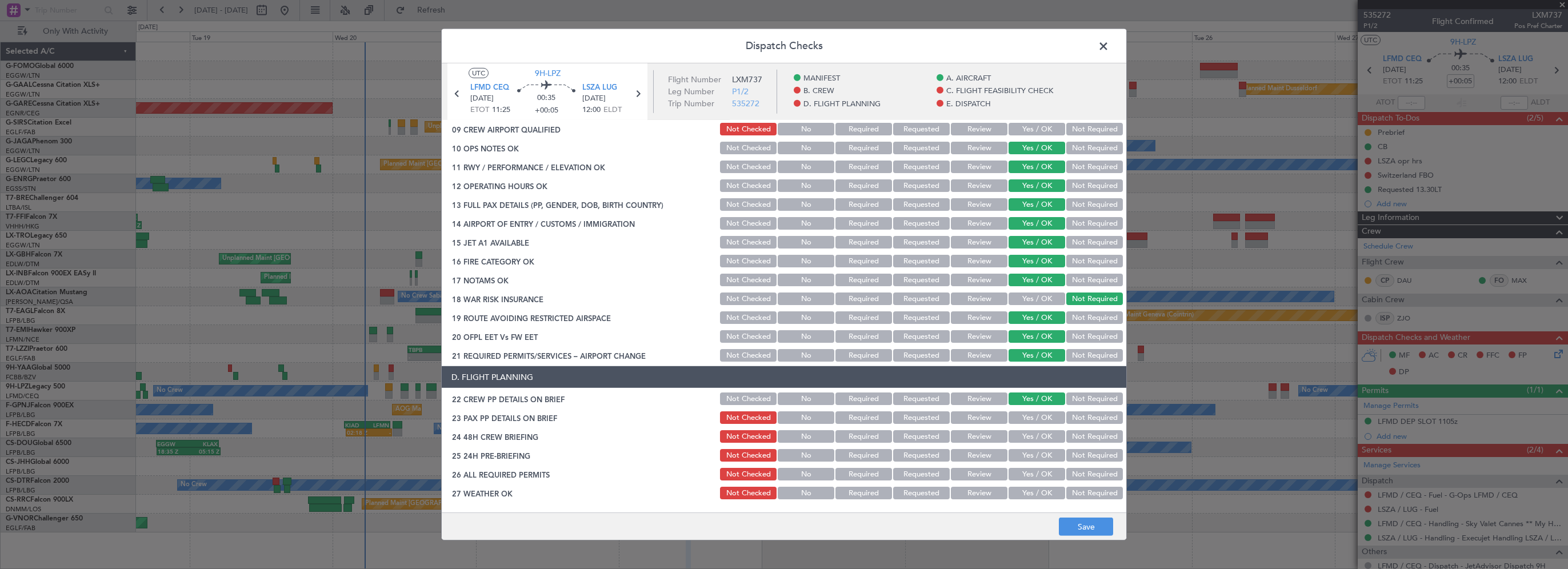
click at [1031, 416] on button "Yes / OK" at bounding box center [1037, 418] width 57 height 12
click at [1031, 435] on button "Yes / OK" at bounding box center [1037, 437] width 57 height 12
click at [1066, 454] on button "Not Required" at bounding box center [1094, 455] width 57 height 12
click at [1081, 528] on button "Save" at bounding box center [1086, 527] width 54 height 18
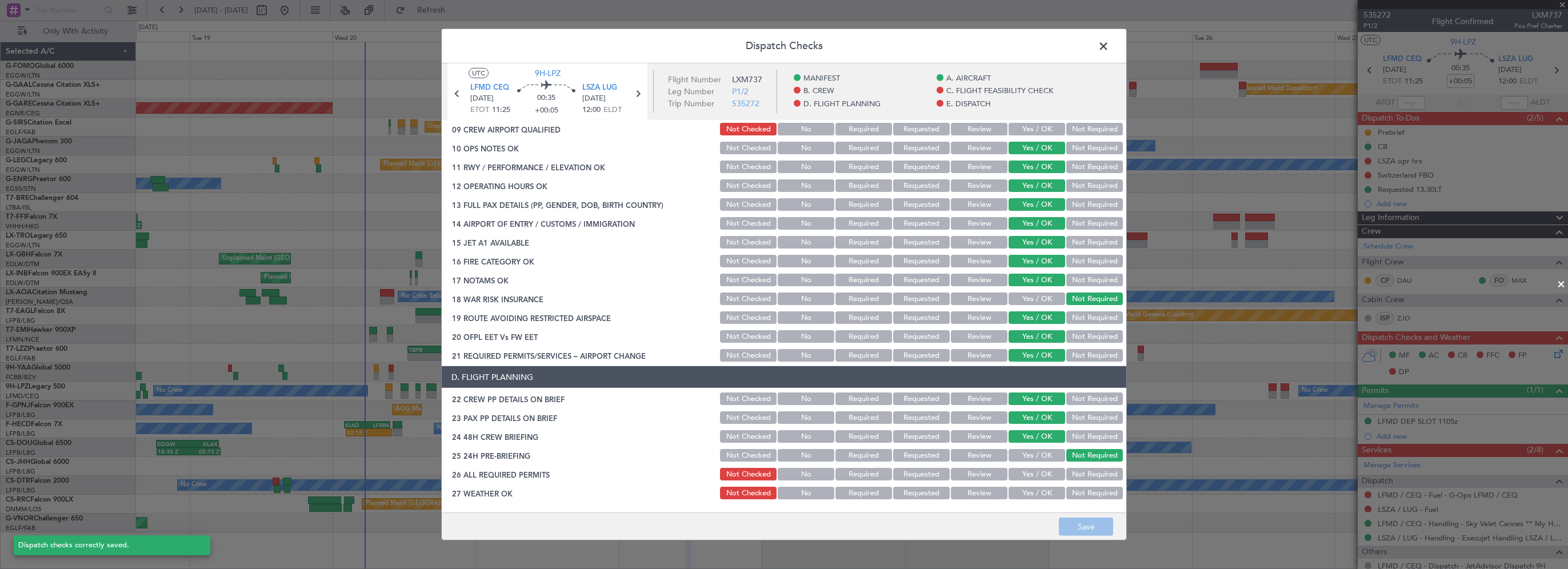
click at [1109, 44] on span at bounding box center [1109, 49] width 0 height 23
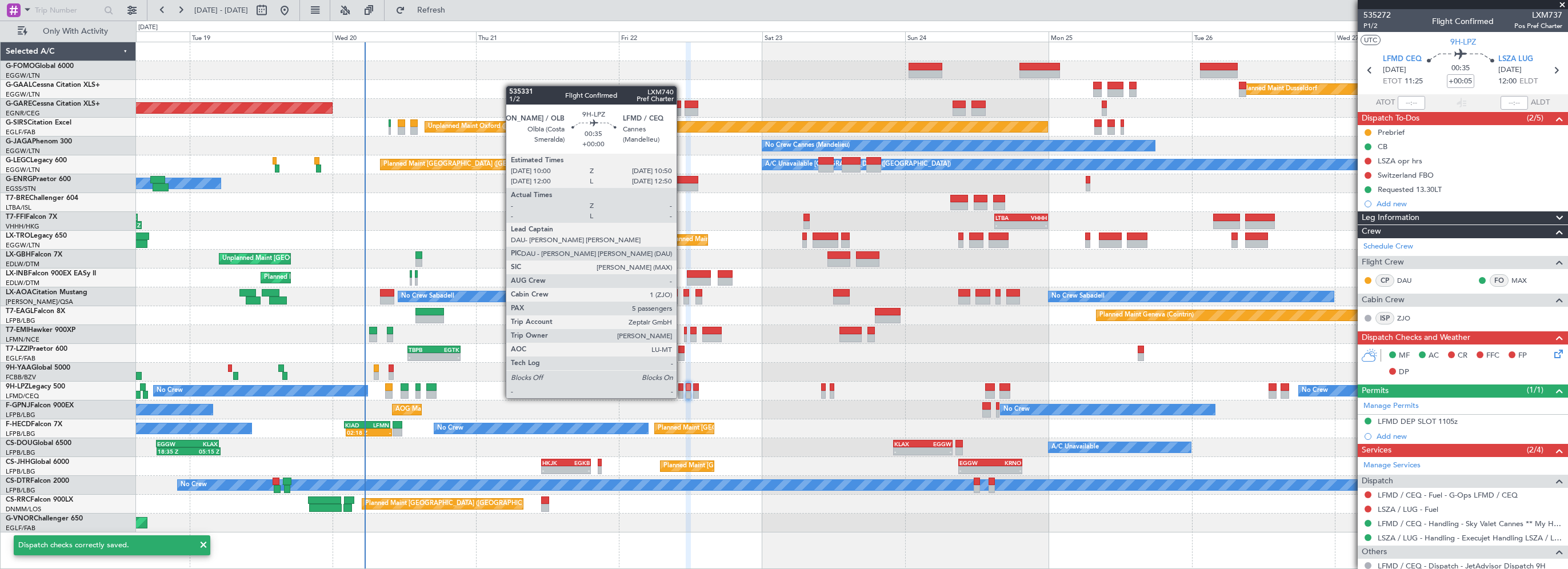
click at [682, 387] on div at bounding box center [681, 388] width 5 height 8
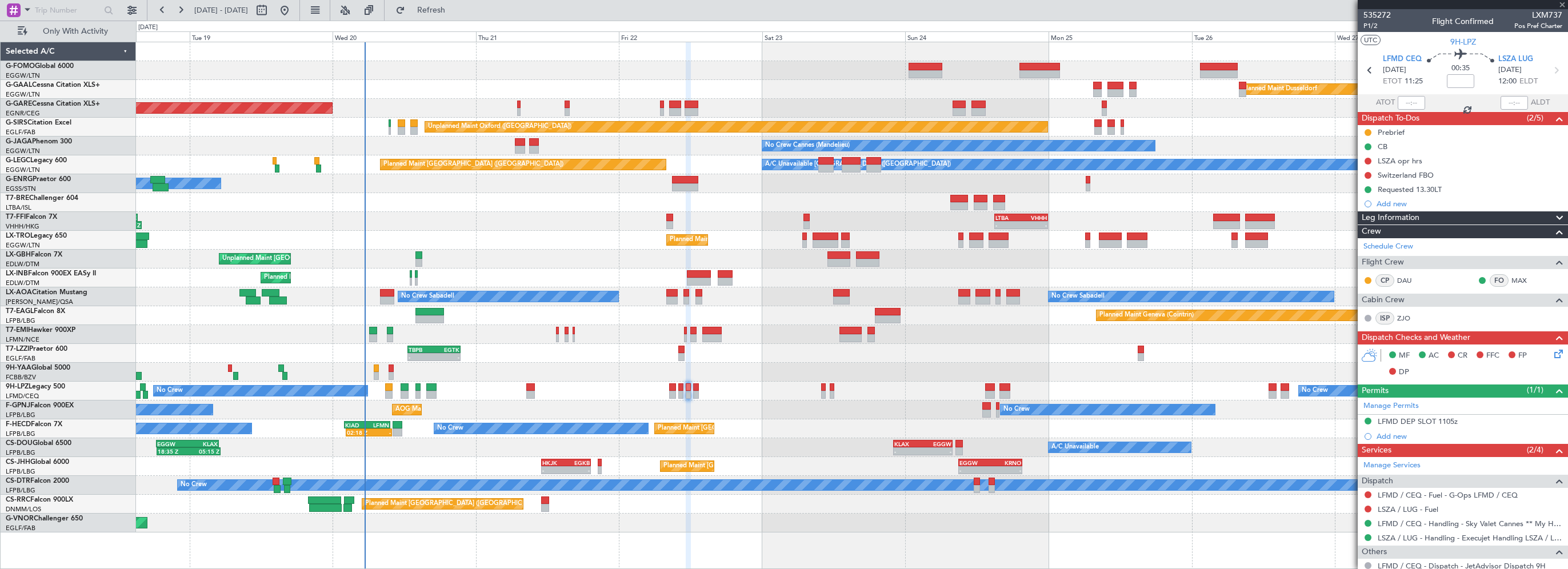
type input "5"
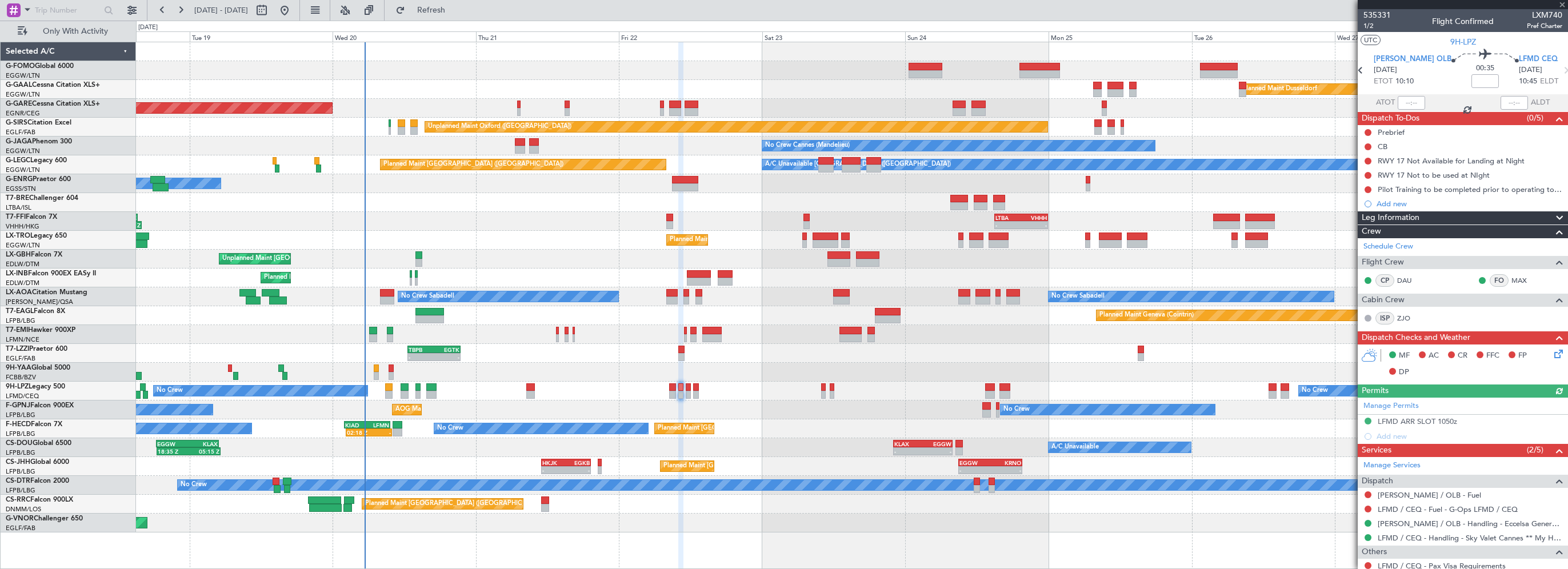
click at [1368, 144] on div "Not Started" at bounding box center [1368, 144] width 0 height 0
click at [1367, 144] on button at bounding box center [1368, 147] width 7 height 7
click at [1373, 194] on span "Completed" at bounding box center [1373, 197] width 37 height 12
click at [1370, 130] on button at bounding box center [1368, 133] width 7 height 7
click at [1379, 168] on span "In Progress" at bounding box center [1373, 166] width 39 height 12
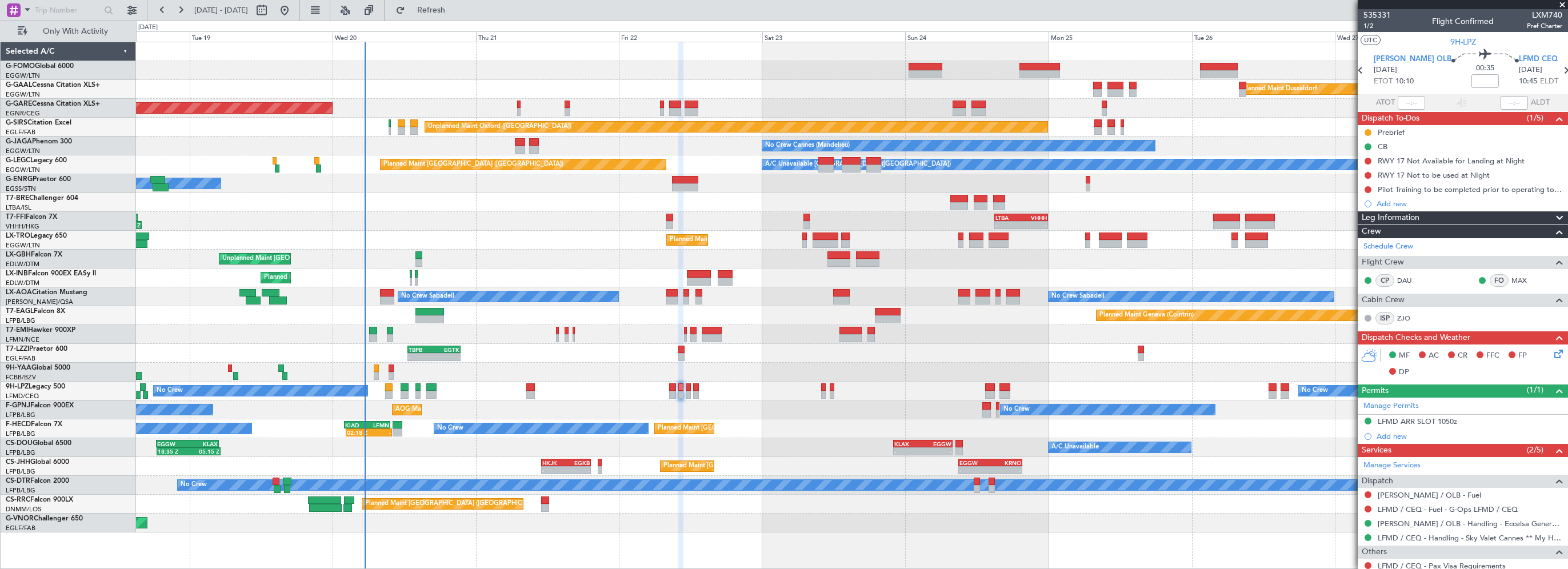
click at [1552, 353] on icon at bounding box center [1556, 352] width 9 height 9
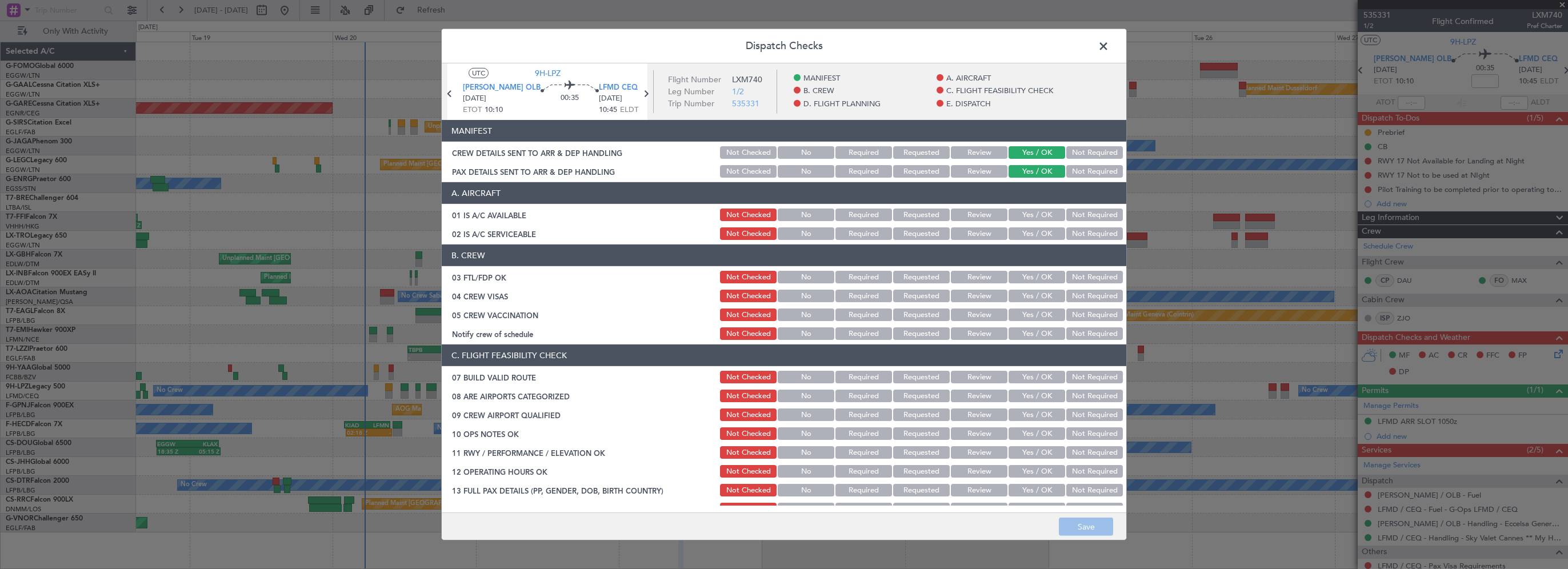
drag, startPoint x: 1028, startPoint y: 213, endPoint x: 1025, endPoint y: 234, distance: 21.2
click at [1028, 213] on button "Yes / OK" at bounding box center [1037, 215] width 57 height 12
drag, startPoint x: 1025, startPoint y: 234, endPoint x: 1040, endPoint y: 312, distance: 79.4
click at [1026, 234] on button "Yes / OK" at bounding box center [1037, 234] width 57 height 12
click at [1024, 373] on button "Yes / OK" at bounding box center [1037, 377] width 57 height 12
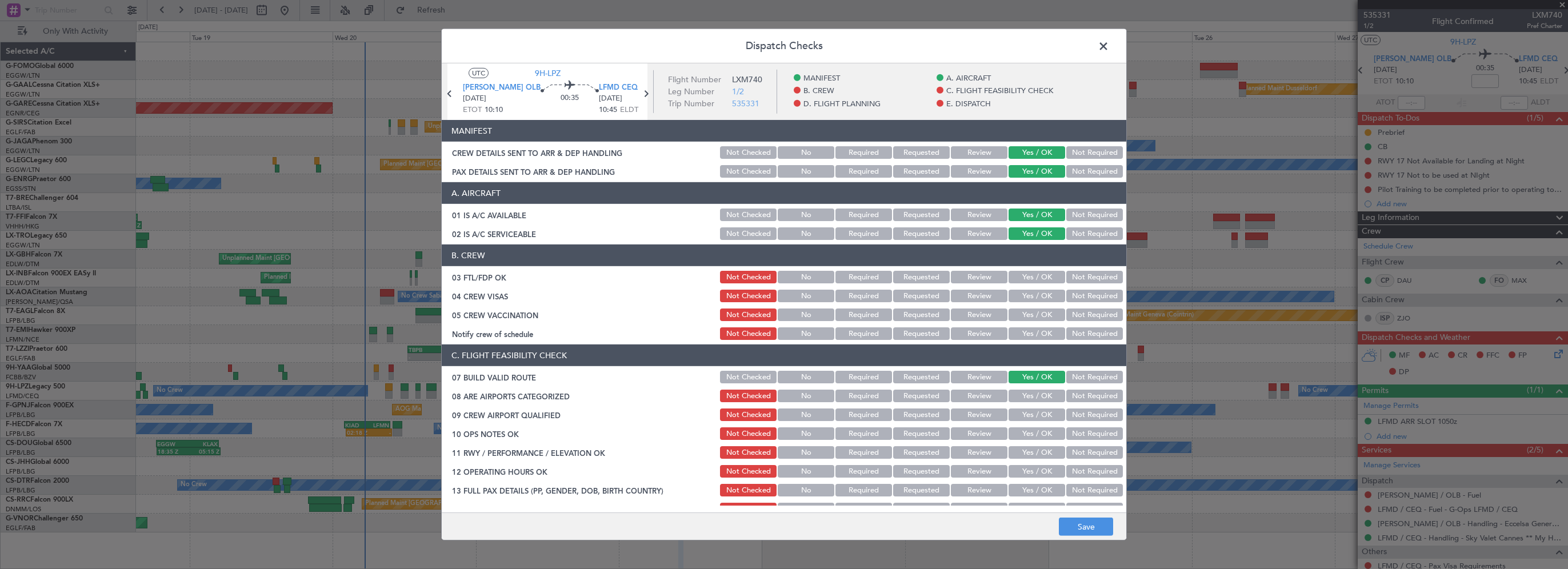
click at [1030, 435] on button "Yes / OK" at bounding box center [1037, 433] width 57 height 12
drag, startPoint x: 1026, startPoint y: 459, endPoint x: 1024, endPoint y: 467, distance: 8.2
click at [1026, 459] on div "Yes / OK" at bounding box center [1035, 452] width 58 height 16
drag, startPoint x: 1024, startPoint y: 467, endPoint x: 1026, endPoint y: 462, distance: 5.4
click at [1024, 467] on button "Yes / OK" at bounding box center [1037, 472] width 57 height 12
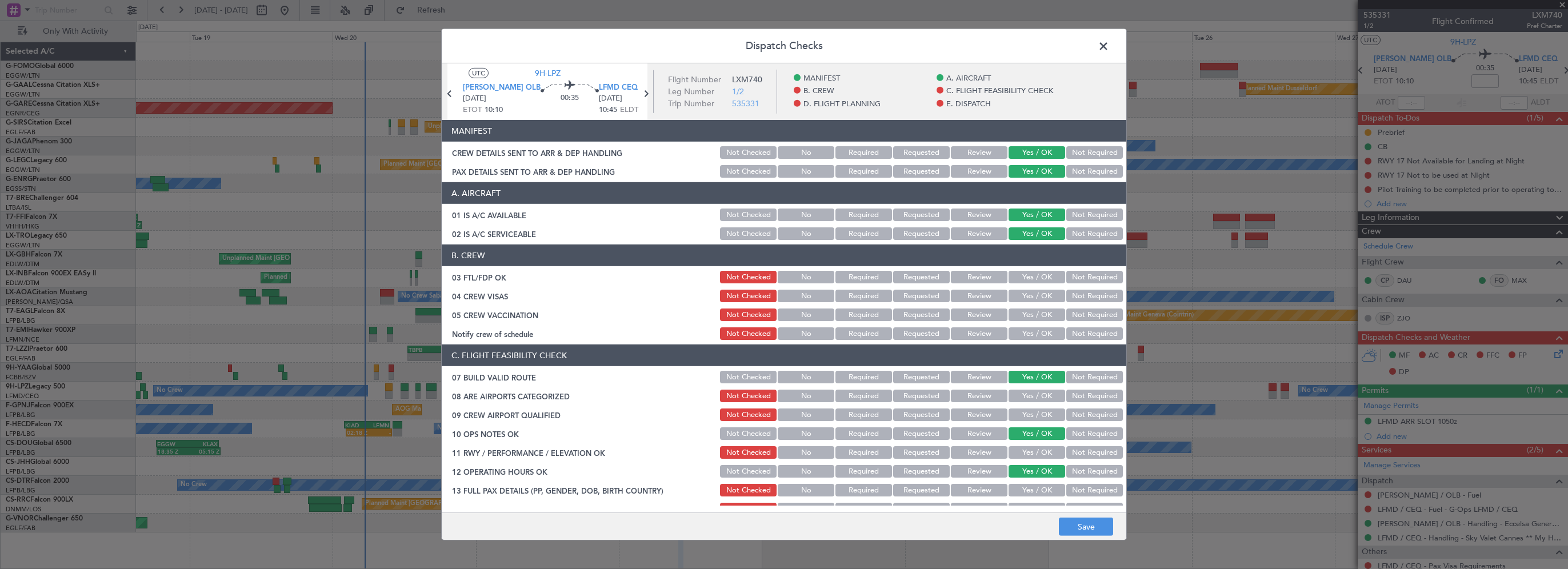
click at [1029, 452] on button "Yes / OK" at bounding box center [1037, 452] width 57 height 12
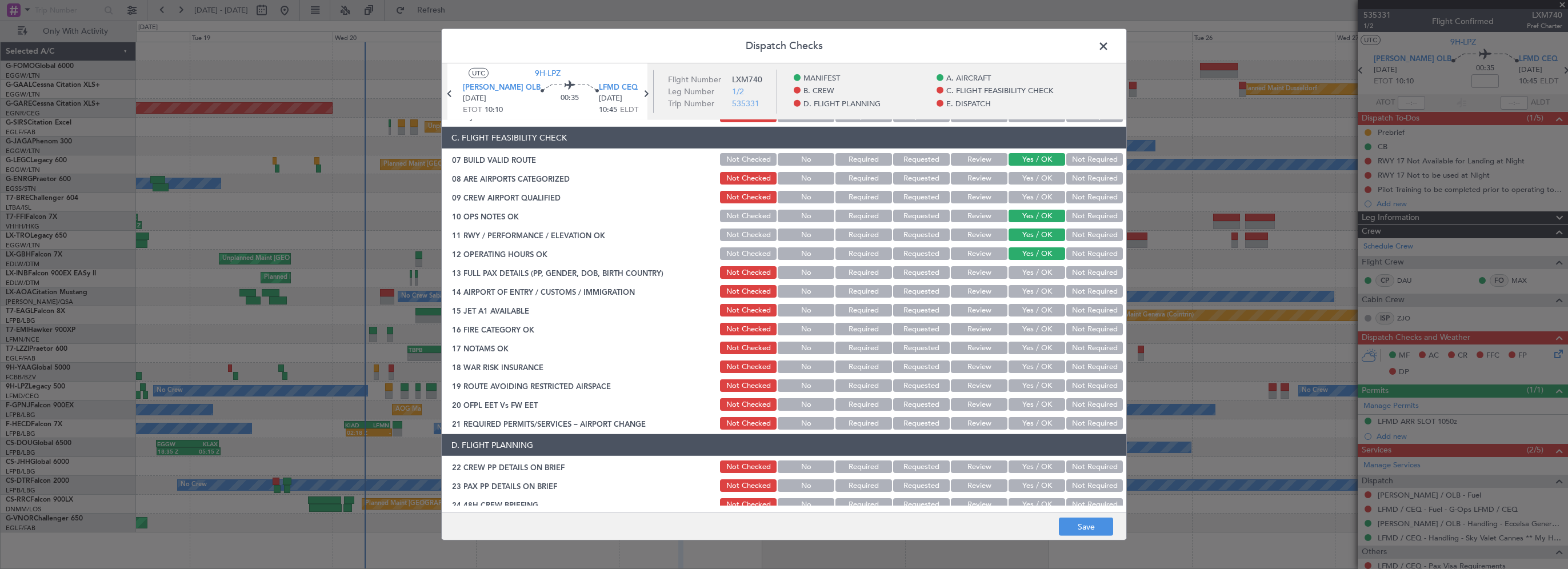
scroll to position [229, 0]
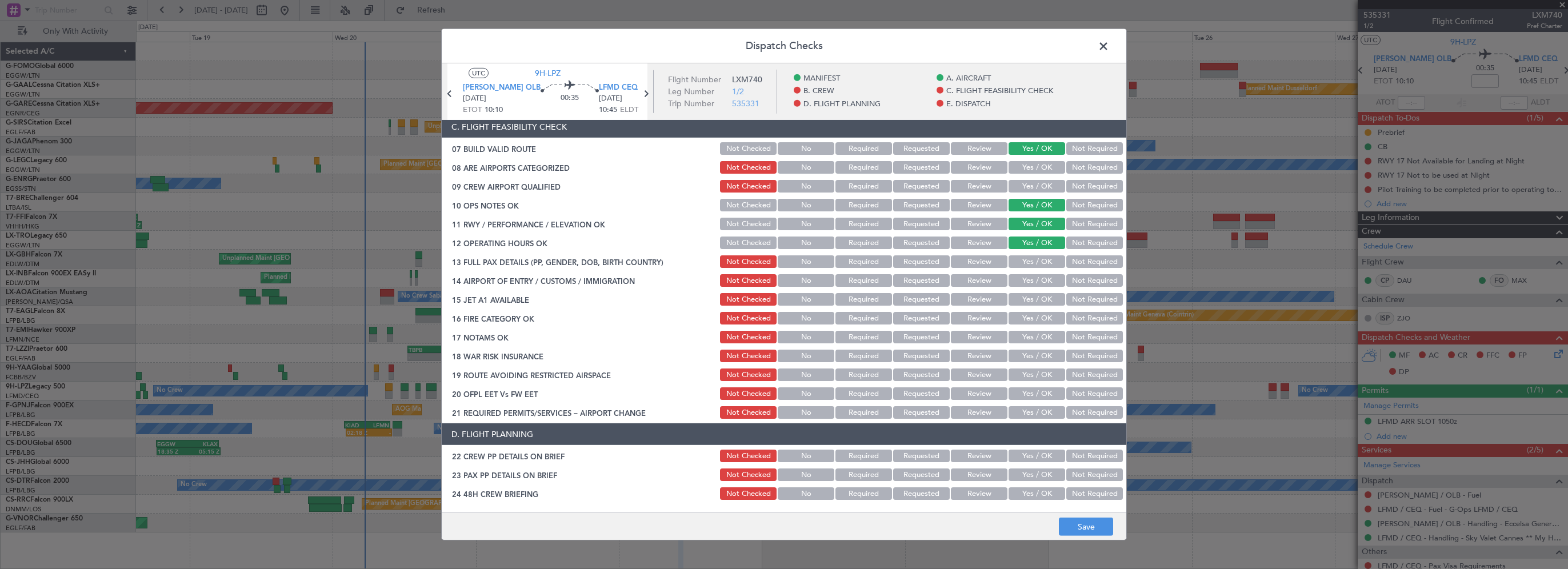
click at [1034, 261] on button "Yes / OK" at bounding box center [1037, 262] width 57 height 12
click at [1033, 280] on button "Yes / OK" at bounding box center [1037, 281] width 57 height 12
click at [1031, 298] on button "Yes / OK" at bounding box center [1037, 299] width 57 height 12
click at [1019, 314] on button "Yes / OK" at bounding box center [1037, 318] width 57 height 12
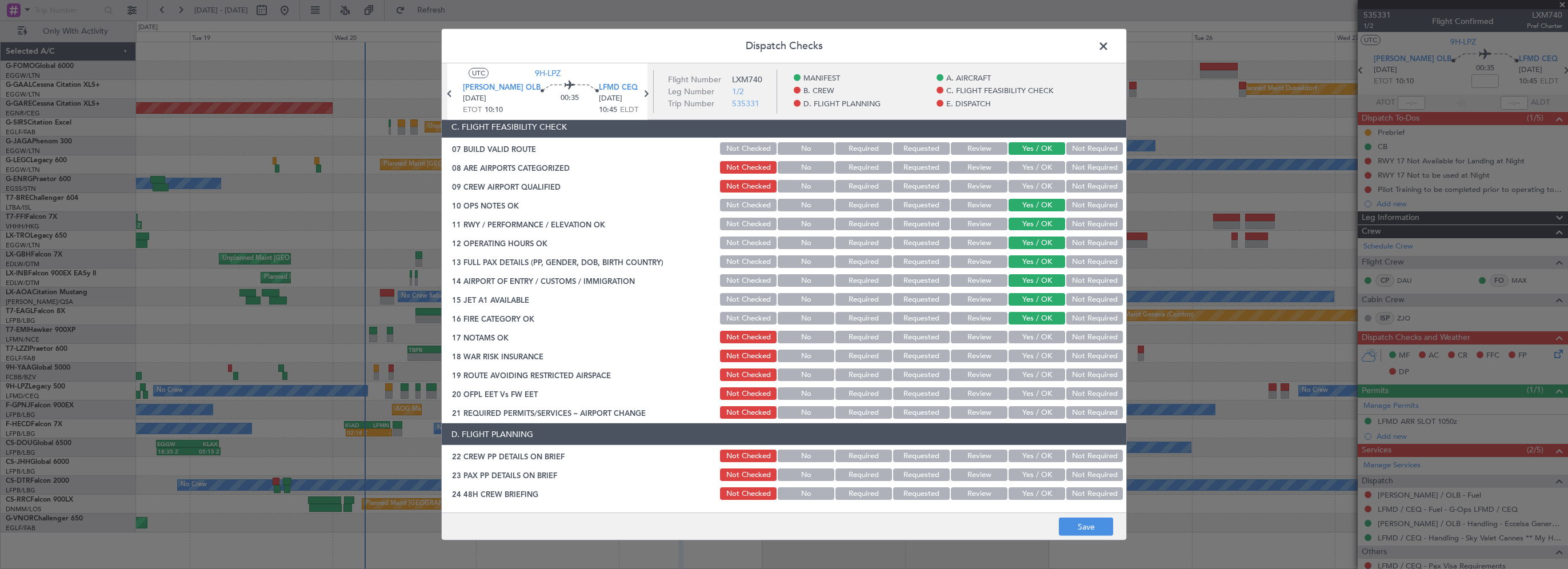
click at [1082, 341] on button "Not Required" at bounding box center [1094, 337] width 57 height 12
click at [1020, 360] on button "Yes / OK" at bounding box center [1037, 356] width 57 height 12
click at [1020, 375] on button "Yes / OK" at bounding box center [1037, 375] width 57 height 12
click at [1076, 371] on button "Not Required" at bounding box center [1094, 375] width 57 height 12
click at [1035, 339] on button "Yes / OK" at bounding box center [1037, 337] width 57 height 12
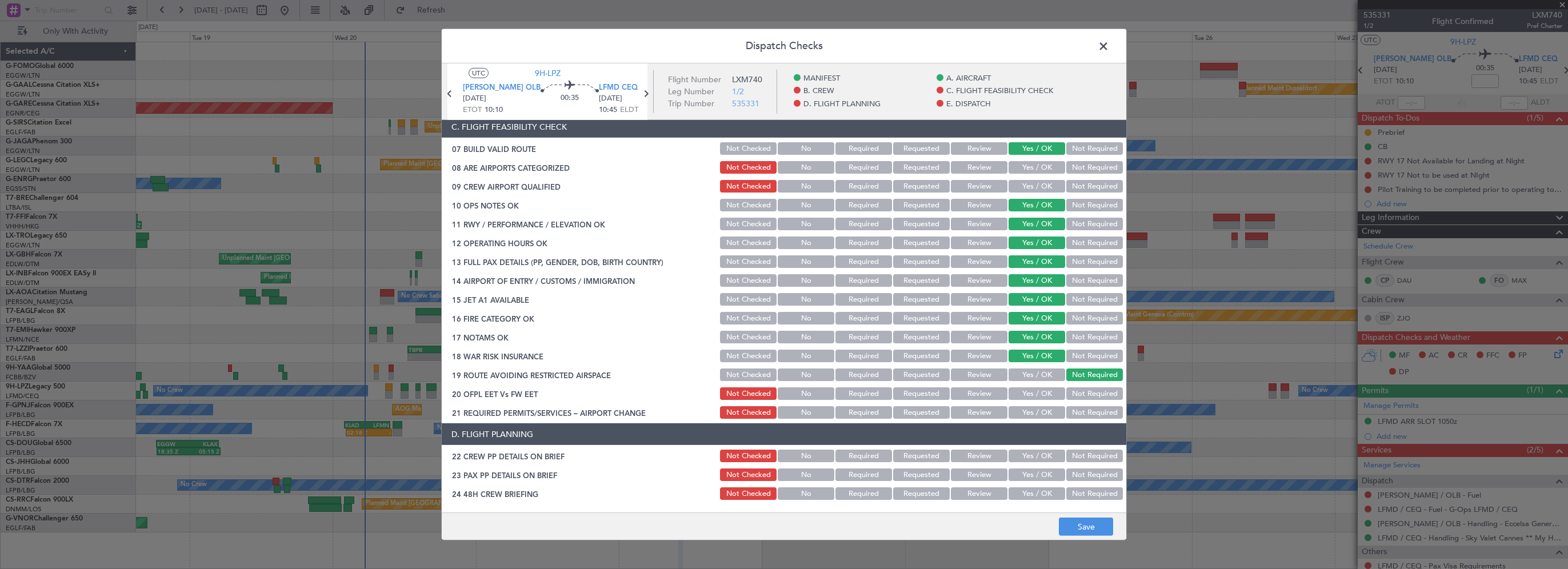
click at [1043, 393] on button "Yes / OK" at bounding box center [1037, 394] width 57 height 12
click at [1037, 412] on button "Yes / OK" at bounding box center [1037, 412] width 57 height 12
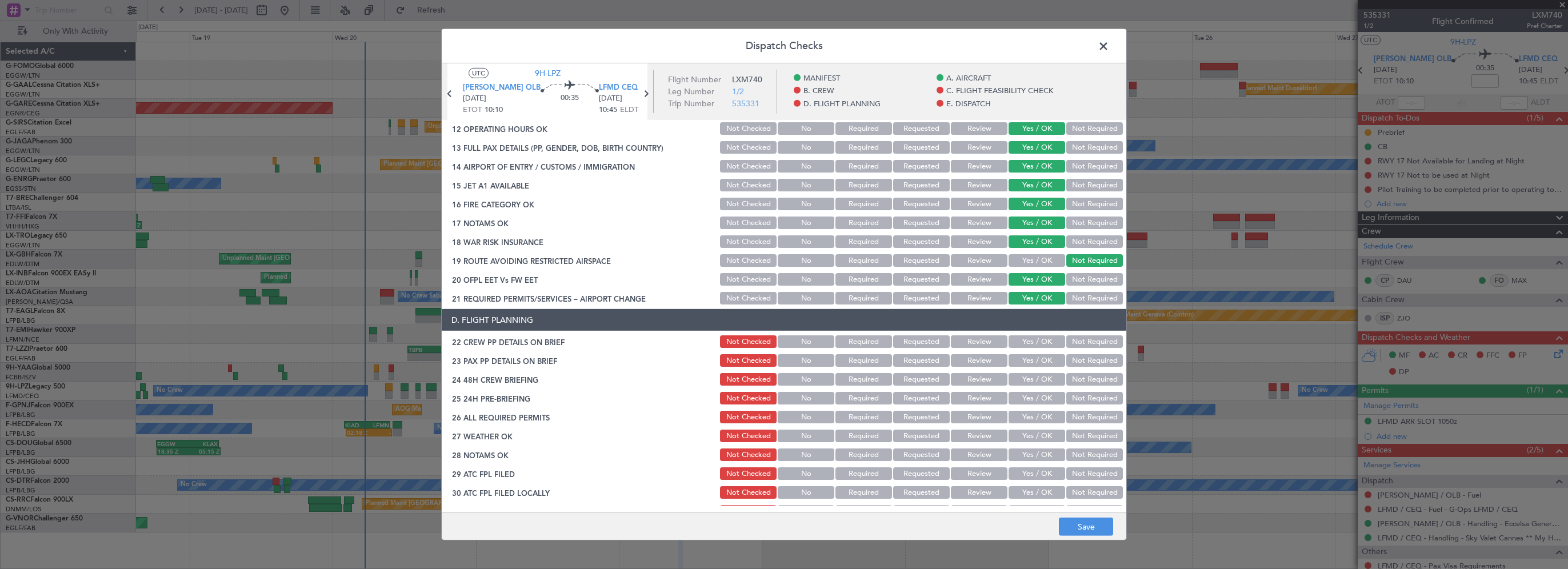
click at [1066, 343] on button "Not Required" at bounding box center [1094, 341] width 57 height 12
click at [1037, 343] on button "Yes / OK" at bounding box center [1037, 341] width 57 height 12
click at [1029, 365] on button "Yes / OK" at bounding box center [1037, 360] width 57 height 12
drag, startPoint x: 1026, startPoint y: 378, endPoint x: 1042, endPoint y: 391, distance: 20.6
click at [1026, 378] on button "Yes / OK" at bounding box center [1037, 380] width 57 height 12
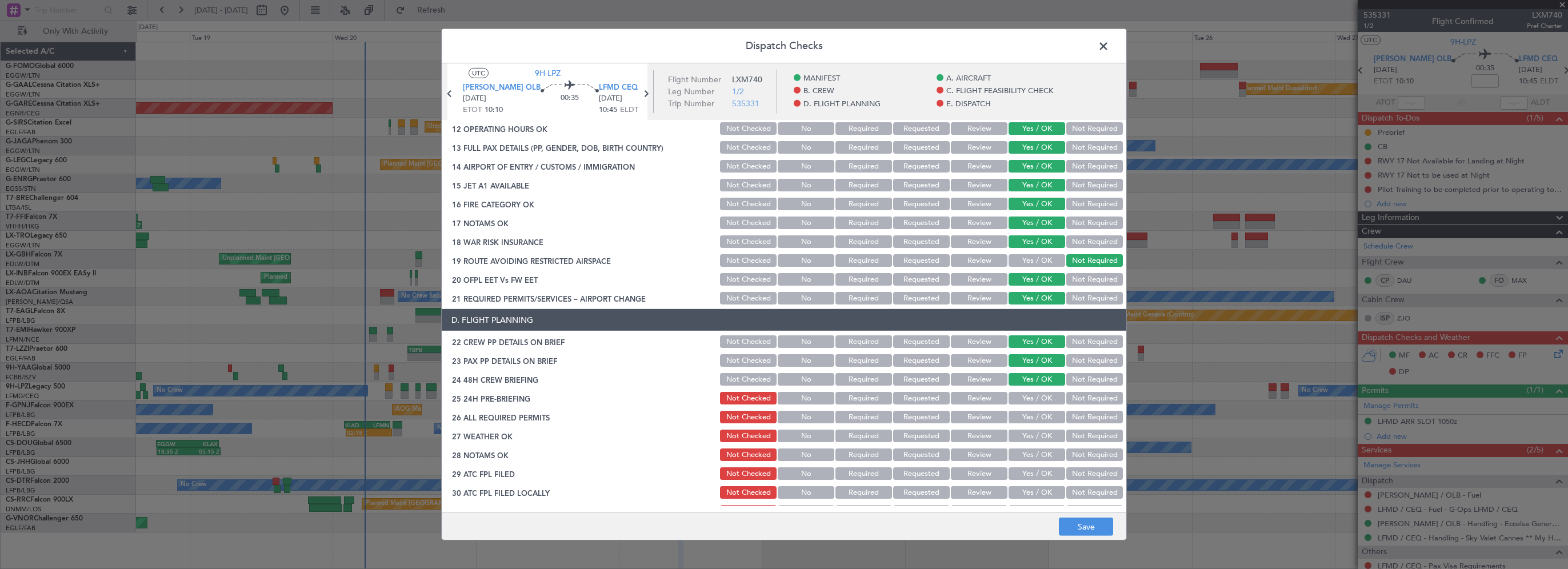
click at [1066, 392] on button "Not Required" at bounding box center [1094, 398] width 57 height 12
click at [1083, 527] on button "Save" at bounding box center [1086, 527] width 54 height 18
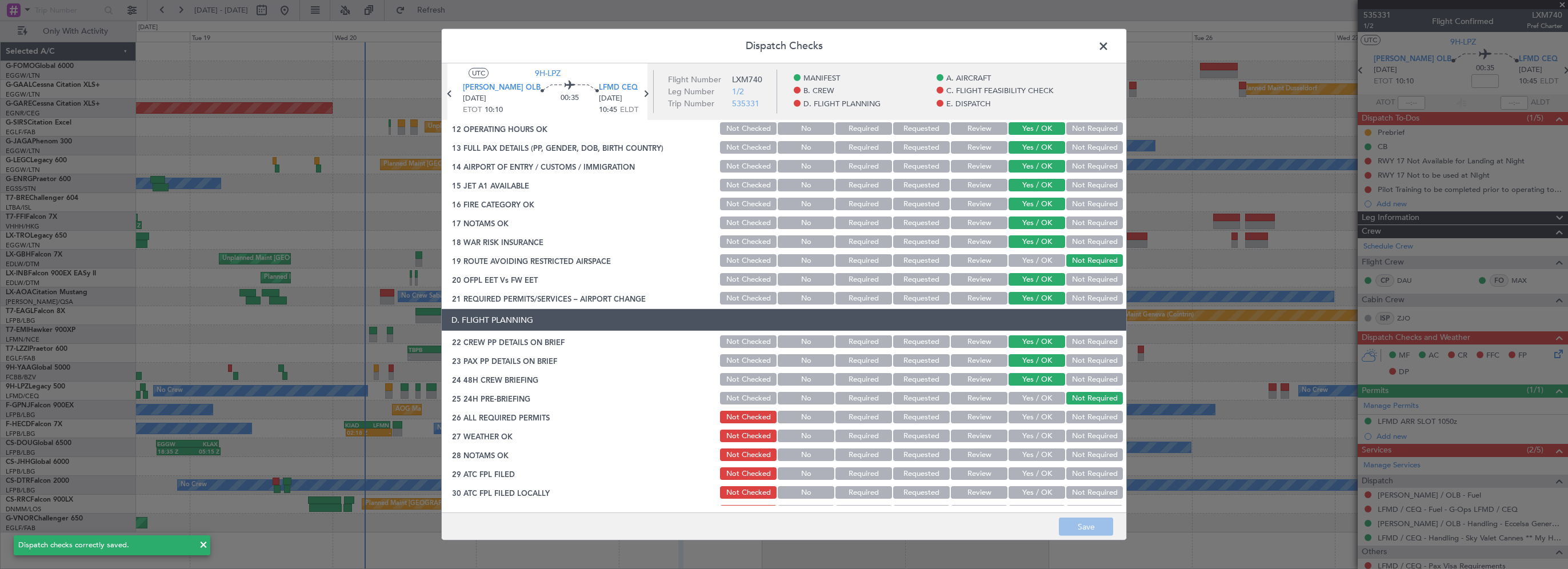
click at [1109, 48] on span at bounding box center [1109, 49] width 0 height 23
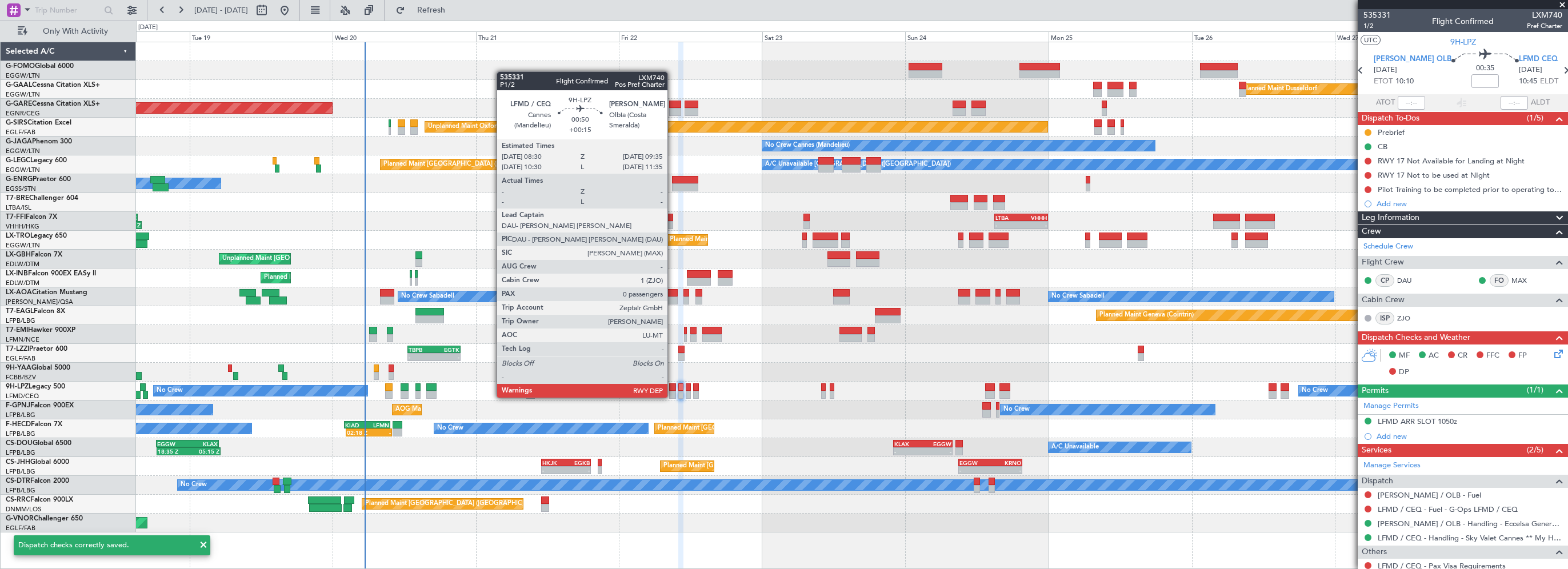
click at [674, 386] on div at bounding box center [672, 388] width 7 height 8
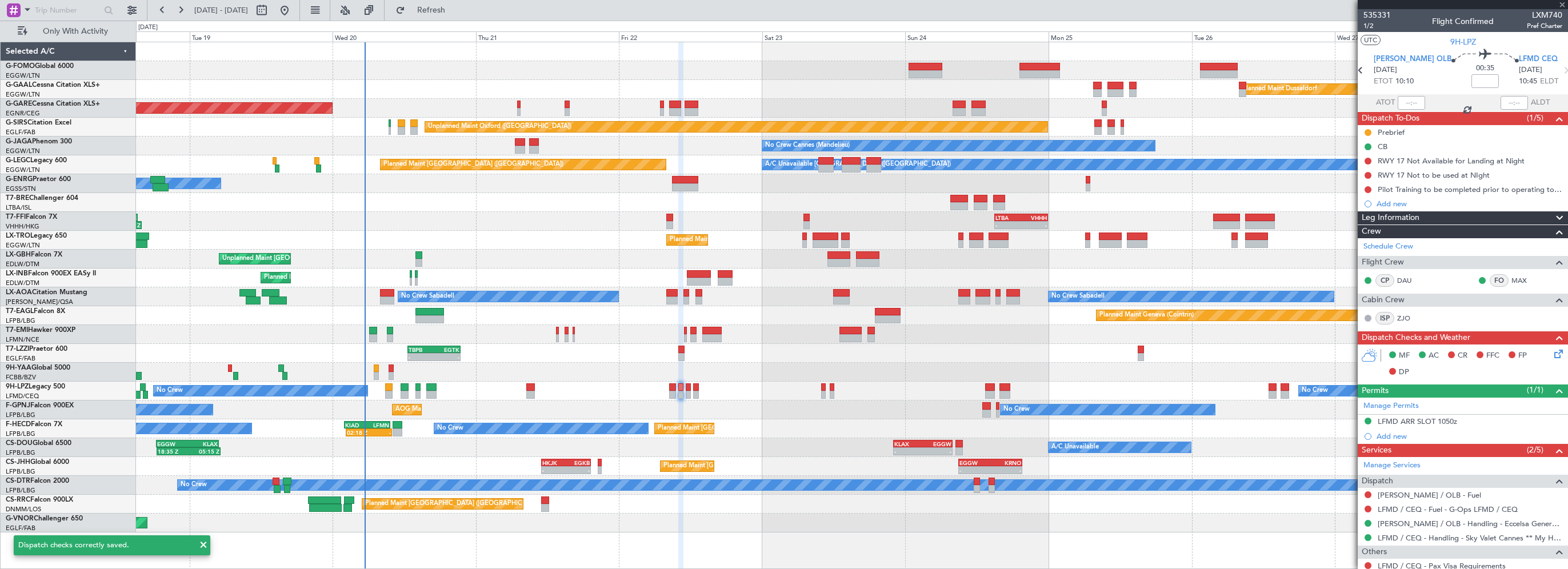
type input "+00:15"
type input "0"
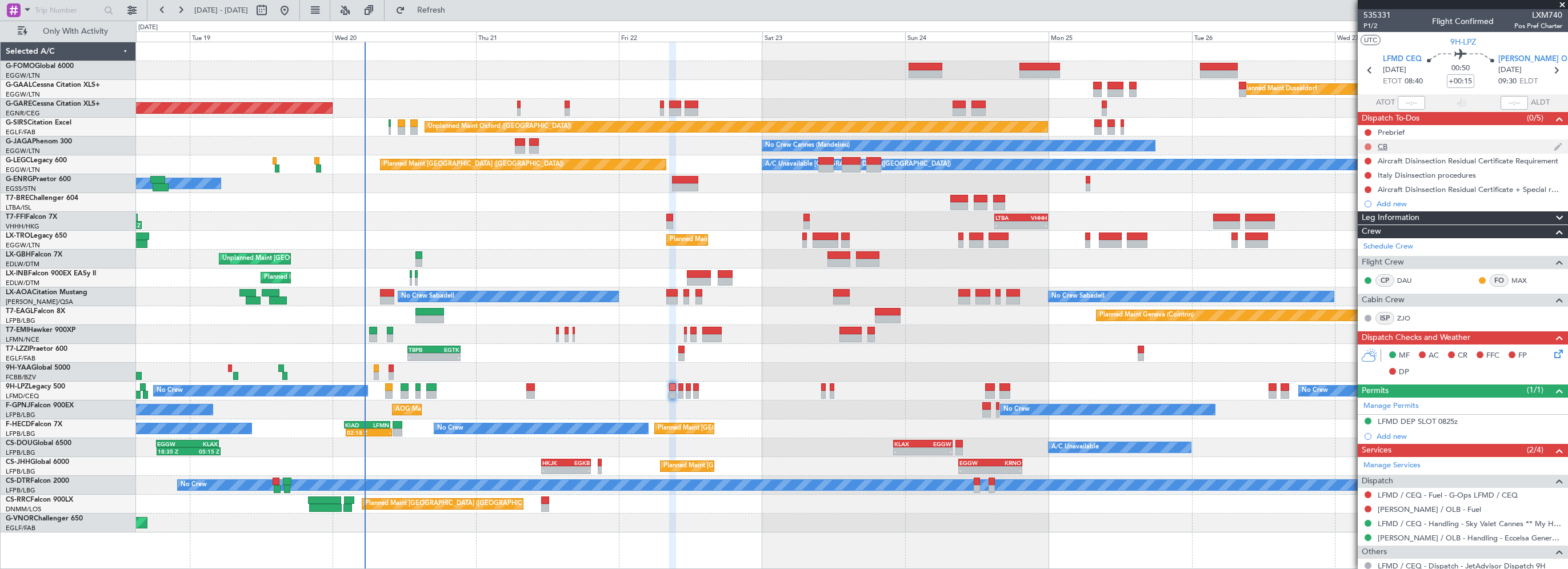
click at [1370, 144] on button at bounding box center [1368, 147] width 7 height 7
click at [1367, 198] on span "Completed" at bounding box center [1373, 197] width 37 height 12
click at [1368, 132] on button at bounding box center [1368, 133] width 7 height 7
click at [1369, 171] on span "In Progress" at bounding box center [1373, 166] width 39 height 12
click at [1553, 356] on icon at bounding box center [1556, 352] width 9 height 9
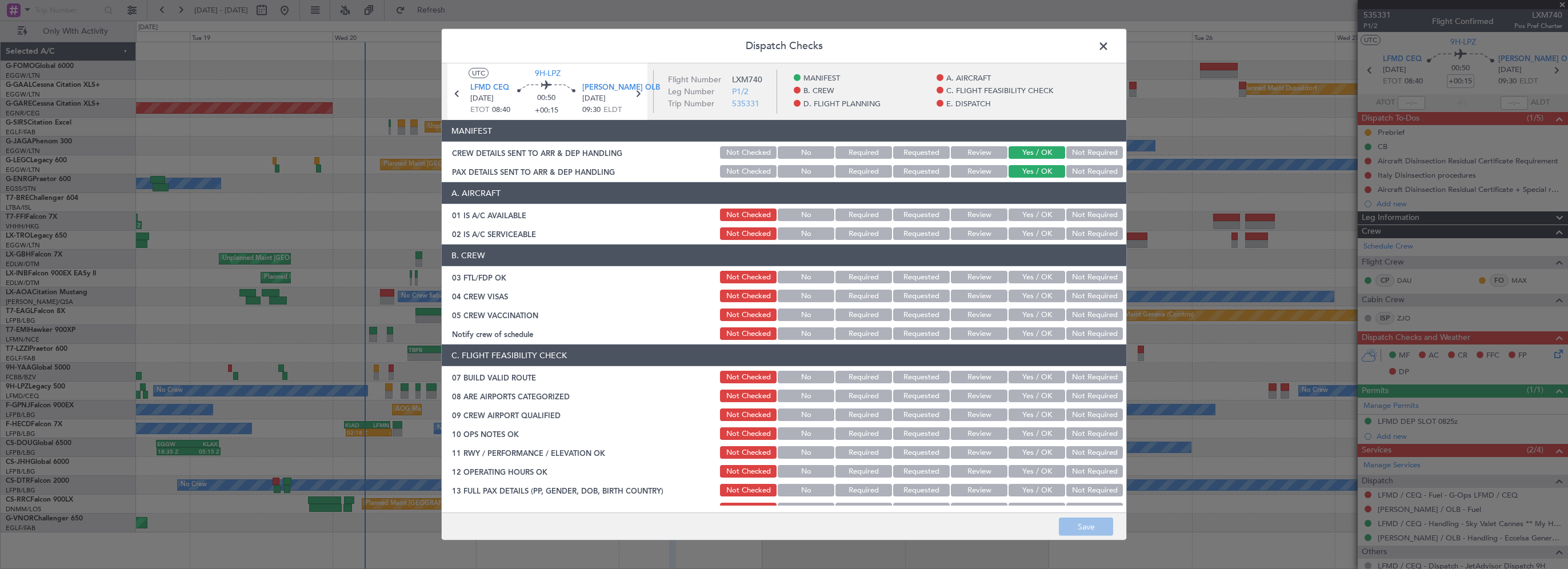
click at [1030, 213] on button "Yes / OK" at bounding box center [1037, 215] width 57 height 12
click at [1029, 232] on button "Yes / OK" at bounding box center [1037, 234] width 57 height 12
drag, startPoint x: 1036, startPoint y: 371, endPoint x: 1050, endPoint y: 373, distance: 14.1
click at [1035, 371] on button "Yes / OK" at bounding box center [1037, 377] width 57 height 12
click at [1027, 432] on button "Yes / OK" at bounding box center [1037, 433] width 57 height 12
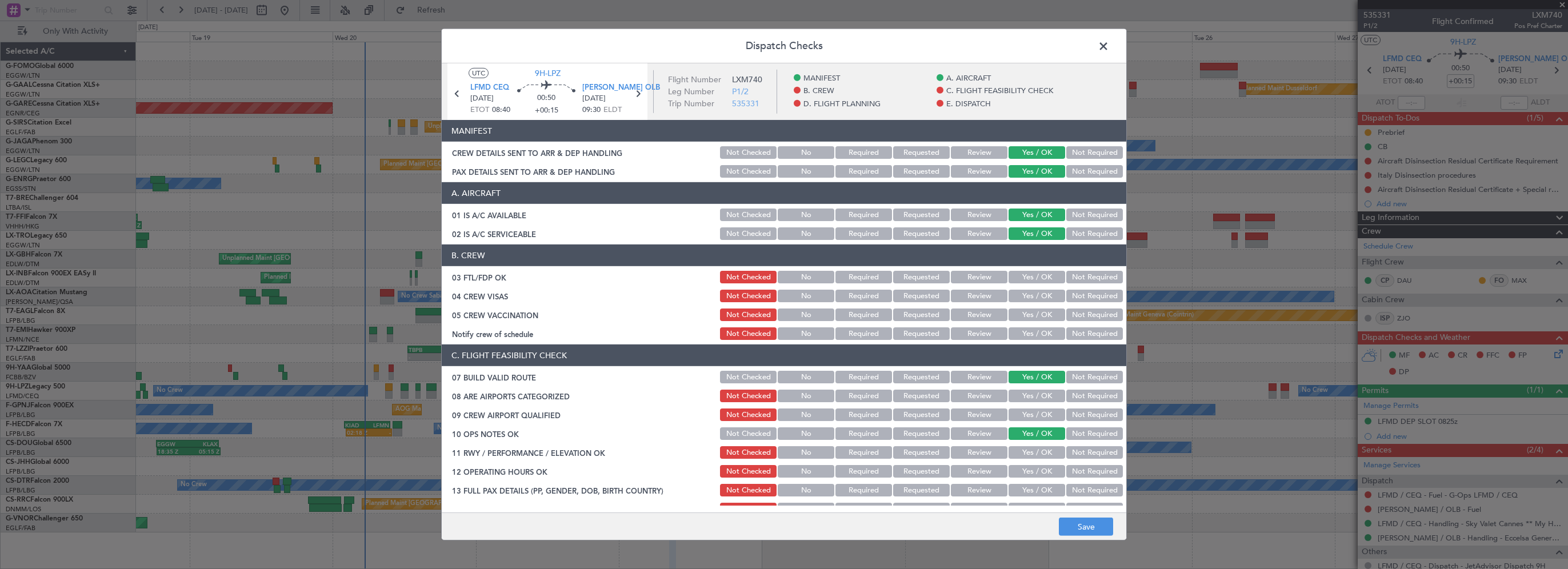
click at [1019, 458] on button "Yes / OK" at bounding box center [1037, 452] width 57 height 12
click at [1019, 472] on button "Yes / OK" at bounding box center [1037, 472] width 57 height 12
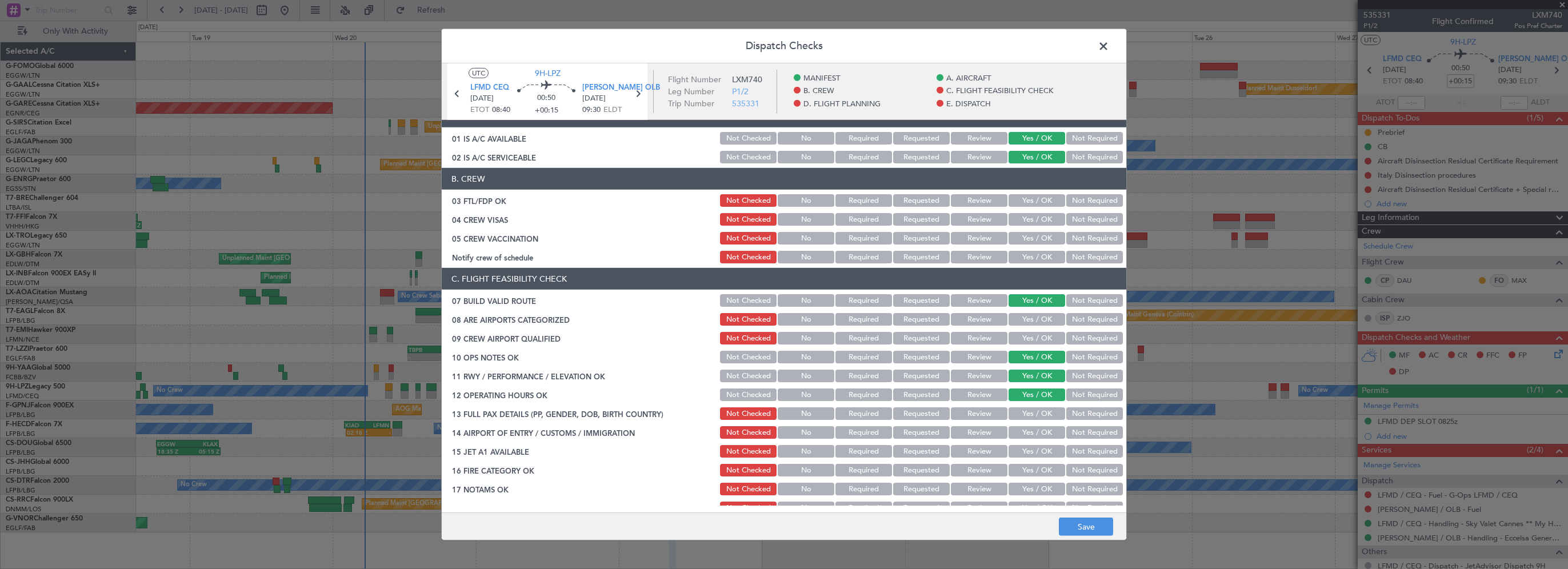
scroll to position [229, 0]
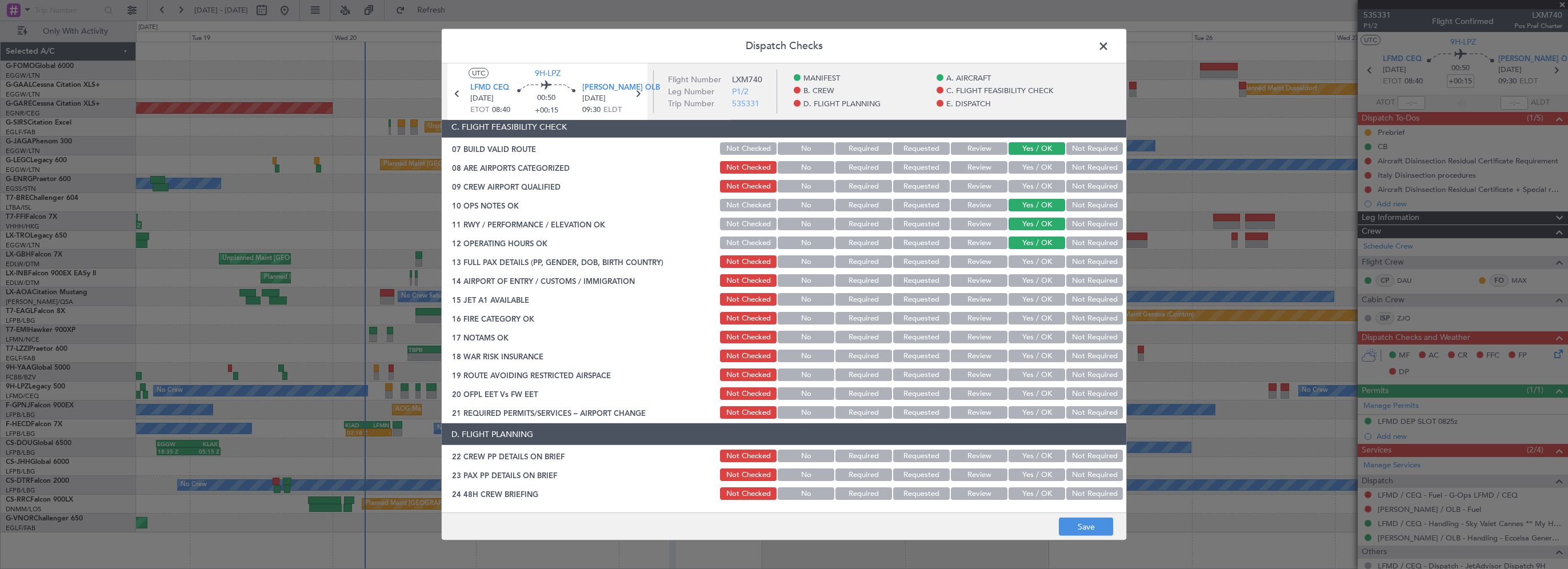
click at [1030, 261] on button "Yes / OK" at bounding box center [1037, 262] width 57 height 12
click at [1031, 286] on button "Yes / OK" at bounding box center [1037, 281] width 57 height 12
click at [1030, 306] on div "Yes / OK" at bounding box center [1035, 299] width 58 height 16
click at [1033, 303] on button "Yes / OK" at bounding box center [1037, 299] width 57 height 12
click at [1033, 320] on button "Yes / OK" at bounding box center [1037, 318] width 57 height 12
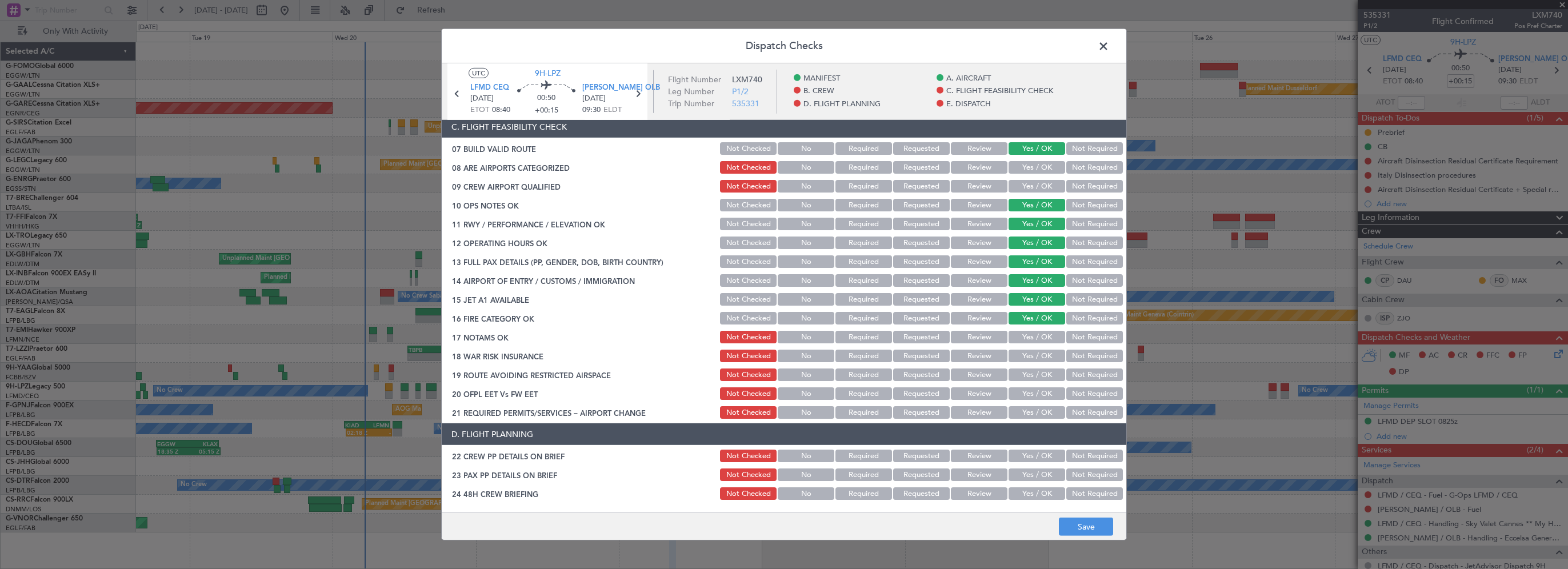
click at [1029, 339] on button "Yes / OK" at bounding box center [1037, 337] width 57 height 12
click at [1029, 353] on button "Yes / OK" at bounding box center [1037, 356] width 57 height 12
drag, startPoint x: 1069, startPoint y: 353, endPoint x: 1054, endPoint y: 364, distance: 18.6
click at [1069, 354] on button "Not Required" at bounding box center [1094, 356] width 57 height 12
click at [1044, 371] on button "Yes / OK" at bounding box center [1037, 375] width 57 height 12
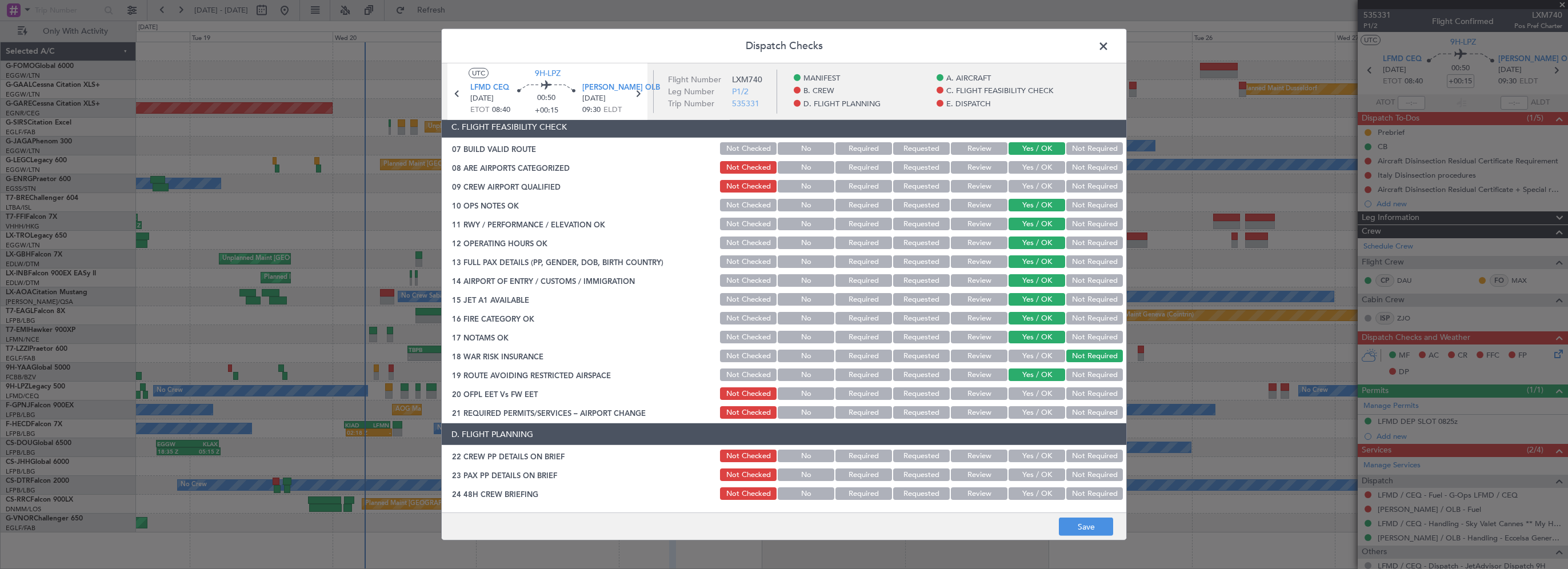
click at [1042, 395] on button "Yes / OK" at bounding box center [1037, 394] width 57 height 12
click at [1026, 419] on div "Yes / OK" at bounding box center [1035, 412] width 58 height 16
click at [1031, 414] on button "Yes / OK" at bounding box center [1037, 412] width 57 height 12
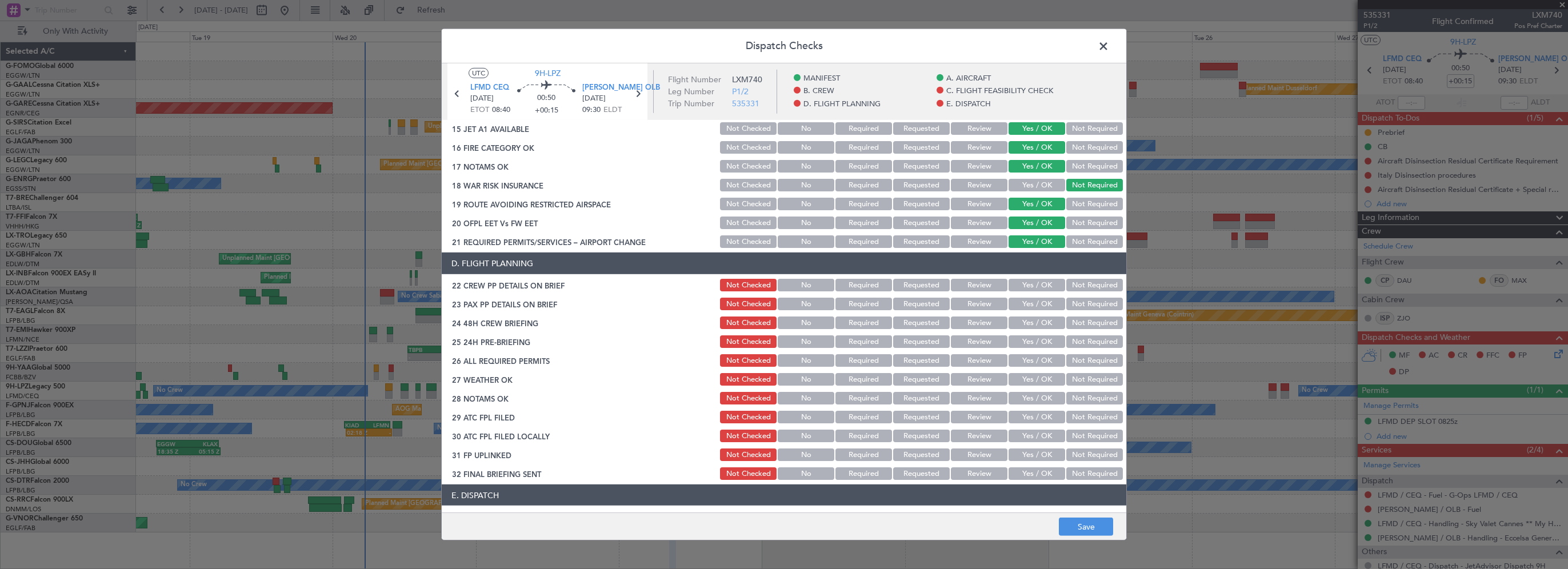
scroll to position [400, 0]
click at [1034, 288] on button "Yes / OK" at bounding box center [1037, 285] width 57 height 12
click at [1035, 305] on button "Yes / OK" at bounding box center [1037, 303] width 57 height 12
click at [1033, 322] on button "Yes / OK" at bounding box center [1037, 322] width 57 height 12
click at [1068, 342] on button "Not Required" at bounding box center [1094, 341] width 57 height 12
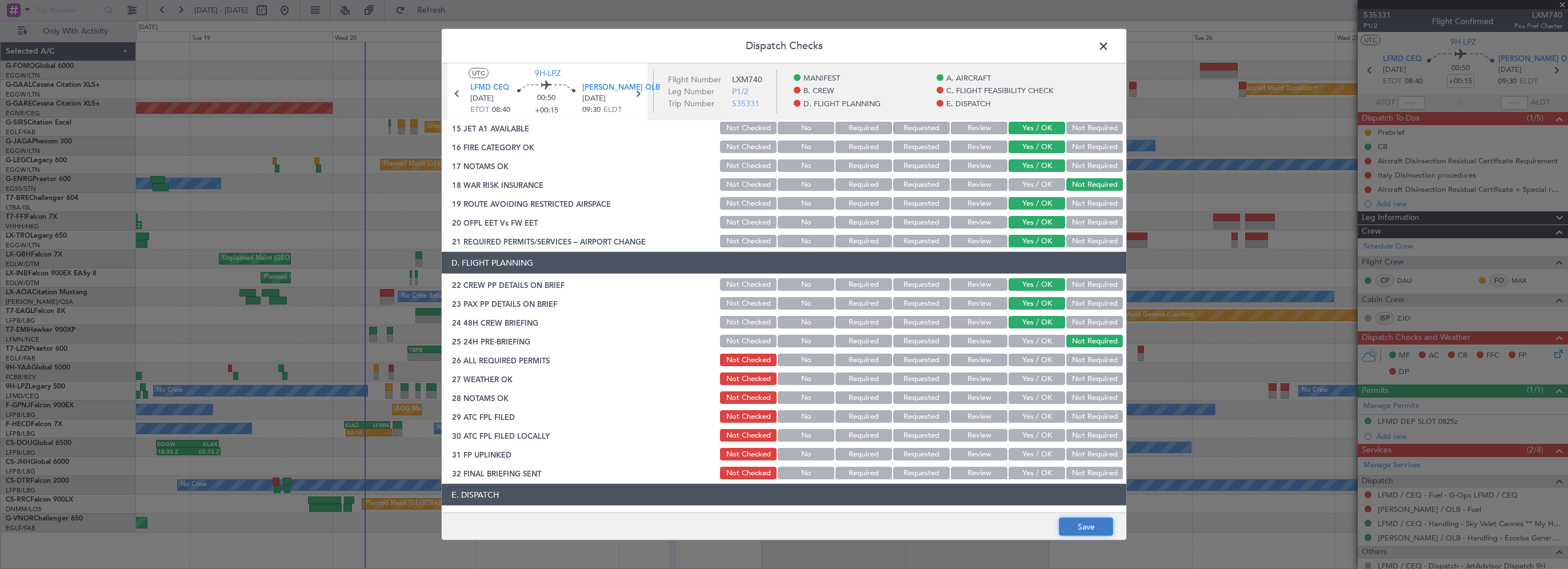
click at [1069, 527] on button "Save" at bounding box center [1086, 527] width 54 height 18
click at [1109, 46] on span at bounding box center [1109, 49] width 0 height 23
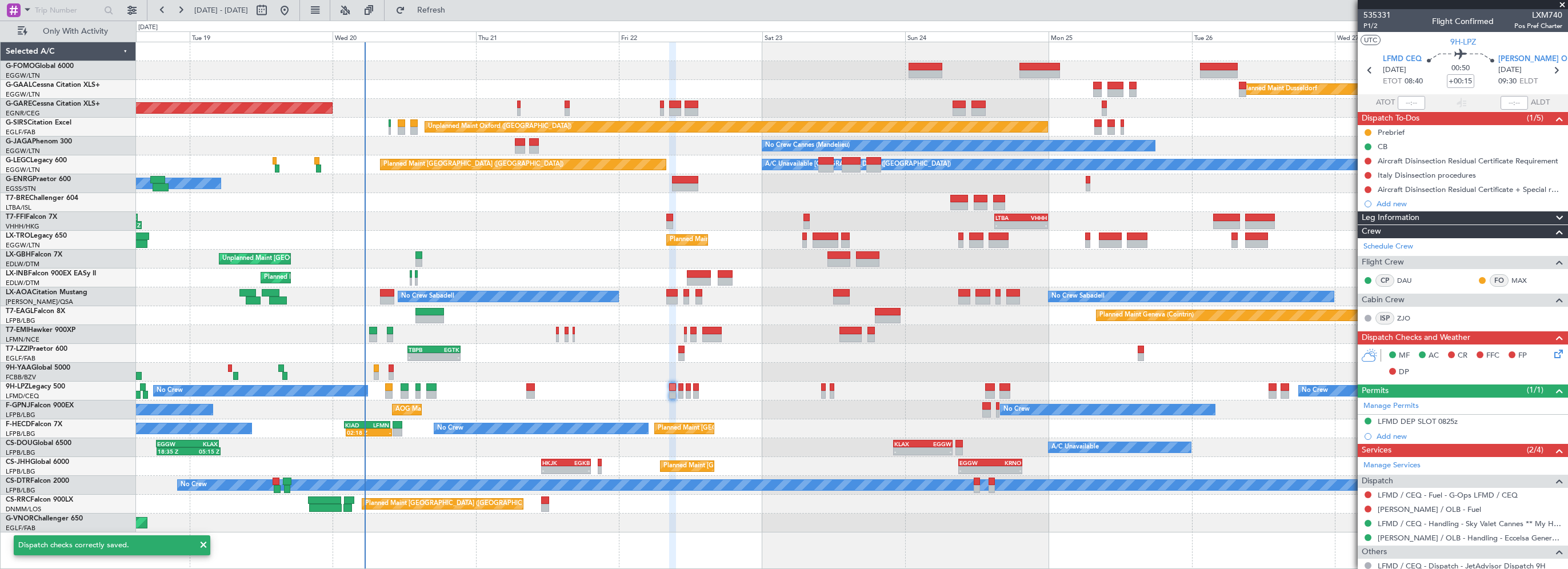
click at [725, 398] on div "No Crew No Crew No Crew" at bounding box center [851, 391] width 1431 height 19
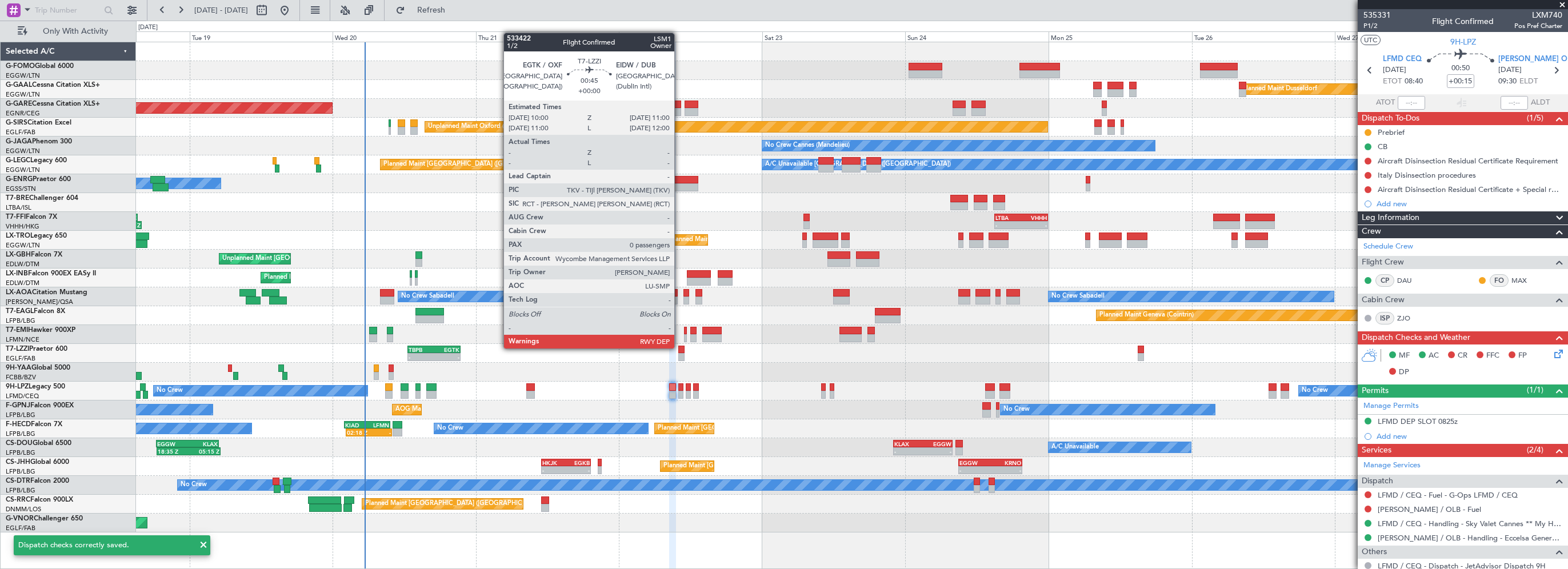
click at [679, 348] on div at bounding box center [681, 350] width 6 height 8
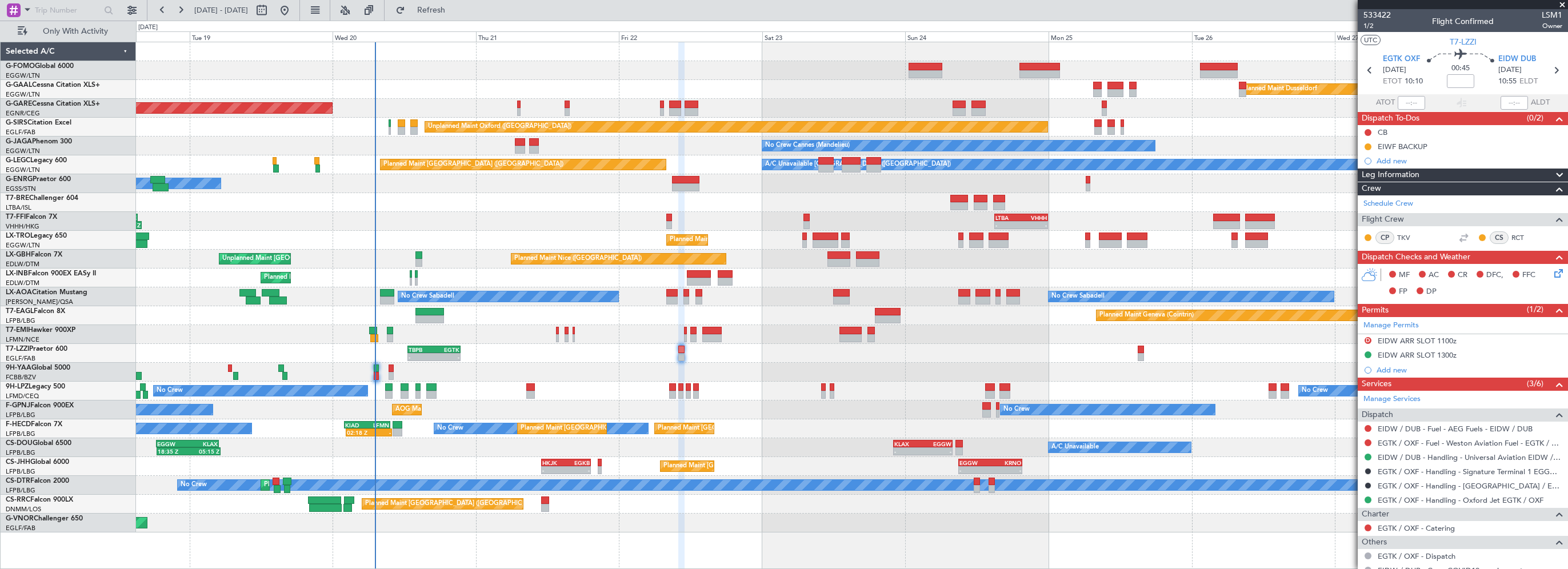
click at [663, 71] on div "Planned Maint Windsor Locks ([PERSON_NAME] Intl)" at bounding box center [851, 71] width 1431 height 19
click at [448, 7] on span "Refresh" at bounding box center [431, 10] width 48 height 8
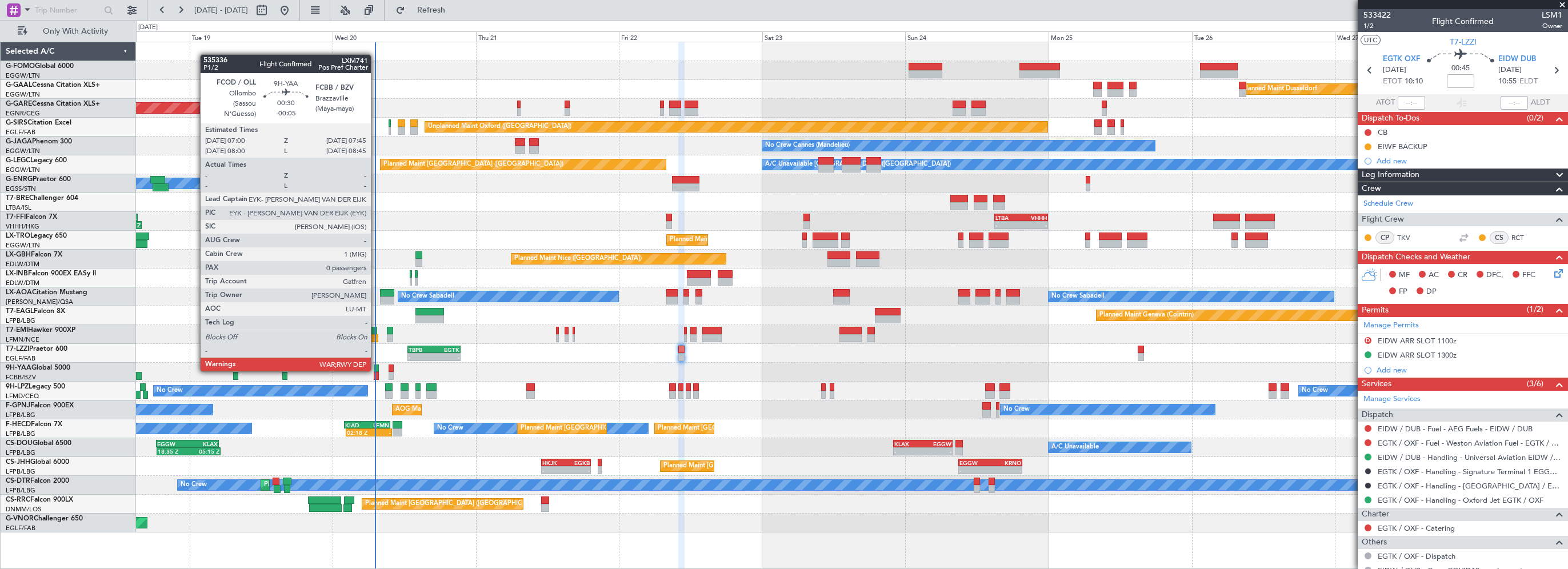
click at [376, 371] on div at bounding box center [376, 369] width 5 height 8
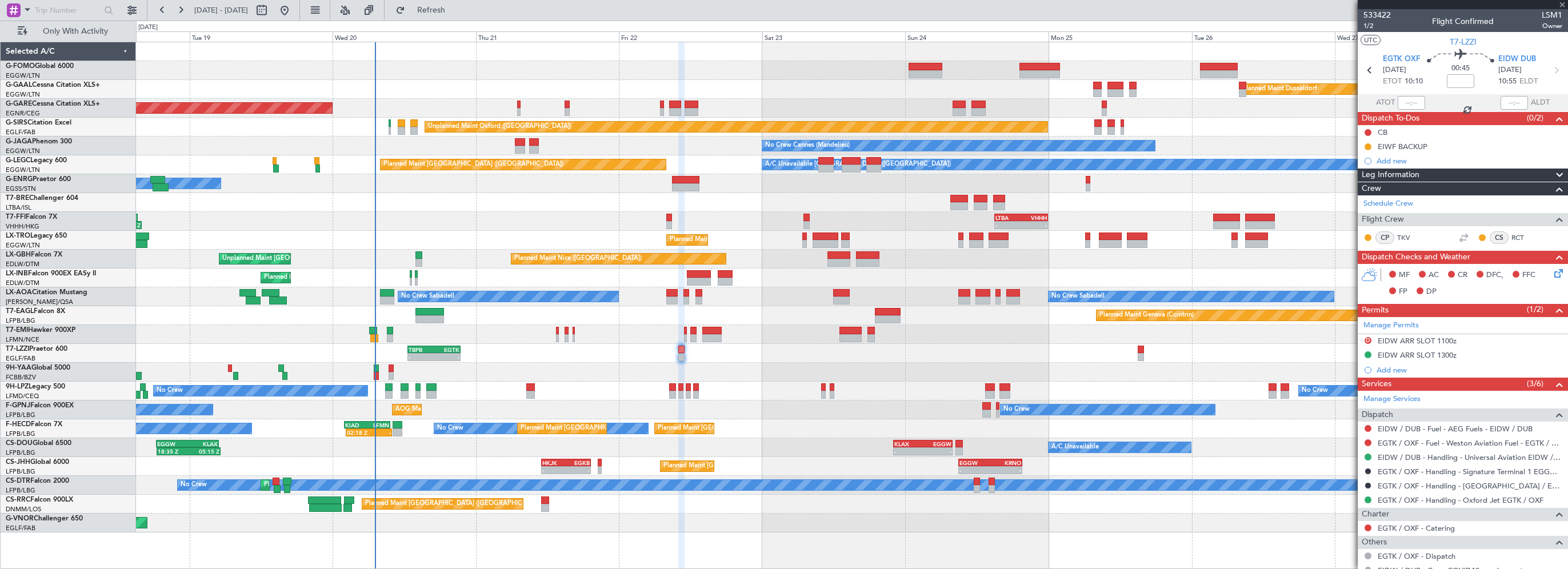
type input "-00:05"
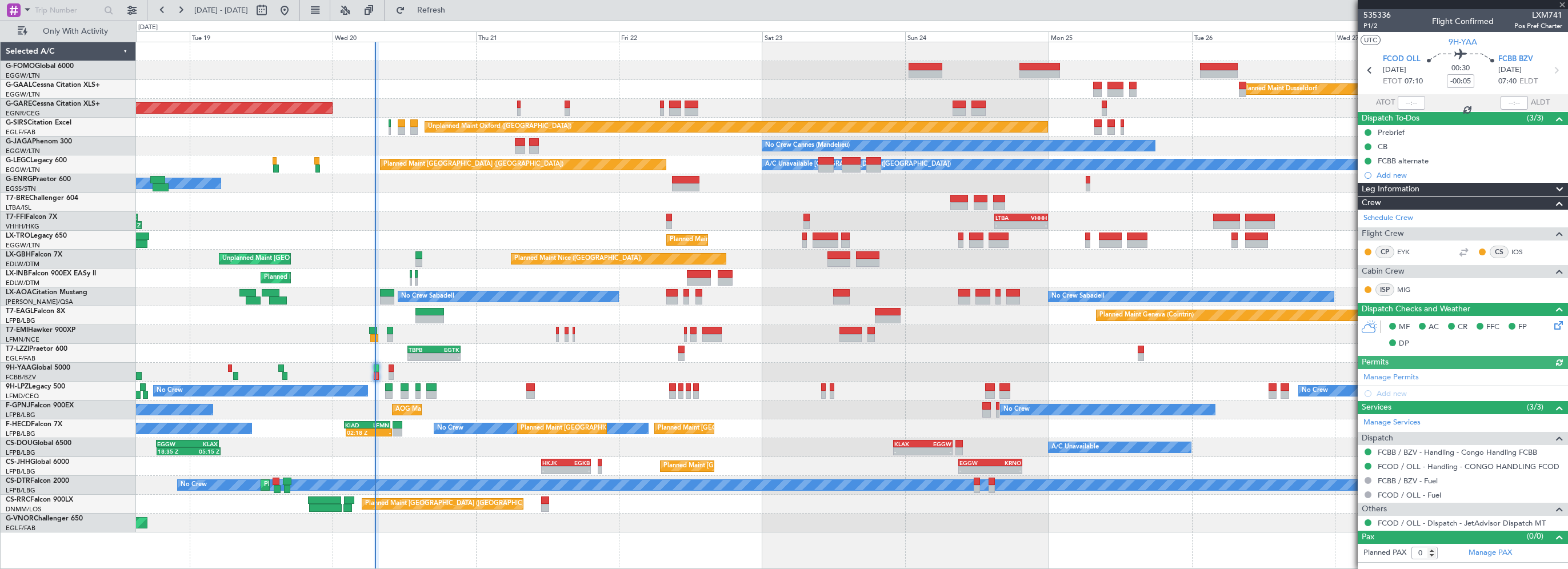
click at [1411, 103] on div at bounding box center [1411, 103] width 27 height 14
click at [1413, 102] on input "text" at bounding box center [1411, 103] width 27 height 14
type input "07:03"
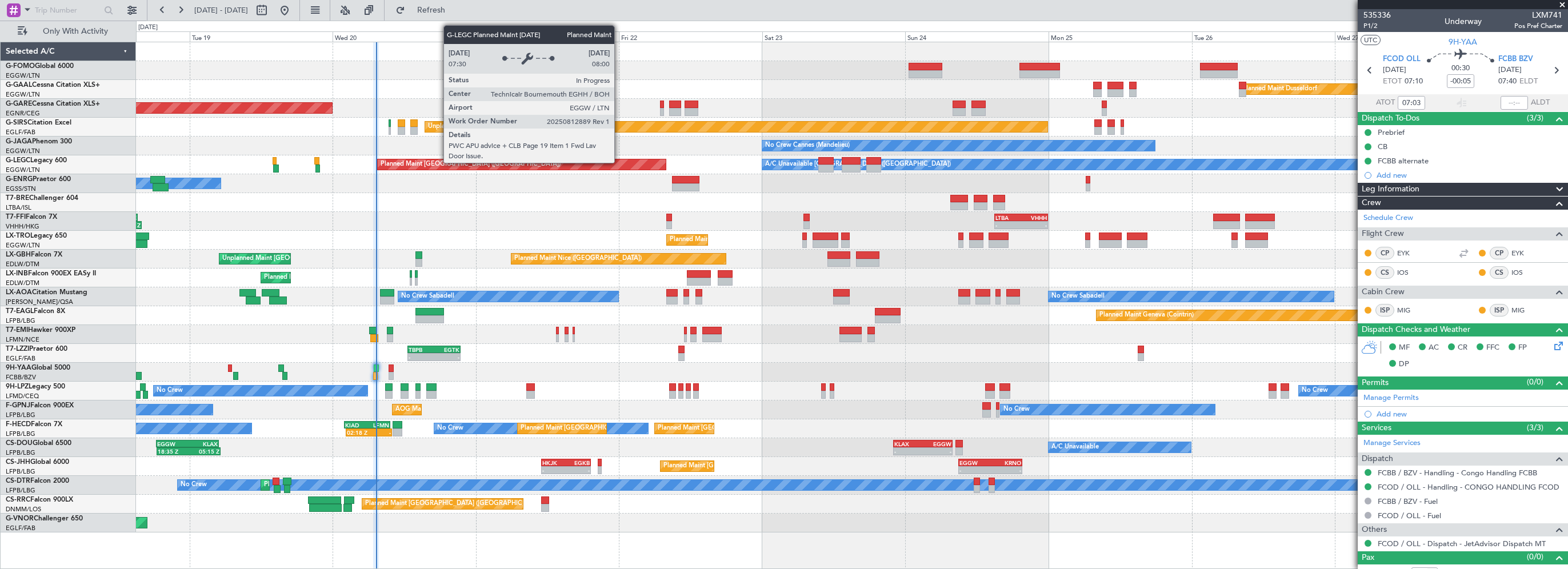
click at [390, 181] on div "Owner" at bounding box center [851, 184] width 1431 height 19
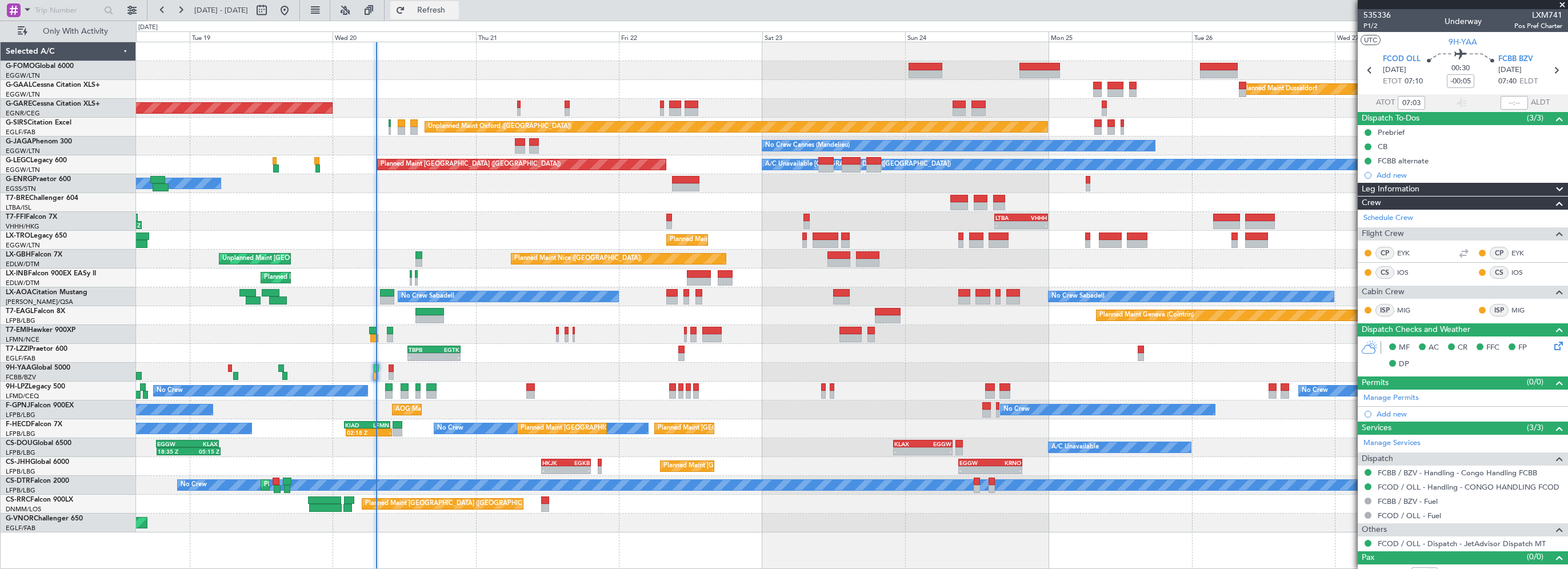
click at [456, 12] on span "Refresh" at bounding box center [431, 10] width 48 height 8
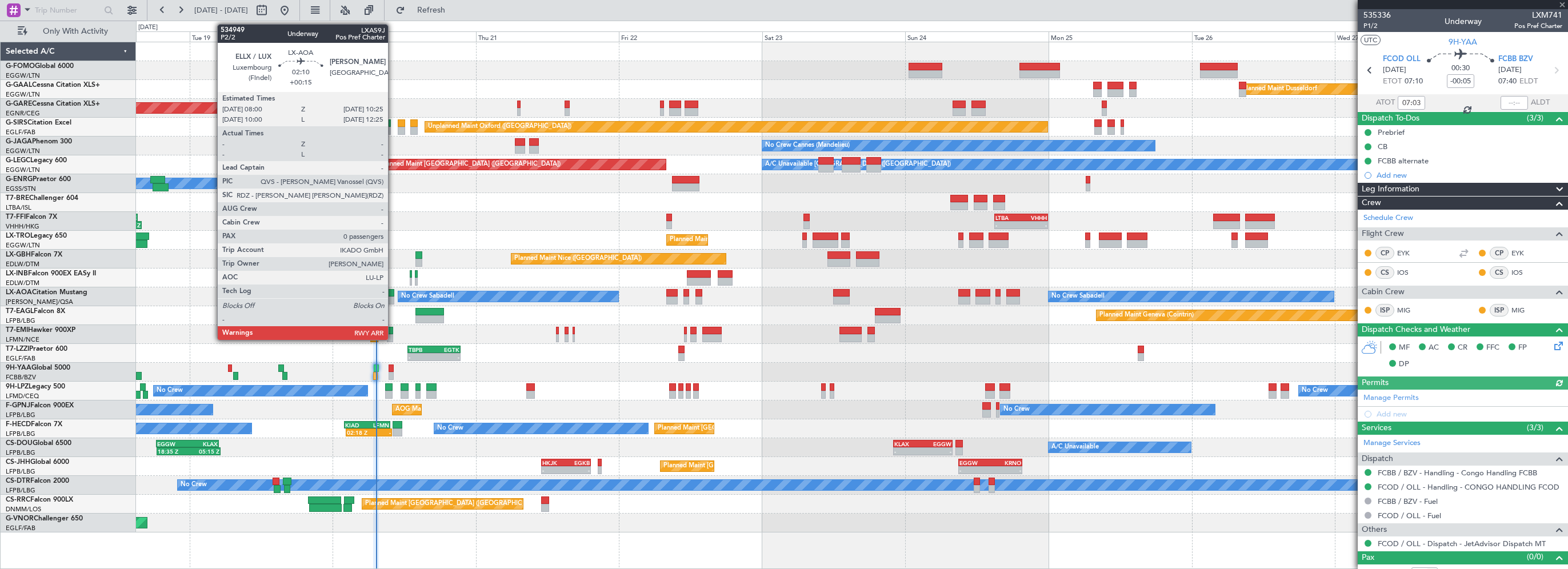
click at [393, 292] on div at bounding box center [388, 293] width 15 height 8
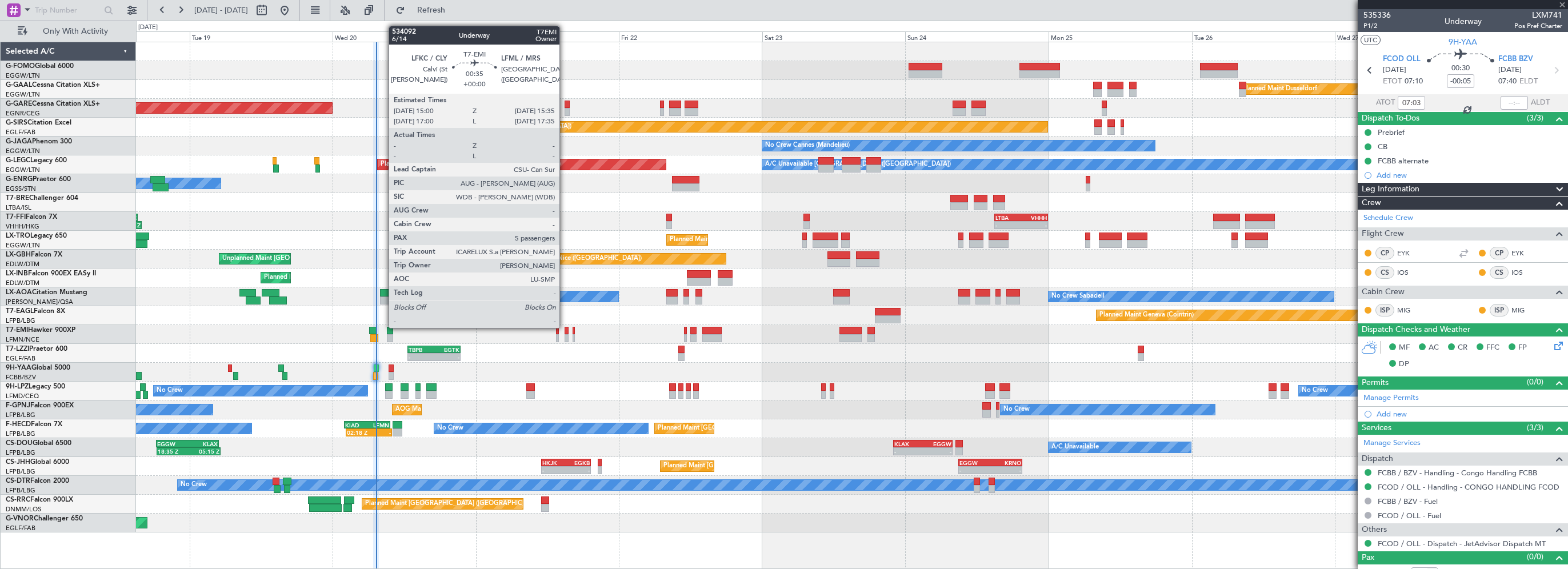
type input "+00:15"
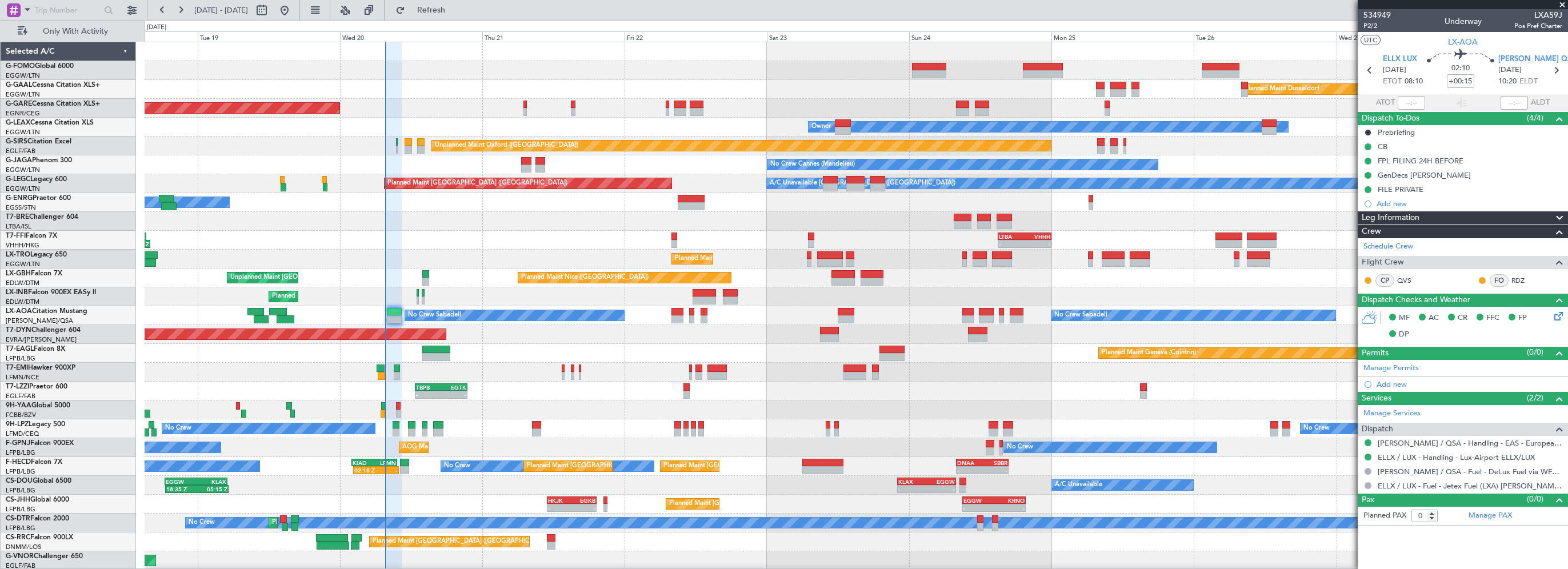
click at [482, 411] on div at bounding box center [856, 410] width 1423 height 19
click at [456, 9] on span "Refresh" at bounding box center [431, 10] width 48 height 8
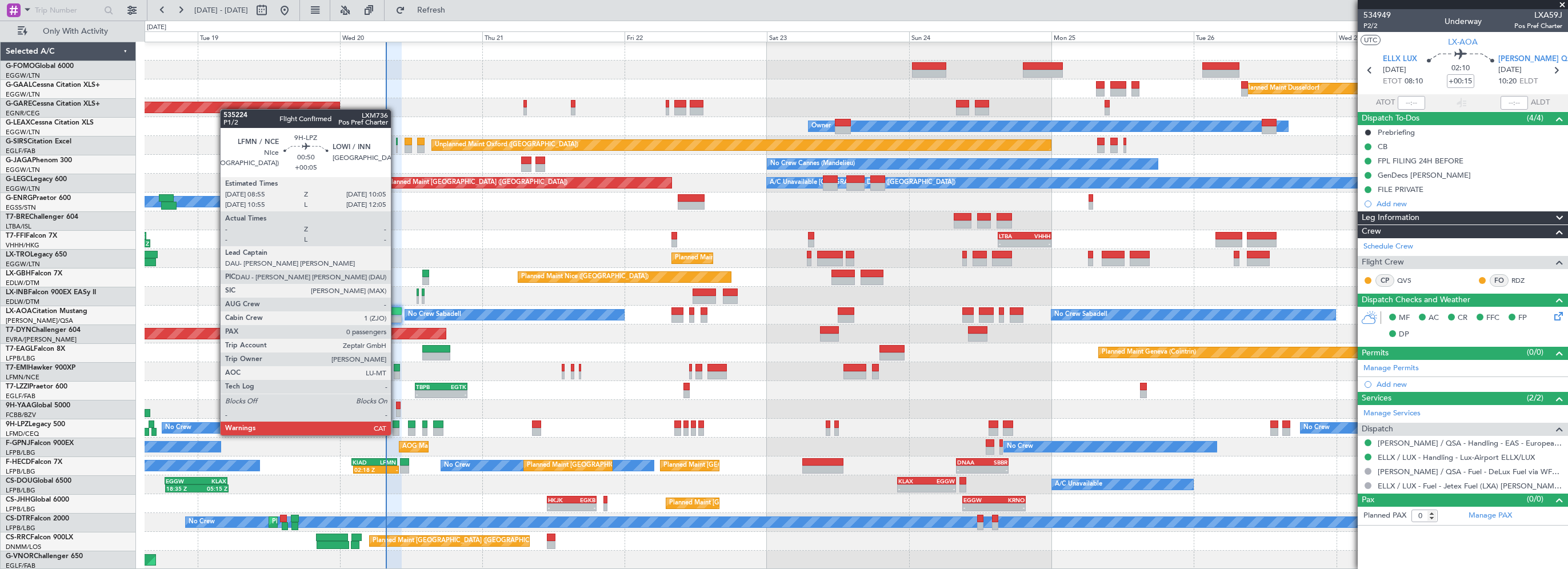
click at [396, 424] on div at bounding box center [396, 425] width 7 height 8
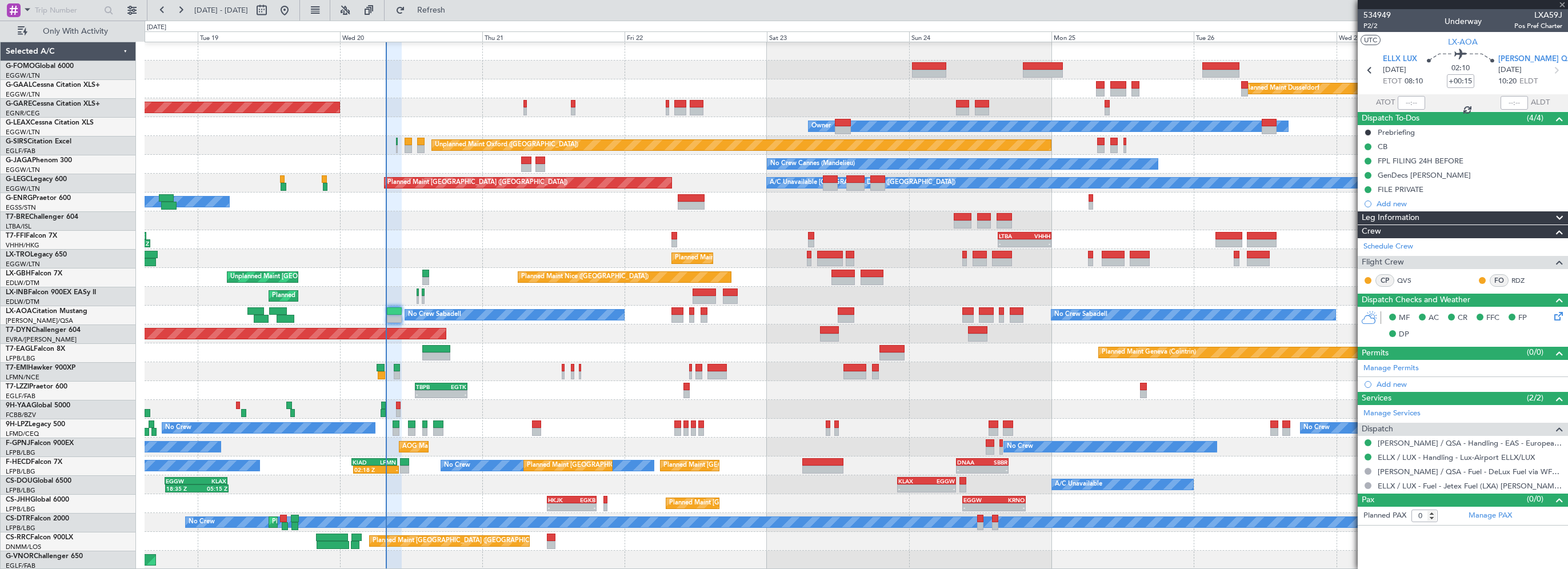
type input "+00:05"
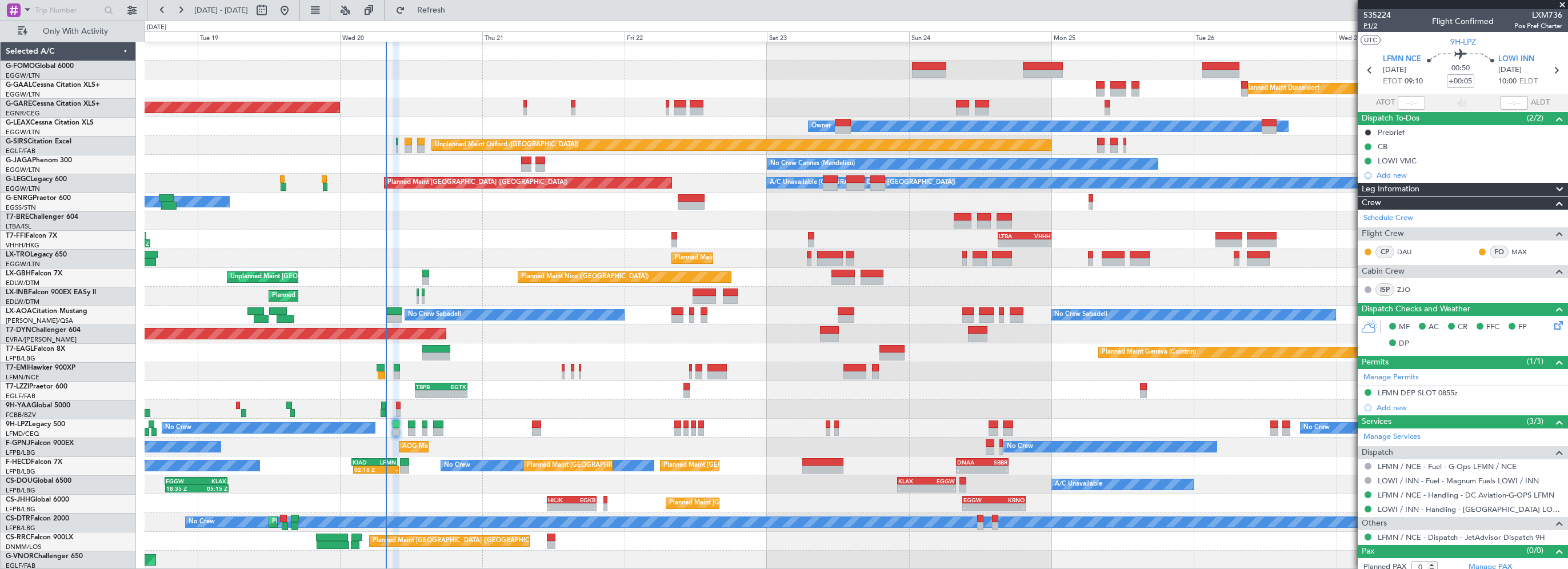
click at [1370, 23] on span "P1/2" at bounding box center [1377, 26] width 27 height 10
click at [523, 356] on div "Planned Maint Geneva (Cointrin)" at bounding box center [856, 353] width 1423 height 19
click at [472, 80] on div "Planned Maint Dusseldorf" at bounding box center [856, 89] width 1423 height 19
click at [456, 11] on span "Refresh" at bounding box center [431, 10] width 48 height 8
click at [487, 383] on div "- - TBPB 12:40 Z EGTK 21:30 Z" at bounding box center [856, 391] width 1423 height 19
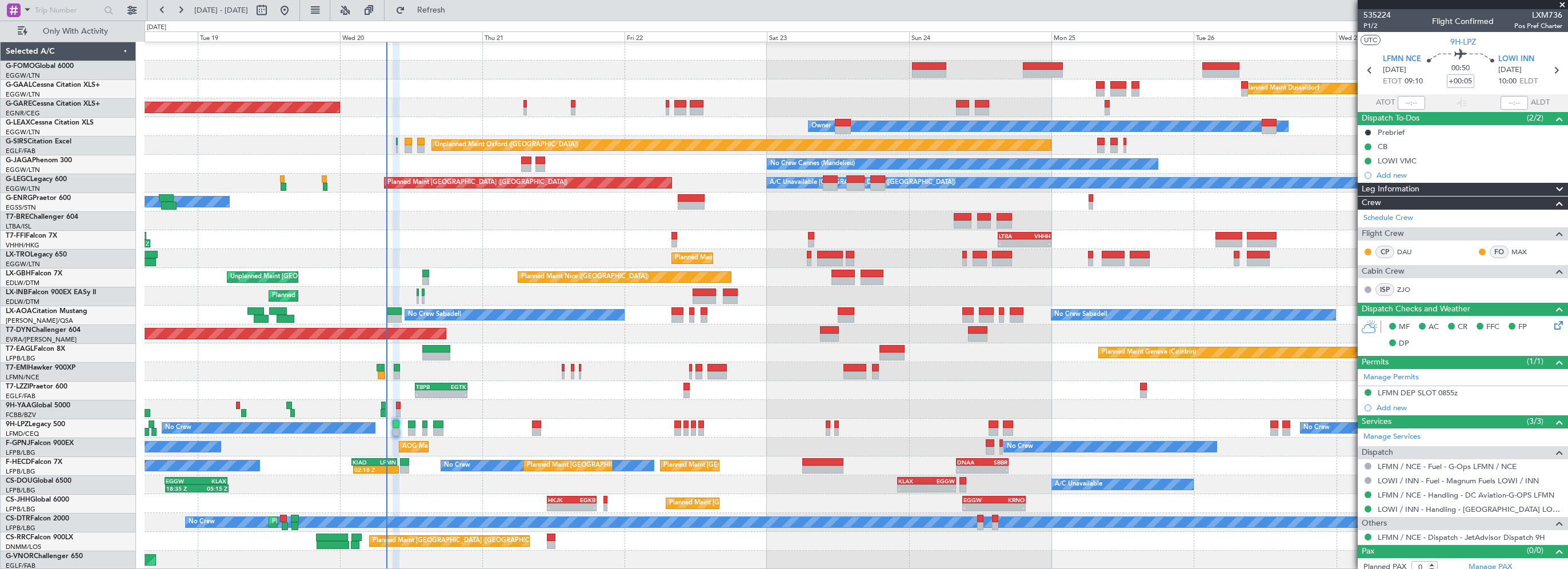
click at [487, 231] on div "05:09 Z 16:02 Z VHHH 04:30 Z LTFE 15:20 Z - - LTBA 15:00 Z VHHH 00:00 Z" at bounding box center [856, 240] width 1423 height 19
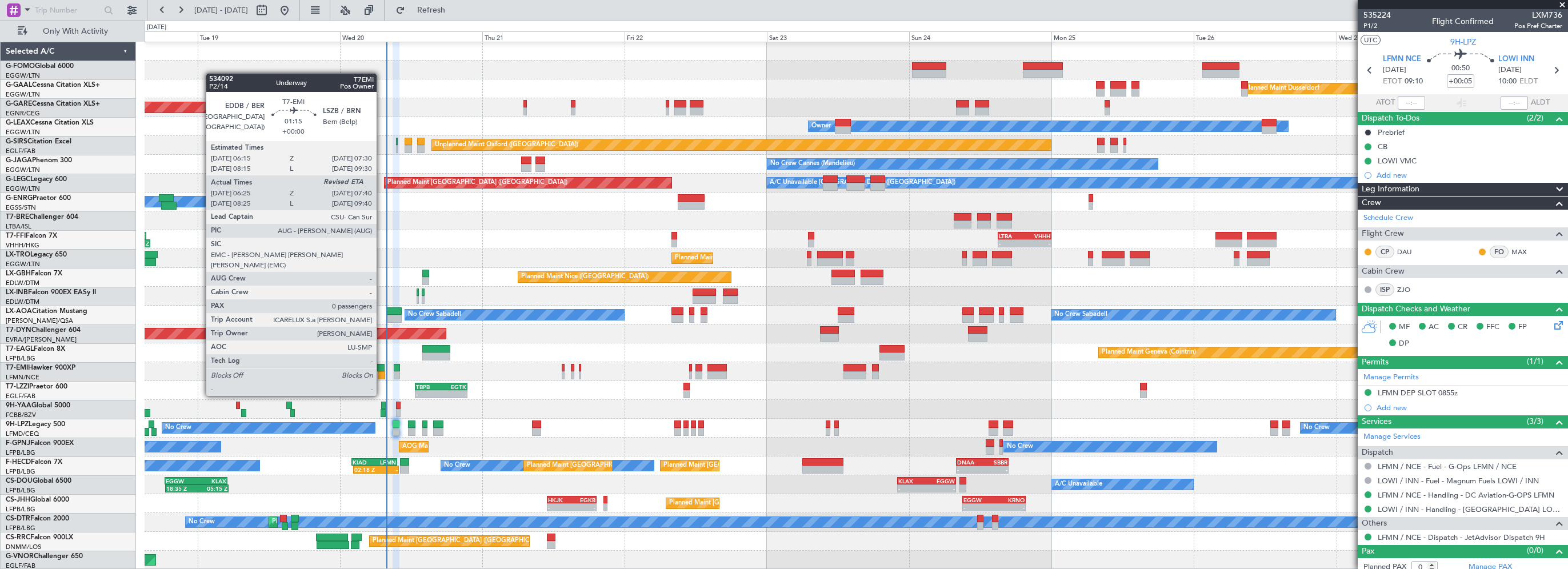
click at [381, 374] on div at bounding box center [381, 375] width 7 height 8
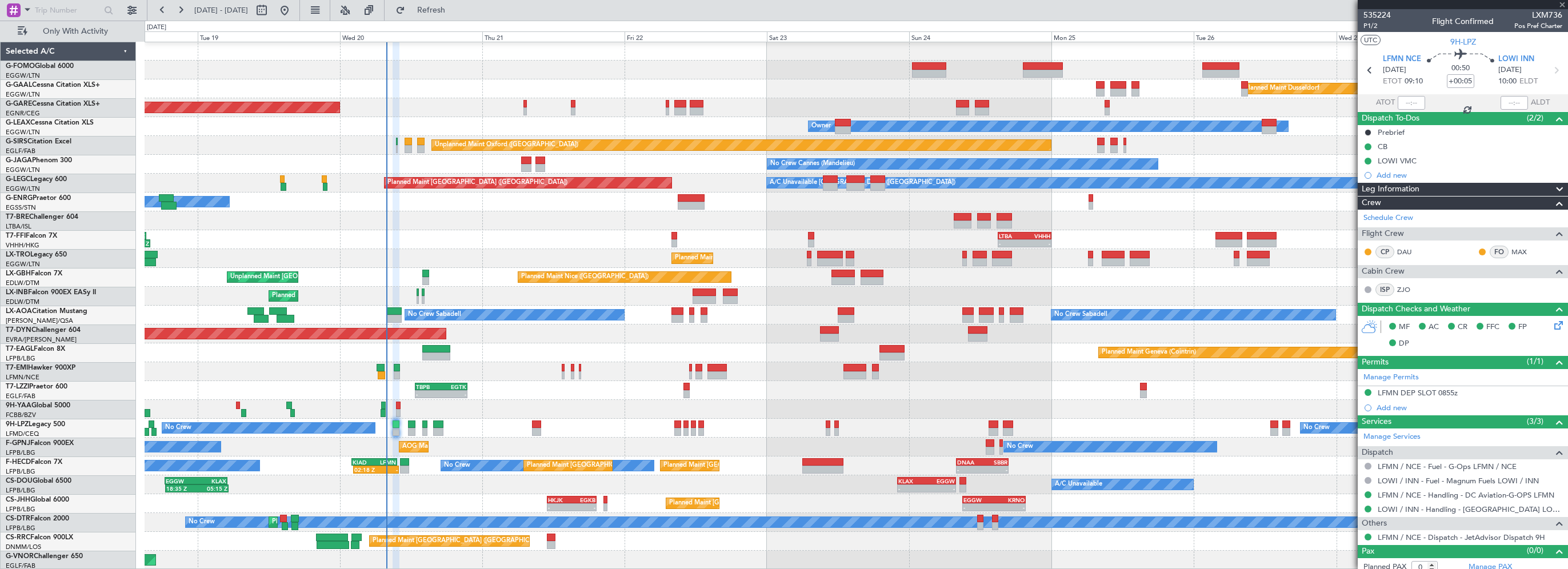
type input "06:25"
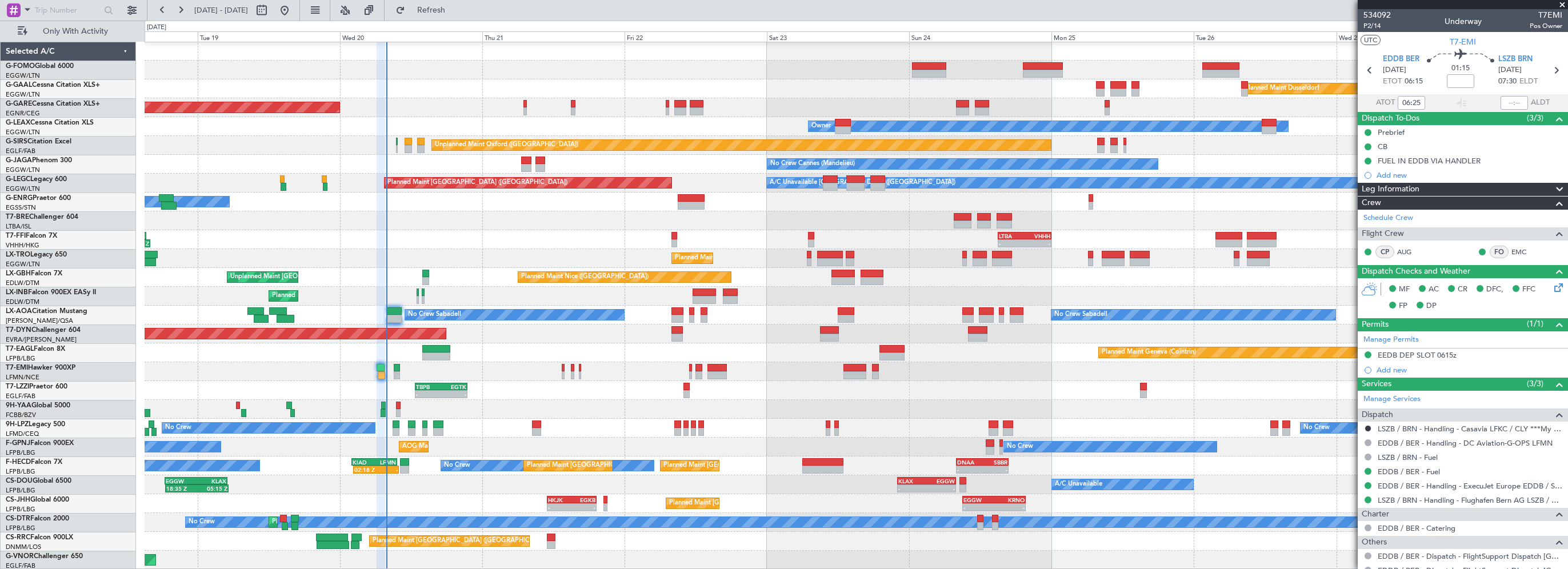
click at [444, 0] on fb-refresh-button "Refresh" at bounding box center [424, 10] width 80 height 20
click at [456, 9] on span "Refresh" at bounding box center [431, 10] width 48 height 8
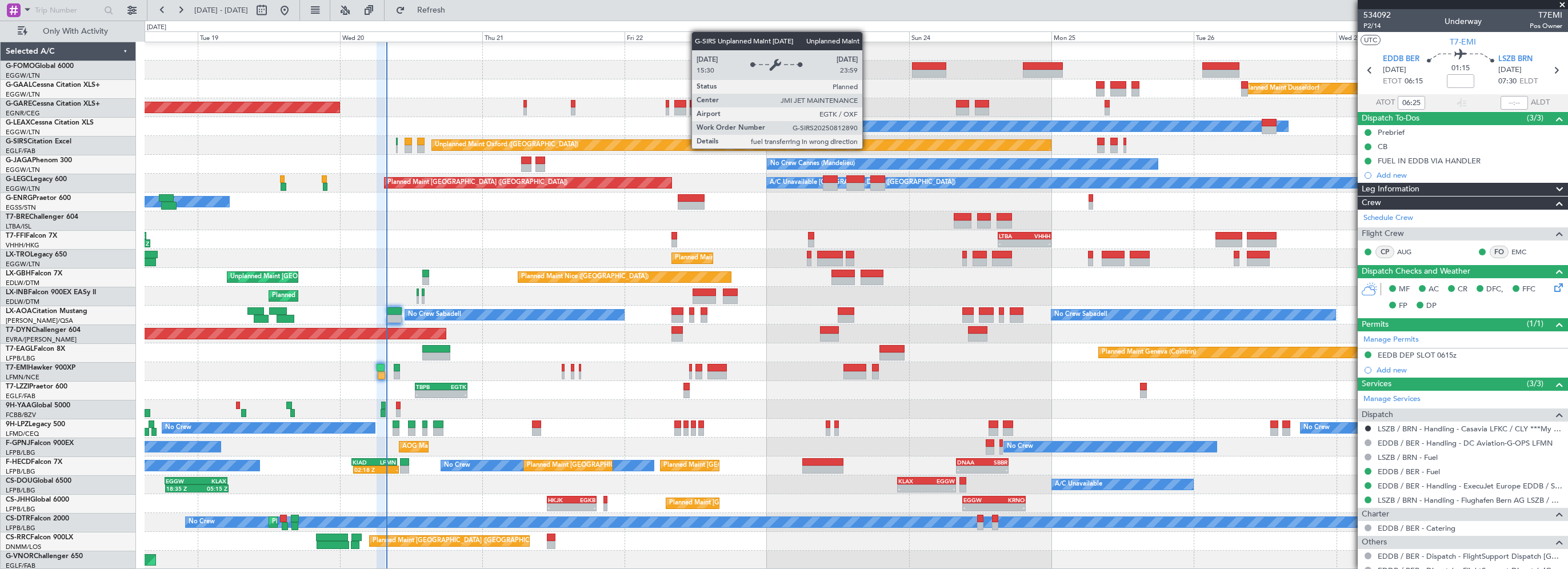
type input "07:36"
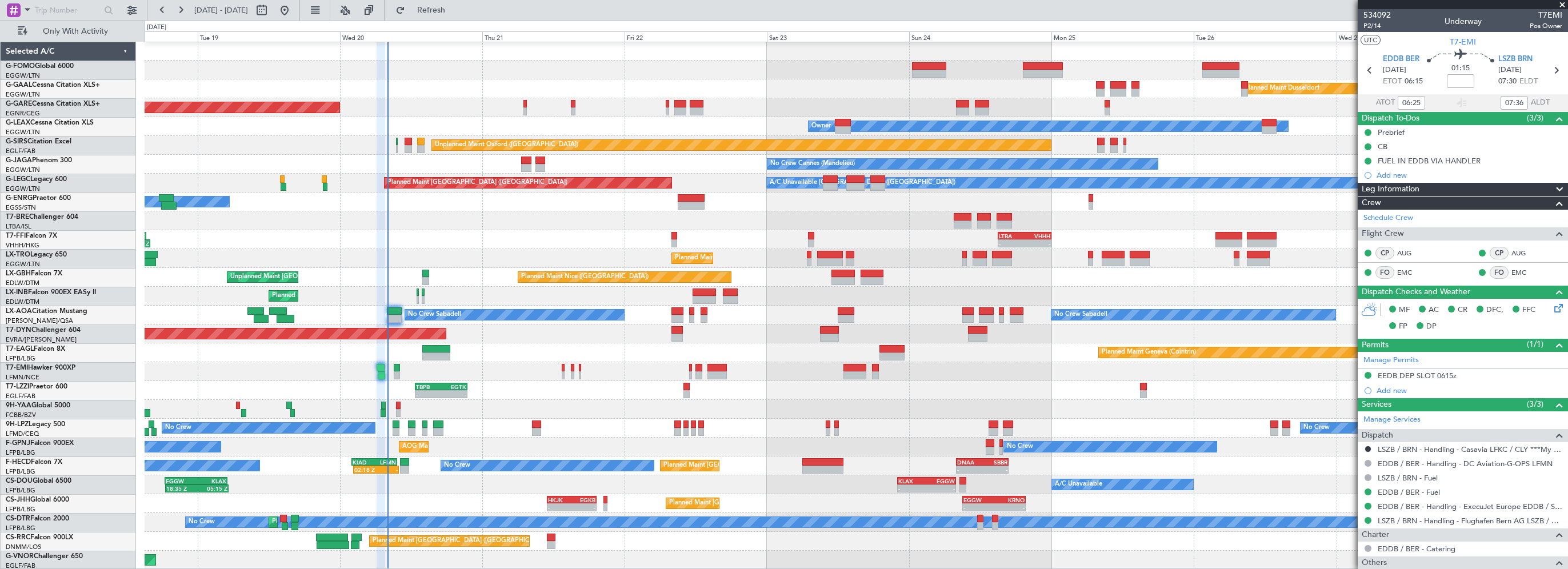
click at [661, 219] on div at bounding box center [856, 221] width 1423 height 19
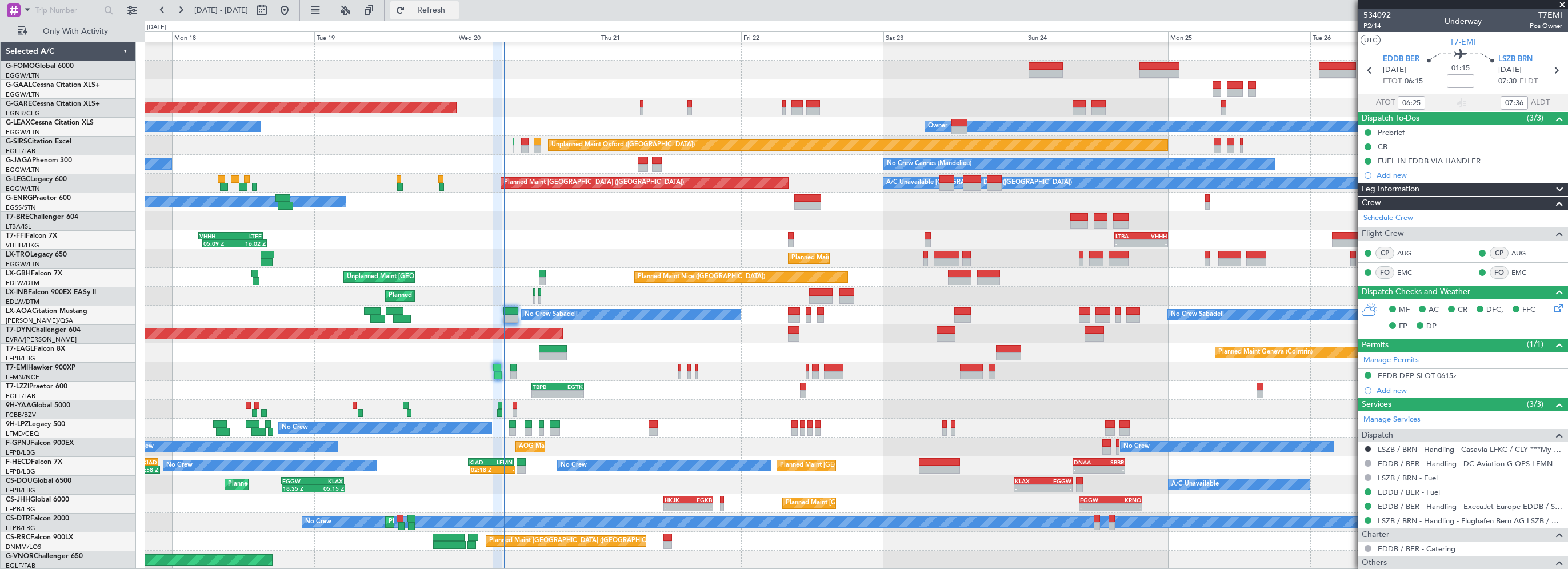
click at [456, 9] on span "Refresh" at bounding box center [431, 10] width 48 height 8
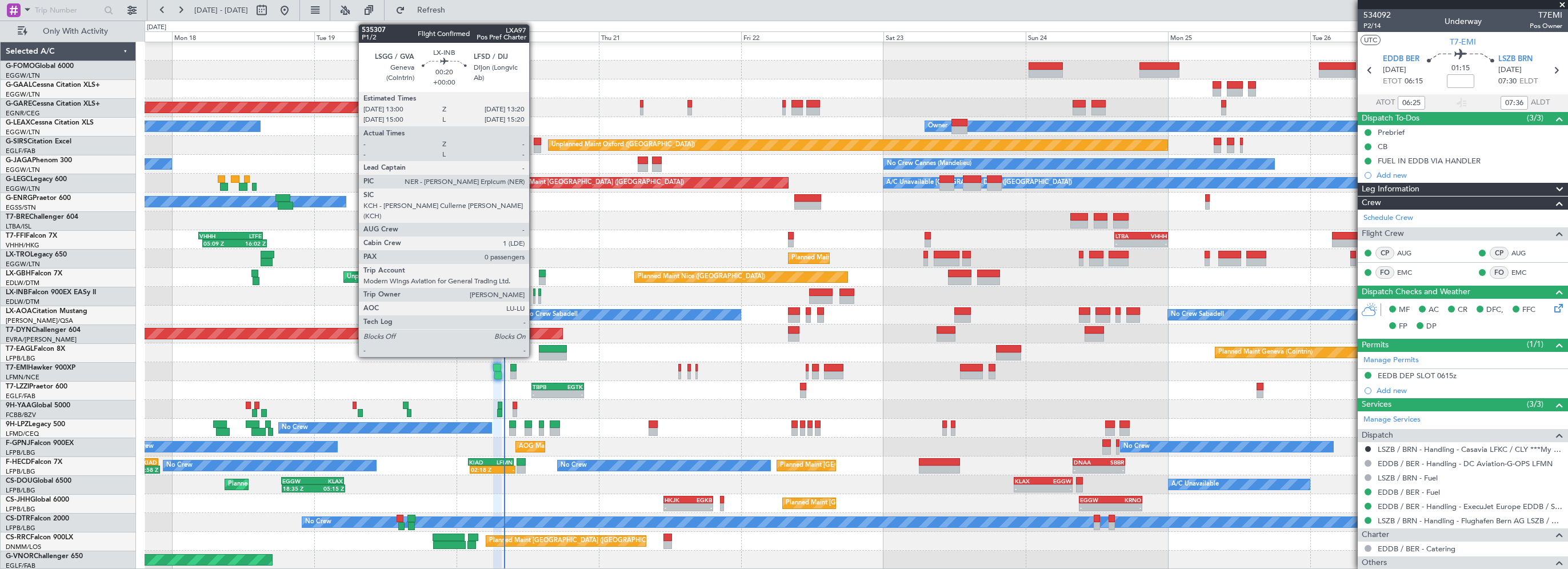
click at [534, 292] on div at bounding box center [534, 293] width 2 height 8
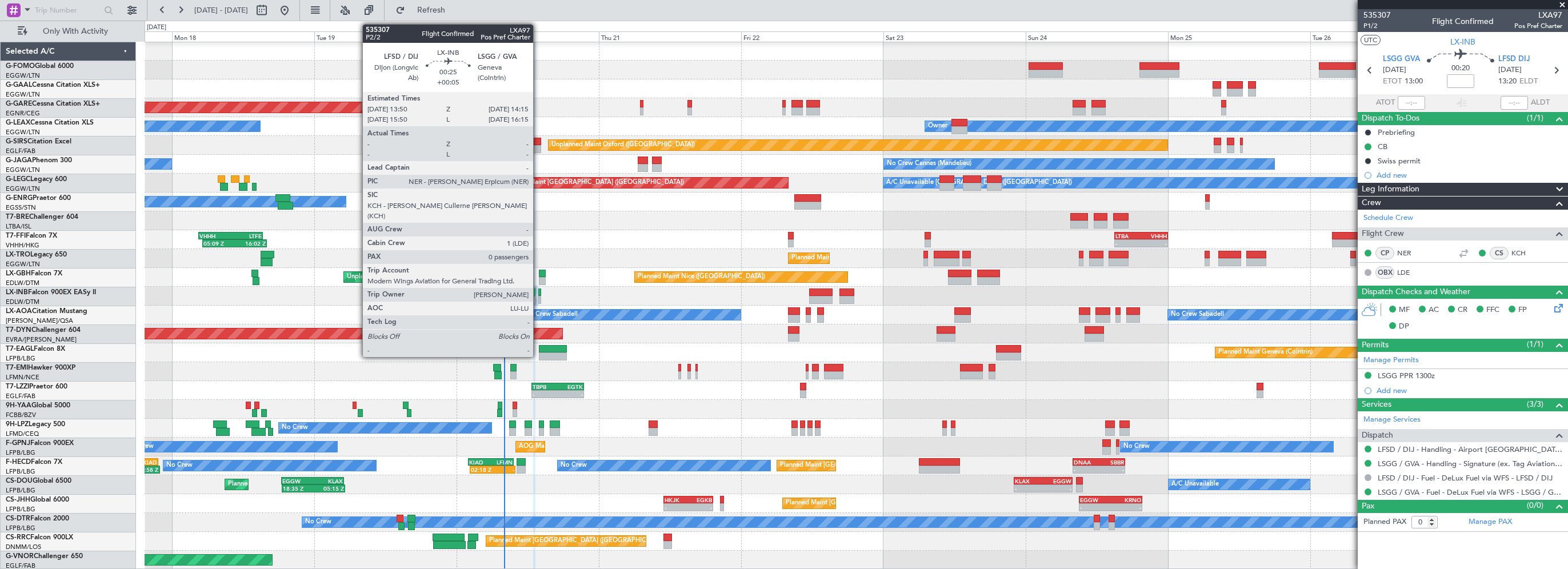
click at [538, 291] on div at bounding box center [539, 293] width 3 height 8
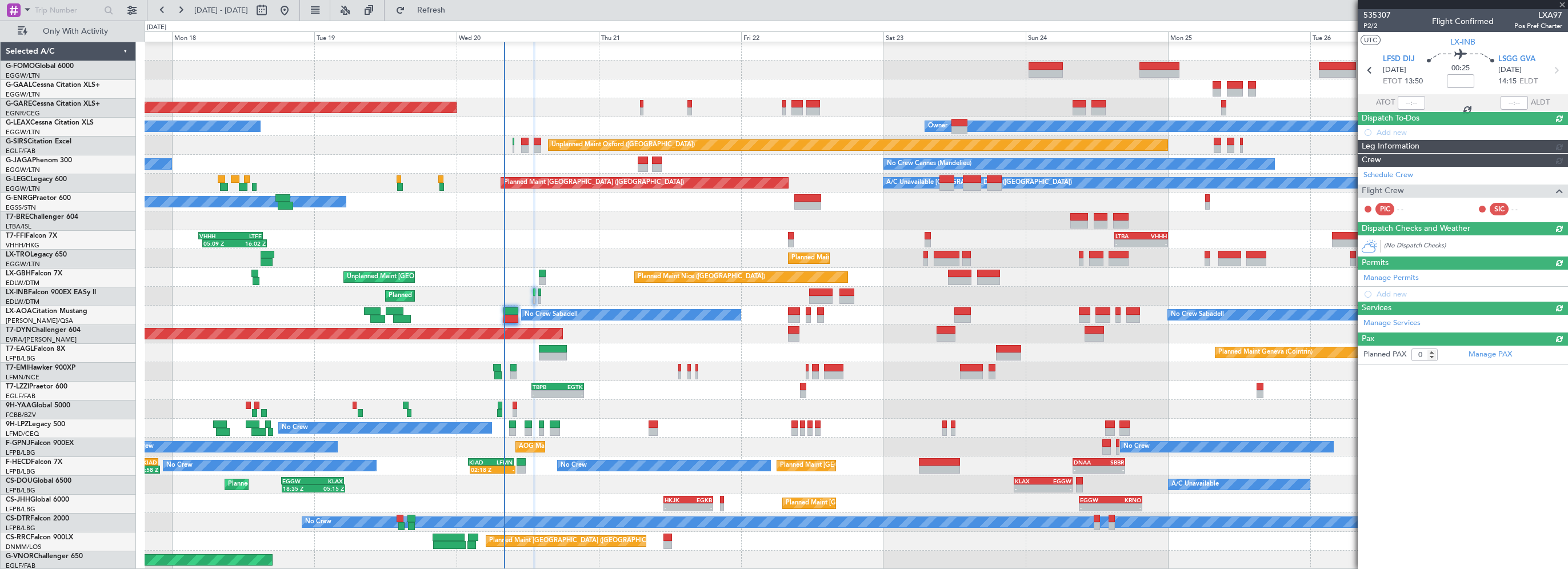
type input "+00:05"
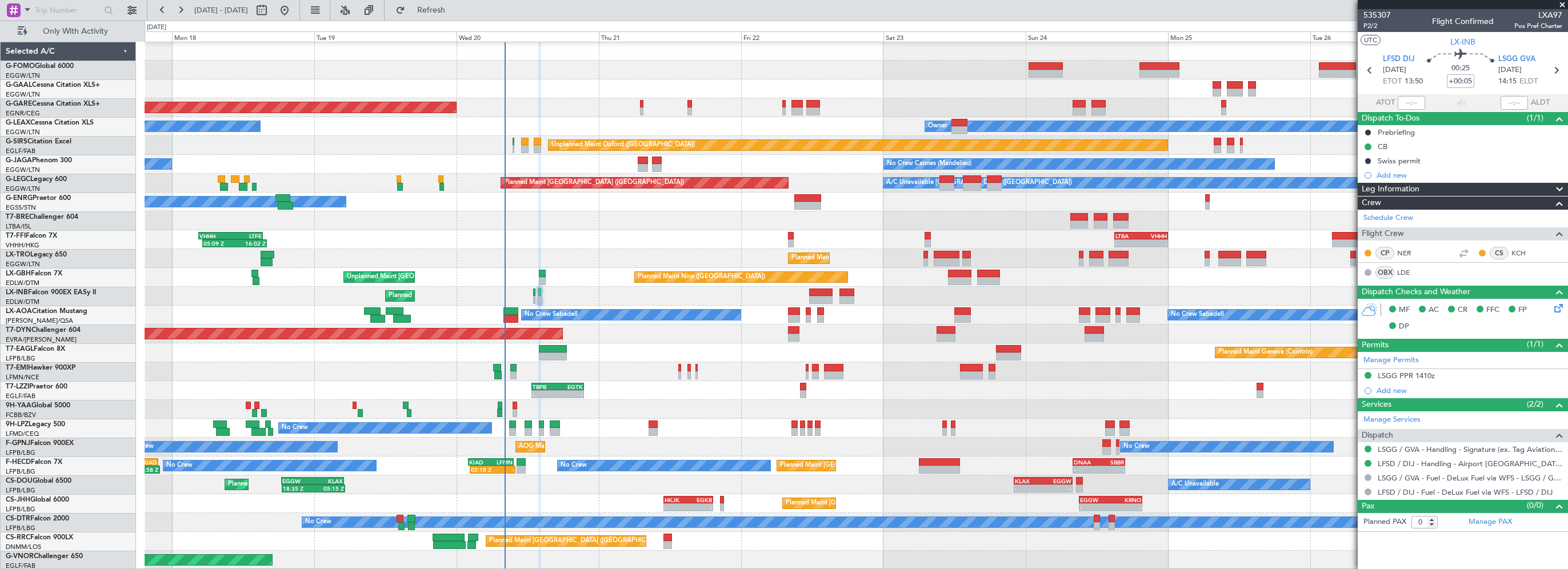
click at [608, 208] on div "Owner" at bounding box center [856, 202] width 1423 height 19
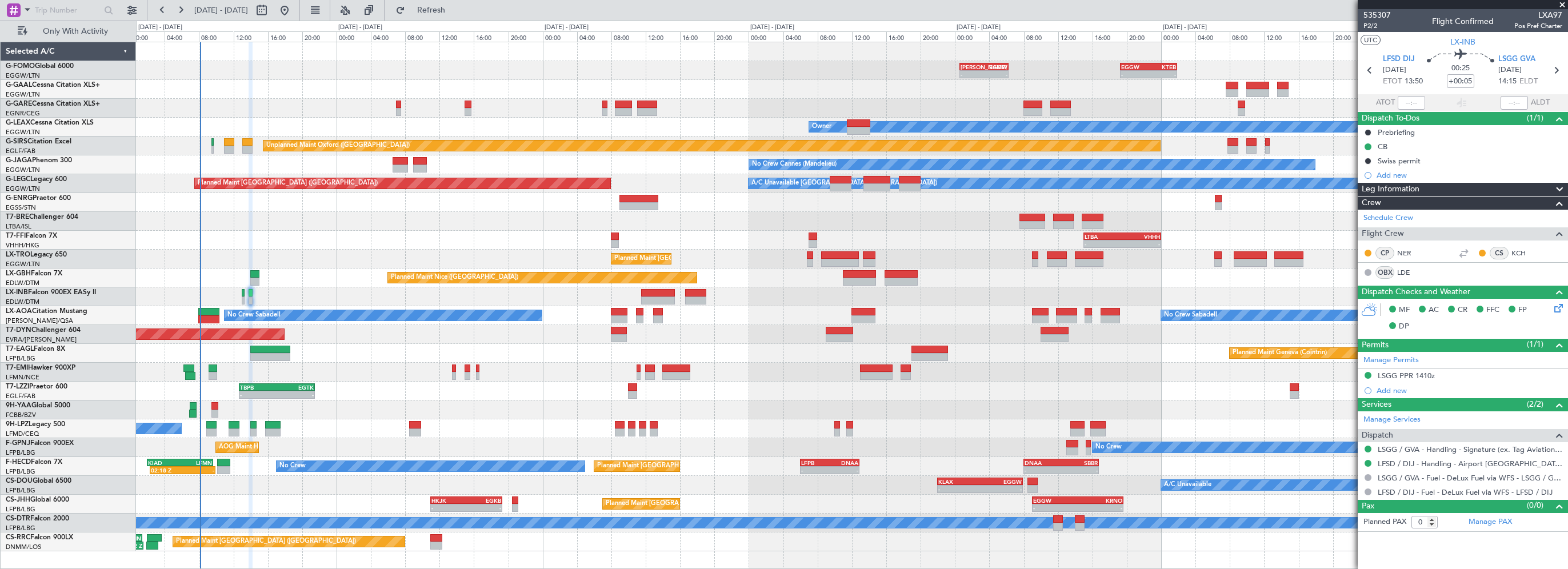
click at [761, 86] on div "- - KACK 00:35 Z EGGW 06:15 Z - - EGGW 19:15 Z KTEB 01:55 Z - - KTEB 01:30 Z EG…" at bounding box center [851, 296] width 1431 height 509
click at [726, 219] on div at bounding box center [851, 221] width 1431 height 19
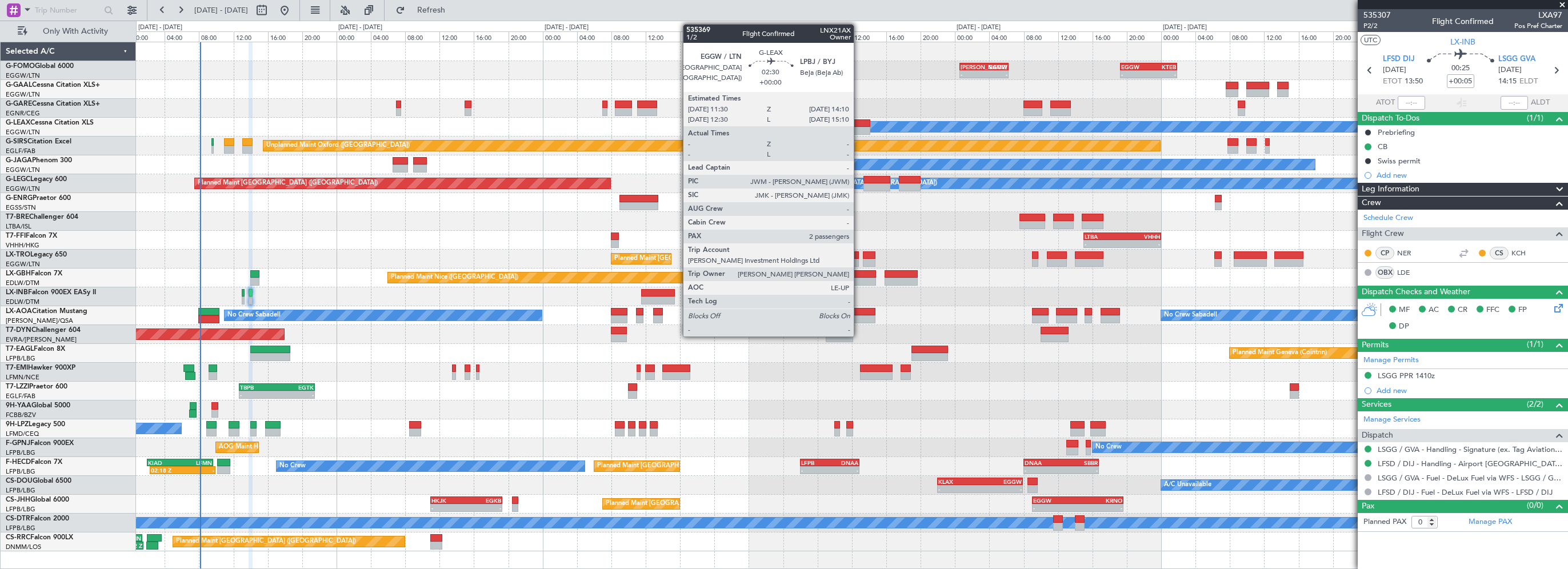
click at [859, 121] on div at bounding box center [858, 123] width 23 height 8
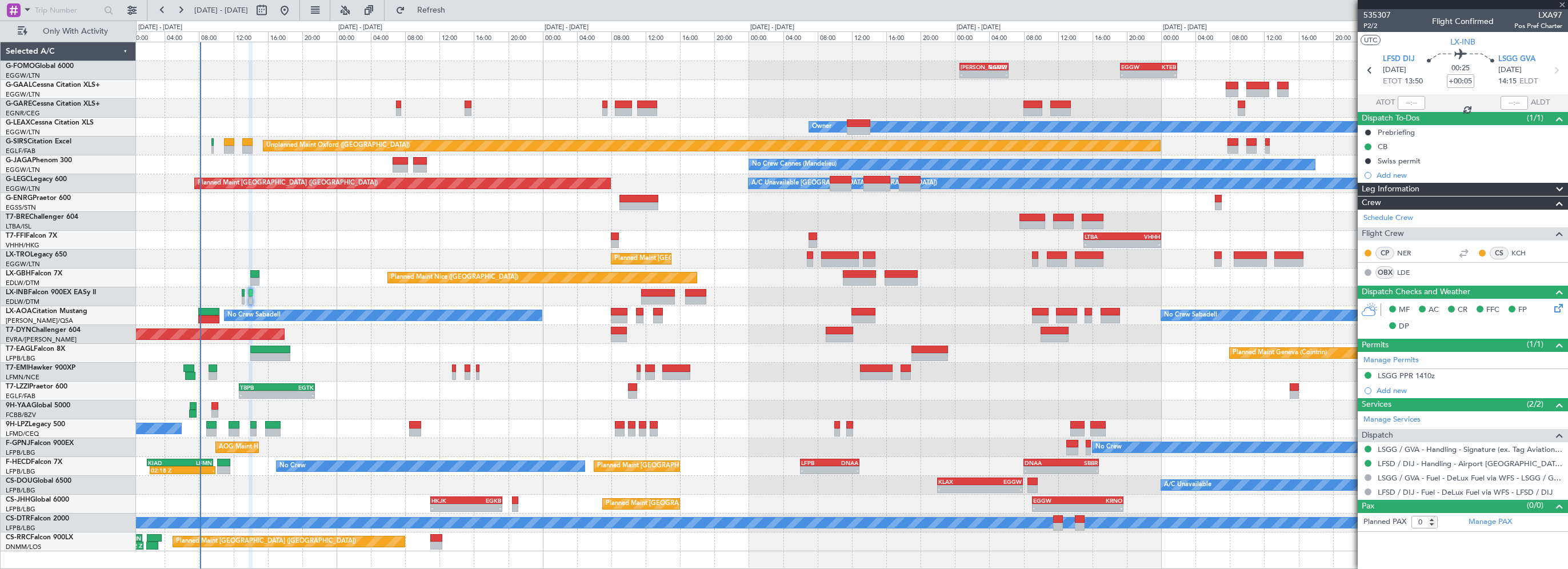
type input "2"
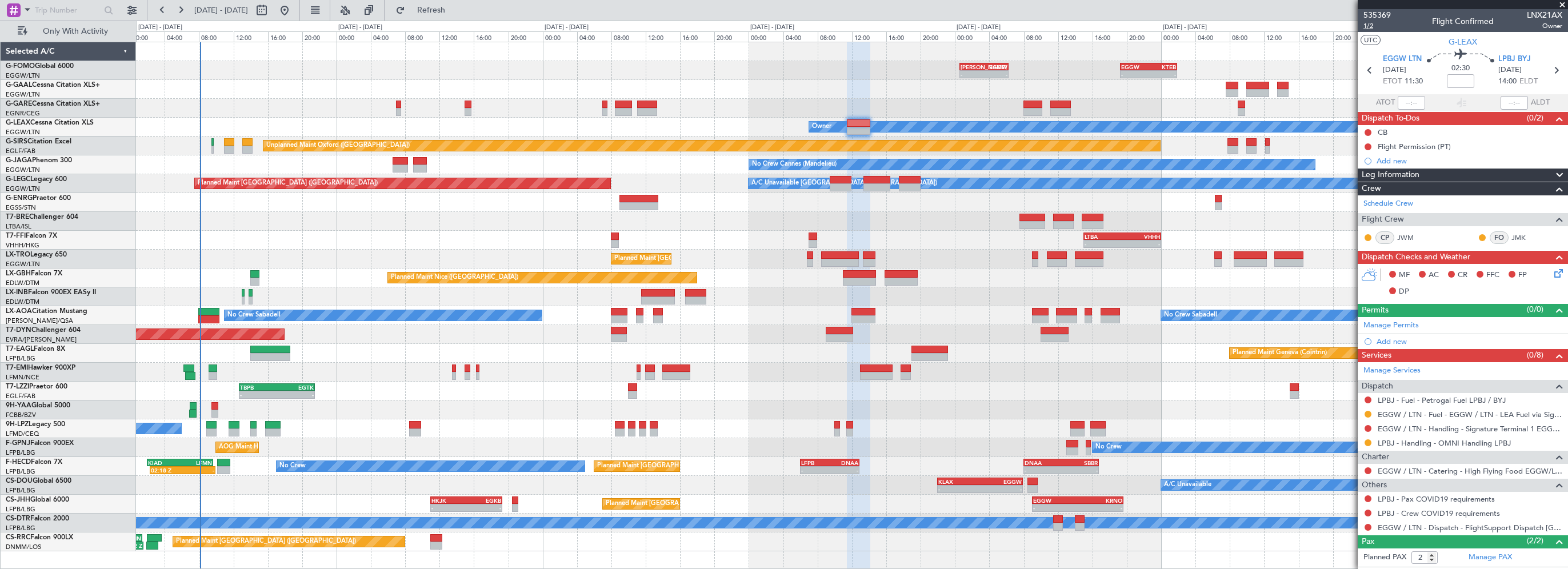
click at [1370, 27] on span "1/2" at bounding box center [1377, 26] width 27 height 10
